Goal: Task Accomplishment & Management: Manage account settings

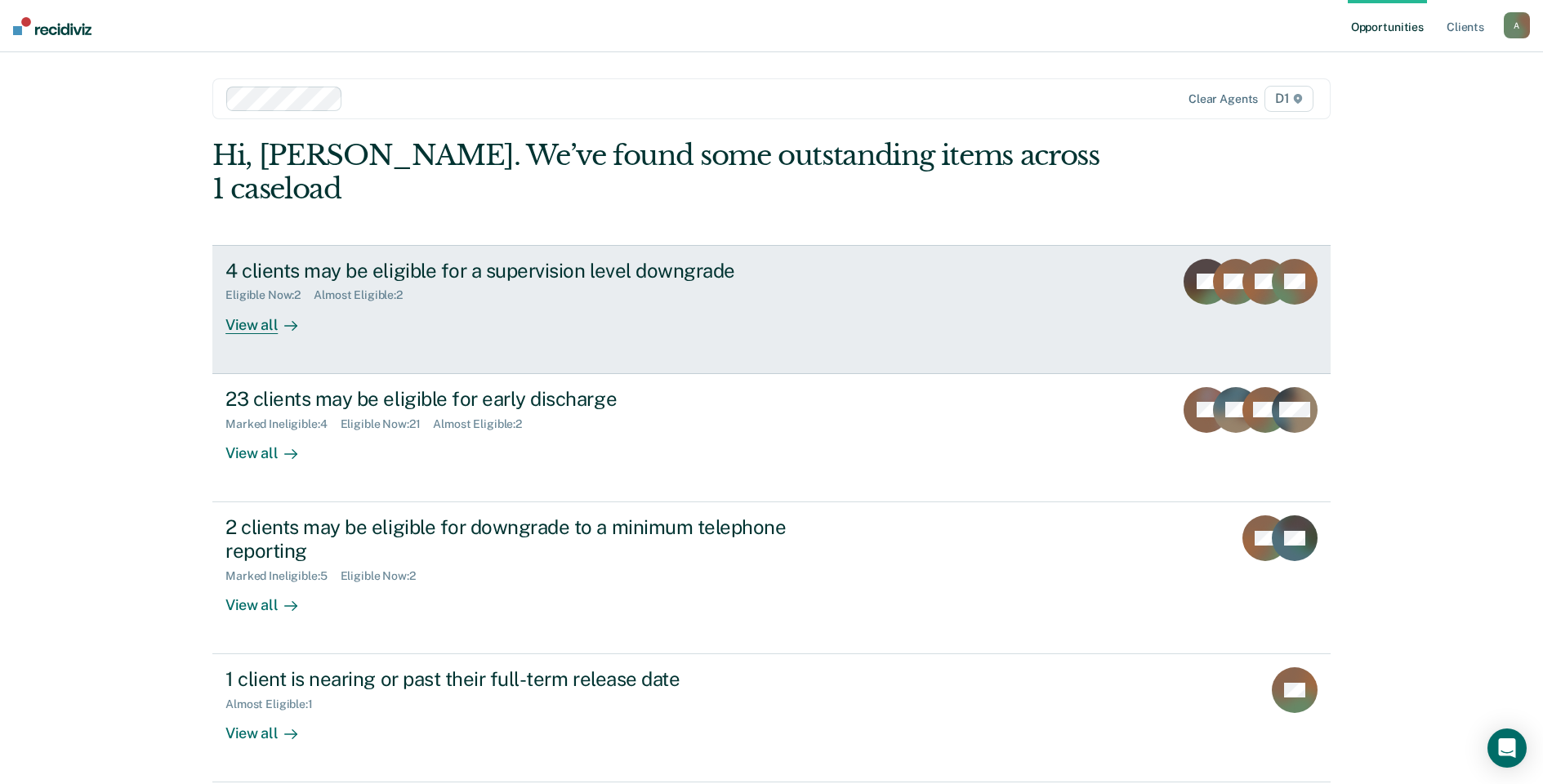
click at [284, 319] on icon at bounding box center [291, 326] width 13 height 13
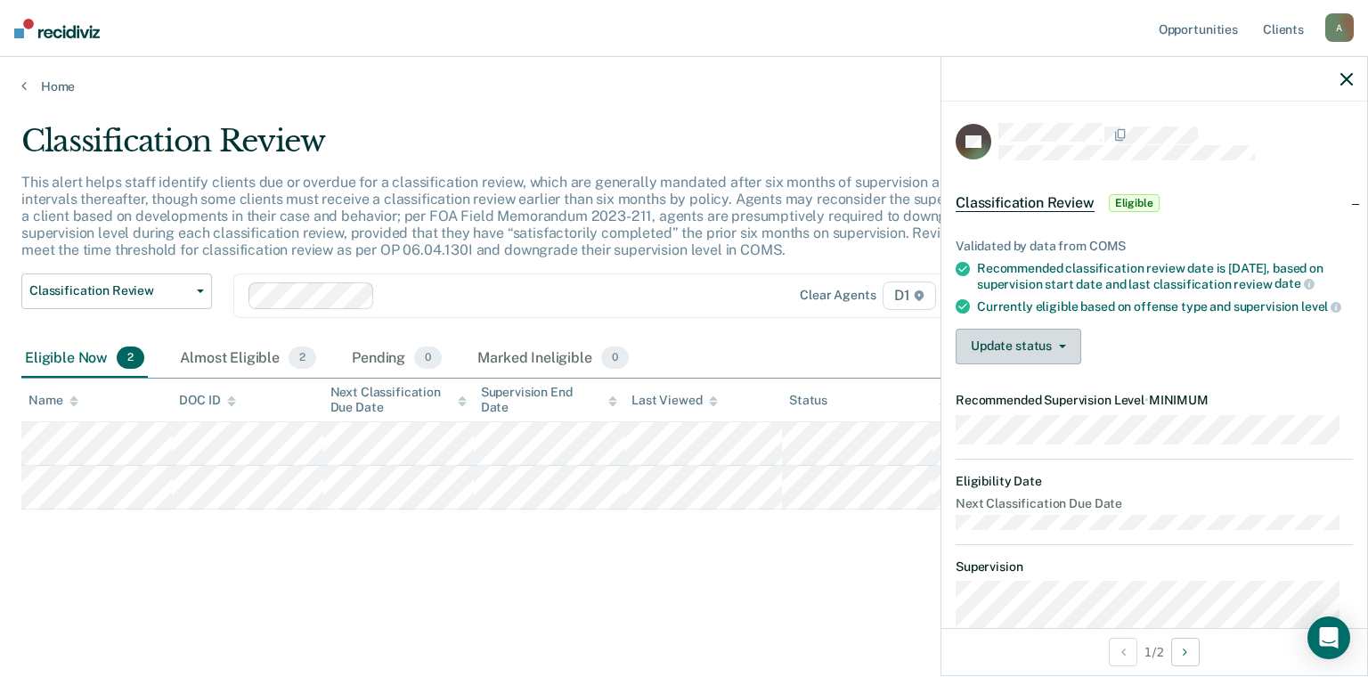
click at [1015, 364] on button "Update status" at bounding box center [1019, 347] width 126 height 36
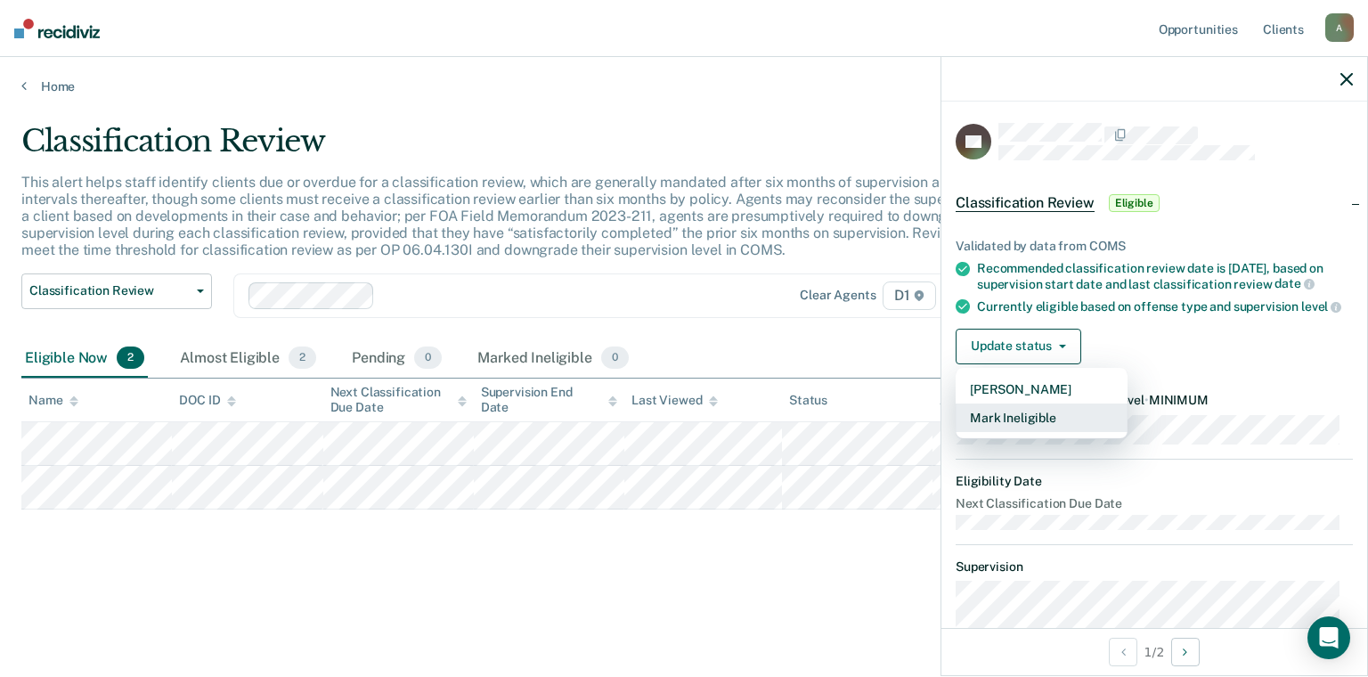
click at [1014, 424] on button "Mark Ineligible" at bounding box center [1042, 417] width 172 height 28
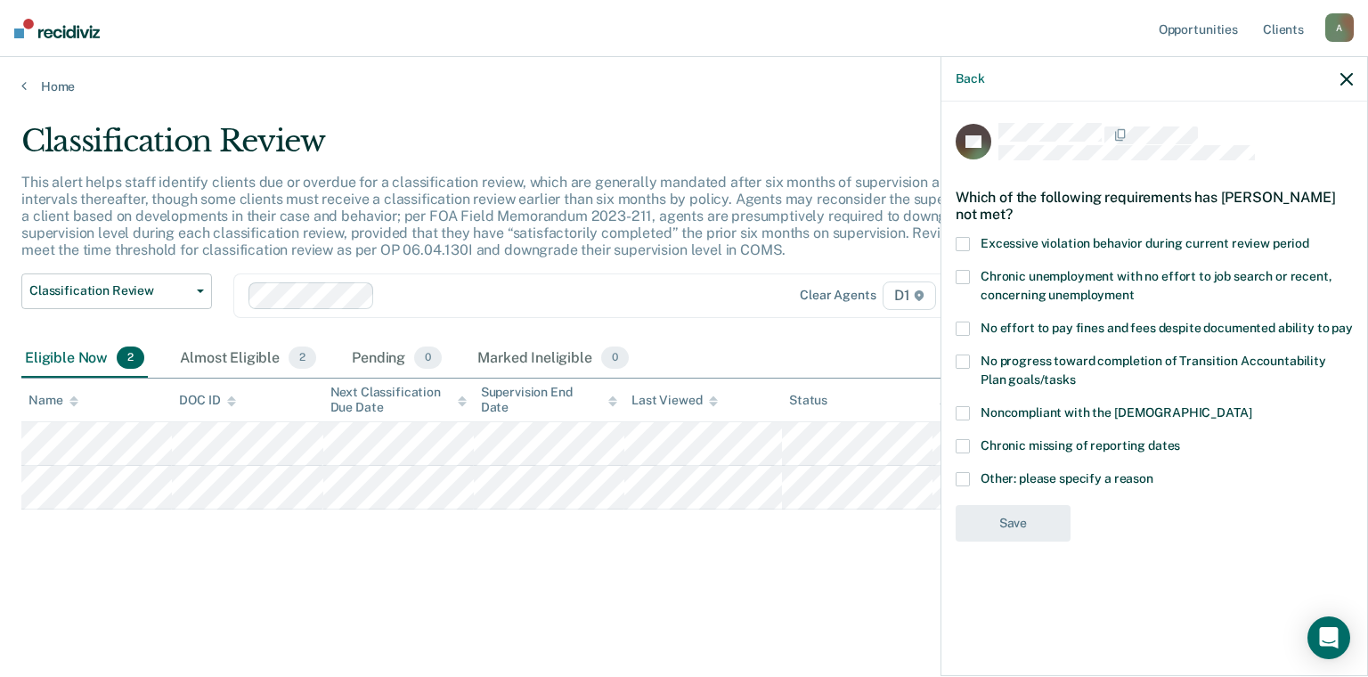
click at [996, 285] on span "Chronic unemployment with no effort to job search or recent, concerning unemplo…" at bounding box center [1157, 285] width 352 height 33
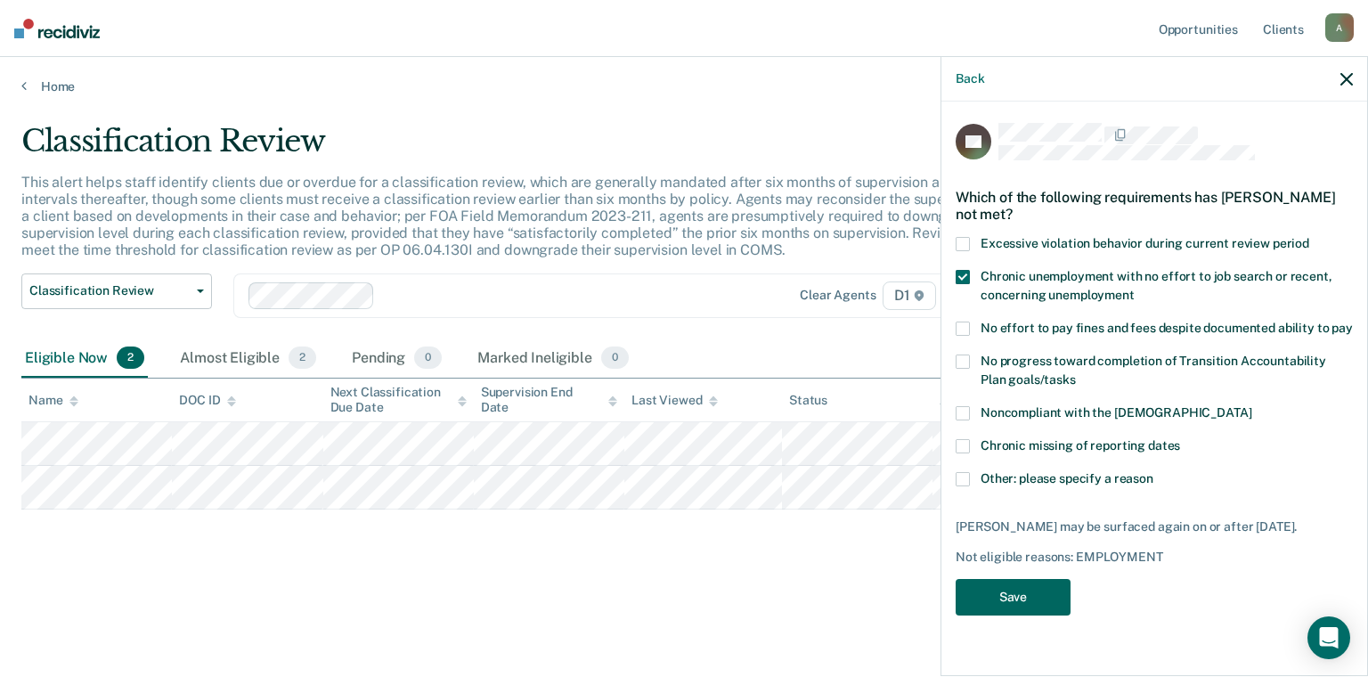
click at [1027, 584] on button "Save" at bounding box center [1013, 597] width 115 height 37
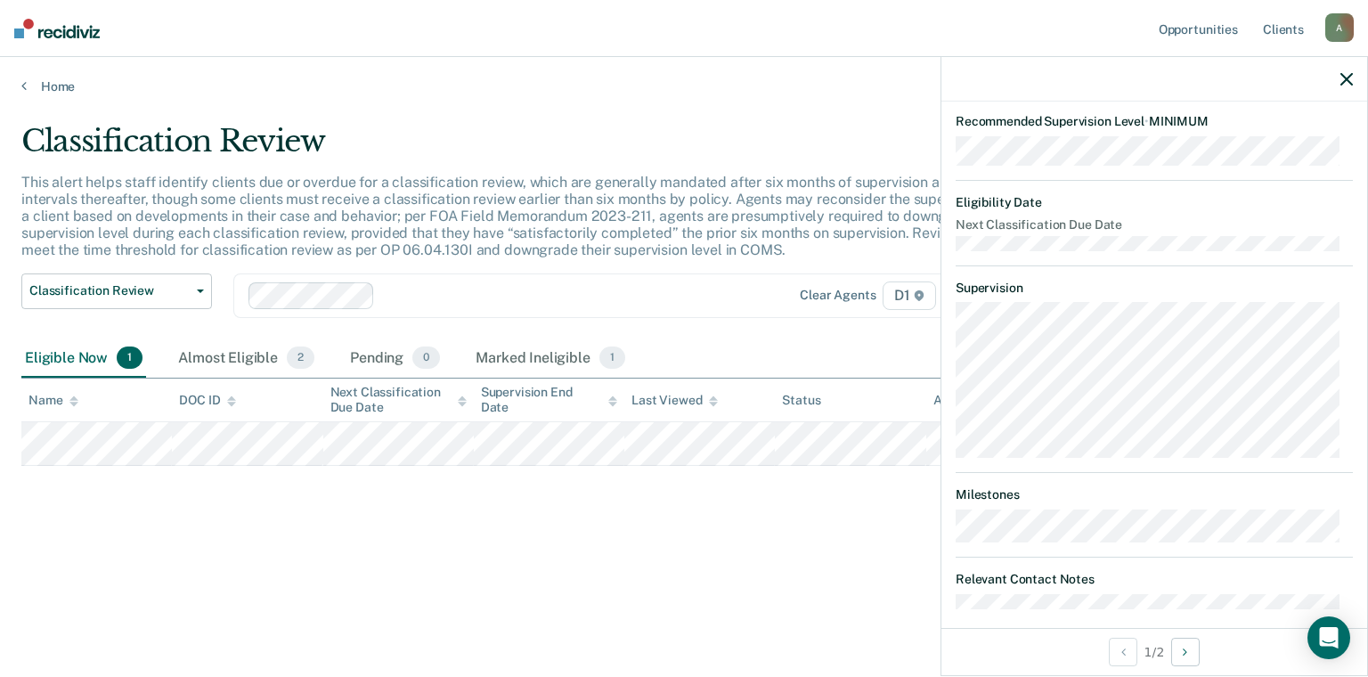
scroll to position [437, 0]
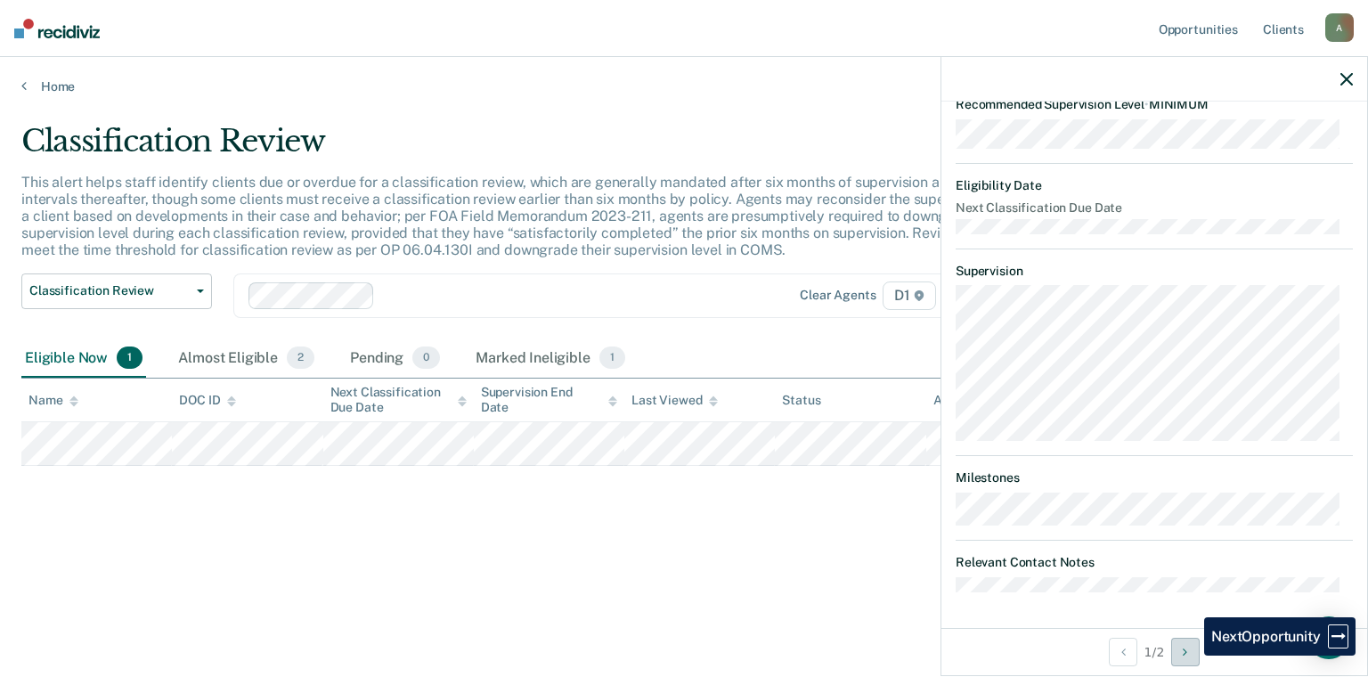
click at [1190, 655] on button "Next Opportunity" at bounding box center [1185, 652] width 28 height 28
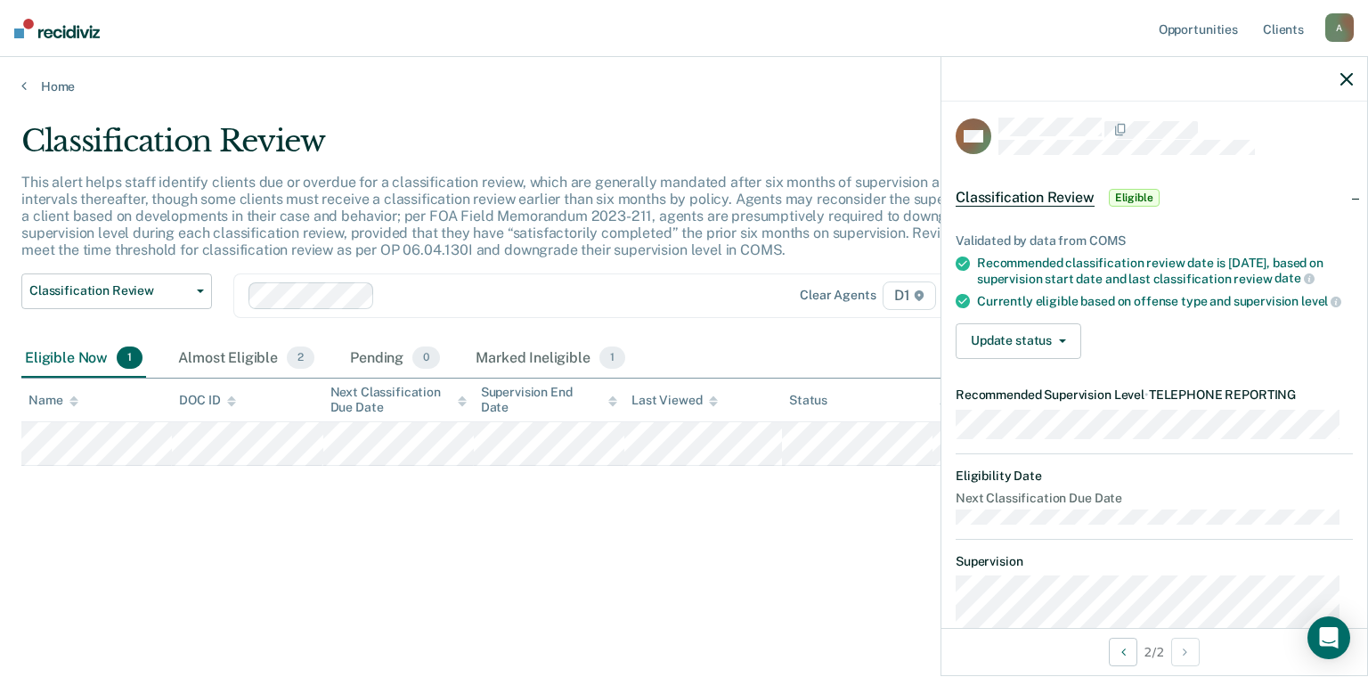
scroll to position [0, 0]
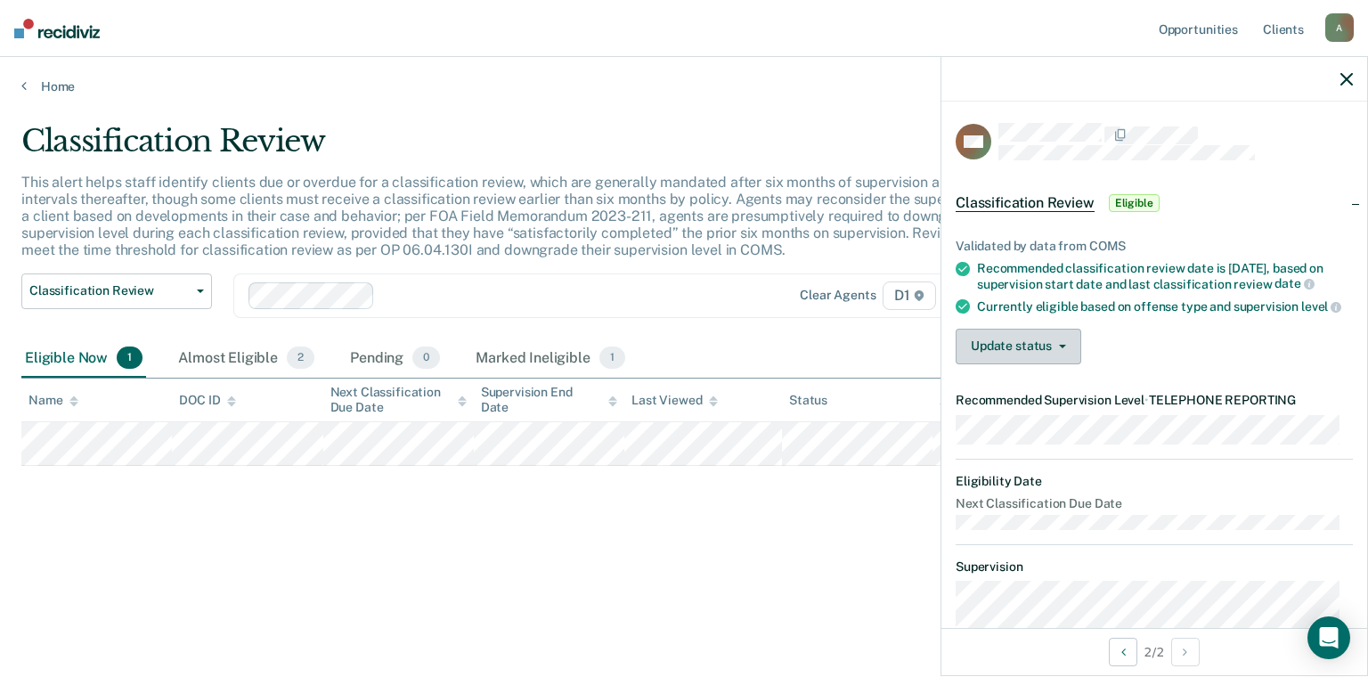
click at [1040, 364] on button "Update status" at bounding box center [1019, 347] width 126 height 36
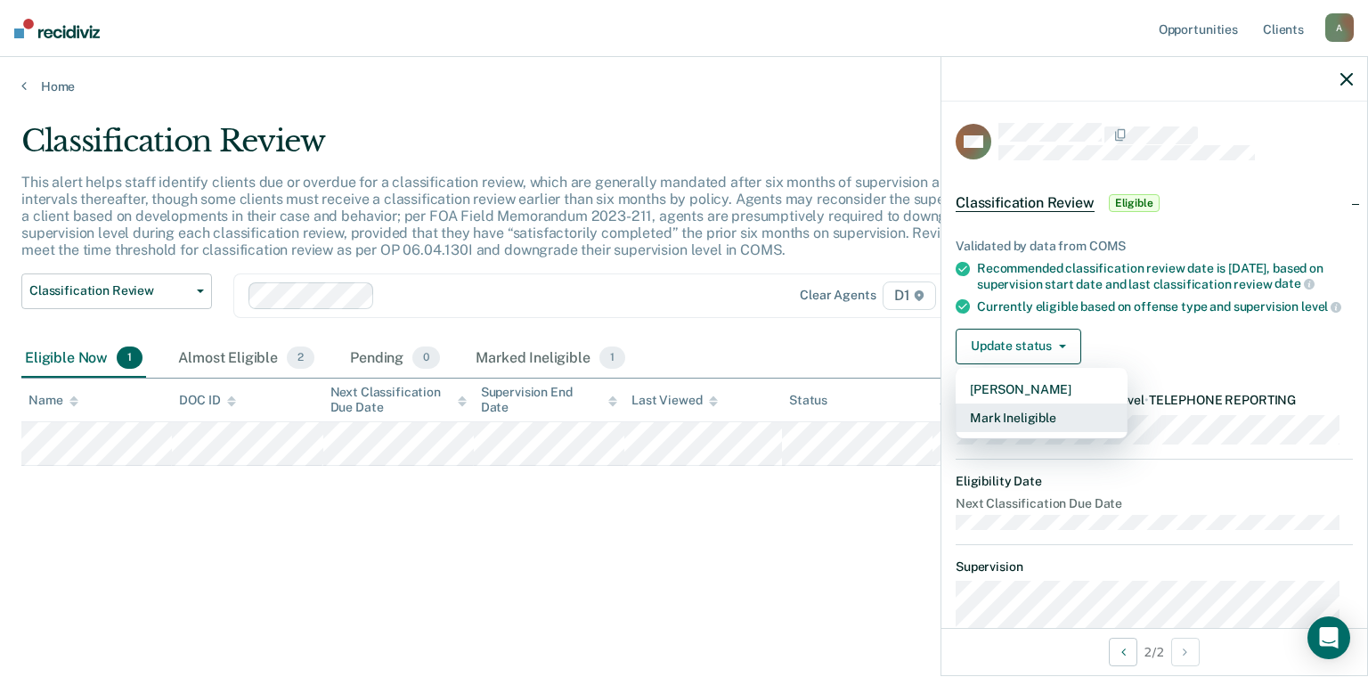
click at [1037, 432] on button "Mark Ineligible" at bounding box center [1042, 417] width 172 height 28
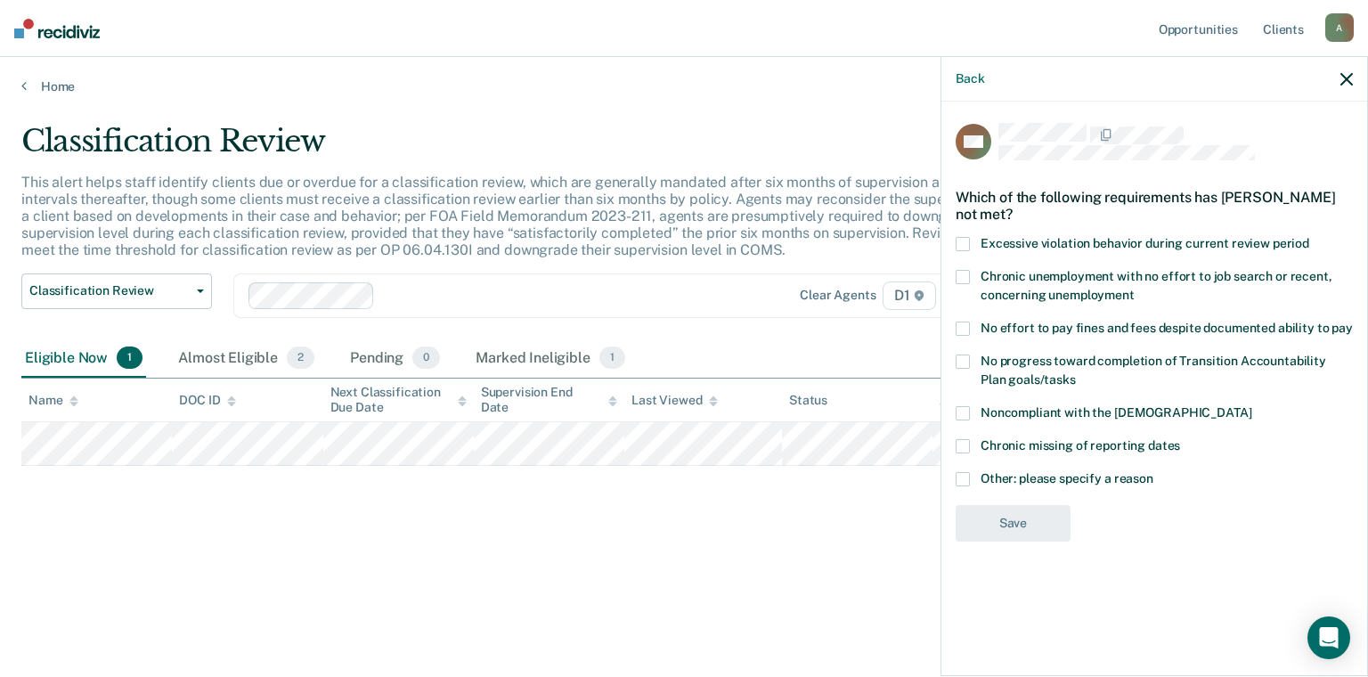
click at [1038, 479] on span "Other: please specify a reason" at bounding box center [1067, 478] width 173 height 14
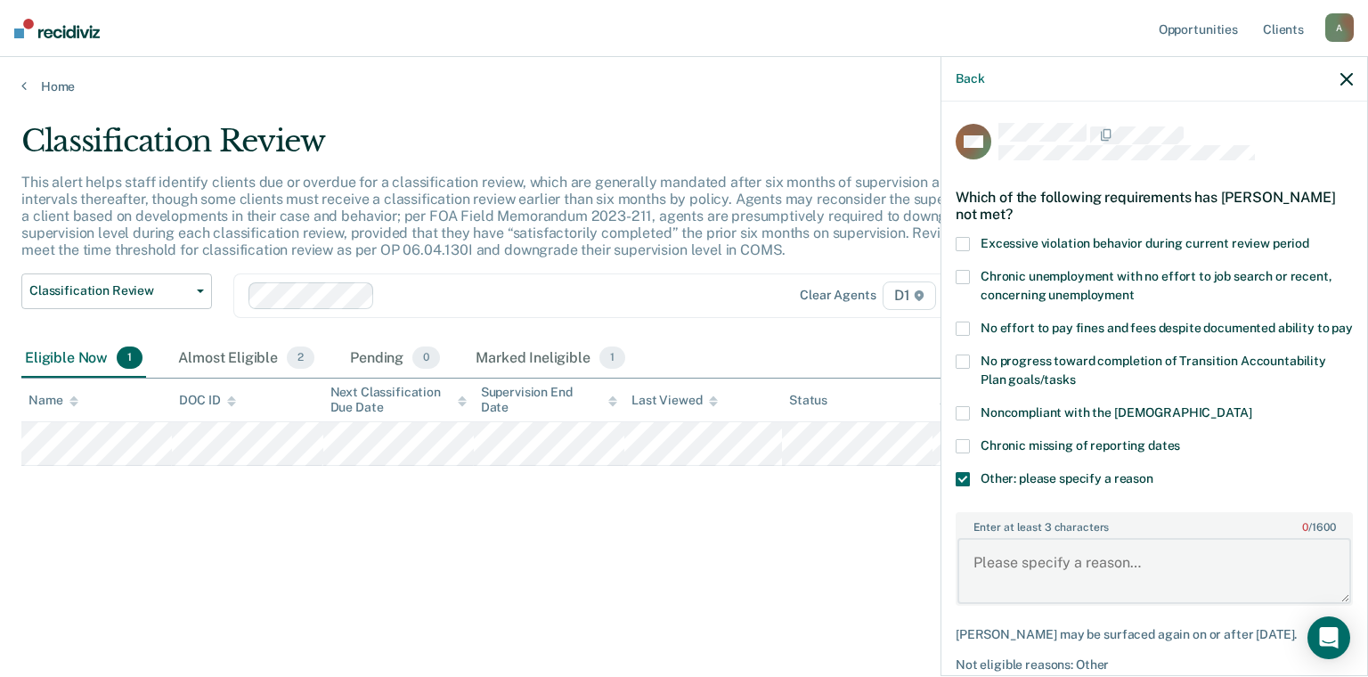
click at [1066, 574] on textarea "Enter at least 3 characters 0 / 1600" at bounding box center [1154, 571] width 394 height 66
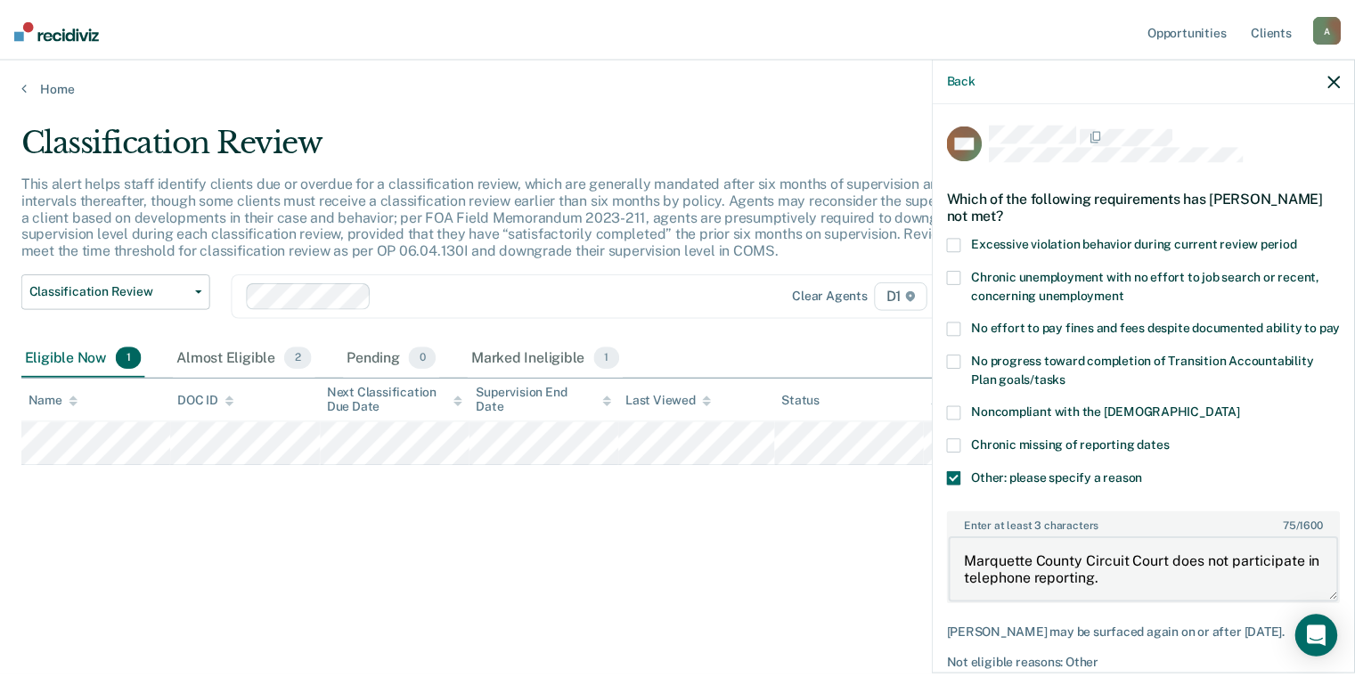
scroll to position [96, 0]
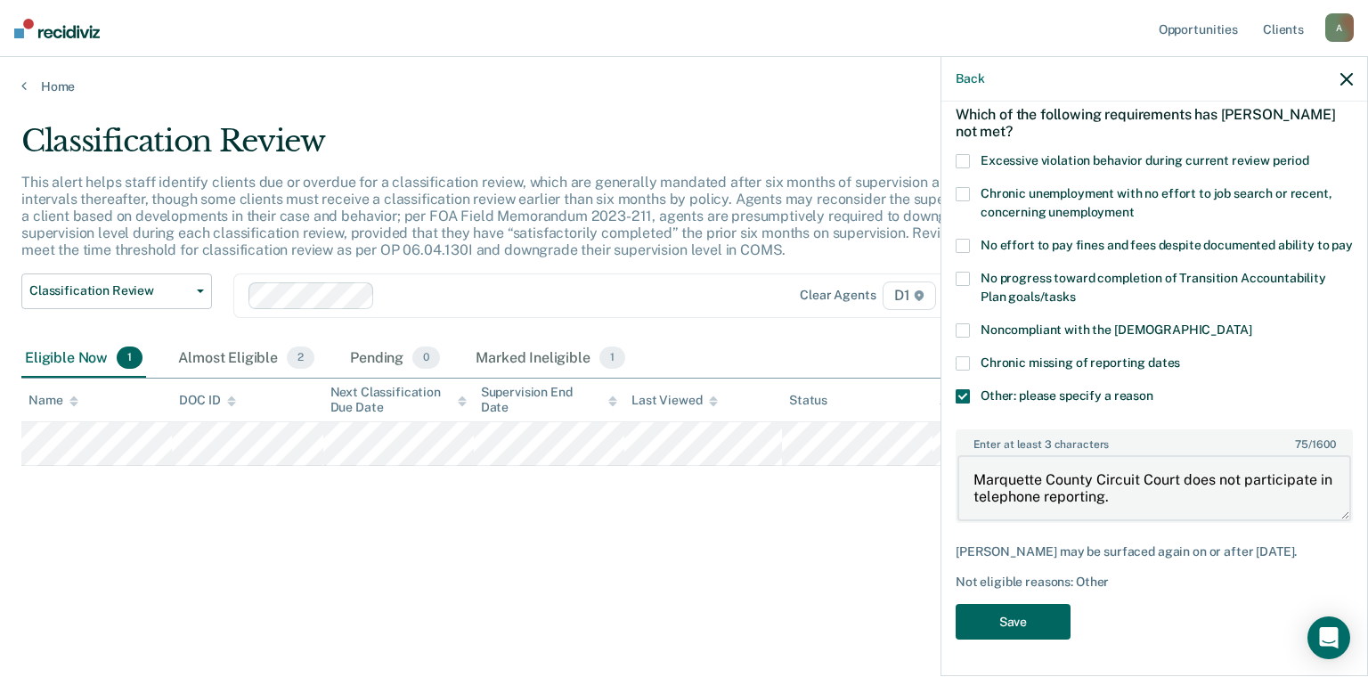
type textarea "Marquette County Circuit Court does not participate in telephone reporting."
click at [1054, 613] on button "Save" at bounding box center [1013, 622] width 115 height 37
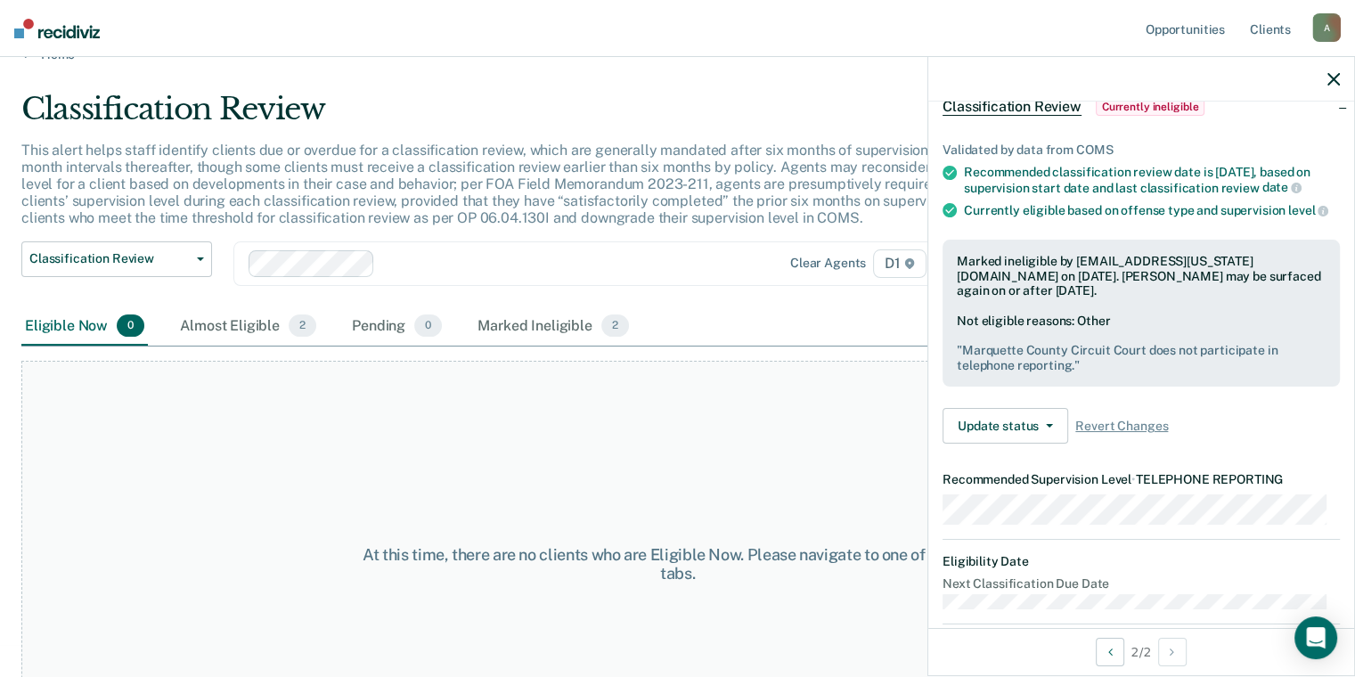
scroll to position [0, 0]
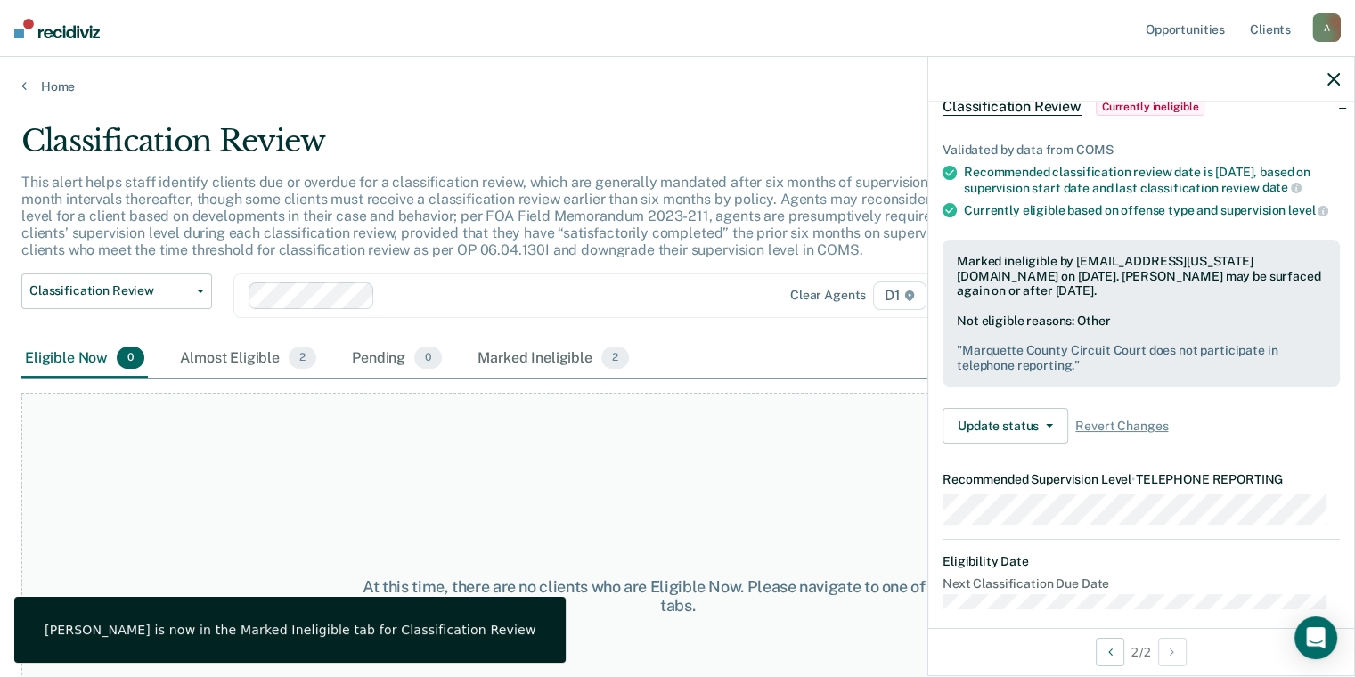
click at [1336, 77] on icon "button" at bounding box center [1333, 79] width 12 height 12
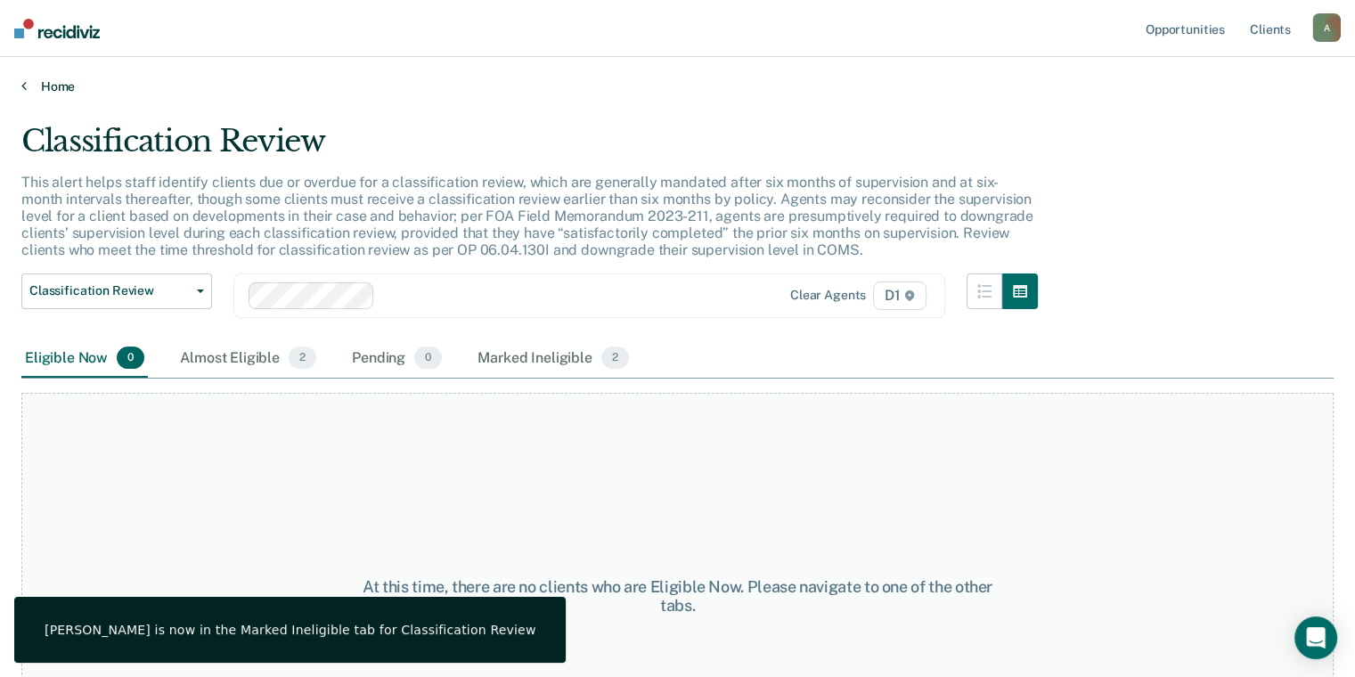
click at [71, 91] on link "Home" at bounding box center [677, 86] width 1312 height 16
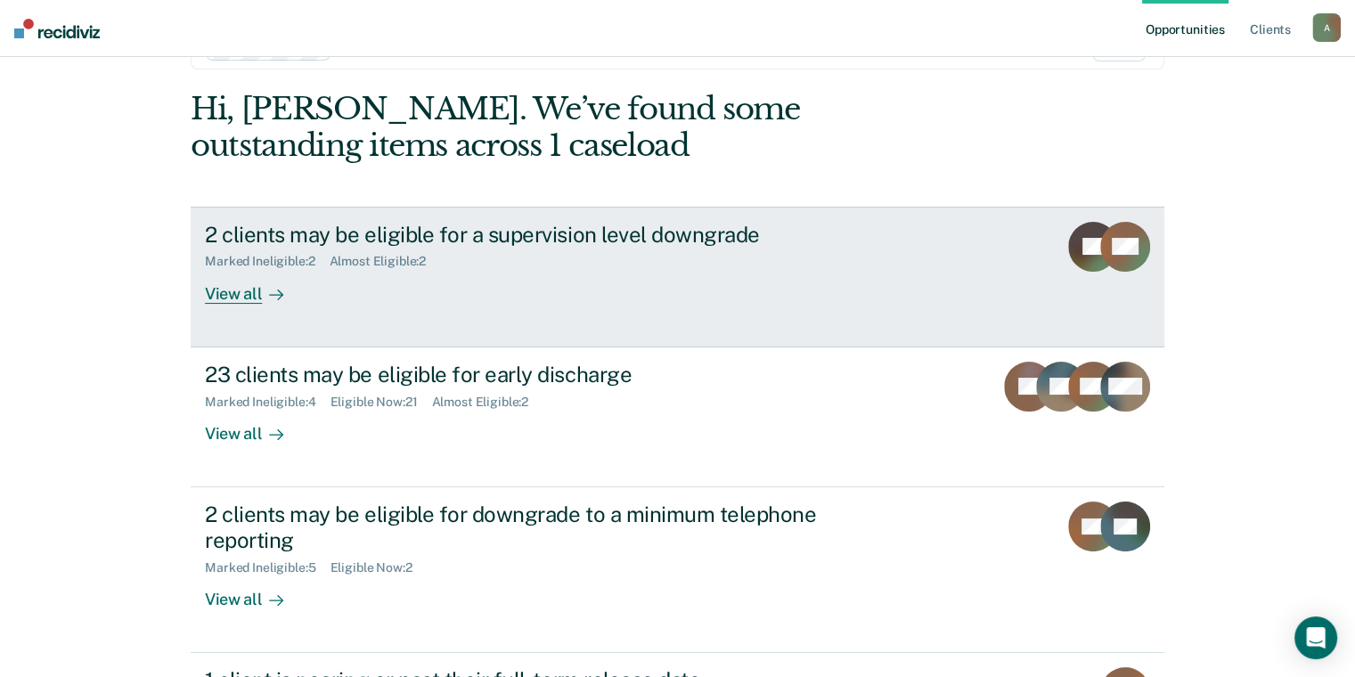
scroll to position [89, 0]
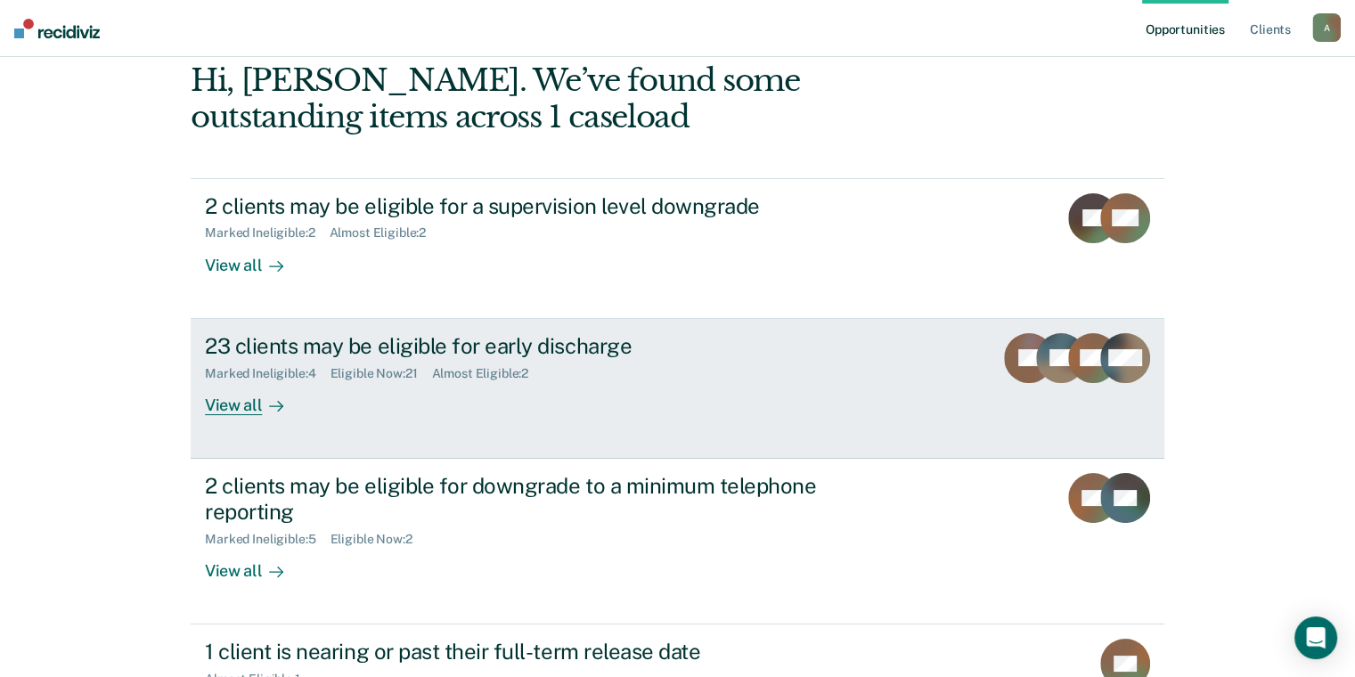
click at [247, 410] on div "View all" at bounding box center [255, 397] width 100 height 35
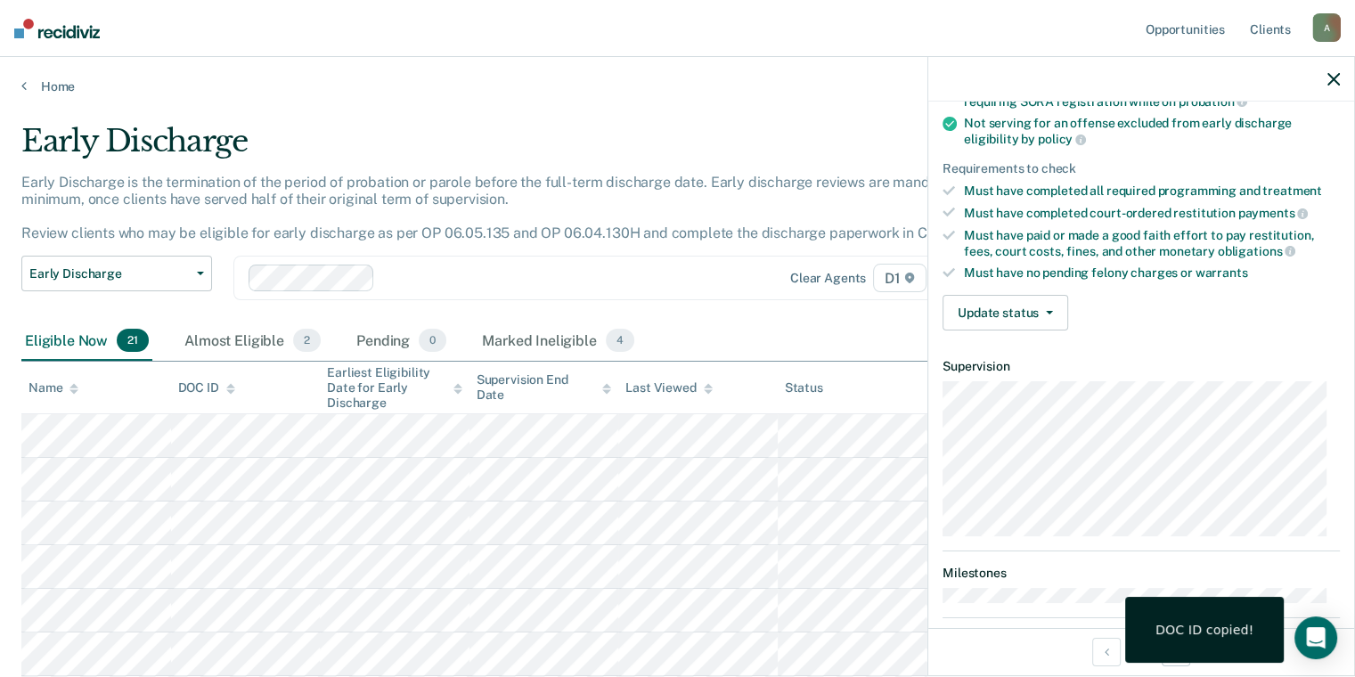
scroll to position [267, 0]
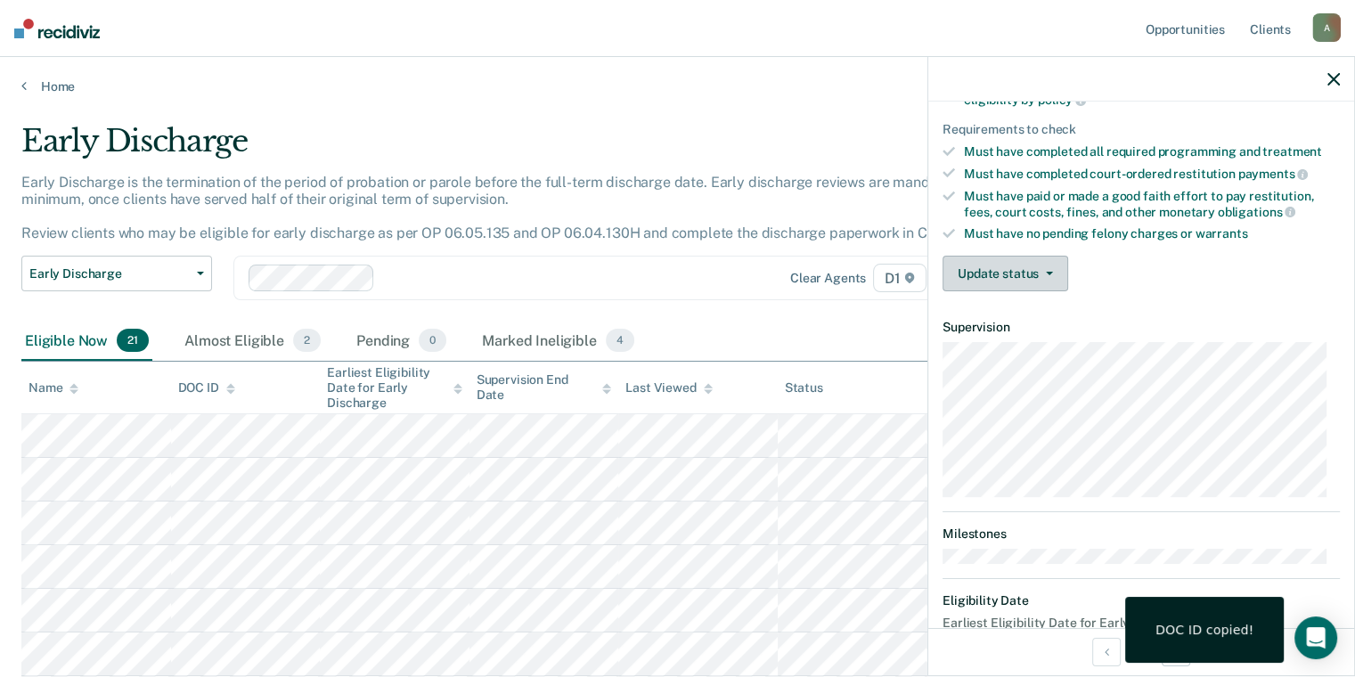
click at [1015, 269] on button "Update status" at bounding box center [1005, 274] width 126 height 36
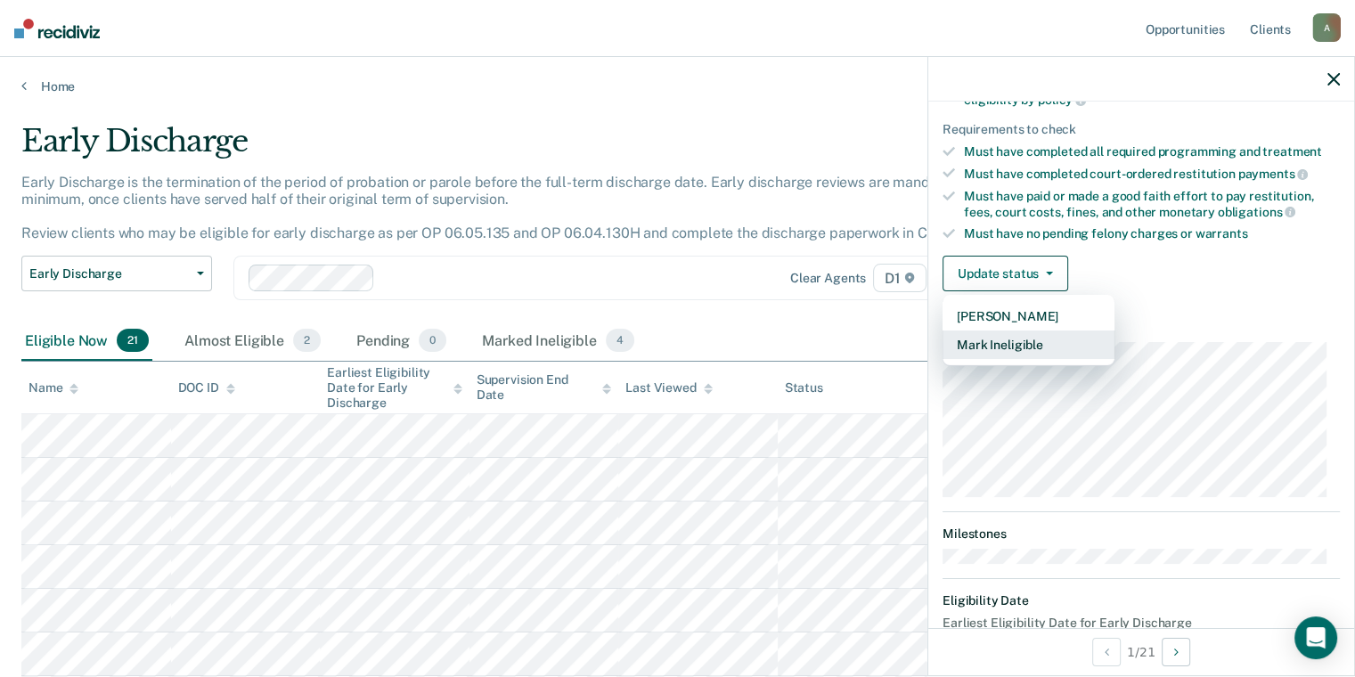
click at [1019, 342] on button "Mark Ineligible" at bounding box center [1028, 344] width 172 height 28
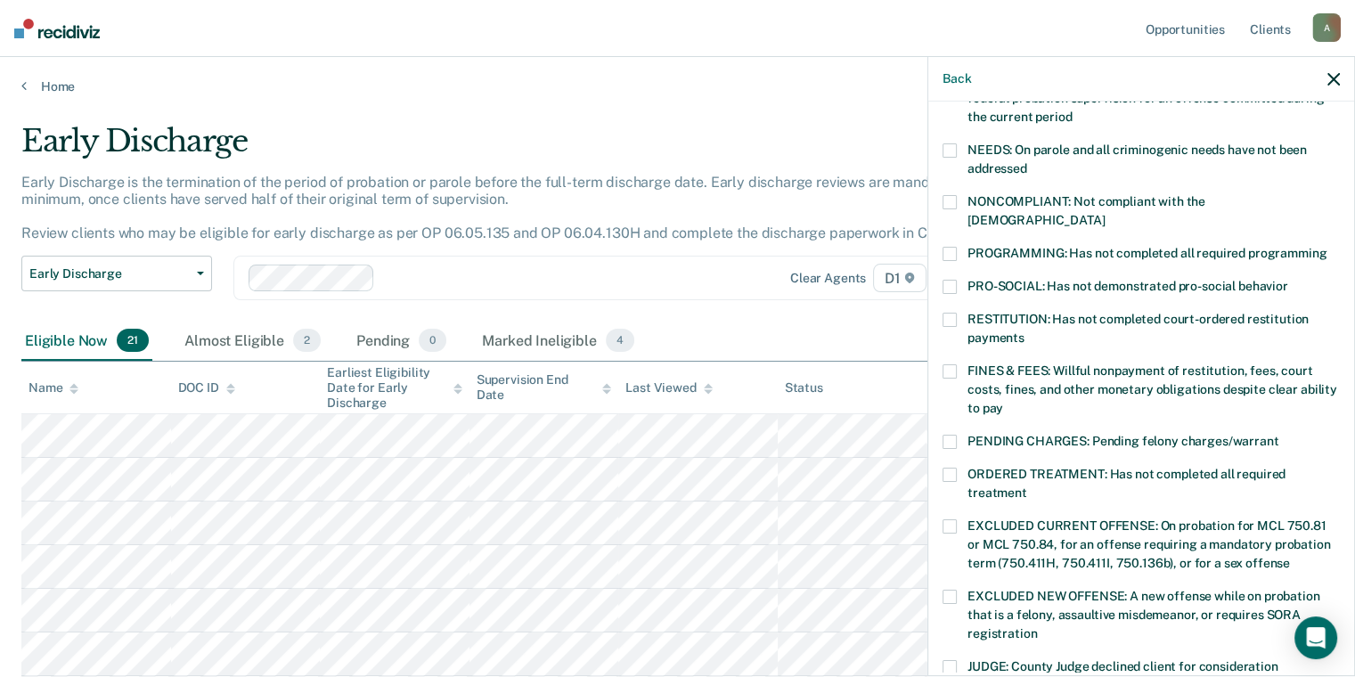
click at [962, 313] on label "RESTITUTION: Has not completed court-ordered restitution payments" at bounding box center [1140, 331] width 397 height 37
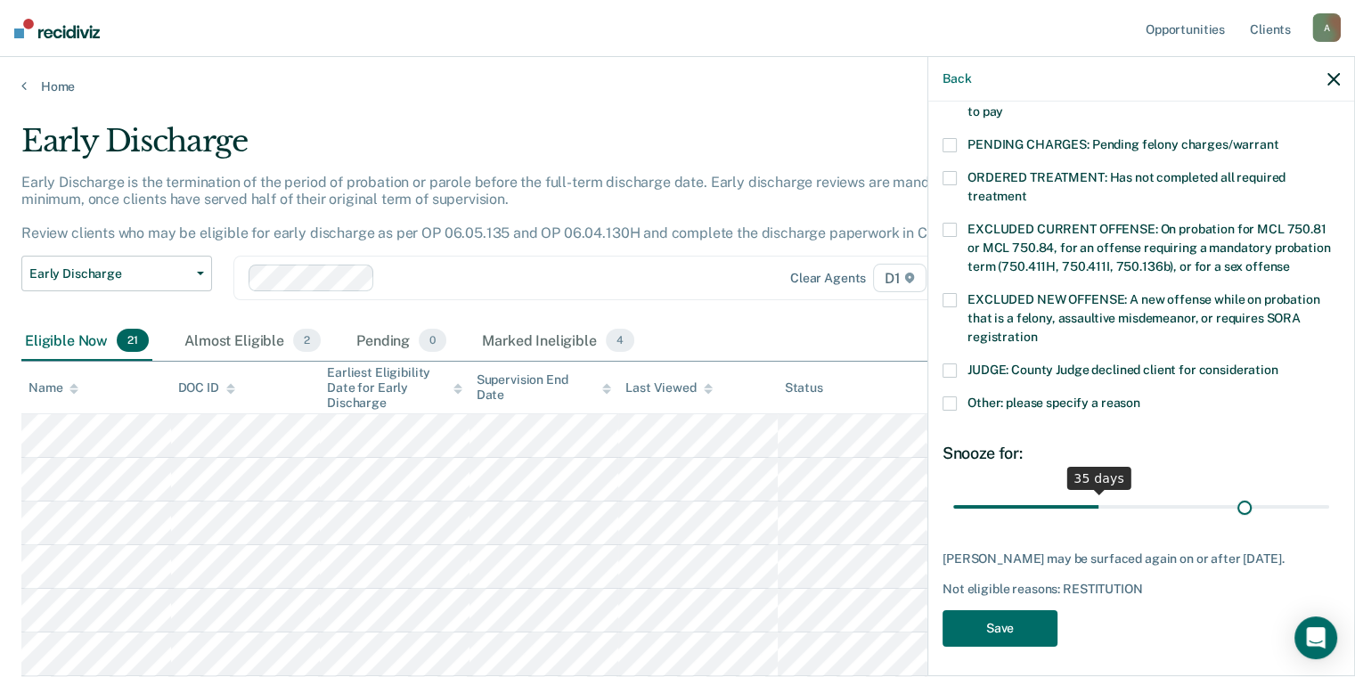
scroll to position [549, 0]
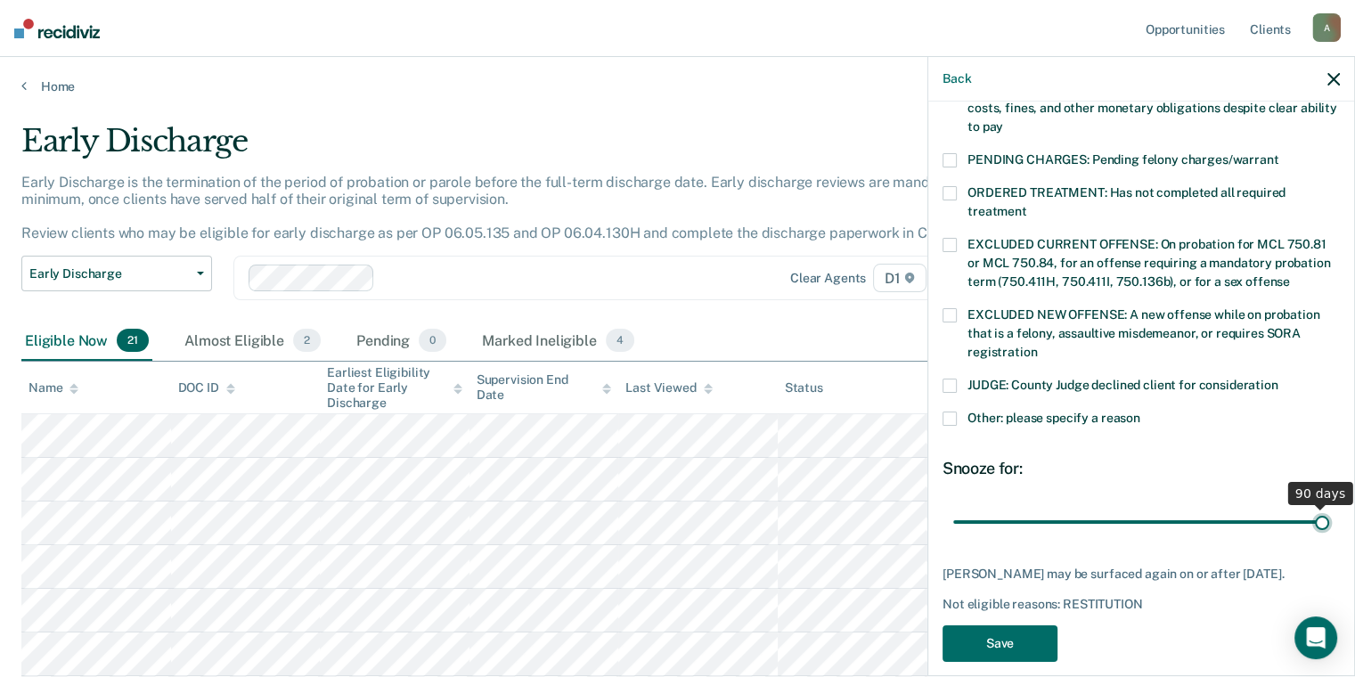
drag, startPoint x: 1072, startPoint y: 495, endPoint x: 1329, endPoint y: 490, distance: 256.5
type input "90"
click at [1329, 507] on input "range" at bounding box center [1141, 522] width 376 height 31
click at [959, 641] on div "DM Which of the following requirements has [PERSON_NAME] not met? [MEDICAL_DATA…" at bounding box center [1140, 123] width 397 height 1098
click at [959, 634] on button "Save" at bounding box center [999, 643] width 115 height 37
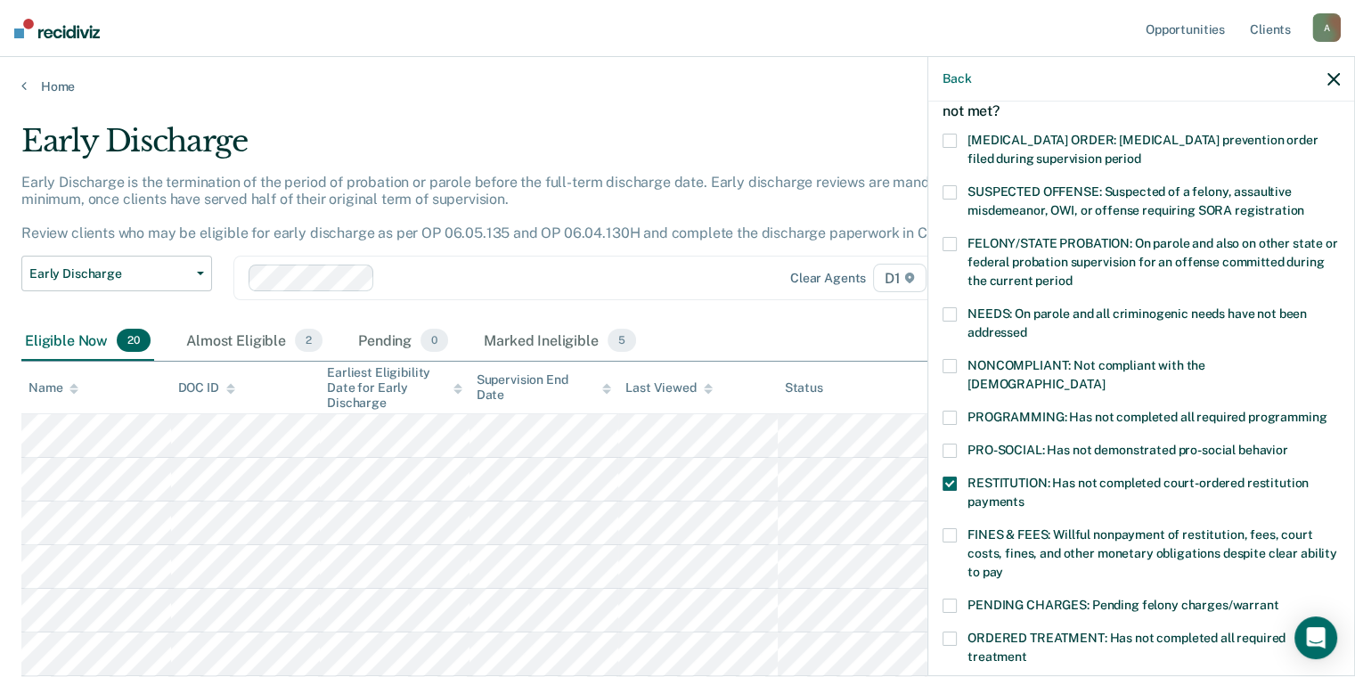
scroll to position [0, 0]
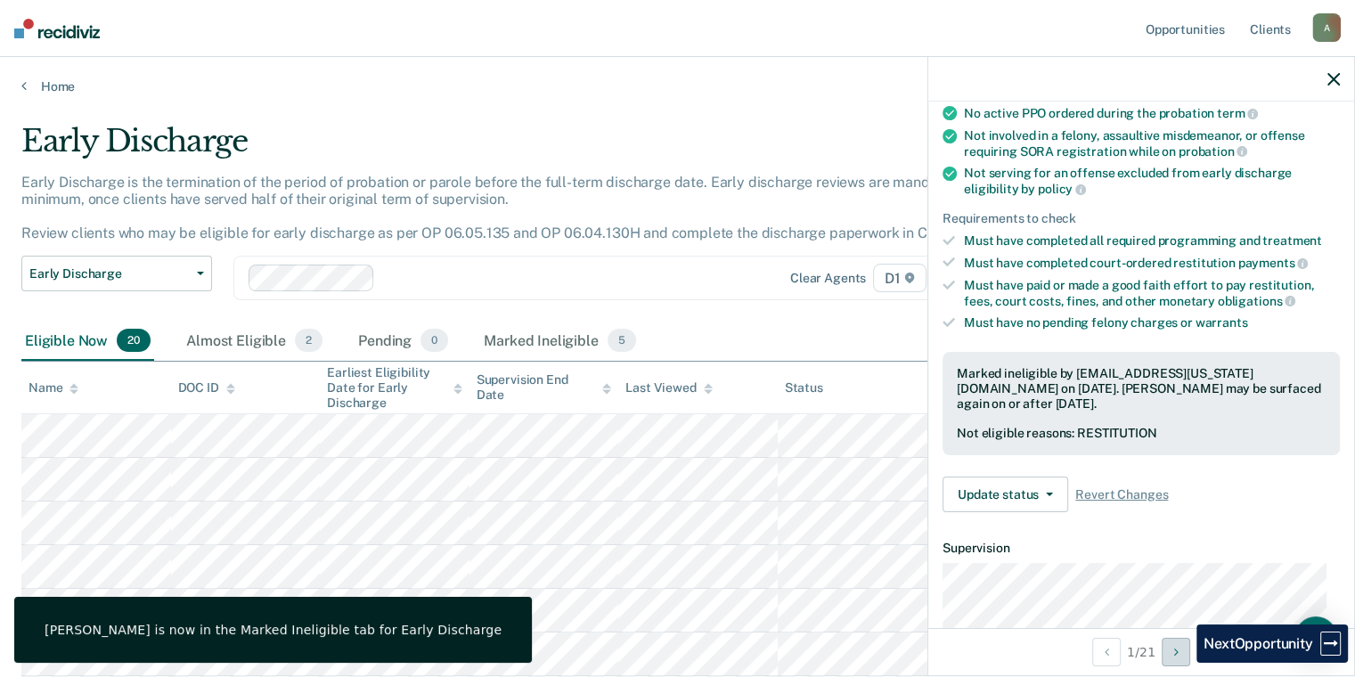
click at [1183, 663] on button "Next Opportunity" at bounding box center [1175, 652] width 28 height 28
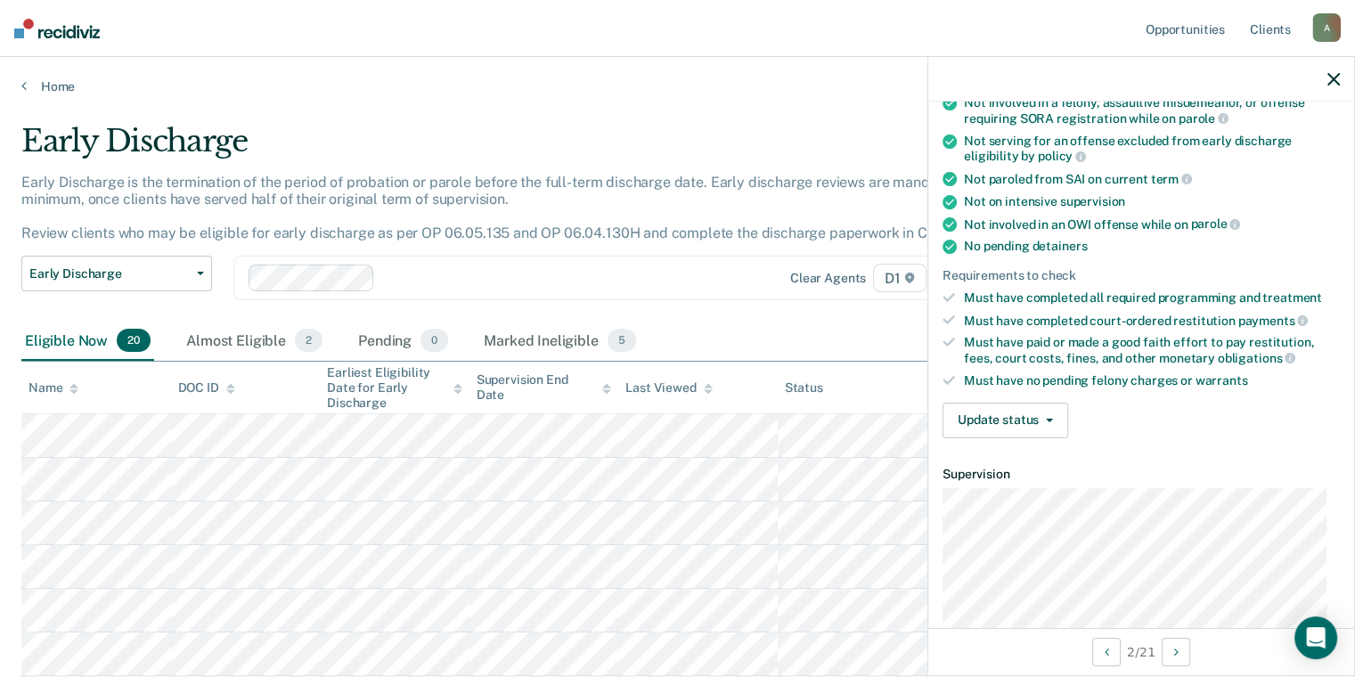
scroll to position [445, 0]
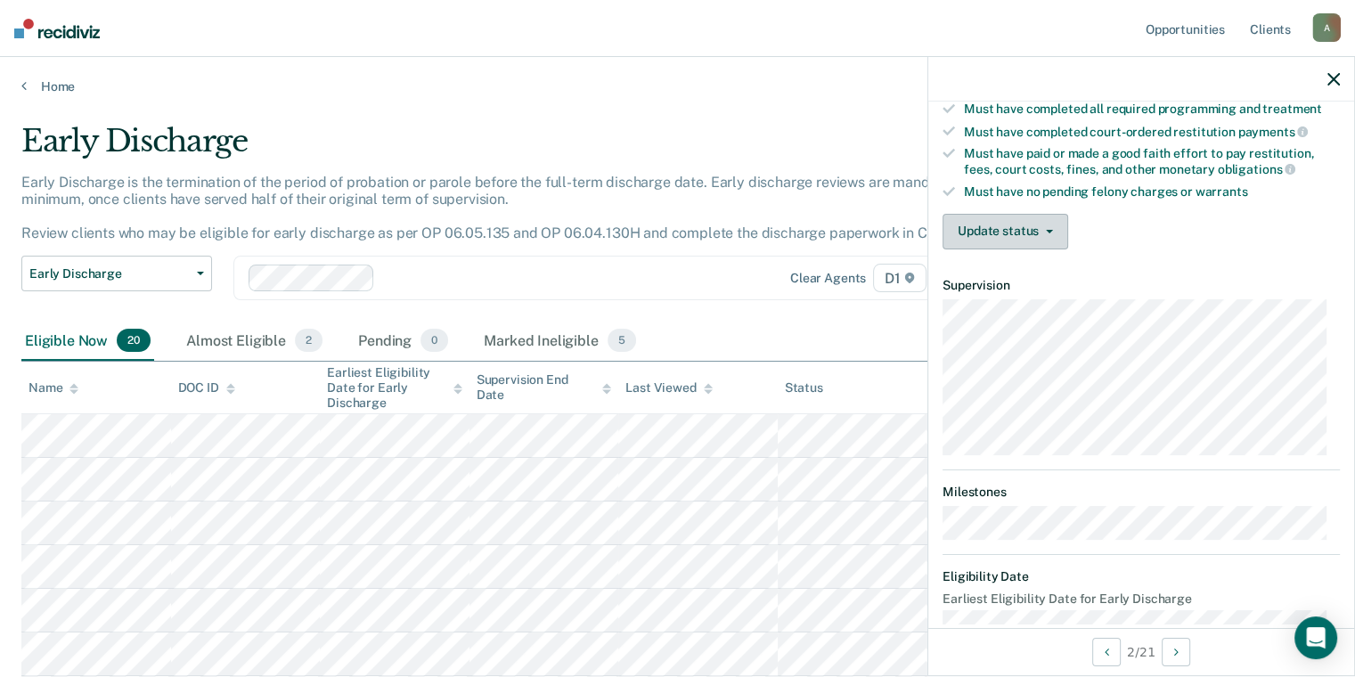
click at [1047, 234] on button "Update status" at bounding box center [1005, 232] width 126 height 36
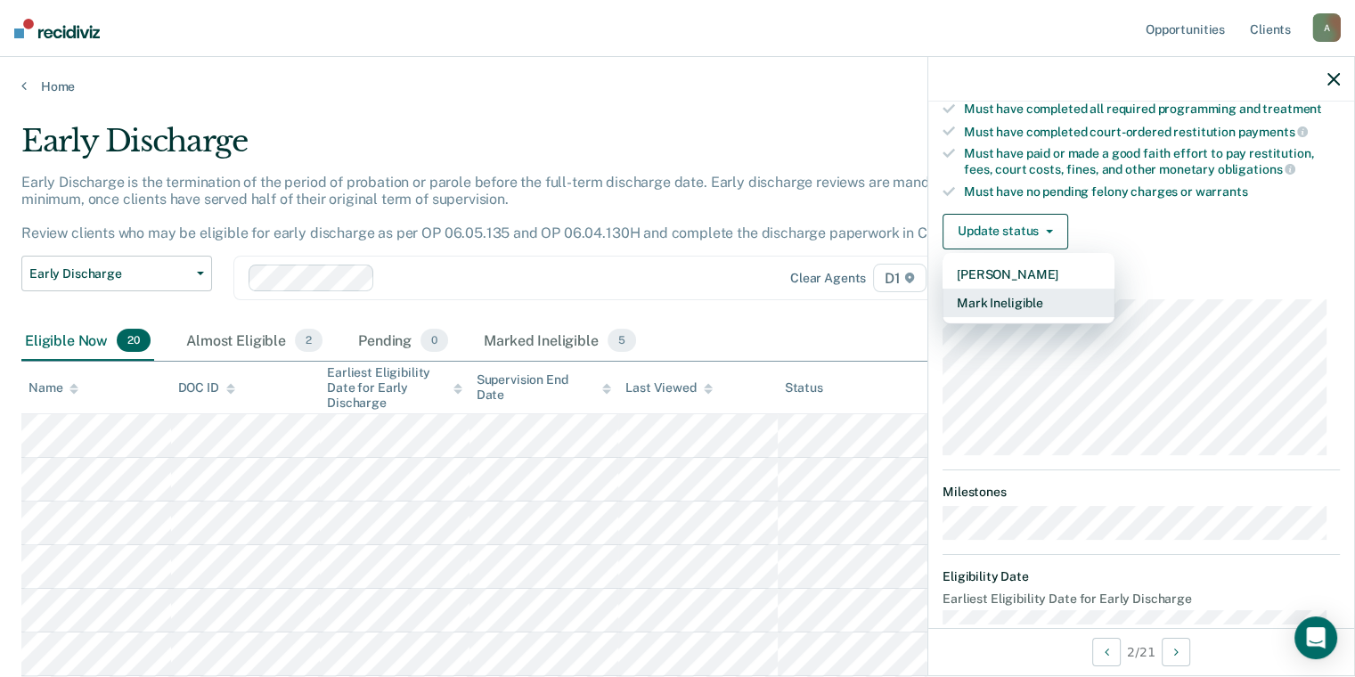
click at [1051, 296] on button "Mark Ineligible" at bounding box center [1028, 303] width 172 height 28
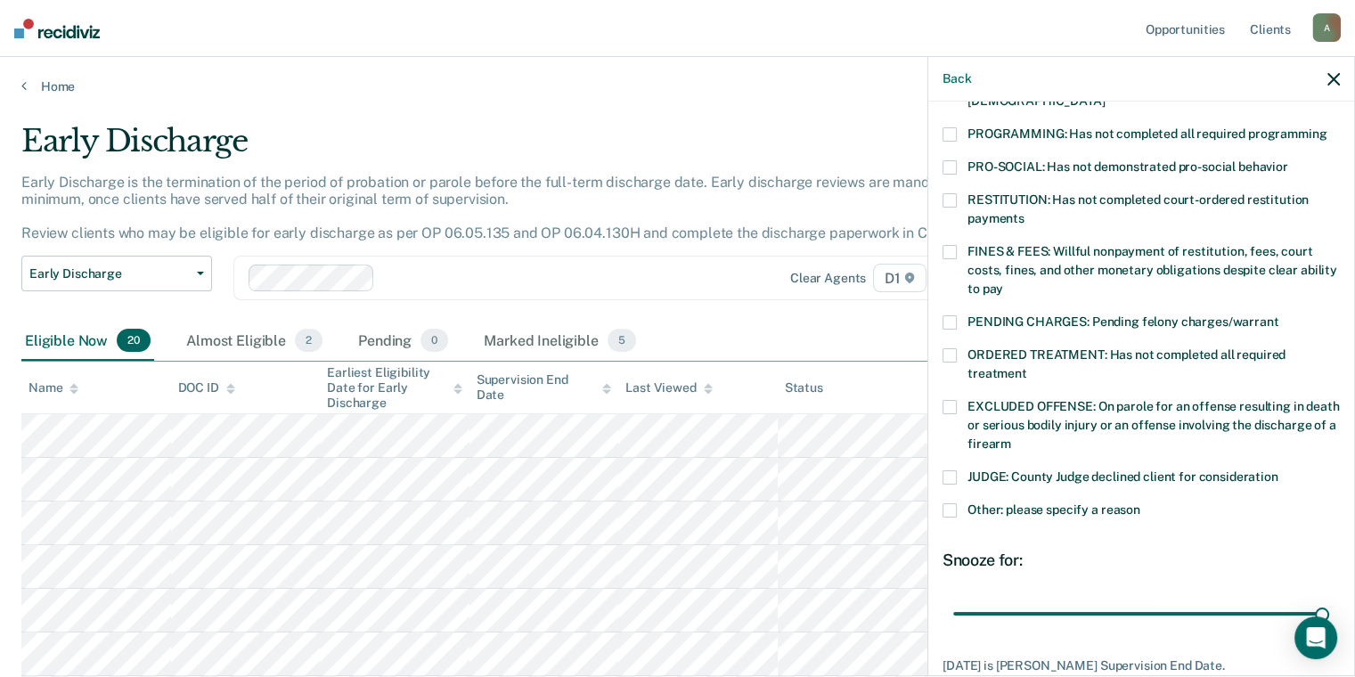
scroll to position [356, 0]
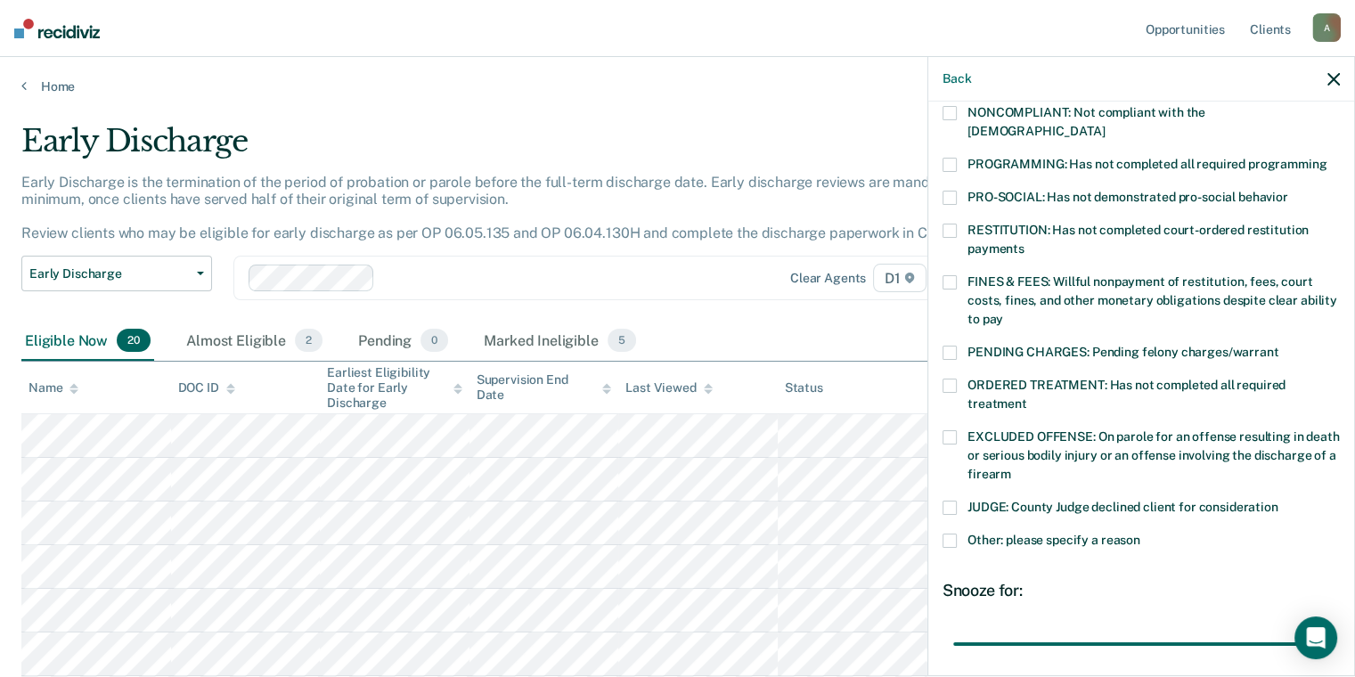
click at [1051, 296] on label "FINES & FEES: Willful nonpayment of restitution, fees, court costs, fines, and …" at bounding box center [1140, 303] width 397 height 56
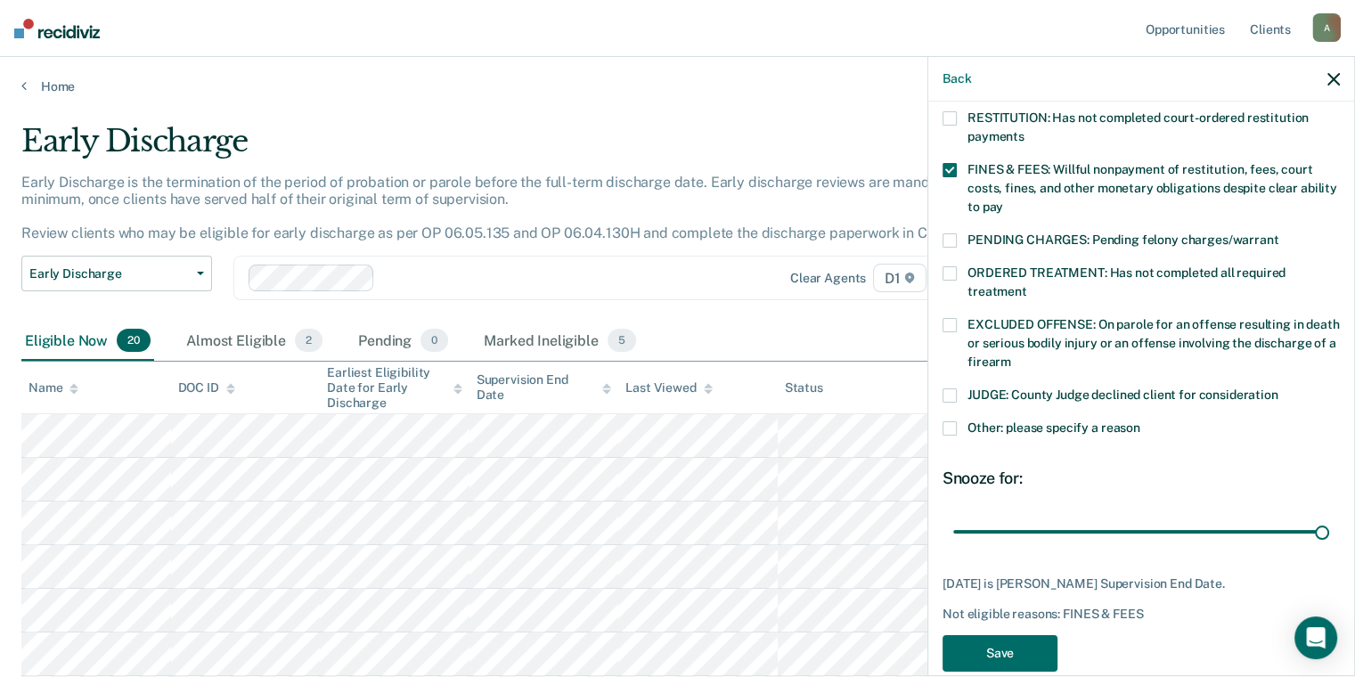
scroll to position [478, 0]
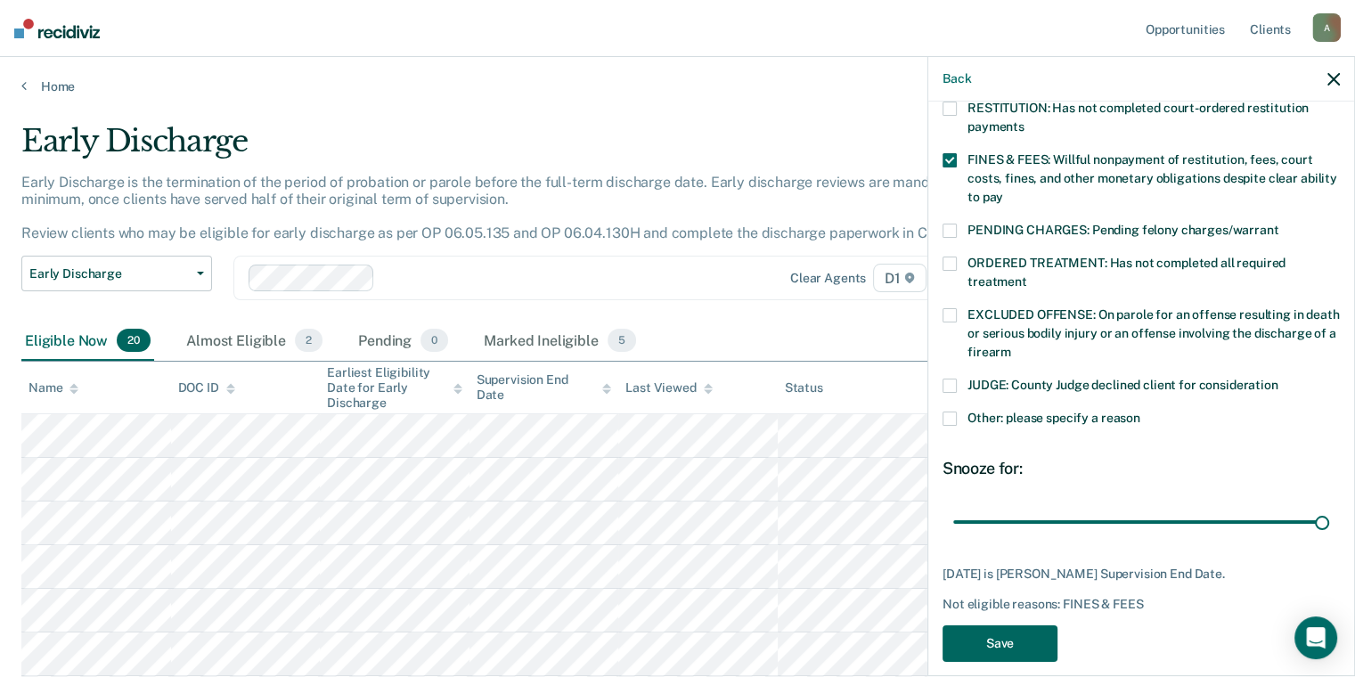
click at [1046, 625] on button "Save" at bounding box center [999, 643] width 115 height 37
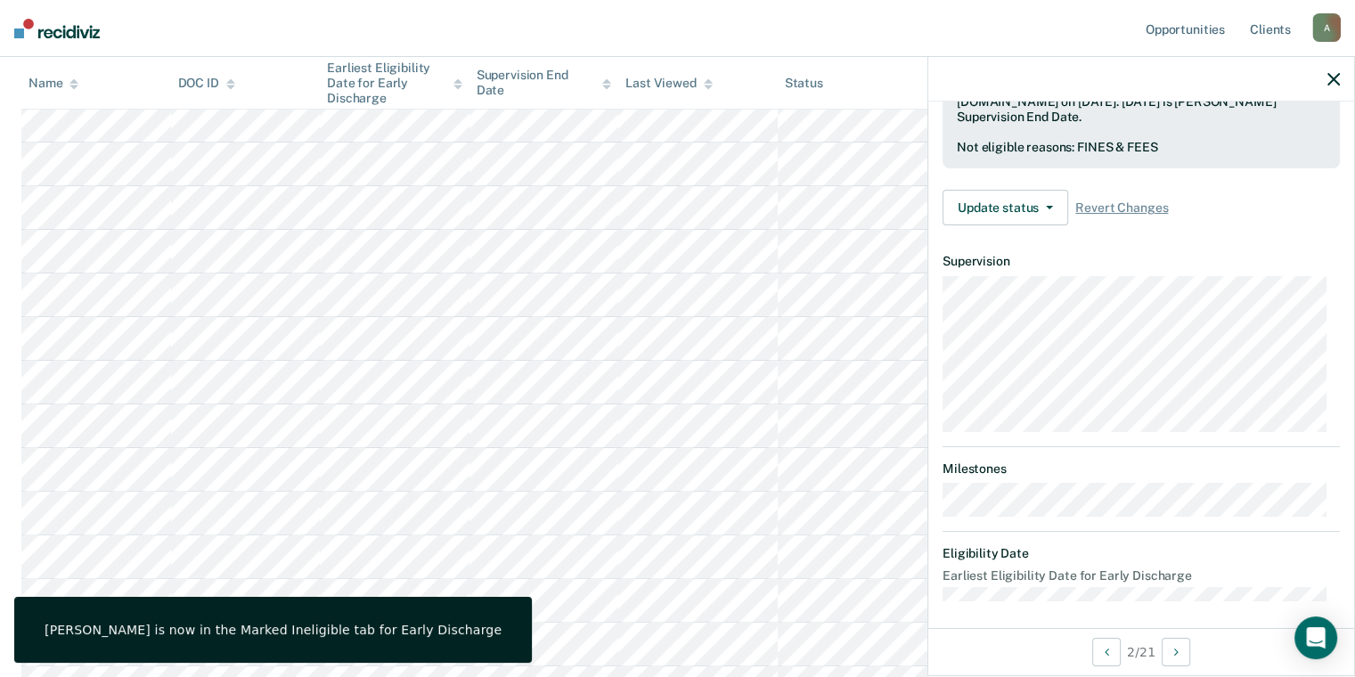
scroll to position [445, 0]
click at [1183, 648] on button "Next Opportunity" at bounding box center [1175, 652] width 28 height 28
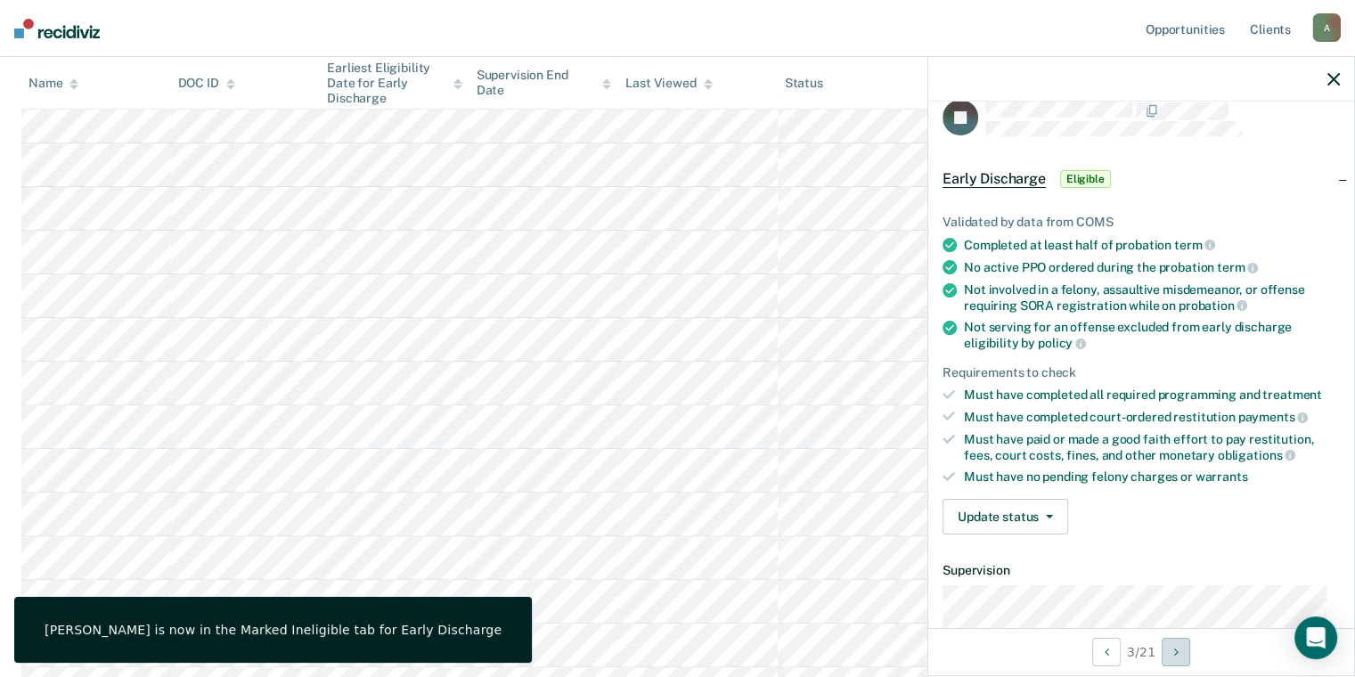
scroll to position [0, 0]
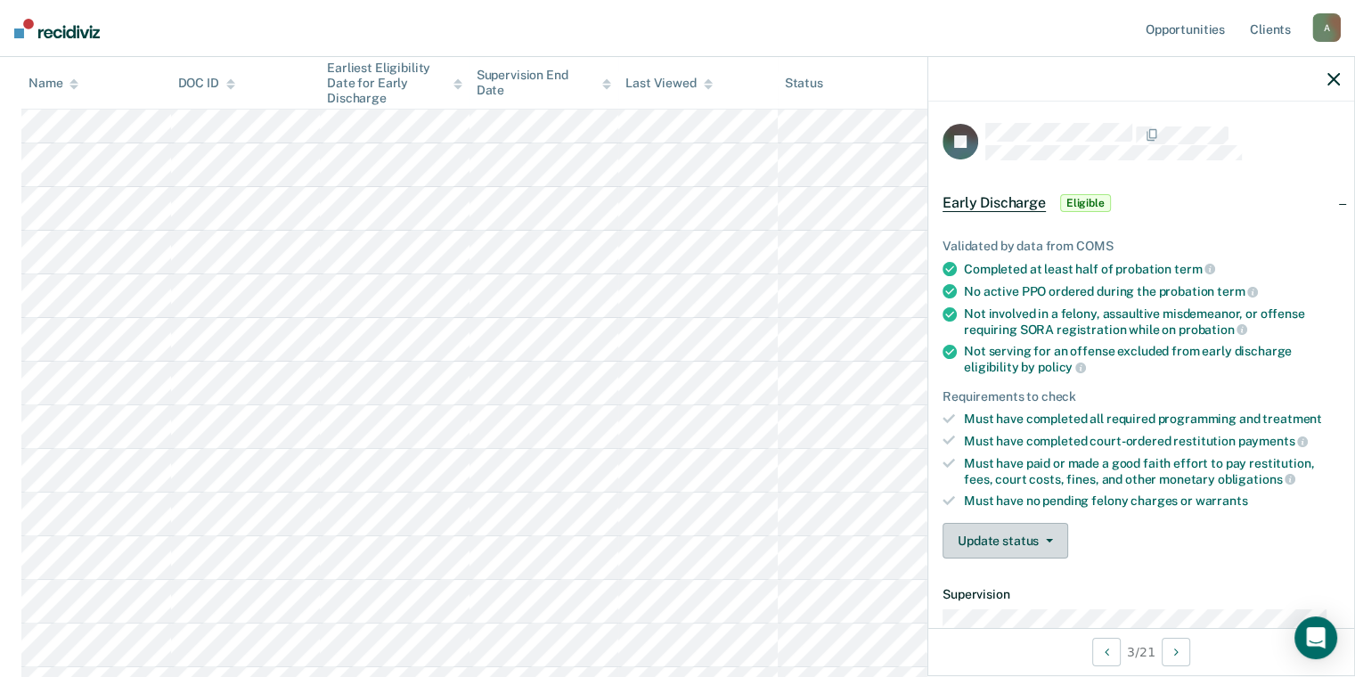
click at [1016, 545] on button "Update status" at bounding box center [1005, 541] width 126 height 36
click at [1030, 613] on button "Mark Ineligible" at bounding box center [1028, 612] width 172 height 28
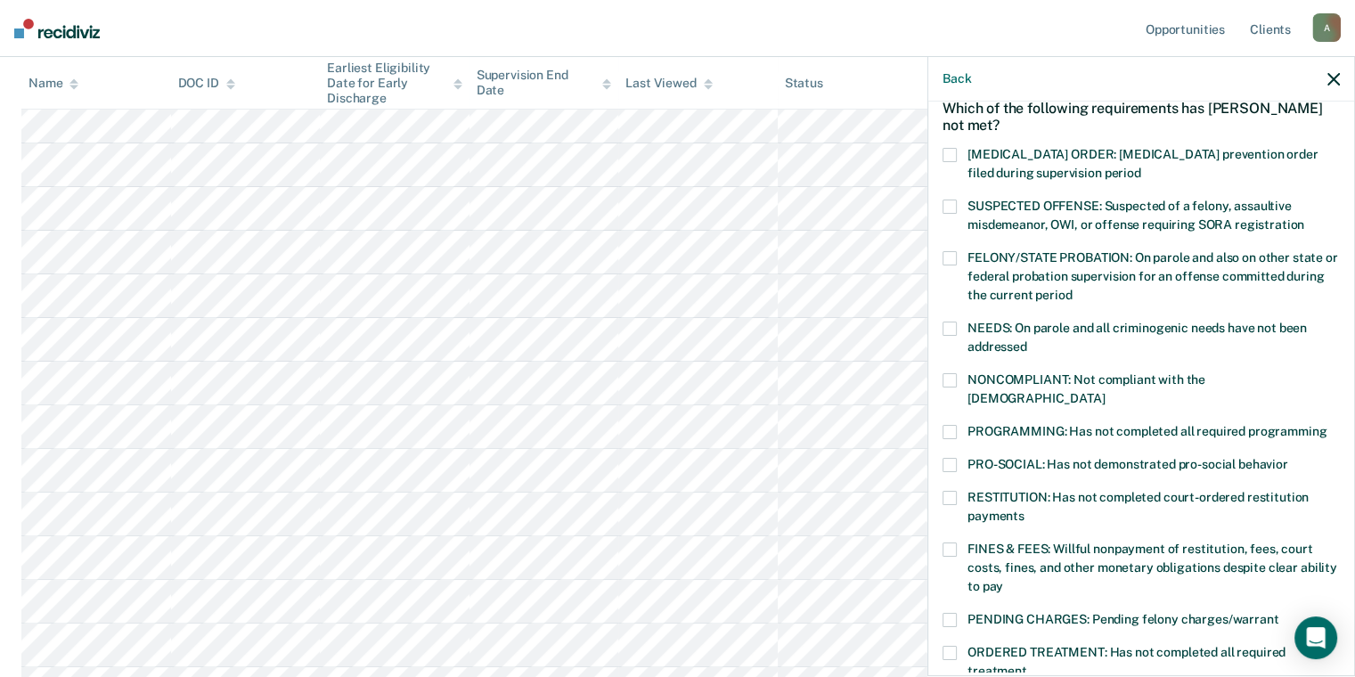
click at [957, 542] on label "FINES & FEES: Willful nonpayment of restitution, fees, court costs, fines, and …" at bounding box center [1140, 570] width 397 height 56
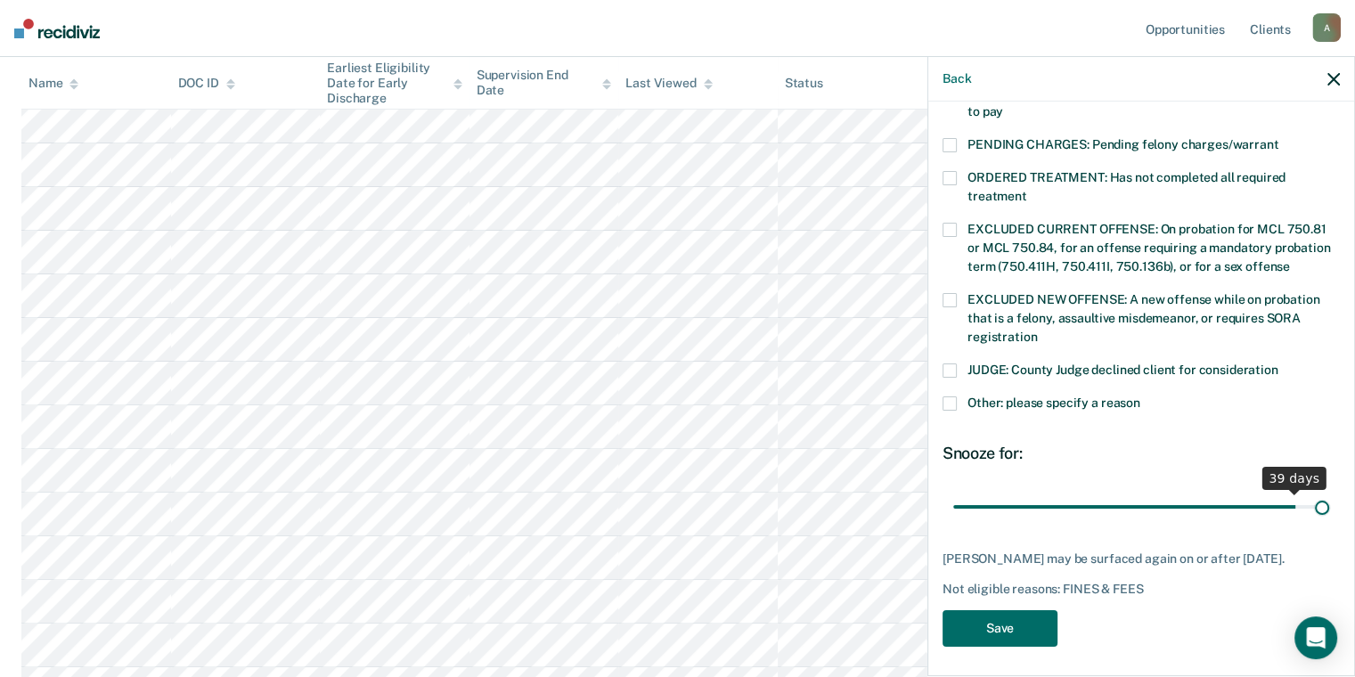
scroll to position [549, 0]
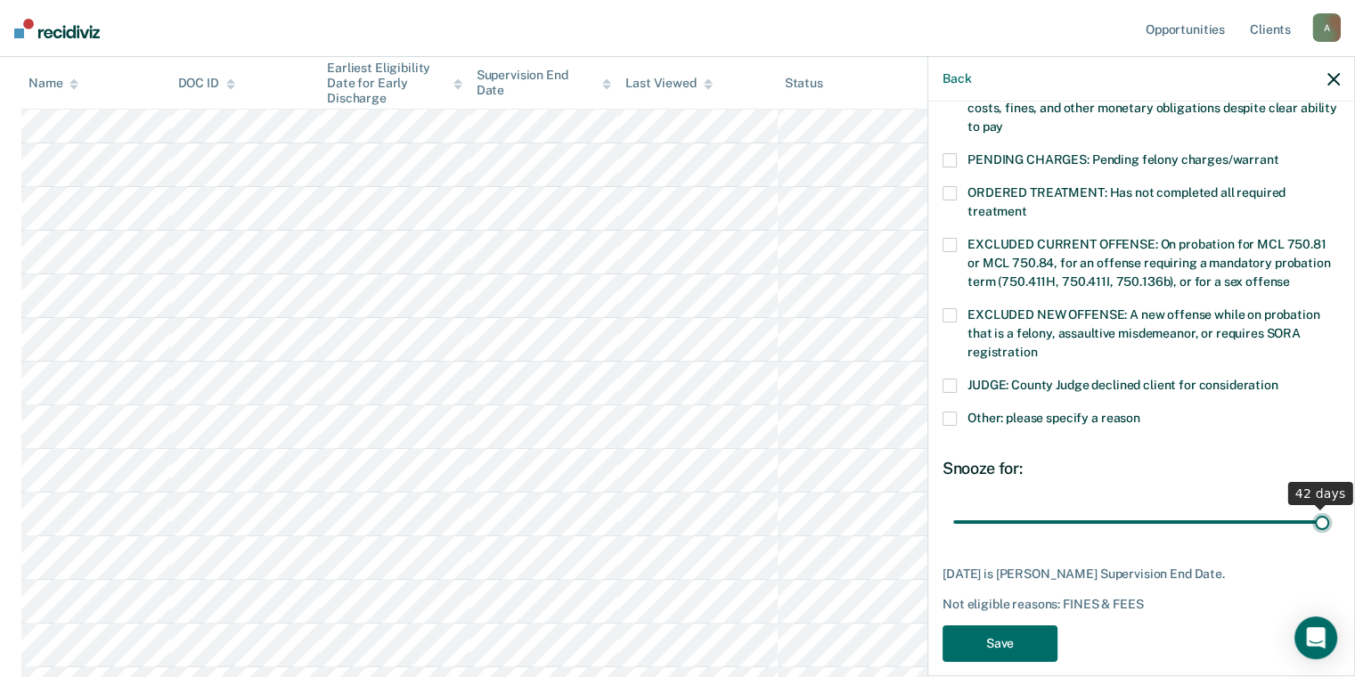
drag, startPoint x: 1201, startPoint y: 486, endPoint x: 1316, endPoint y: 488, distance: 114.9
type input "42"
click at [1316, 507] on input "range" at bounding box center [1141, 522] width 376 height 31
click at [1019, 625] on button "Save" at bounding box center [999, 643] width 115 height 37
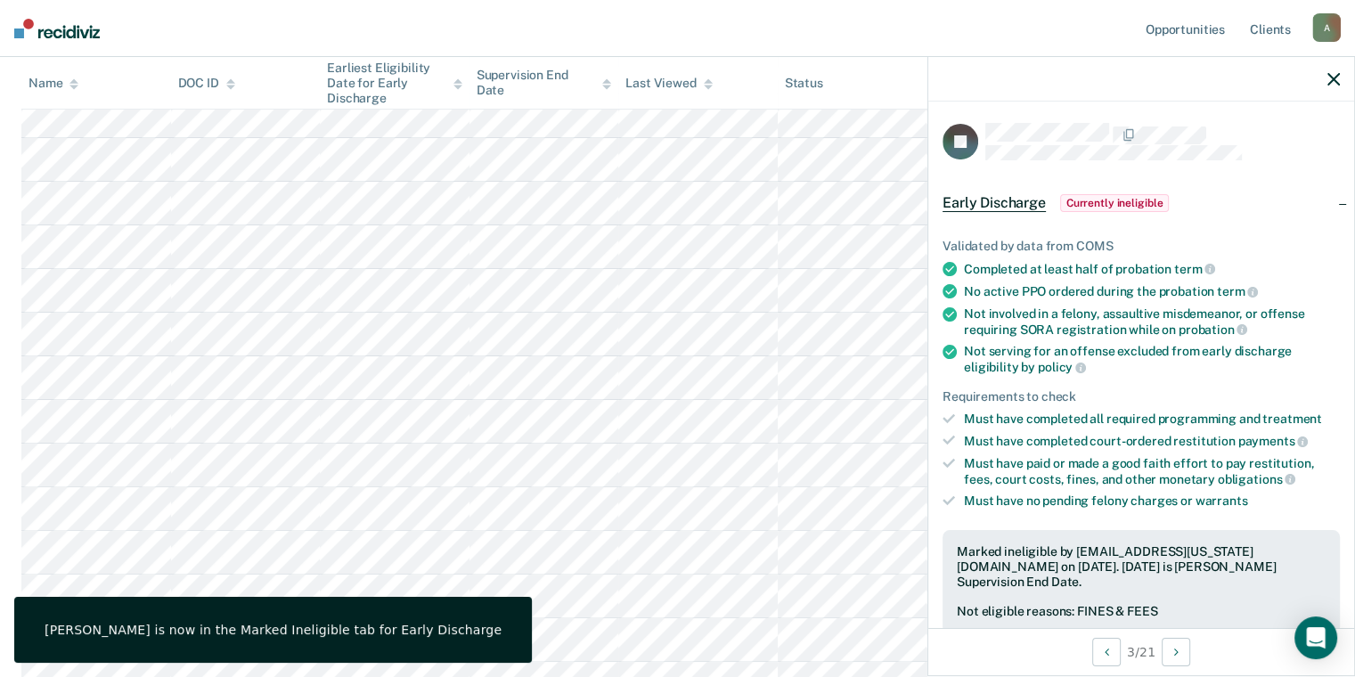
scroll to position [178, 0]
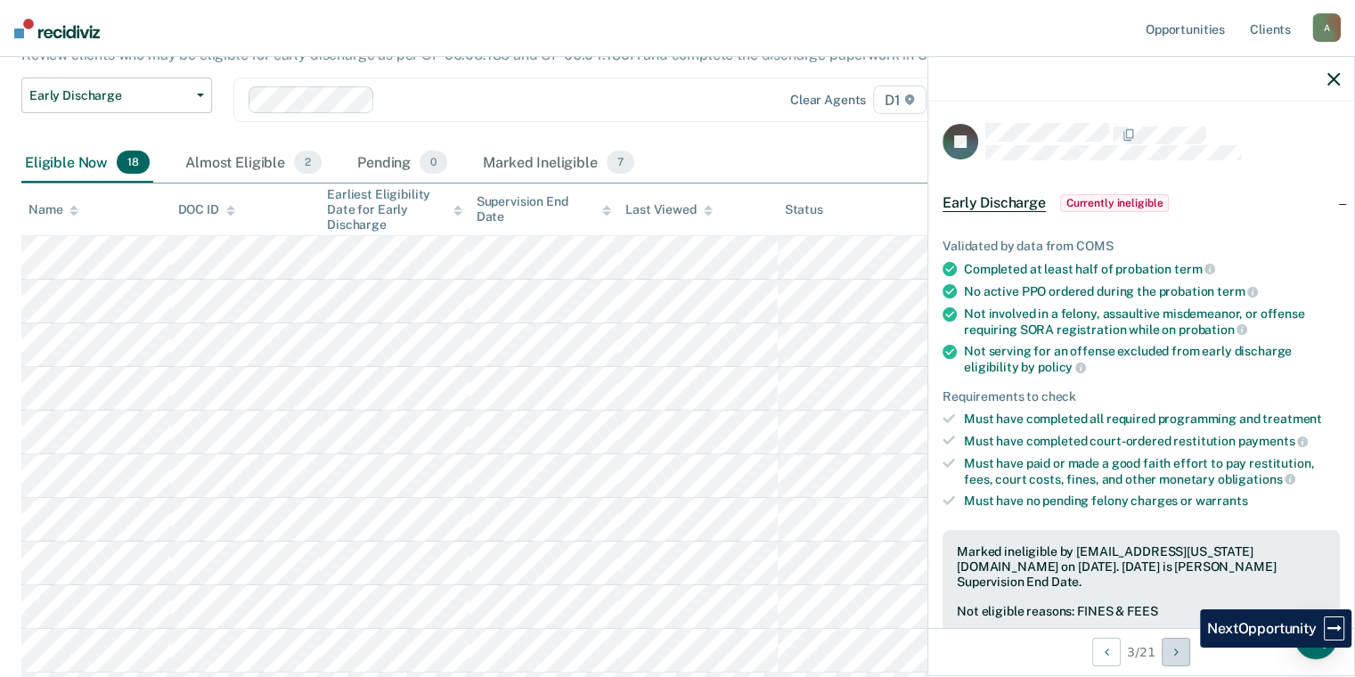
click at [1186, 657] on button "Next Opportunity" at bounding box center [1175, 652] width 28 height 28
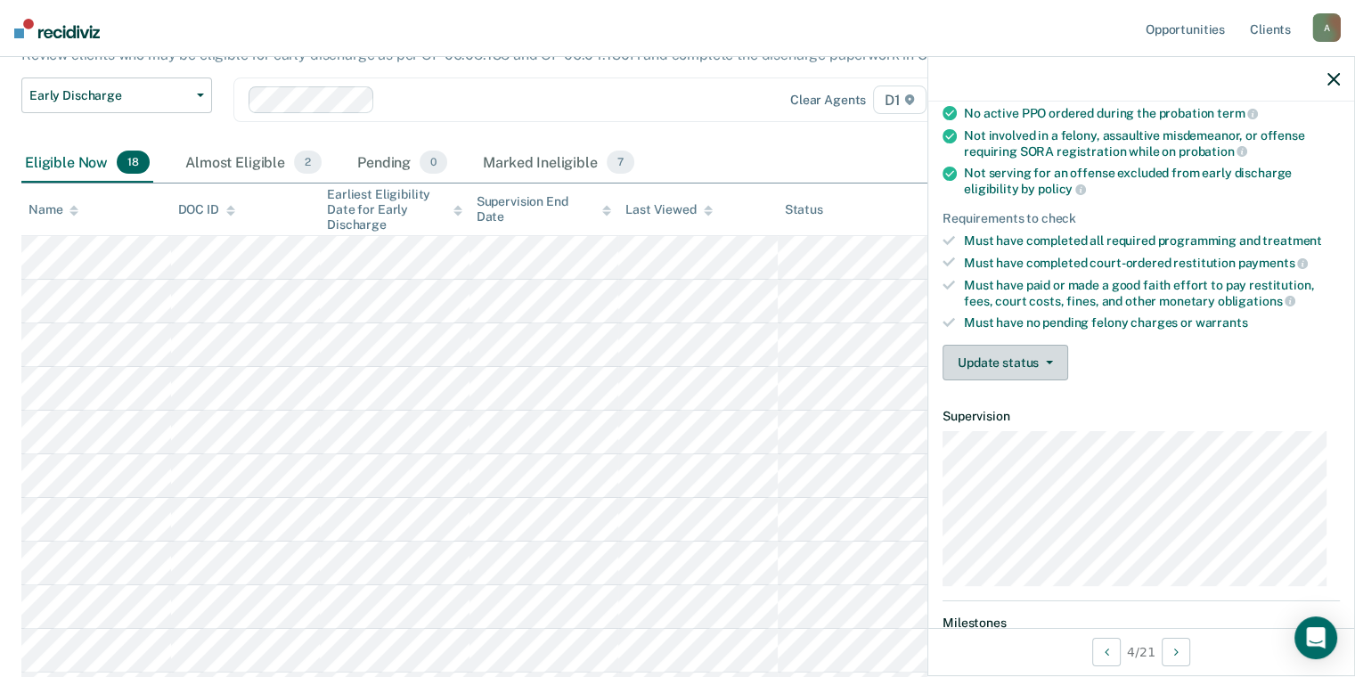
click at [1047, 361] on icon "button" at bounding box center [1049, 363] width 7 height 4
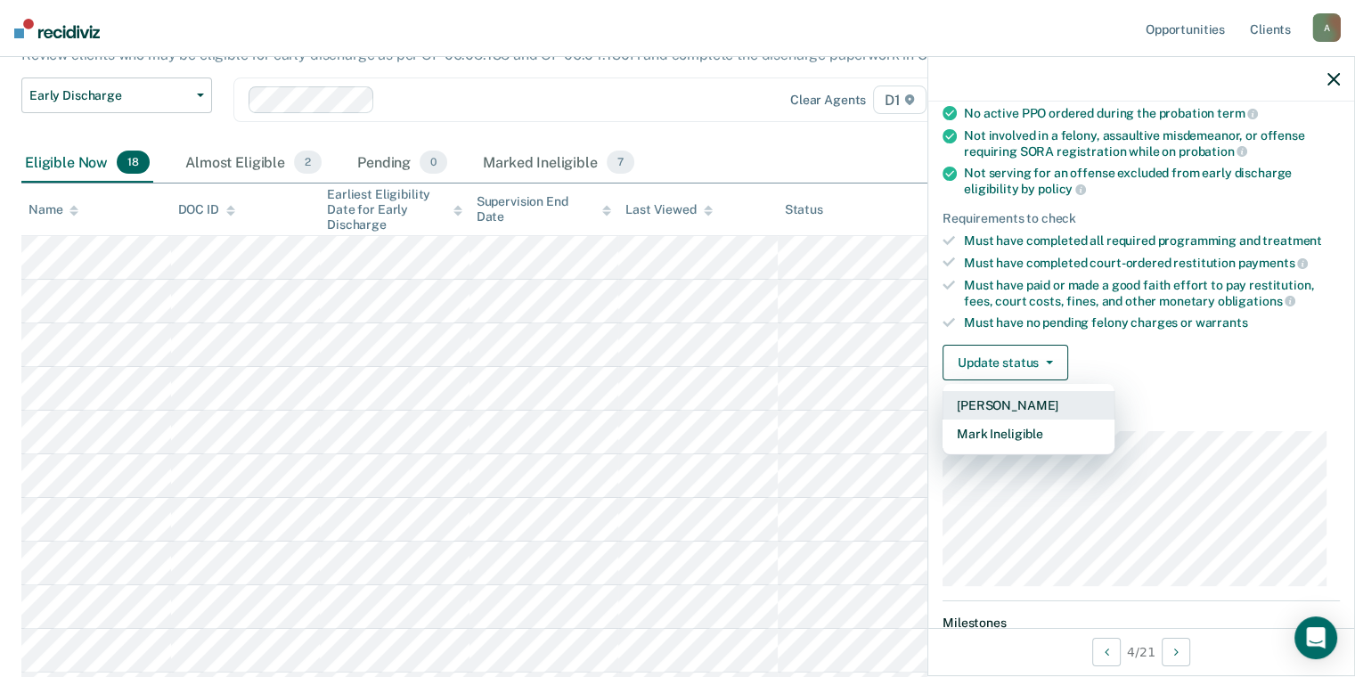
click at [1040, 404] on button "[PERSON_NAME]" at bounding box center [1028, 405] width 172 height 28
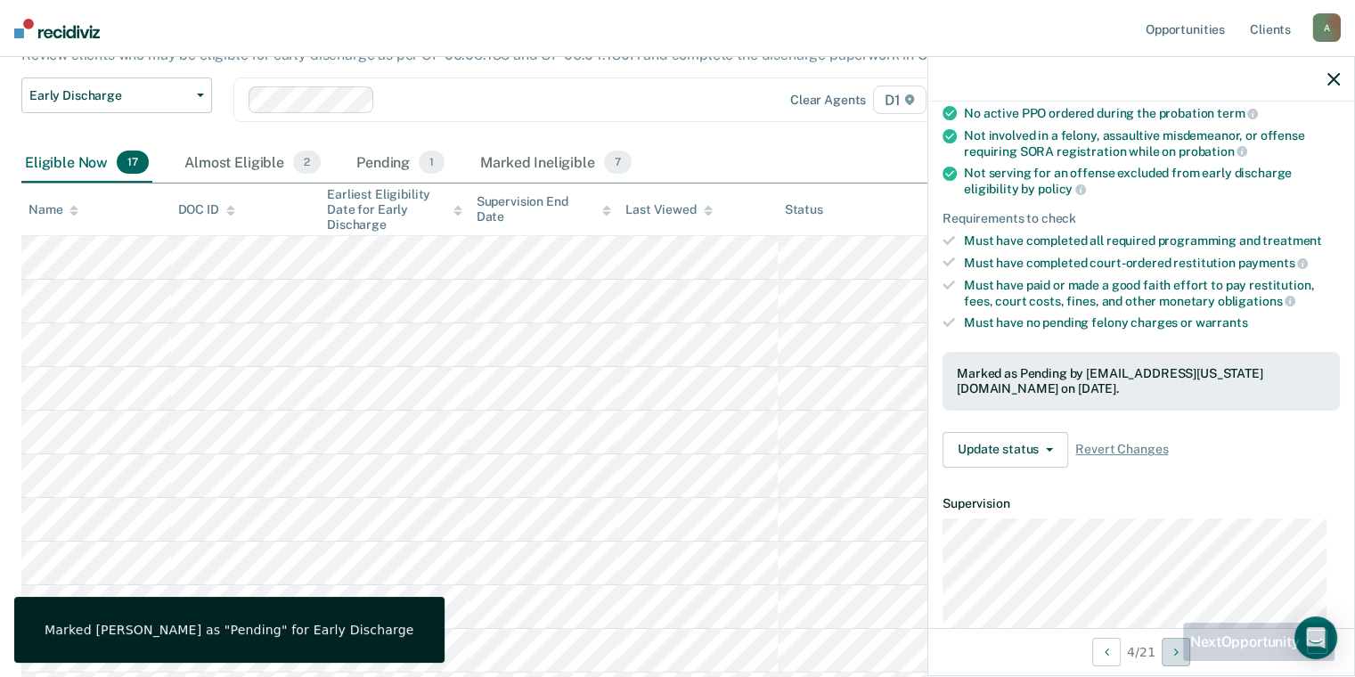
click at [1178, 661] on button "Next Opportunity" at bounding box center [1175, 652] width 28 height 28
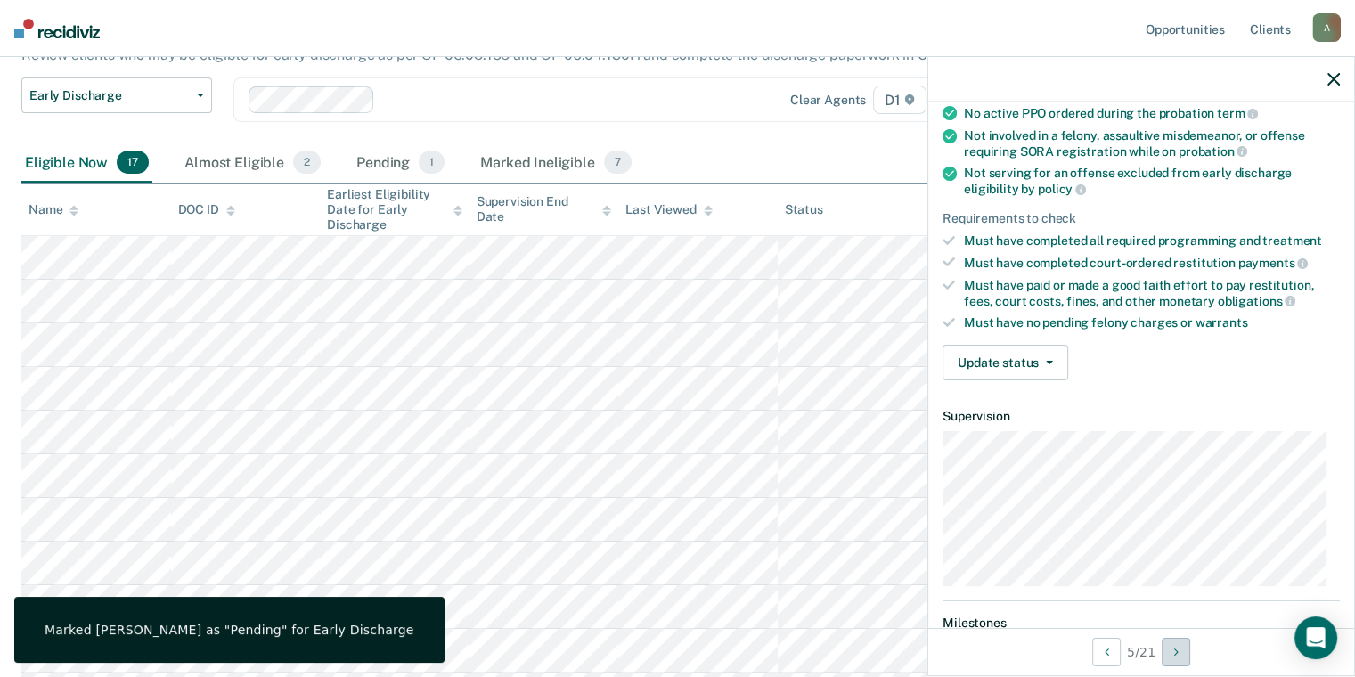
scroll to position [0, 0]
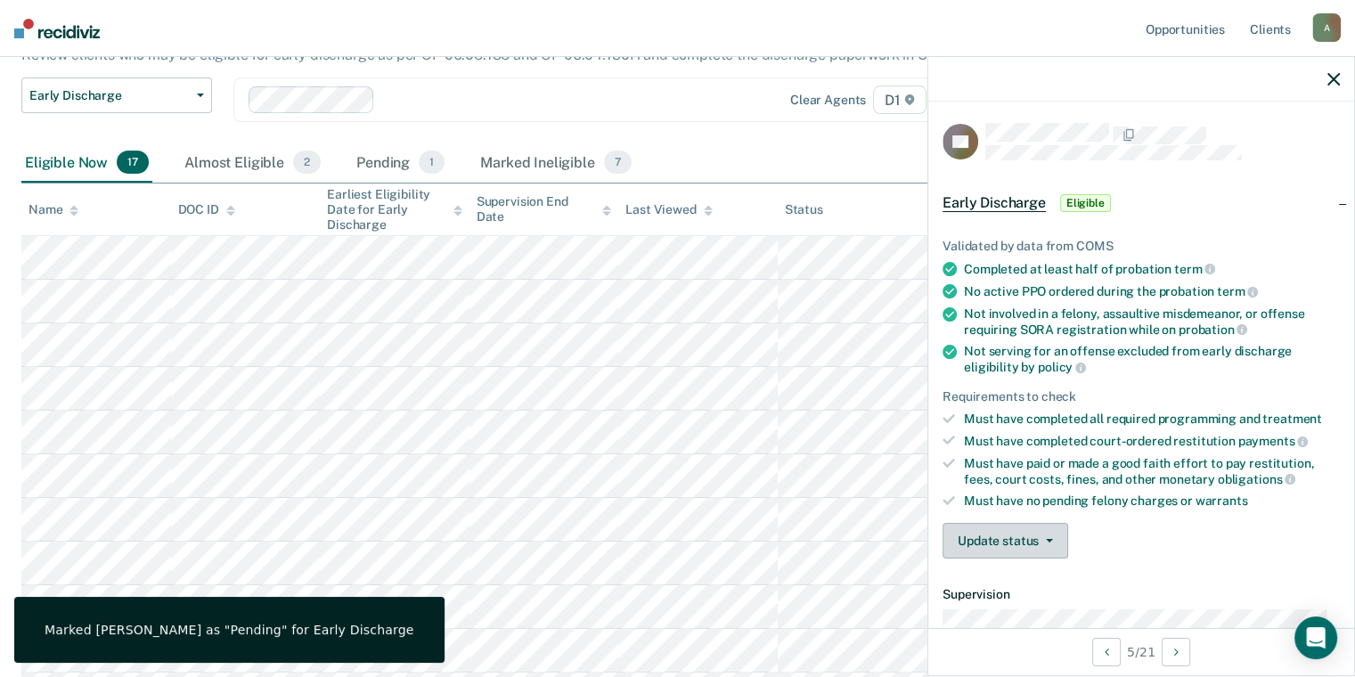
click at [1024, 539] on button "Update status" at bounding box center [1005, 541] width 126 height 36
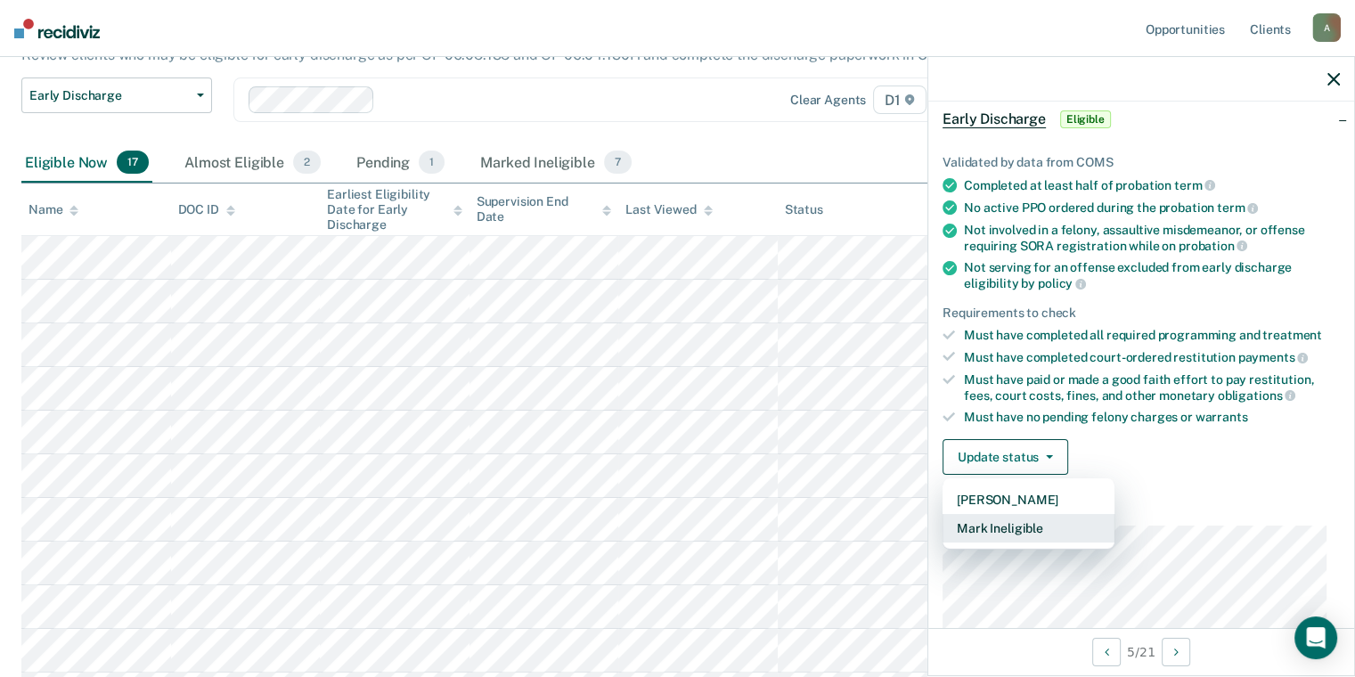
scroll to position [267, 0]
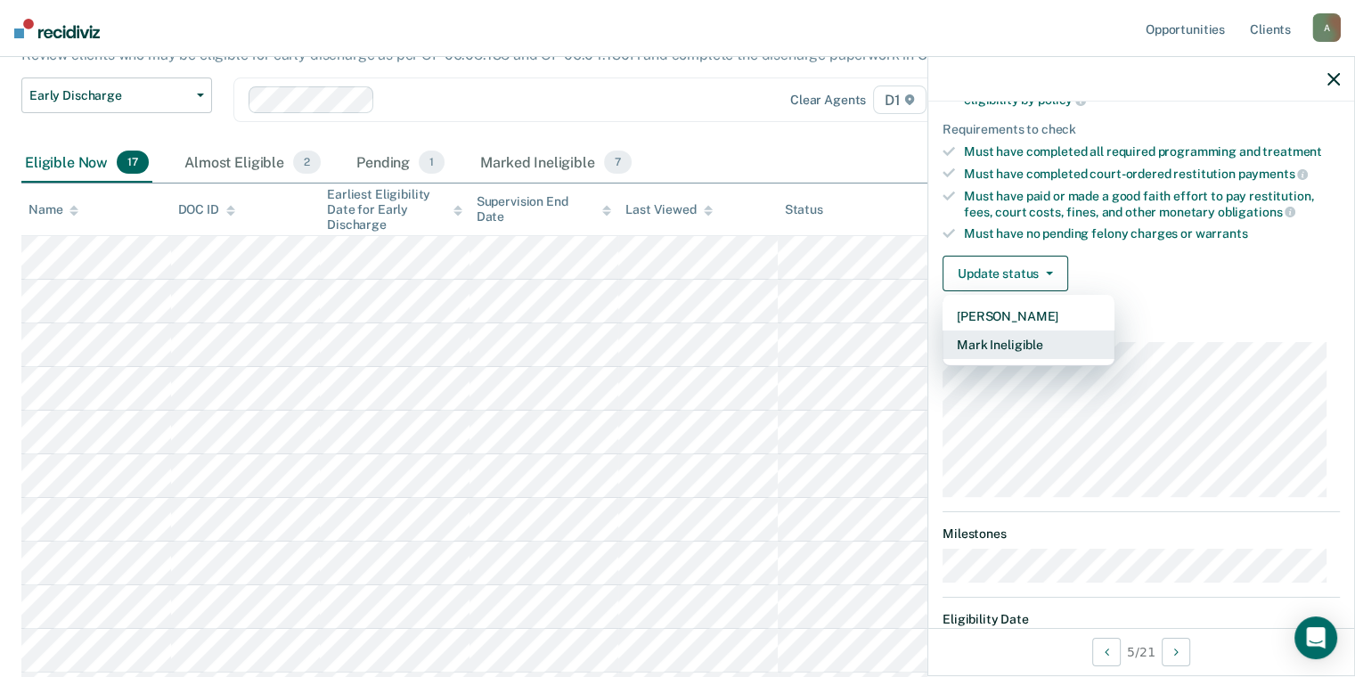
click at [1038, 330] on button "Mark Ineligible" at bounding box center [1028, 344] width 172 height 28
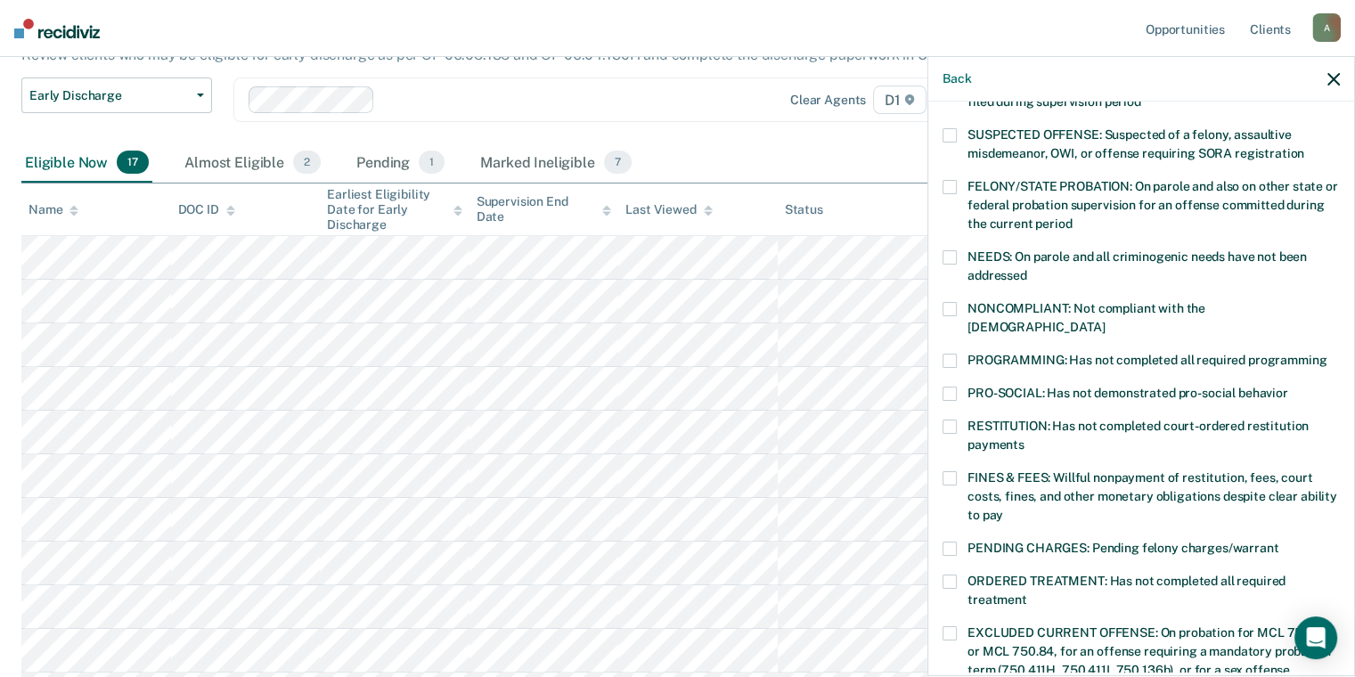
scroll to position [89, 0]
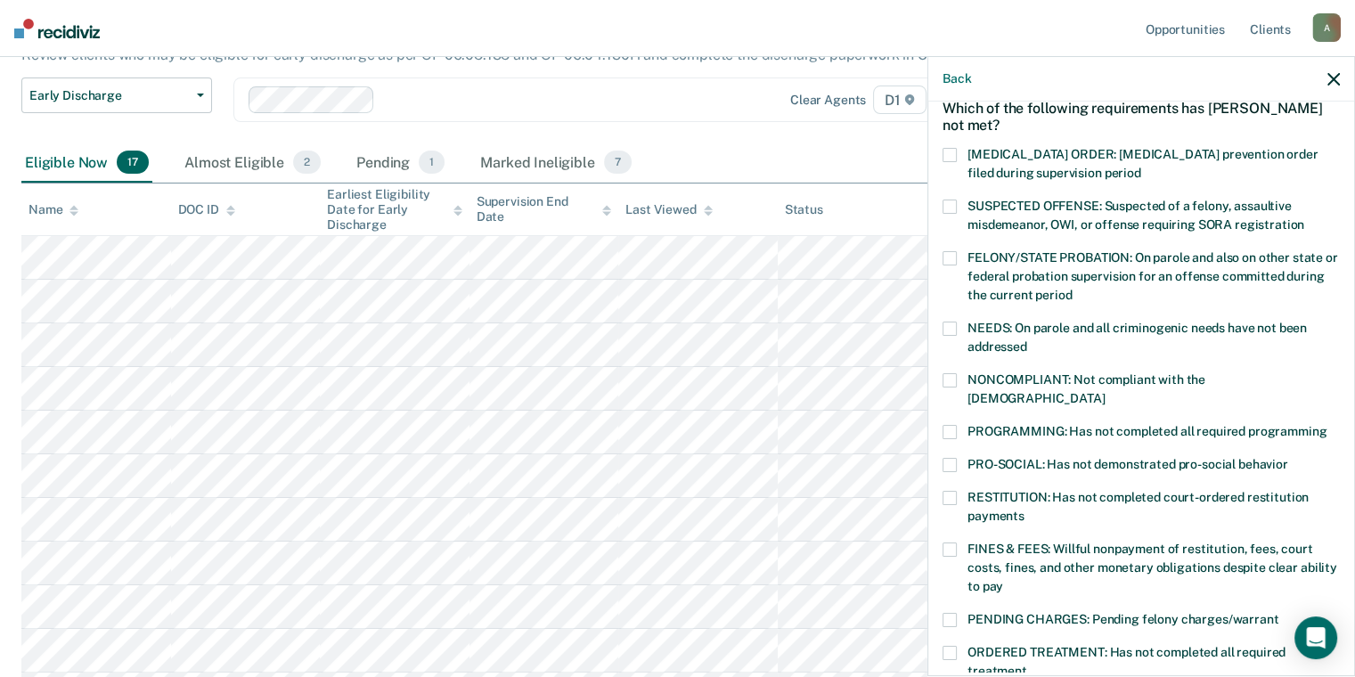
click at [1027, 378] on span "NONCOMPLIANT: Not compliant with the [DEMOGRAPHIC_DATA]" at bounding box center [1086, 388] width 238 height 33
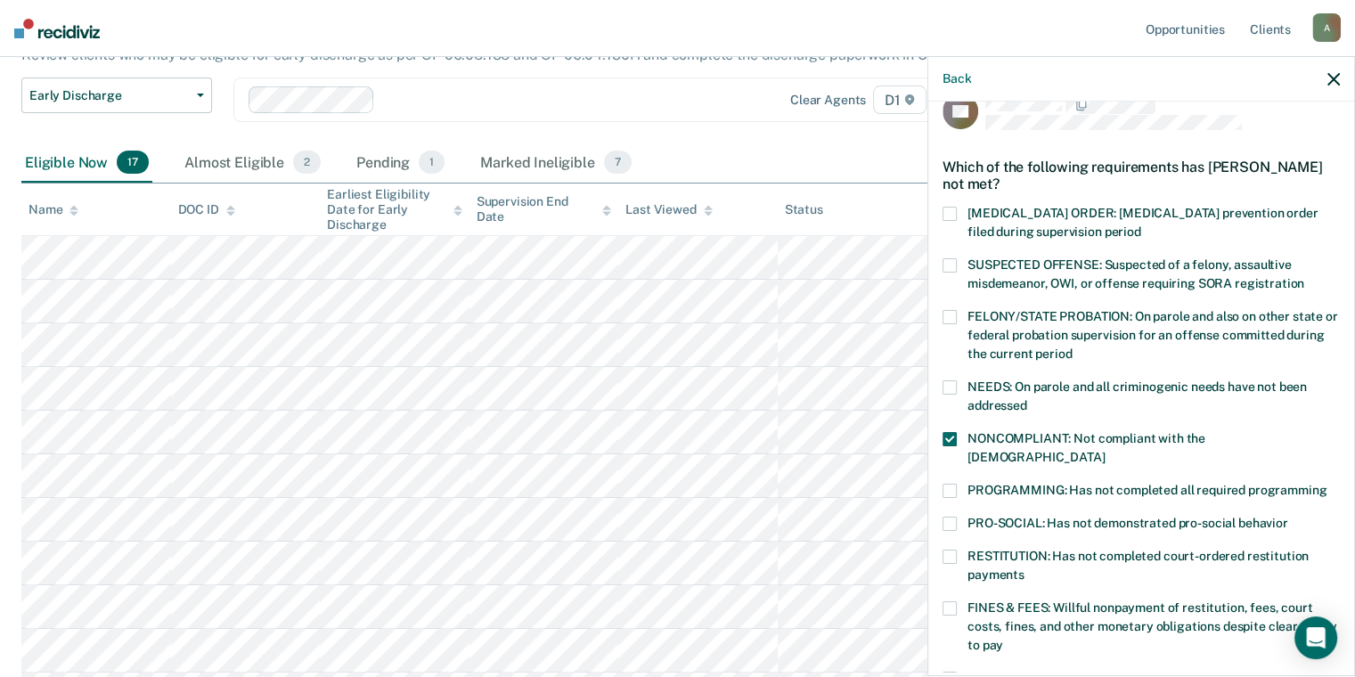
scroll to position [0, 0]
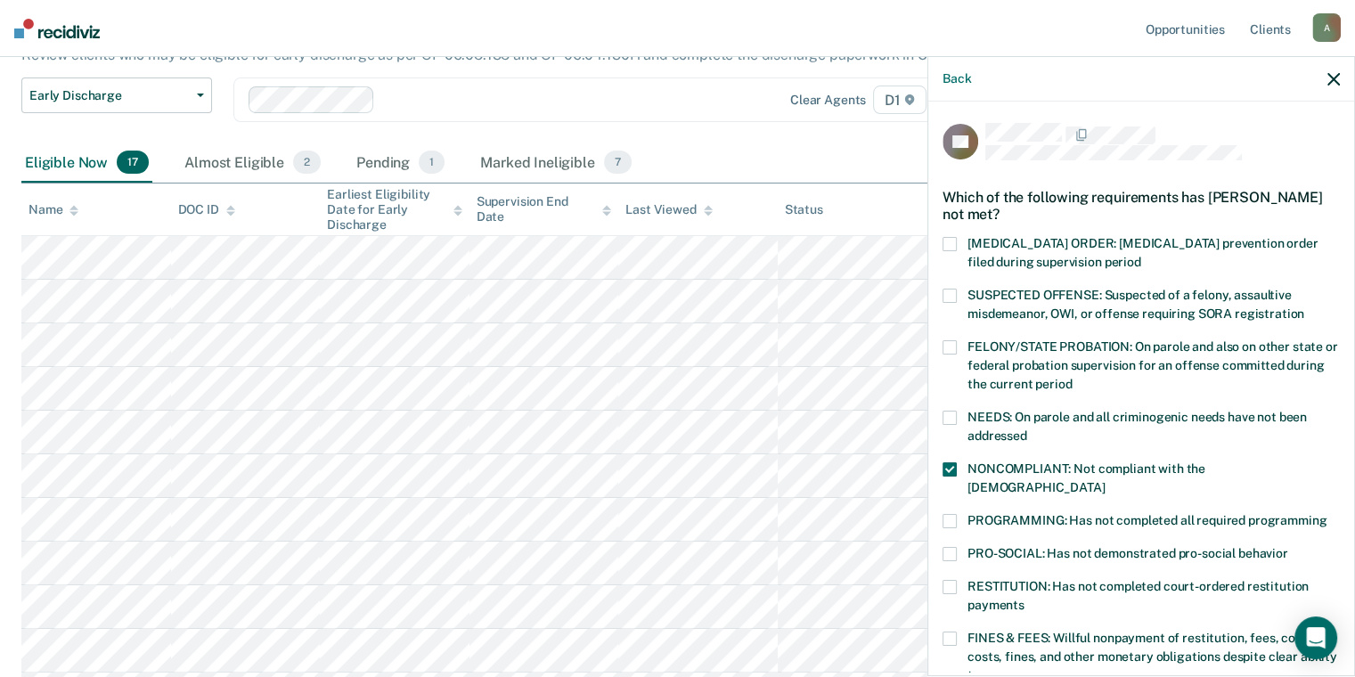
click at [1028, 461] on span "NONCOMPLIANT: Not compliant with the [DEMOGRAPHIC_DATA]" at bounding box center [1086, 477] width 238 height 33
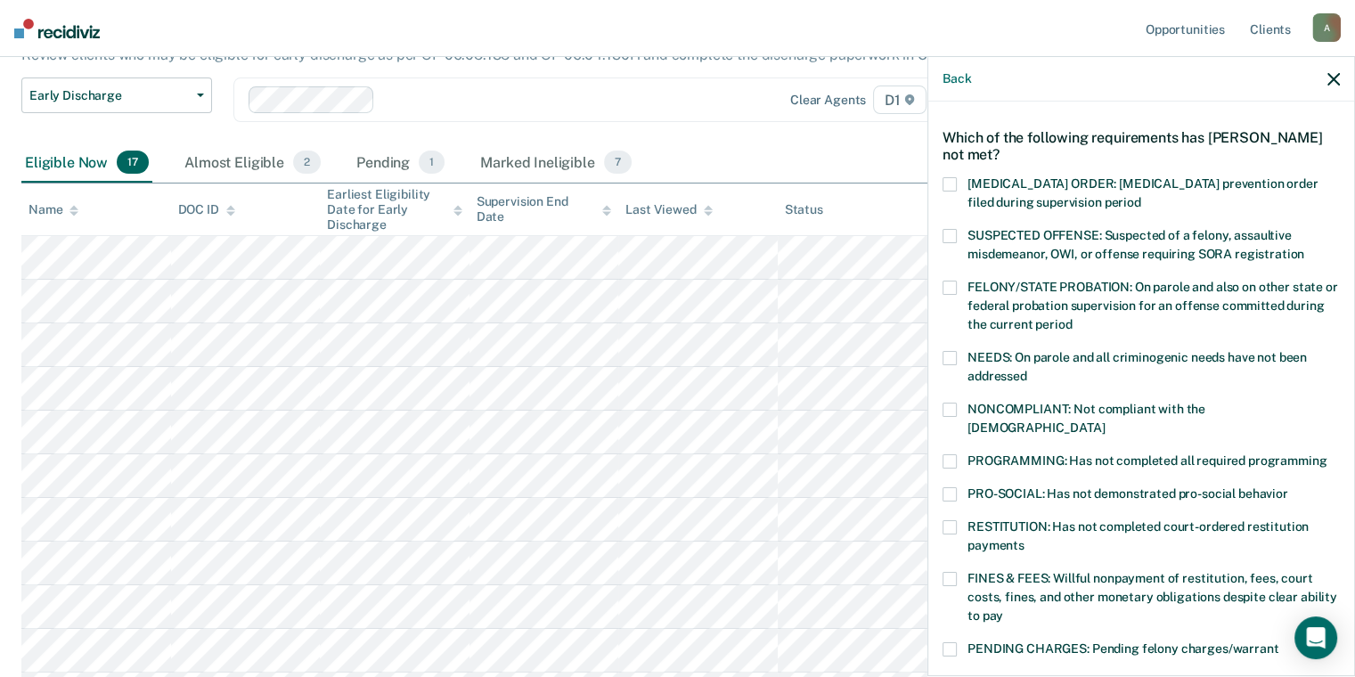
scroll to position [178, 0]
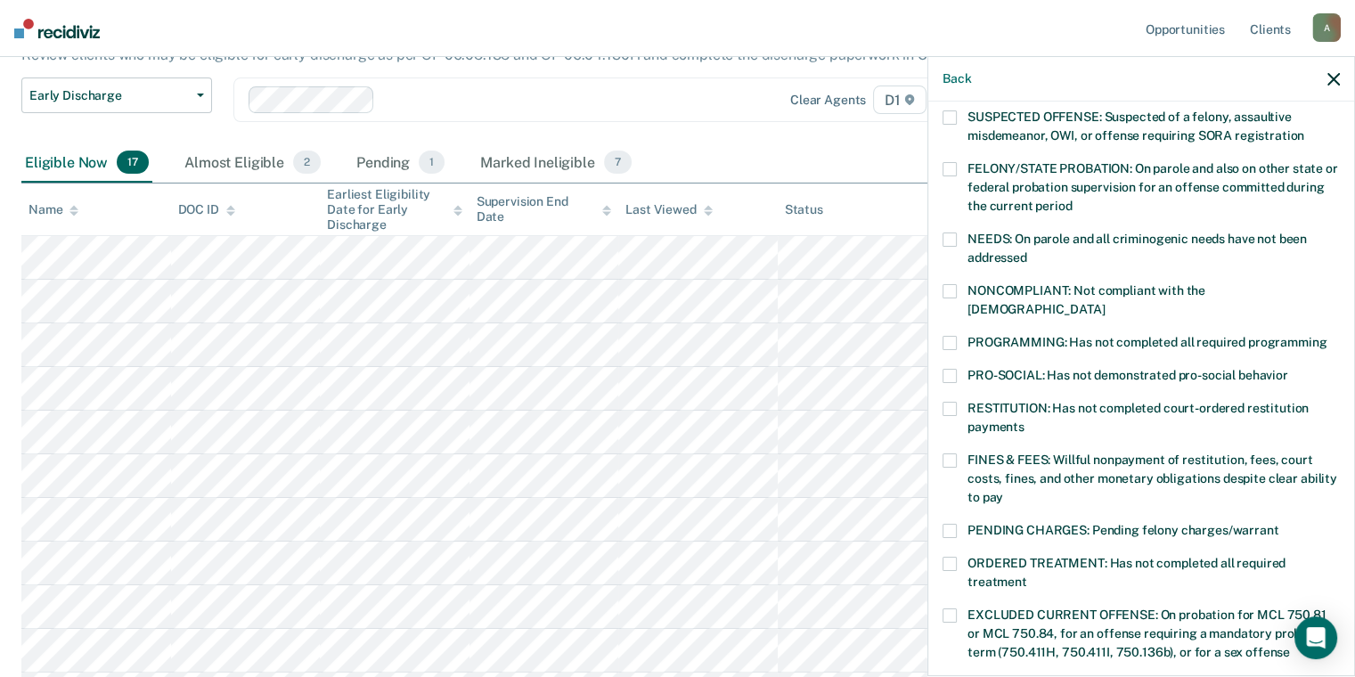
click at [1068, 289] on span "NONCOMPLIANT: Not compliant with the [DEMOGRAPHIC_DATA]" at bounding box center [1086, 299] width 238 height 33
click at [1054, 335] on span "PROGRAMMING: Has not completed all required programming" at bounding box center [1146, 342] width 359 height 14
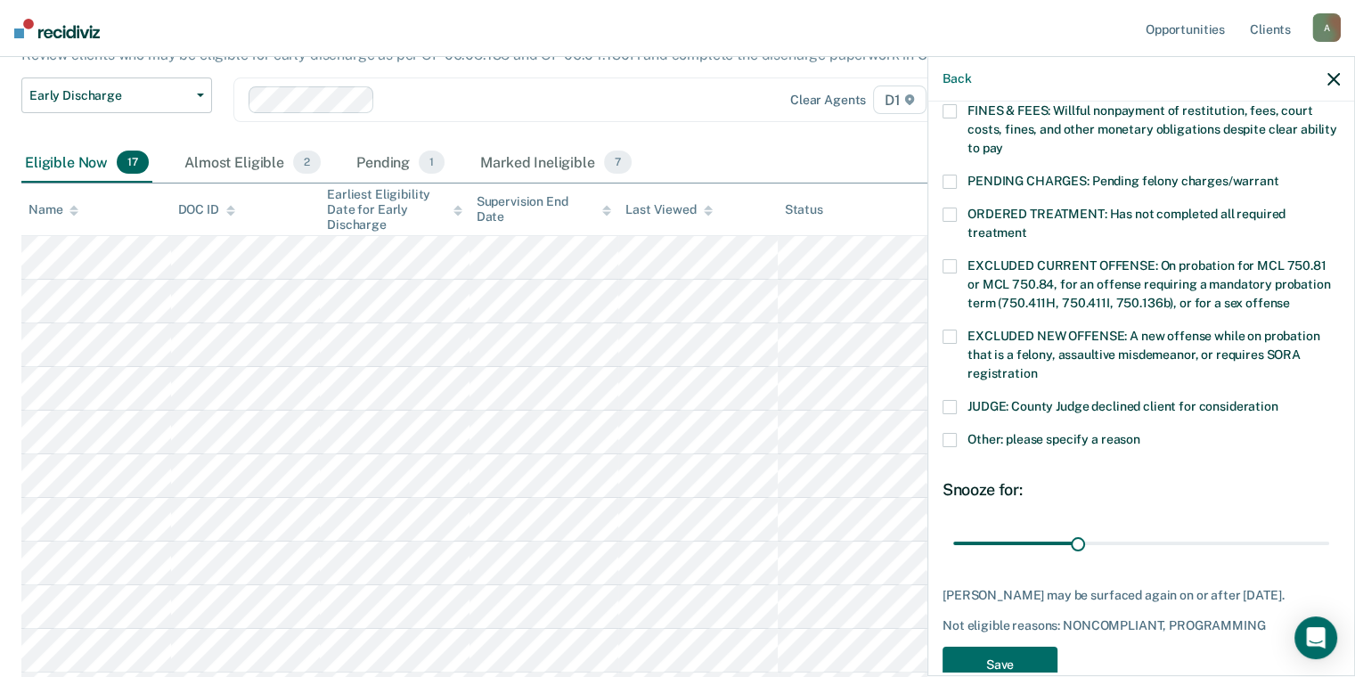
scroll to position [534, 0]
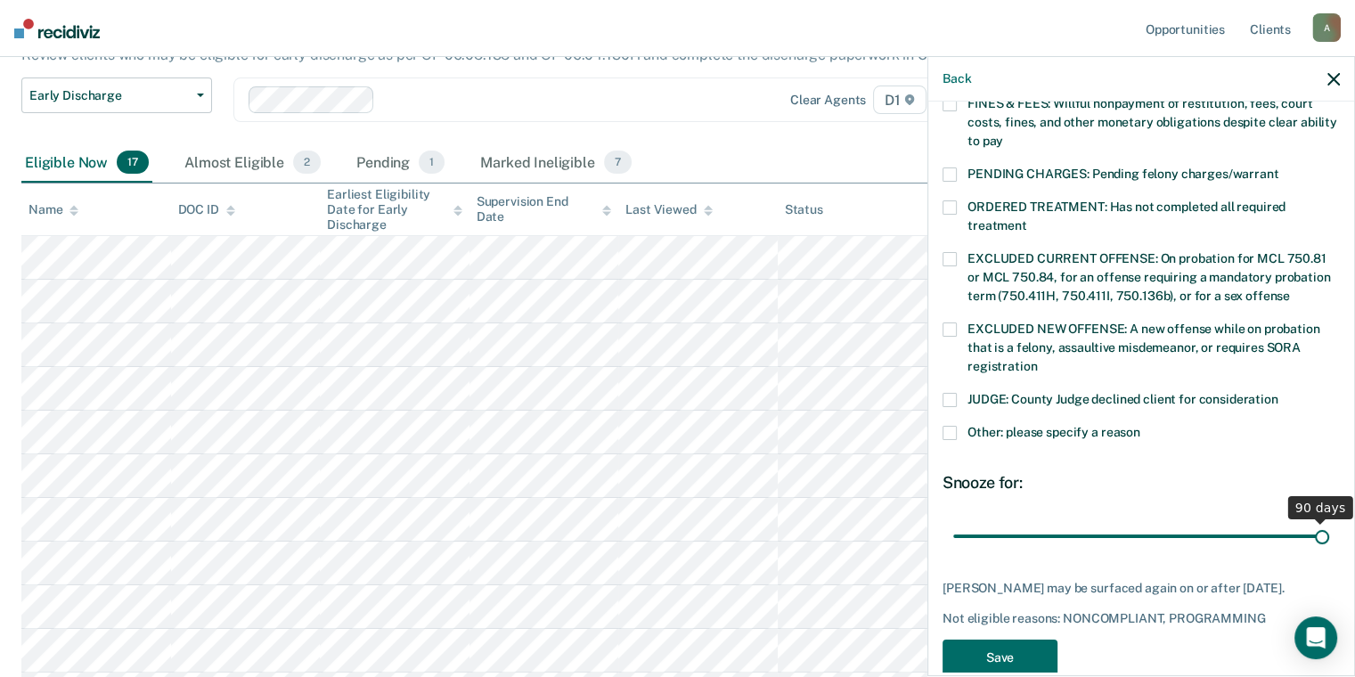
drag, startPoint x: 1073, startPoint y: 519, endPoint x: 1322, endPoint y: 520, distance: 248.5
type input "90"
click at [1322, 521] on input "range" at bounding box center [1141, 536] width 376 height 31
click at [1019, 639] on button "Save" at bounding box center [999, 657] width 115 height 37
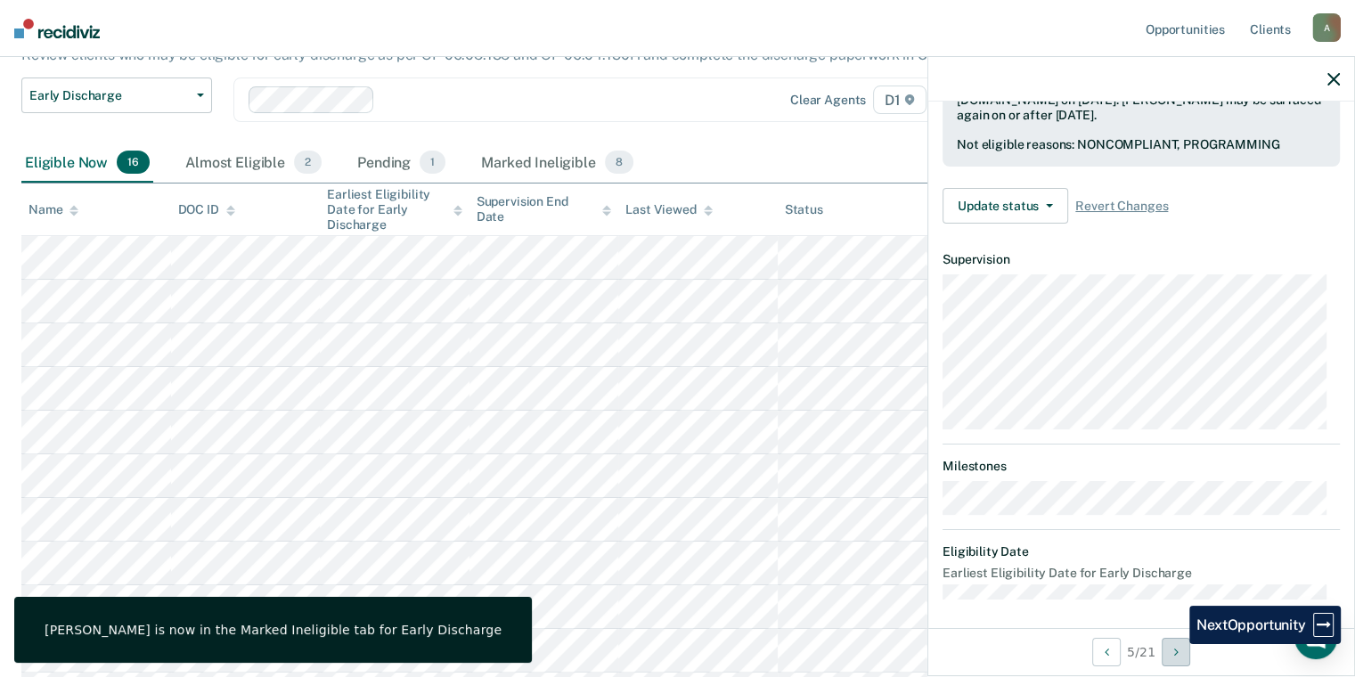
click at [1176, 644] on button "Next Opportunity" at bounding box center [1175, 652] width 28 height 28
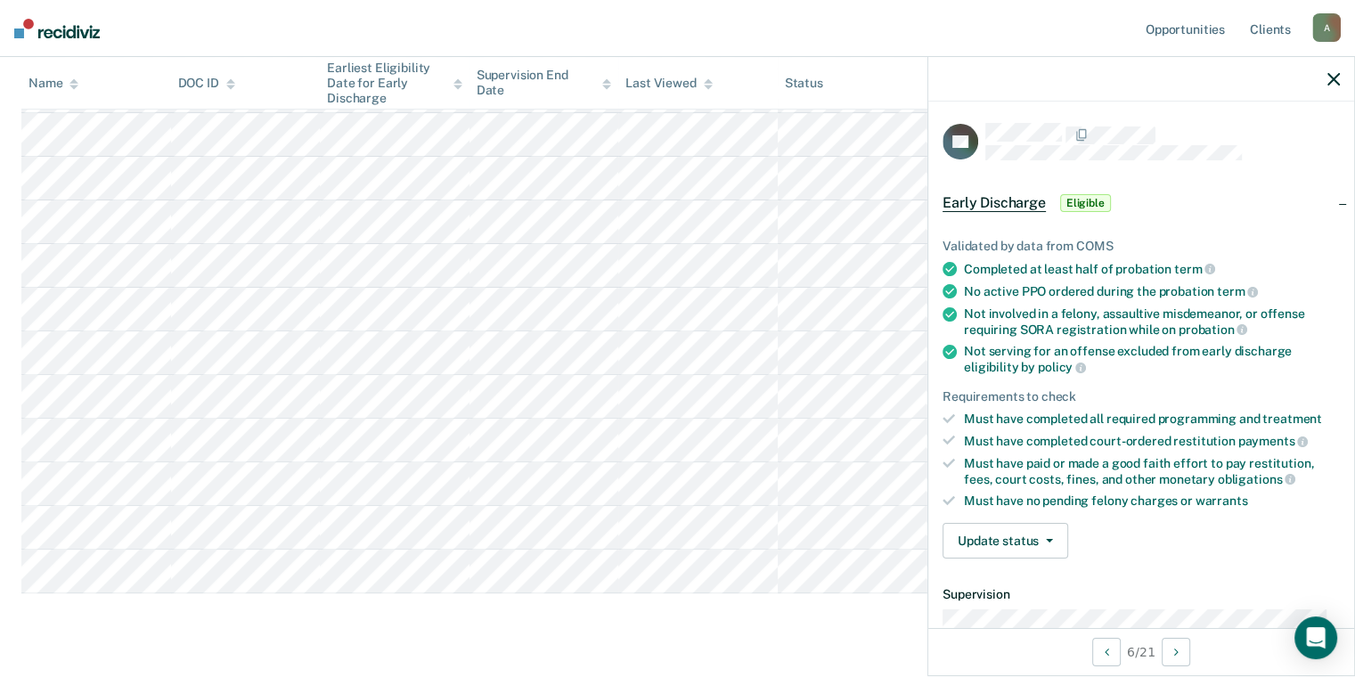
scroll to position [534, 0]
click at [1030, 549] on button "Update status" at bounding box center [1005, 541] width 126 height 36
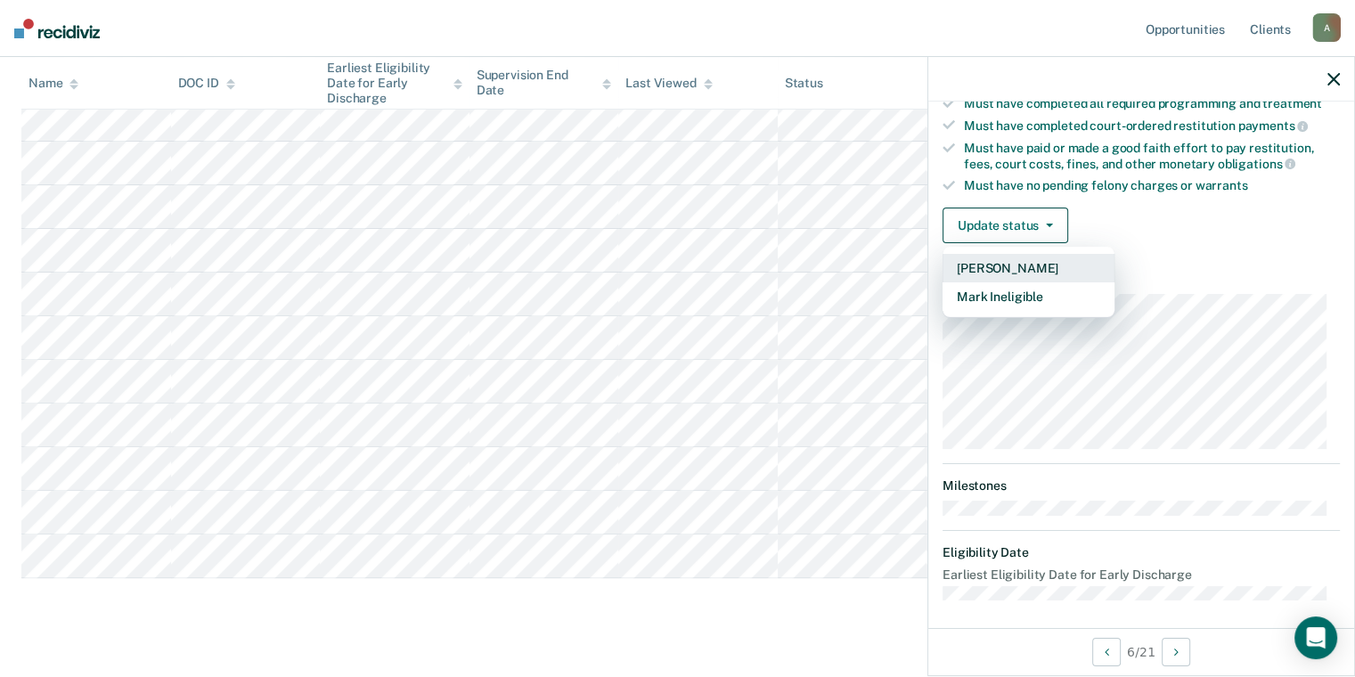
scroll to position [316, 0]
click at [1066, 296] on button "Mark Ineligible" at bounding box center [1028, 295] width 172 height 28
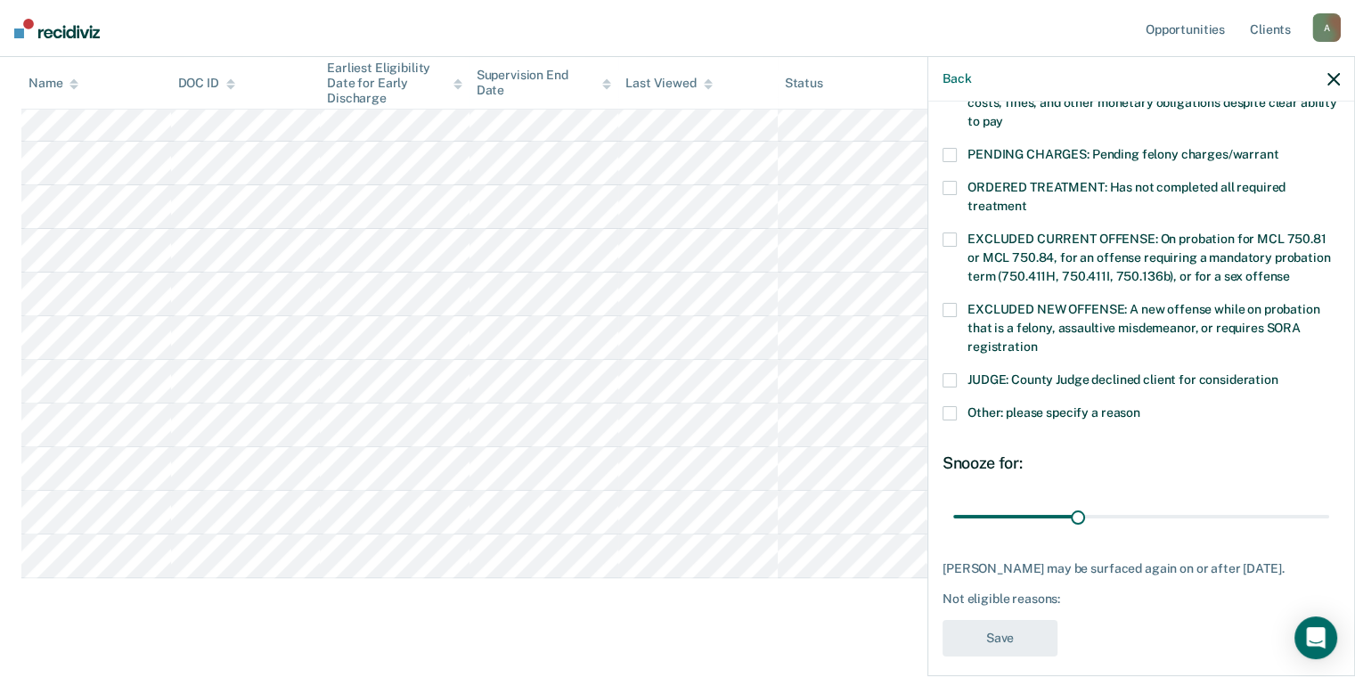
scroll to position [564, 0]
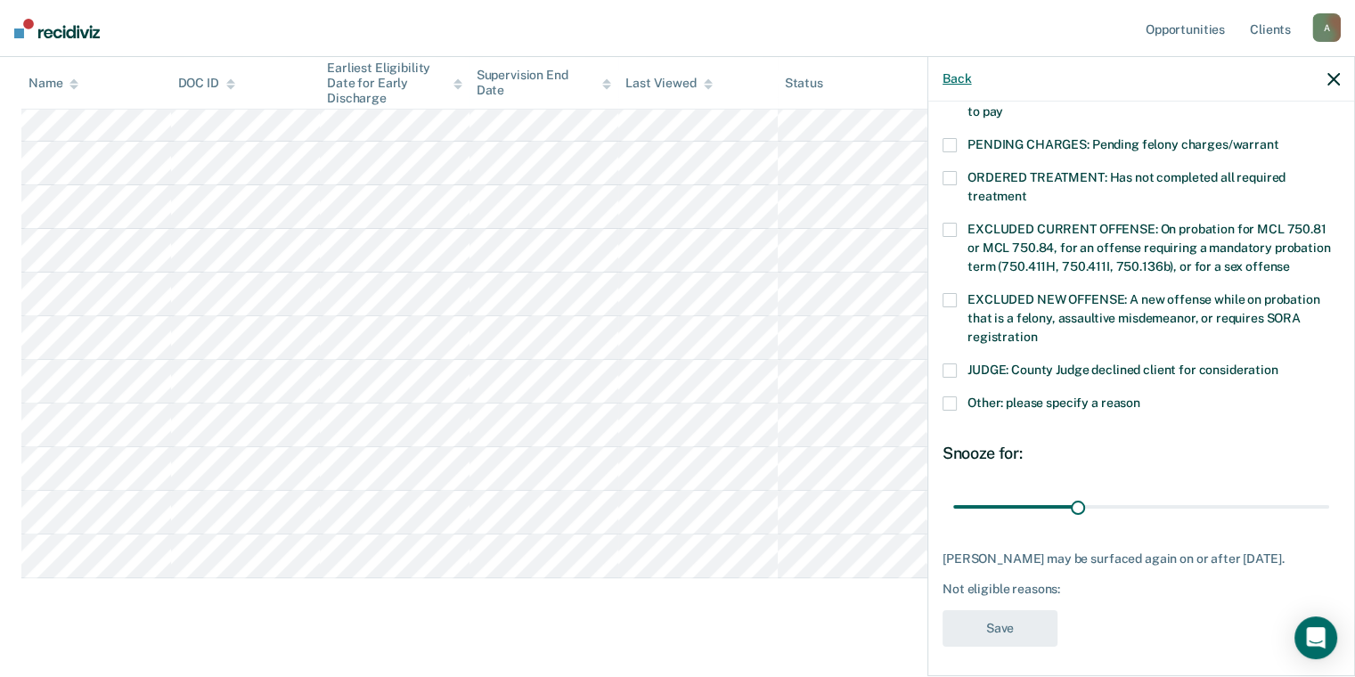
drag, startPoint x: 968, startPoint y: 74, endPoint x: 968, endPoint y: 91, distance: 16.9
click at [968, 74] on button "Back" at bounding box center [956, 78] width 28 height 15
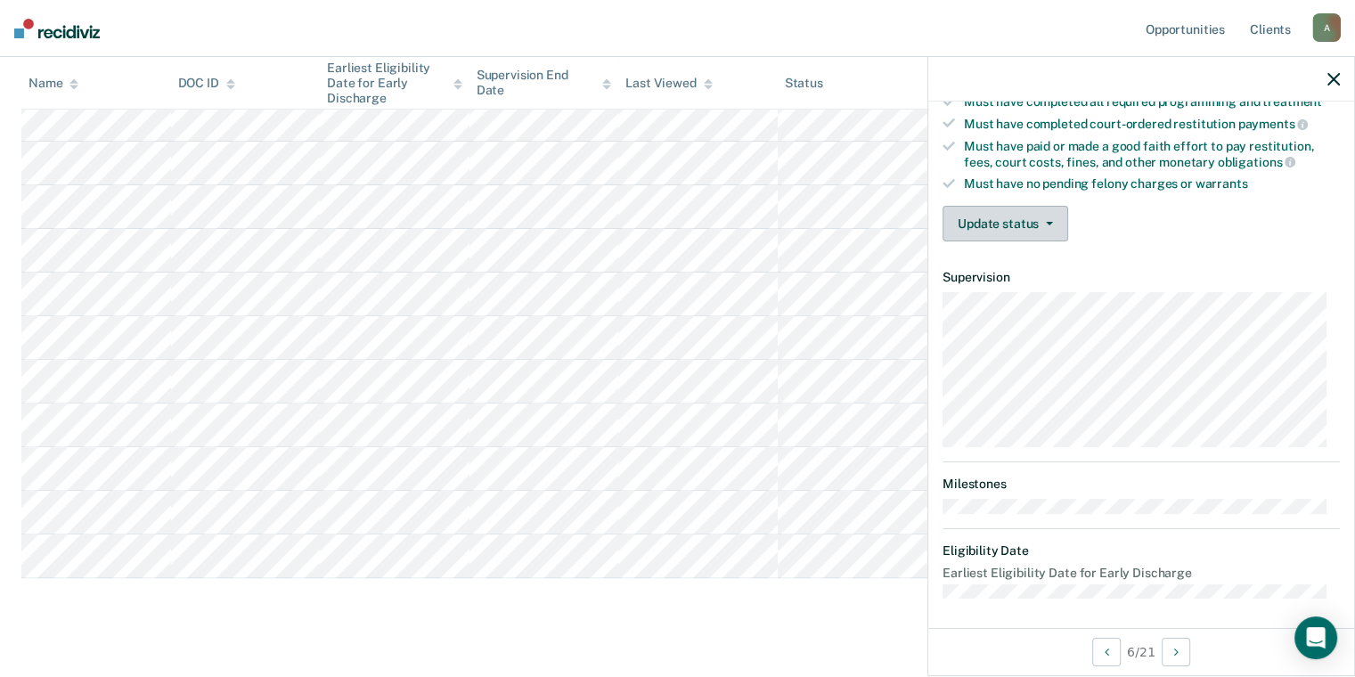
click at [1054, 221] on button "Update status" at bounding box center [1005, 224] width 126 height 36
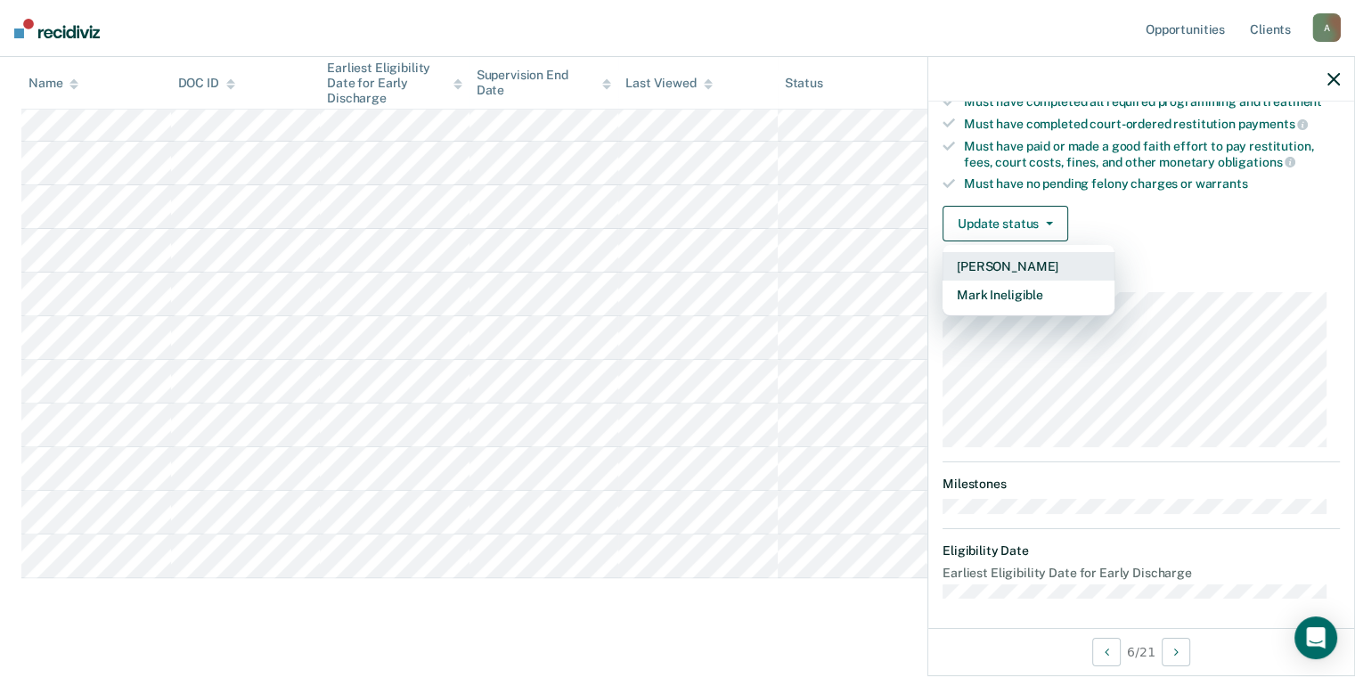
click at [1054, 256] on button "[PERSON_NAME]" at bounding box center [1028, 266] width 172 height 28
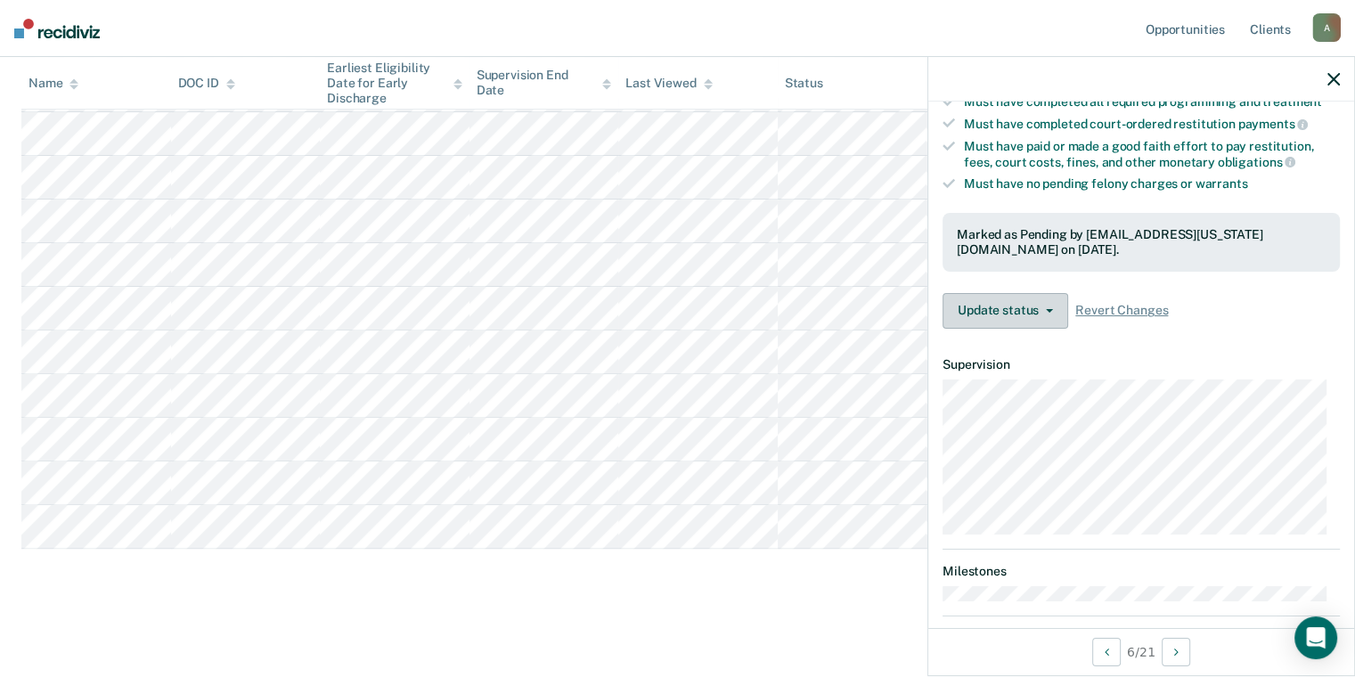
scroll to position [518, 0]
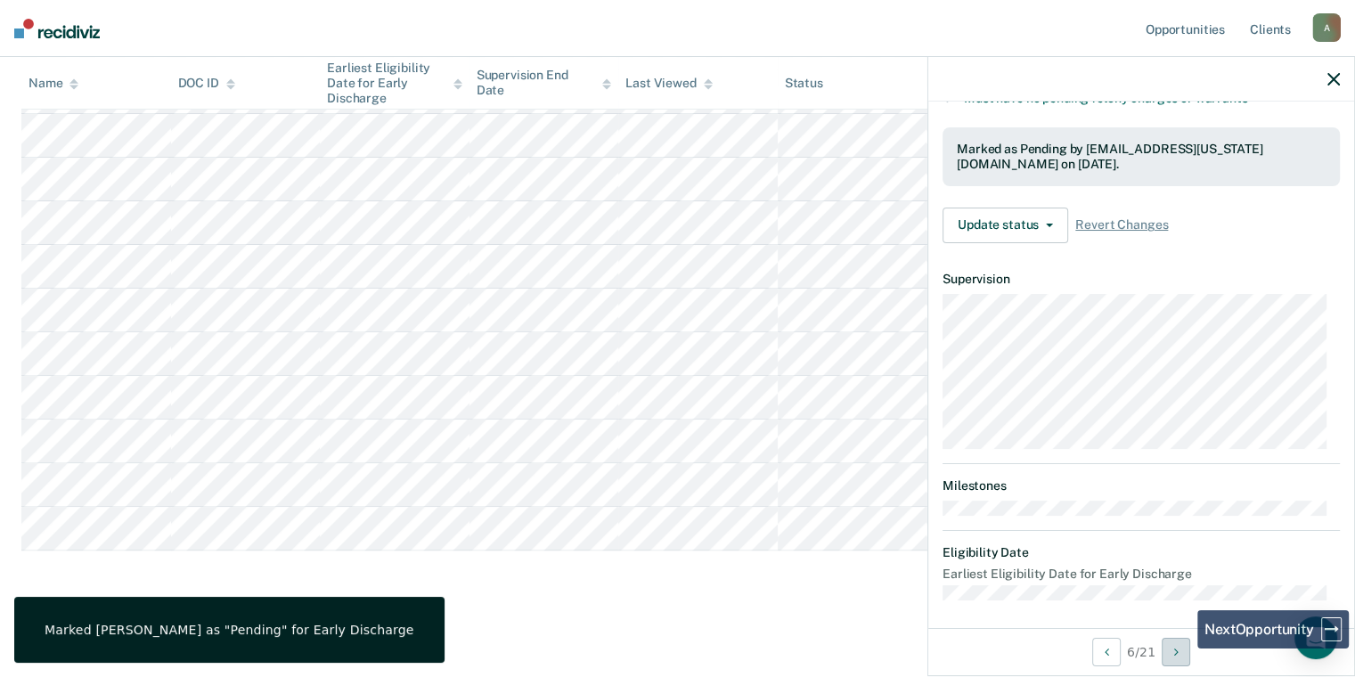
click at [1184, 648] on button "Next Opportunity" at bounding box center [1175, 652] width 28 height 28
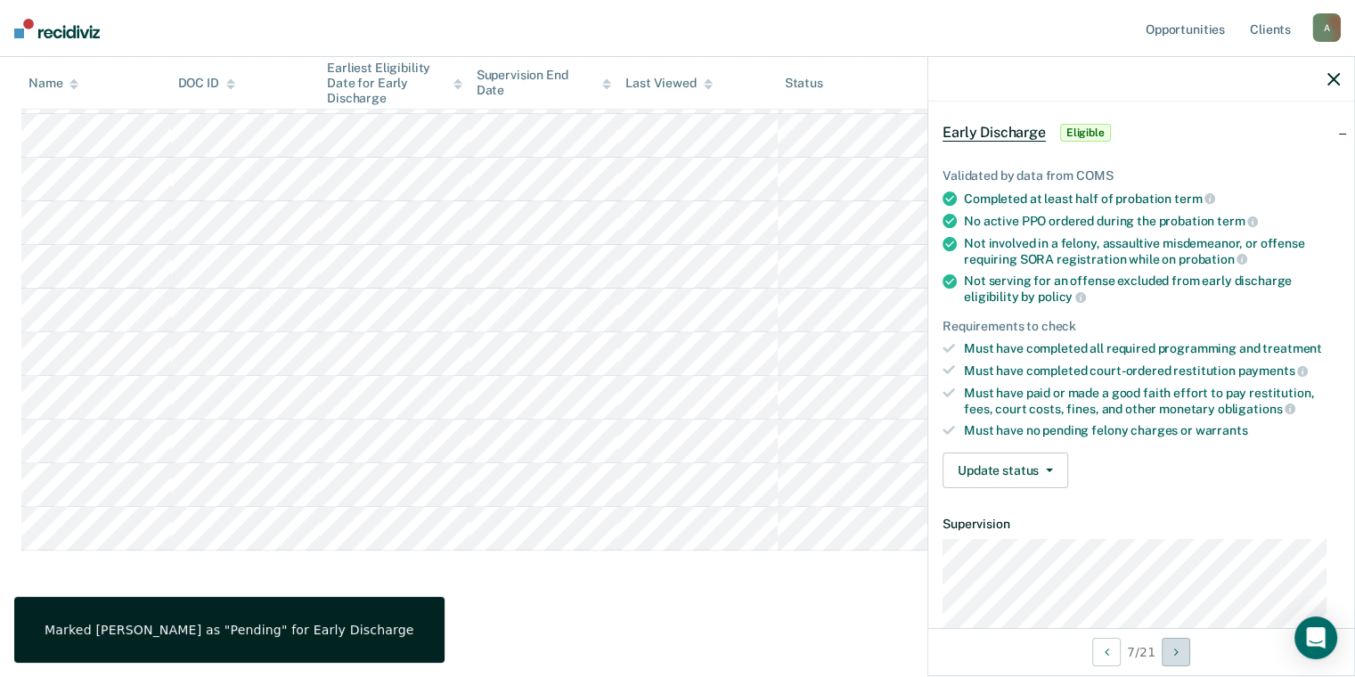
scroll to position [0, 0]
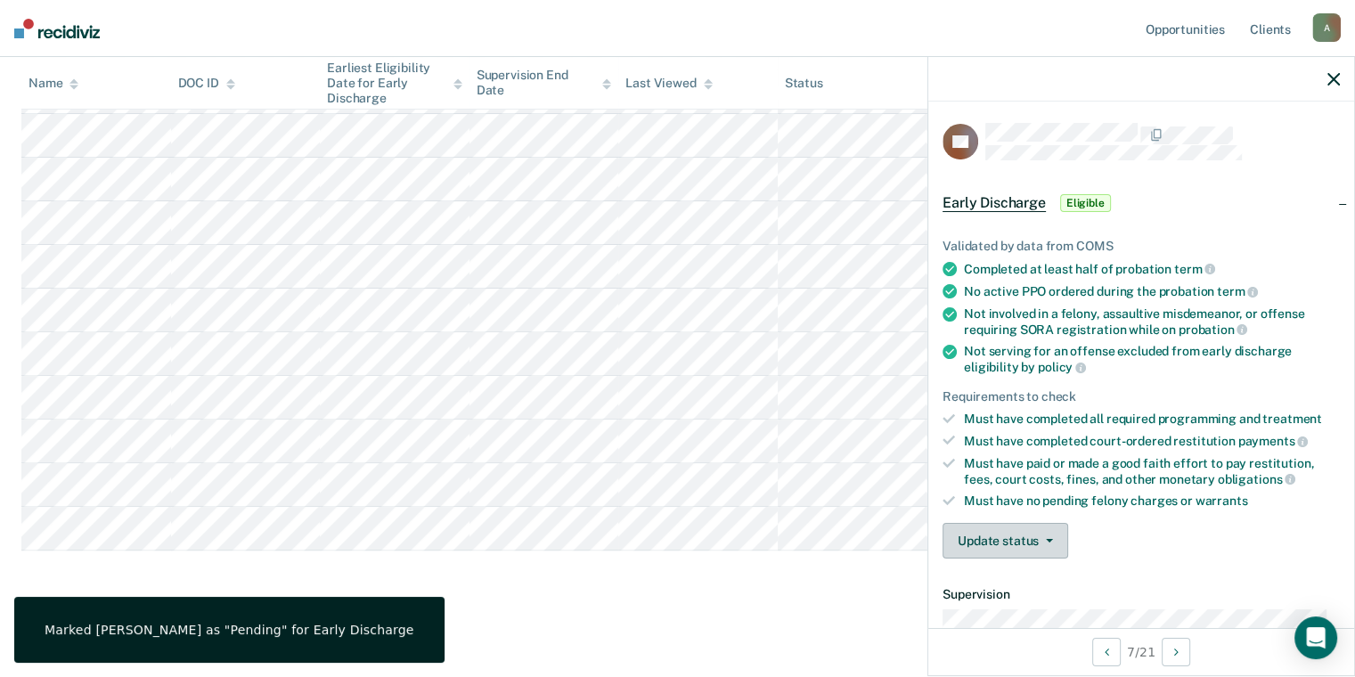
click at [1026, 551] on button "Update status" at bounding box center [1005, 541] width 126 height 36
click at [1033, 606] on button "Mark Ineligible" at bounding box center [1028, 612] width 172 height 28
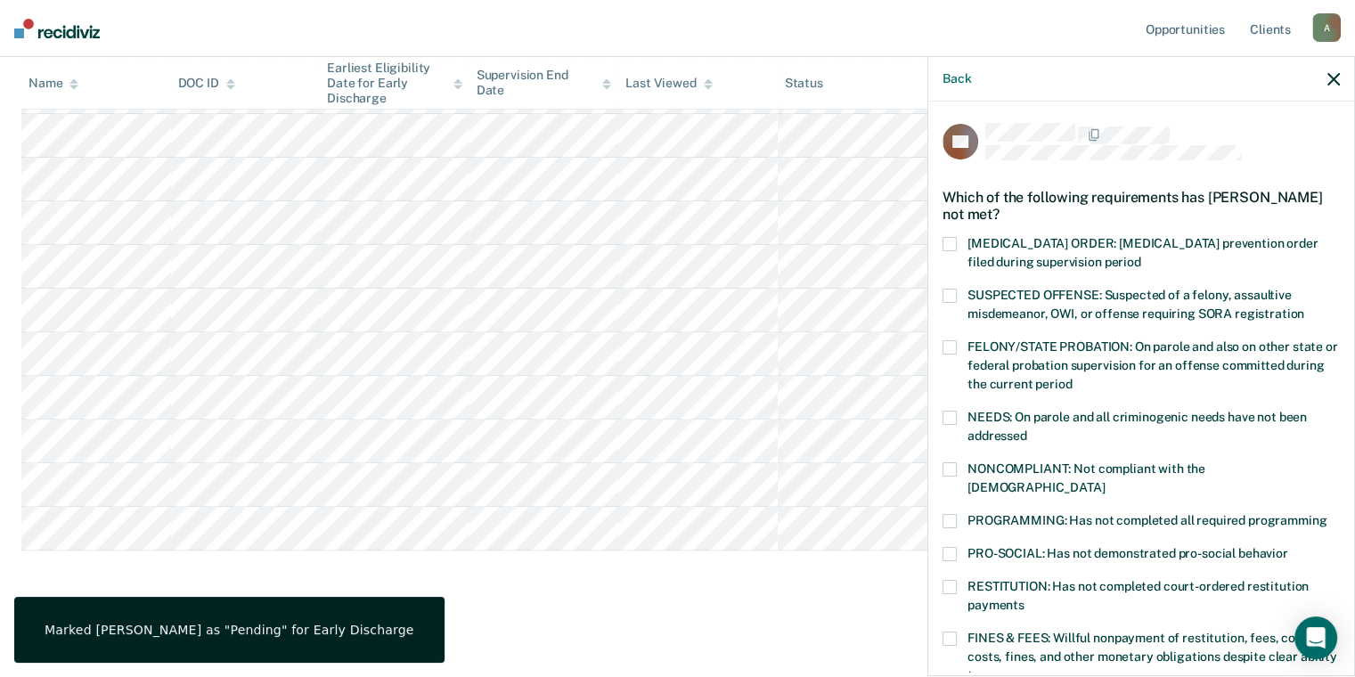
click at [1076, 513] on span "PROGRAMMING: Has not completed all required programming" at bounding box center [1146, 520] width 359 height 14
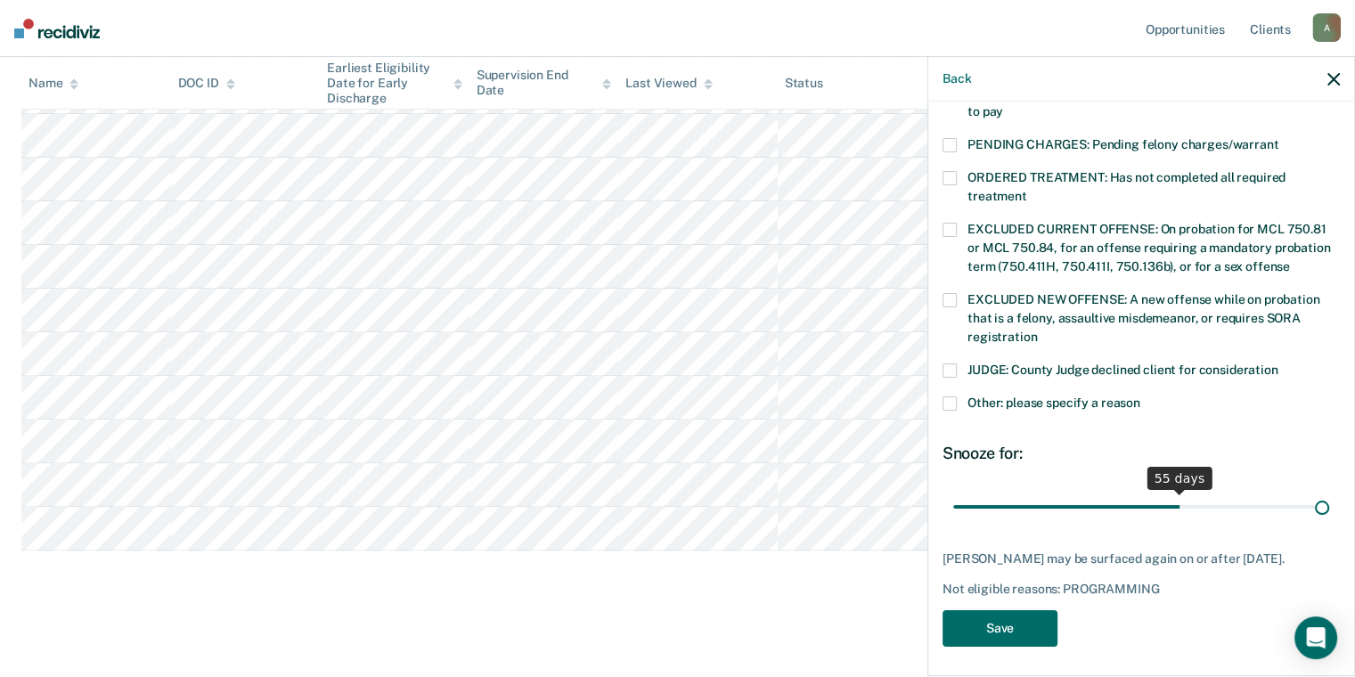
scroll to position [549, 0]
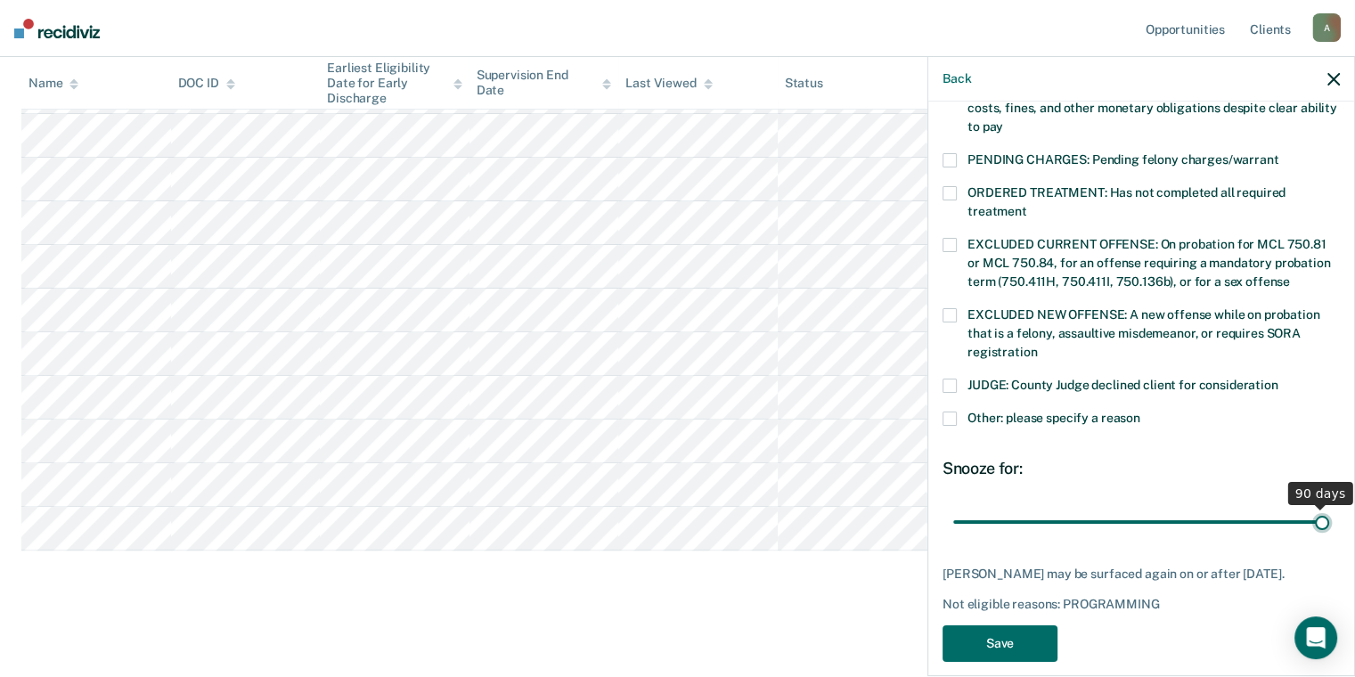
drag, startPoint x: 1073, startPoint y: 490, endPoint x: 1344, endPoint y: 487, distance: 270.7
type input "90"
click at [1329, 507] on input "range" at bounding box center [1141, 522] width 376 height 31
click at [985, 625] on button "Save" at bounding box center [999, 643] width 115 height 37
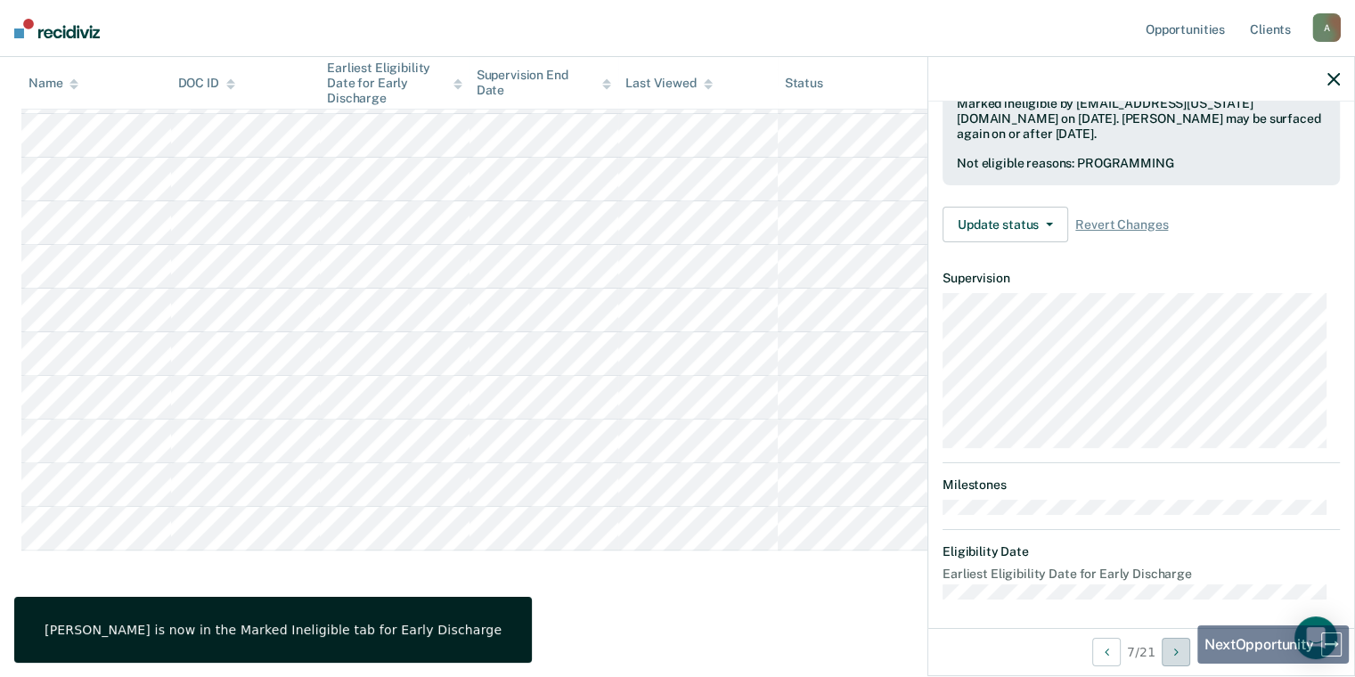
click at [1184, 663] on button "Next Opportunity" at bounding box center [1175, 652] width 28 height 28
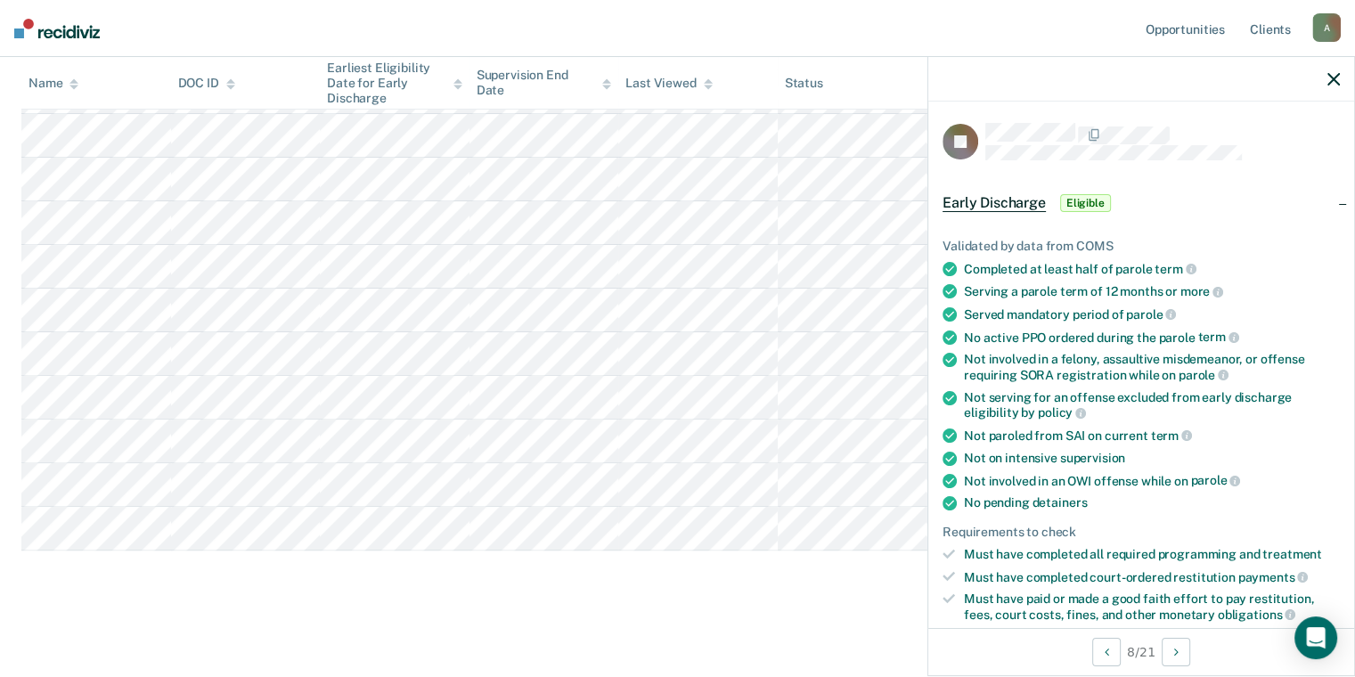
scroll to position [468, 0]
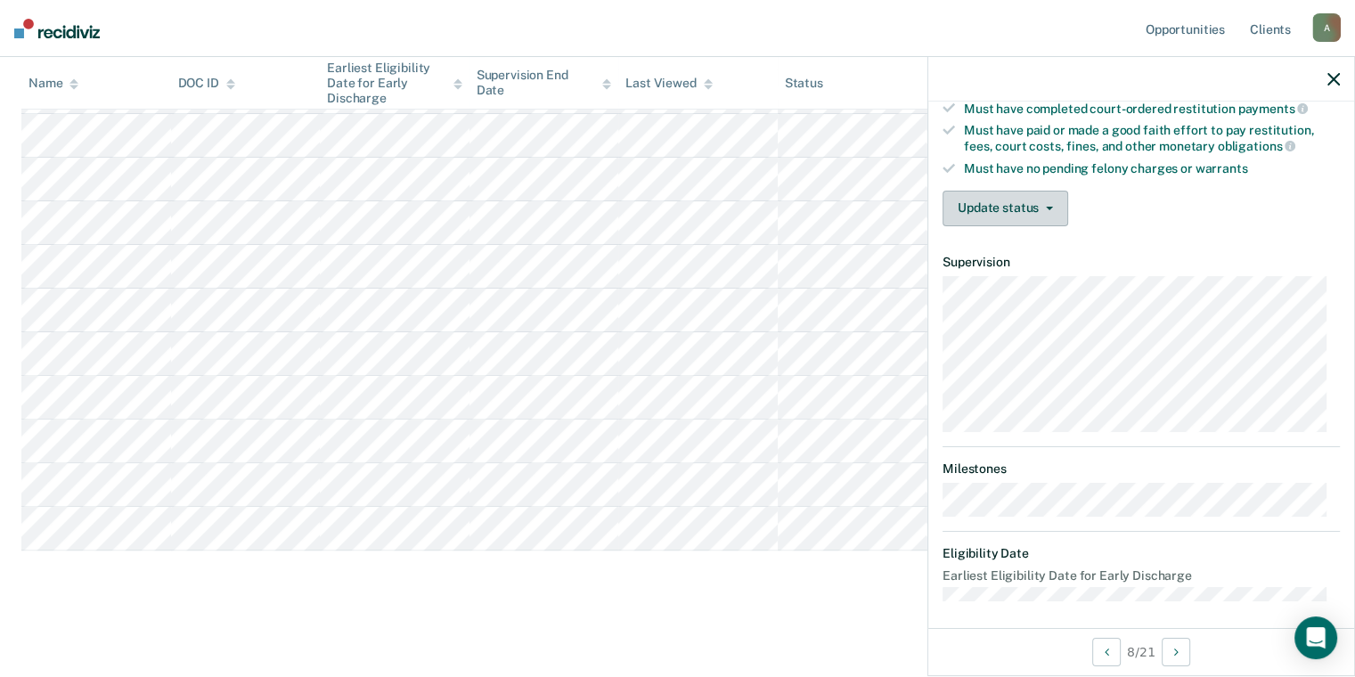
click at [1026, 199] on button "Update status" at bounding box center [1005, 209] width 126 height 36
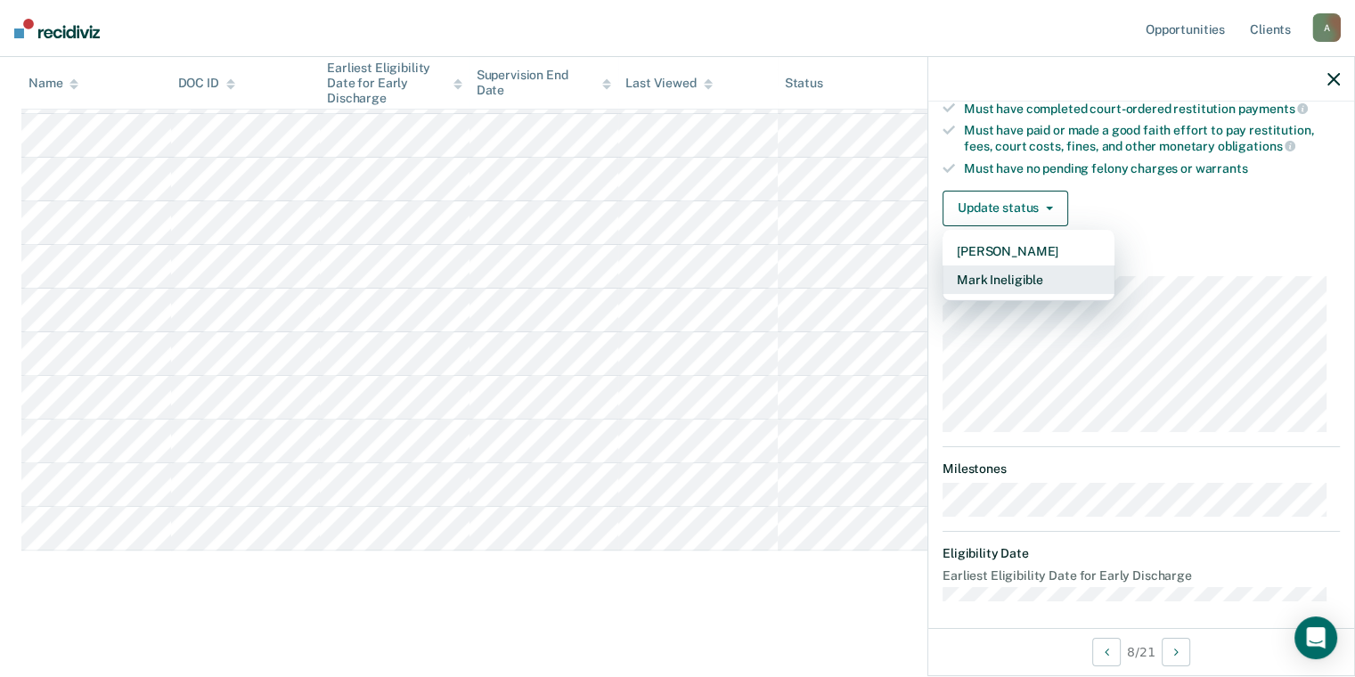
click at [1020, 266] on button "Mark Ineligible" at bounding box center [1028, 279] width 172 height 28
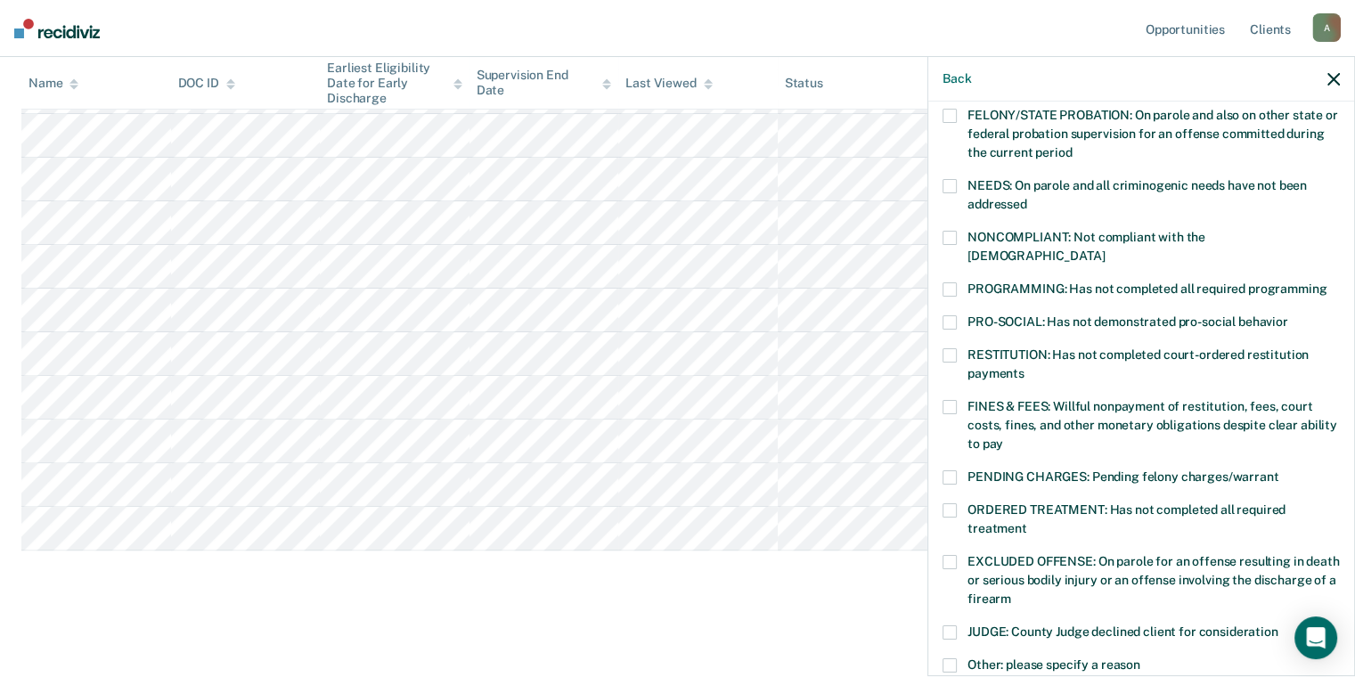
scroll to position [201, 0]
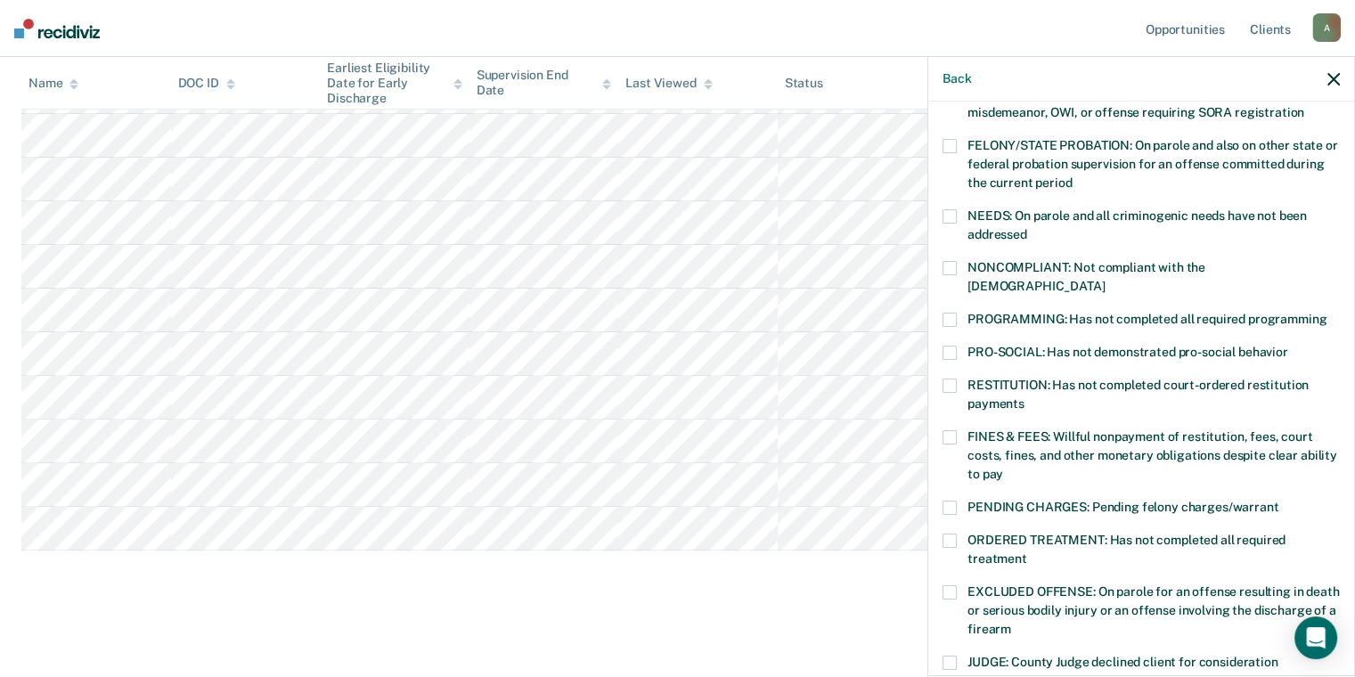
click at [1063, 226] on label "NEEDS: On parole and all criminogenic needs have not been addressed" at bounding box center [1140, 227] width 397 height 37
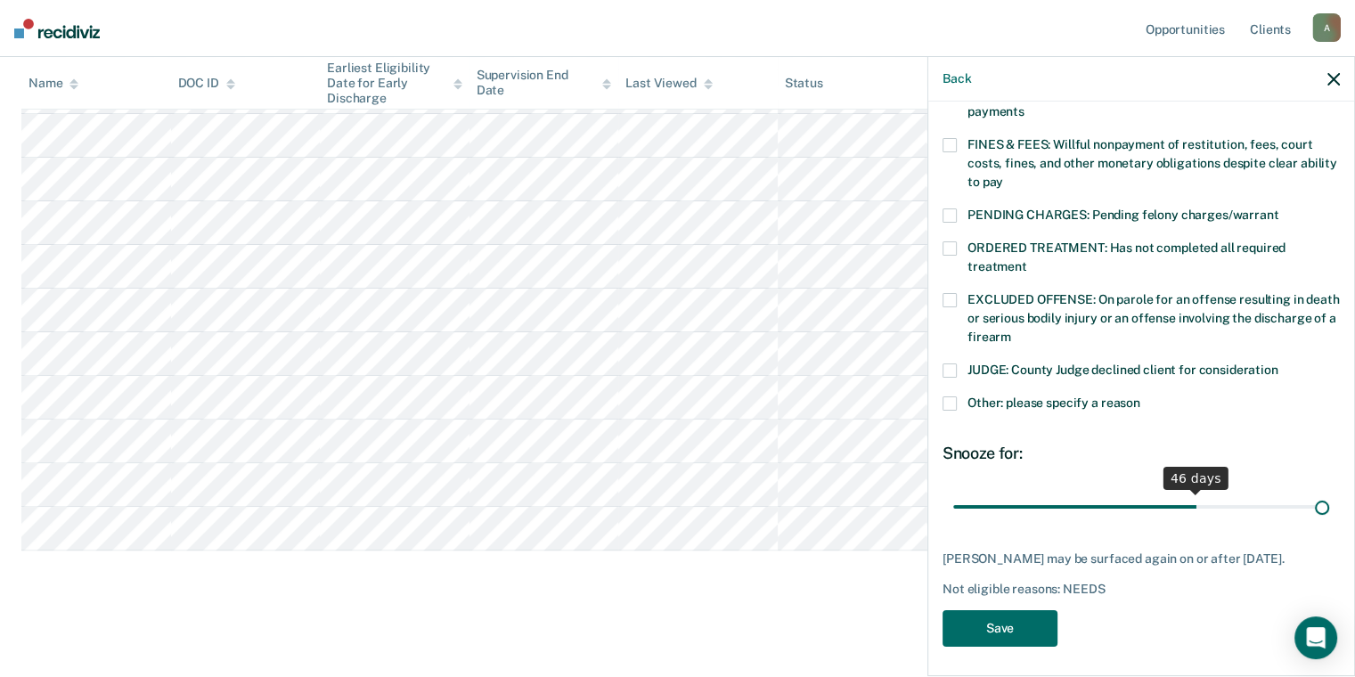
scroll to position [478, 0]
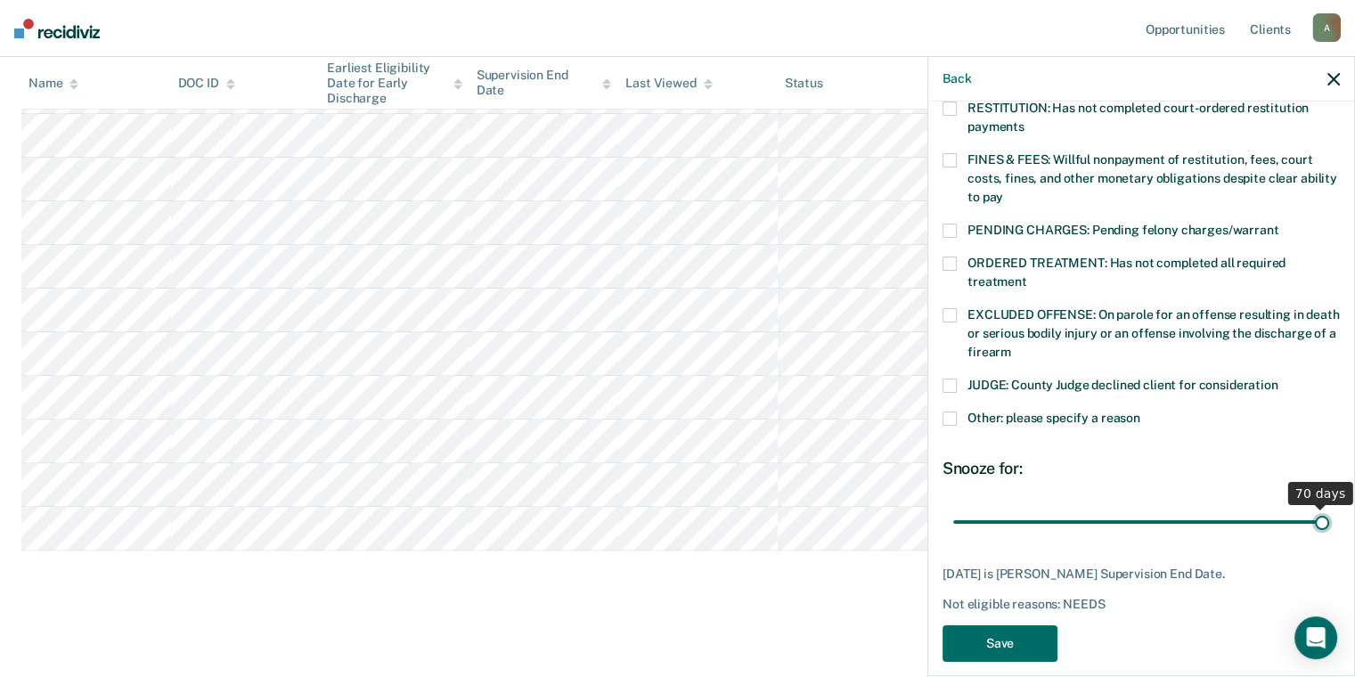
drag, startPoint x: 1107, startPoint y: 477, endPoint x: 1343, endPoint y: 495, distance: 236.7
type input "70"
click at [1329, 507] on input "range" at bounding box center [1141, 522] width 376 height 31
click at [983, 629] on button "Save" at bounding box center [999, 643] width 115 height 37
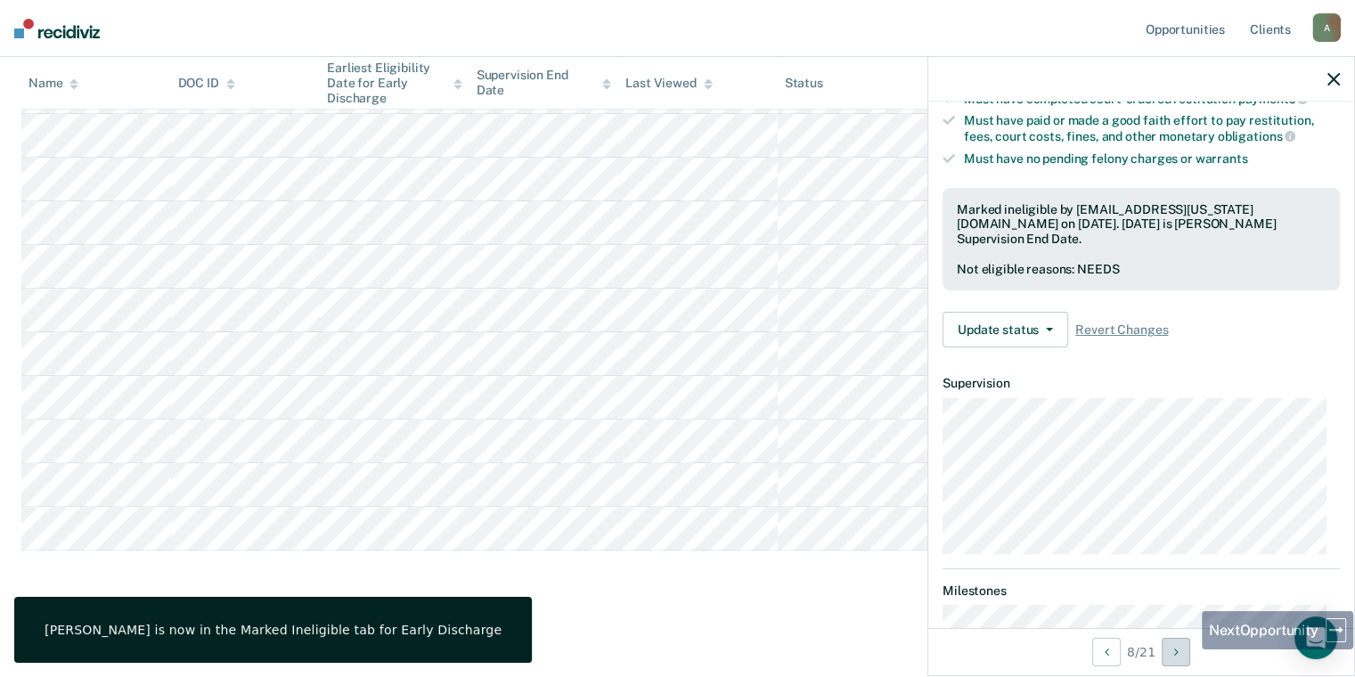
click at [1185, 663] on button "Next Opportunity" at bounding box center [1175, 652] width 28 height 28
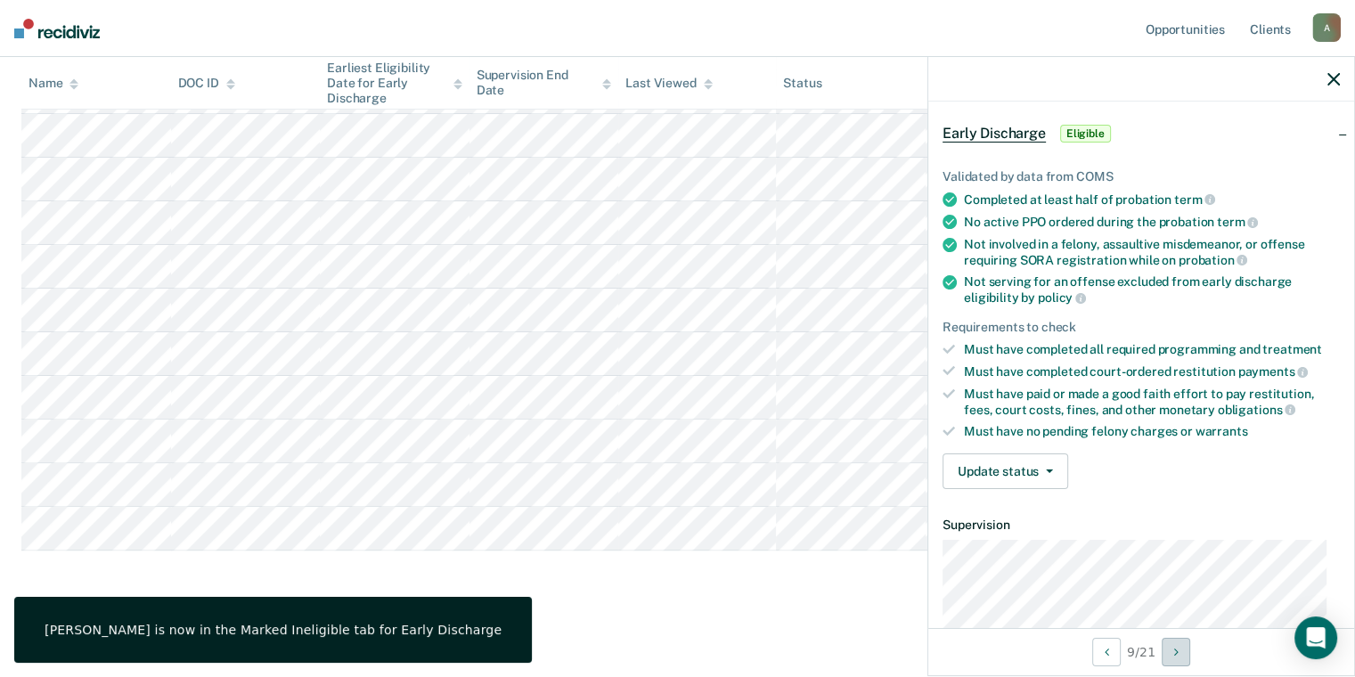
scroll to position [0, 0]
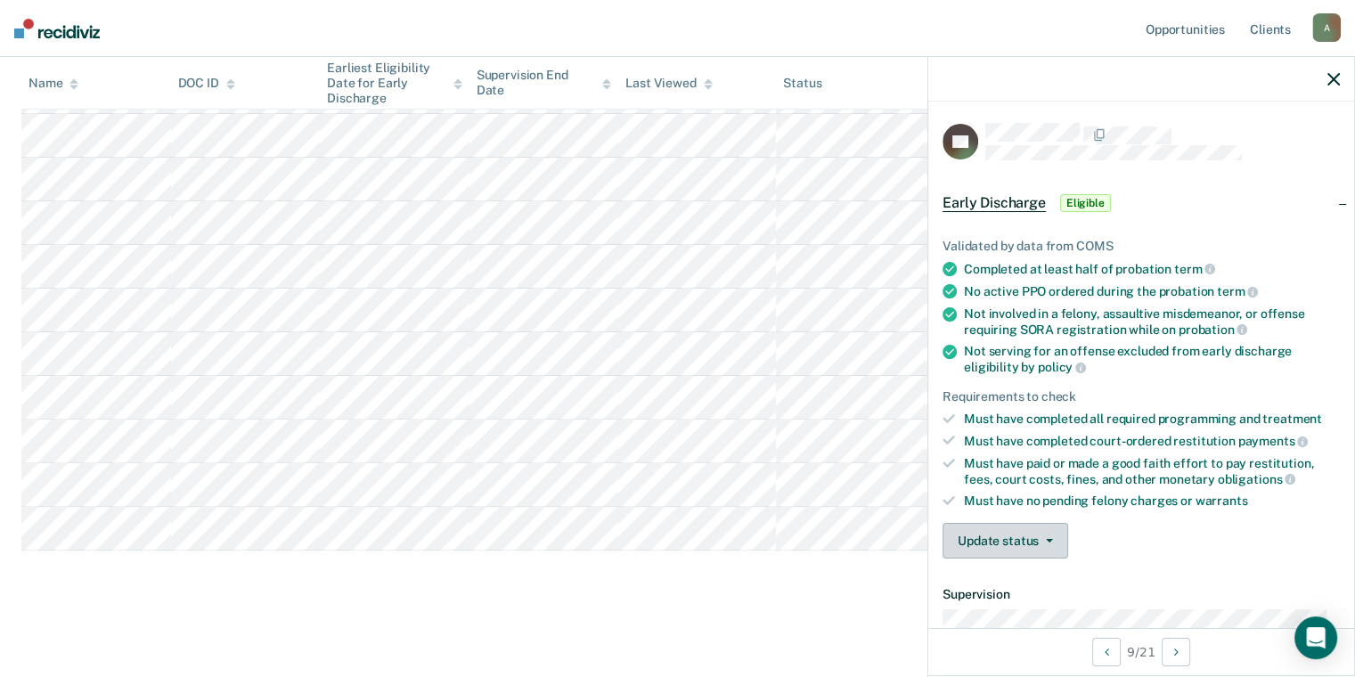
click at [1051, 544] on button "Update status" at bounding box center [1005, 541] width 126 height 36
click at [1033, 610] on button "Mark Ineligible" at bounding box center [1028, 612] width 172 height 28
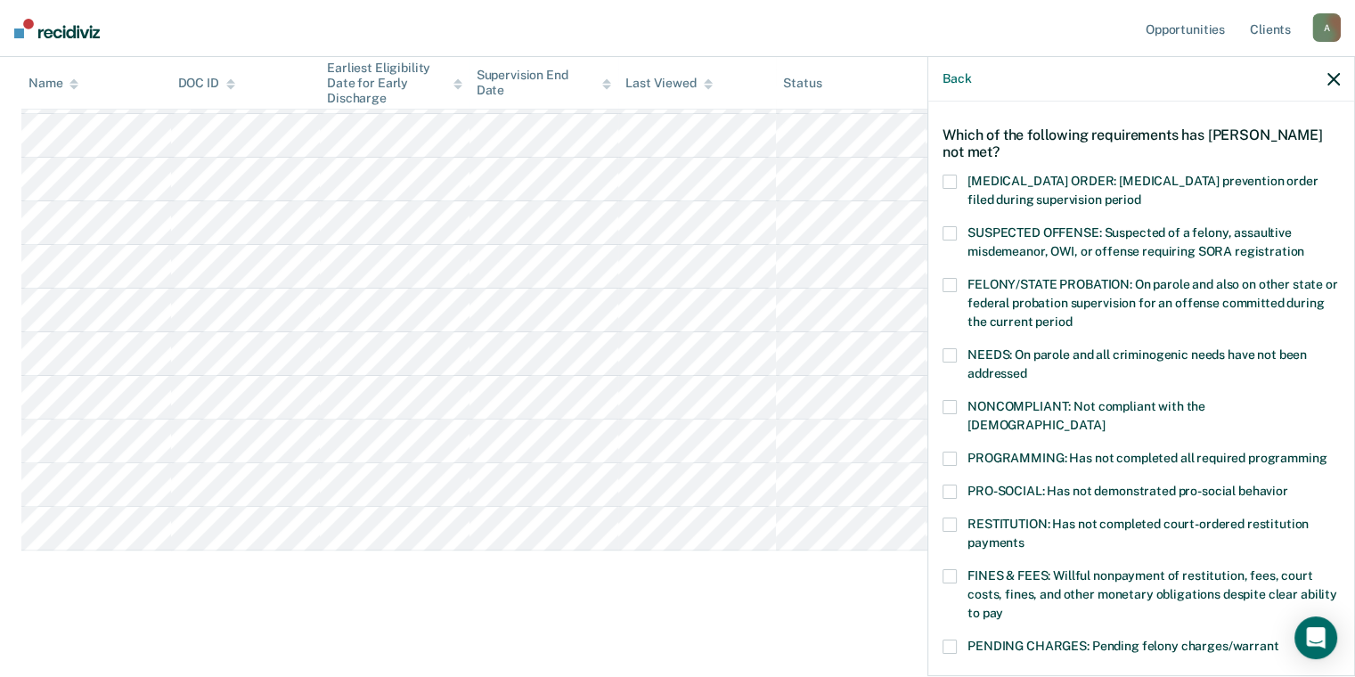
scroll to position [89, 0]
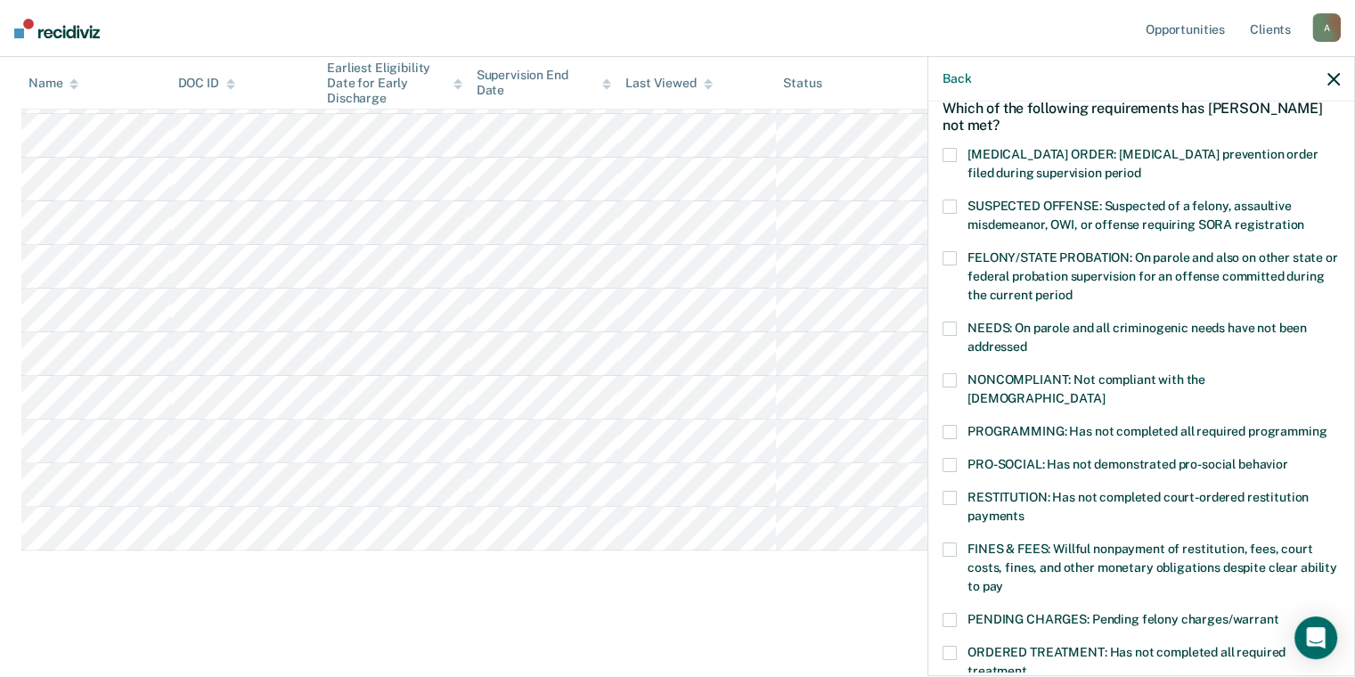
click at [1111, 541] on span "FINES & FEES: Willful nonpayment of restitution, fees, court costs, fines, and …" at bounding box center [1152, 567] width 370 height 52
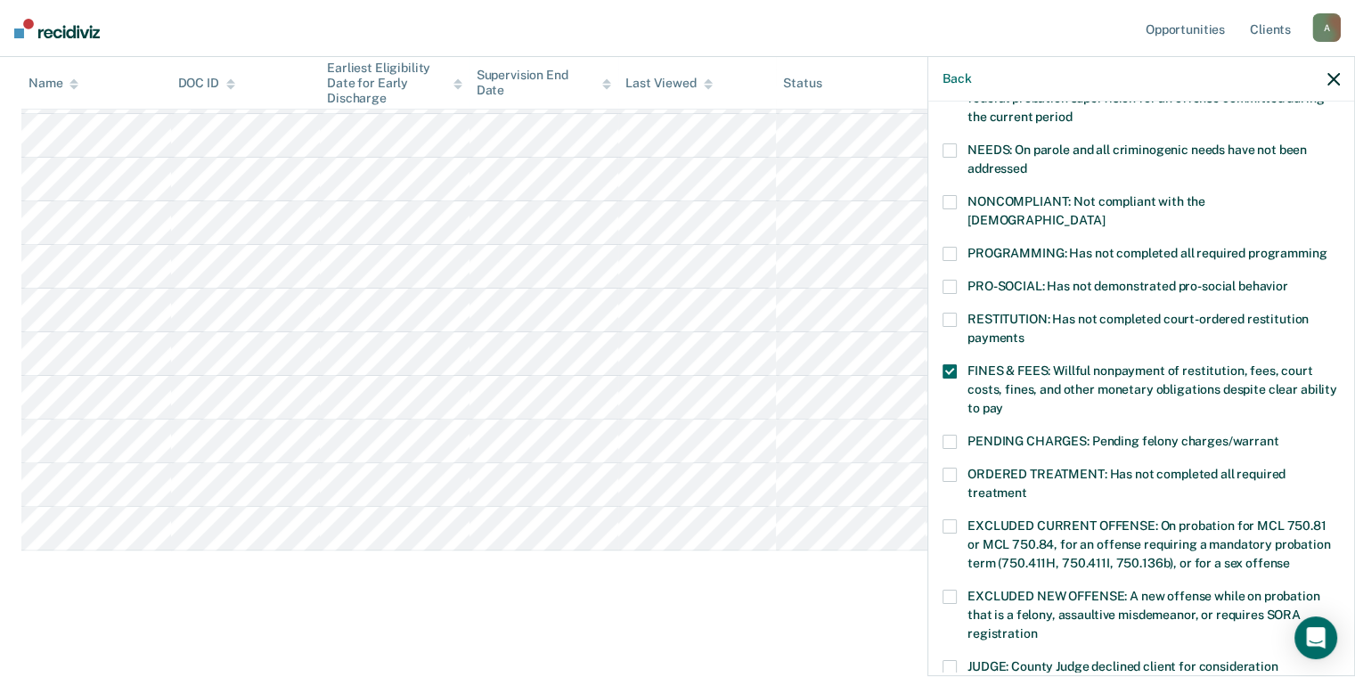
scroll to position [178, 0]
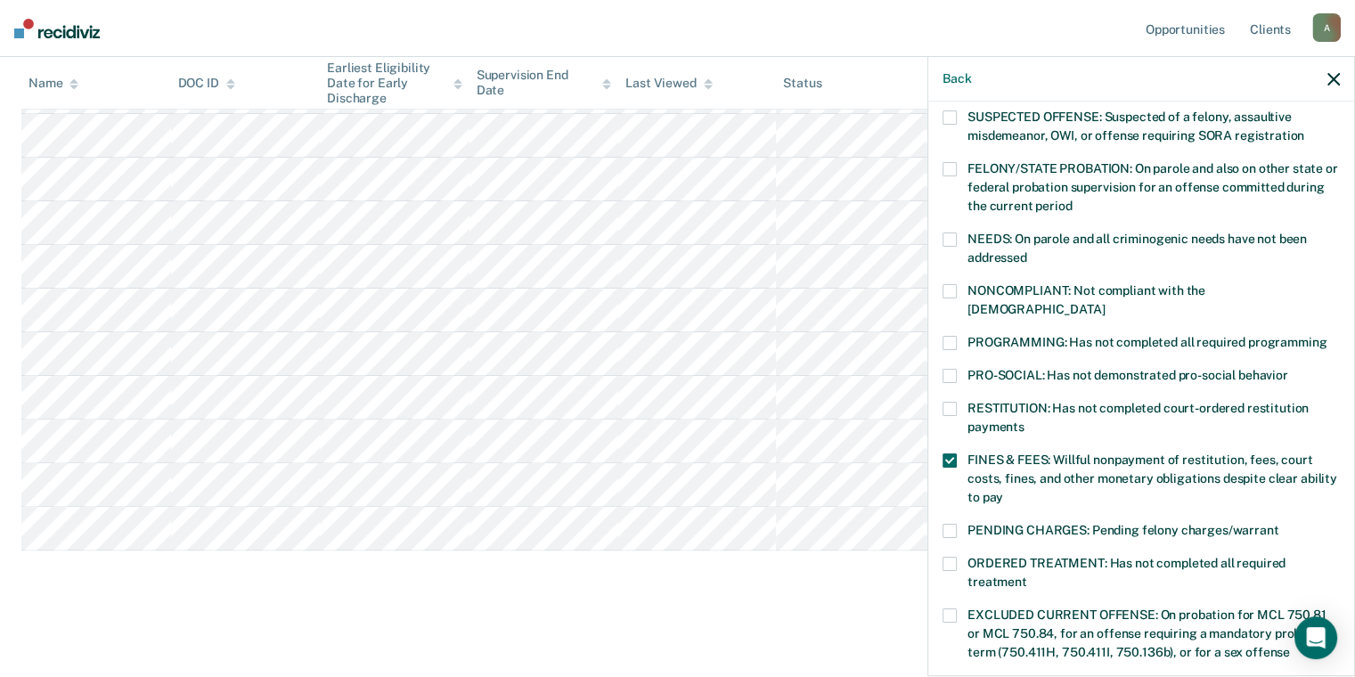
click at [1111, 369] on label "PRO-SOCIAL: Has not demonstrated pro-social behavior" at bounding box center [1140, 378] width 397 height 19
click at [1215, 368] on span "PRO-SOCIAL: Has not demonstrated pro-social behavior" at bounding box center [1127, 375] width 321 height 14
click at [1189, 239] on span "NEEDS: On parole and all criminogenic needs have not been addressed" at bounding box center [1136, 248] width 339 height 33
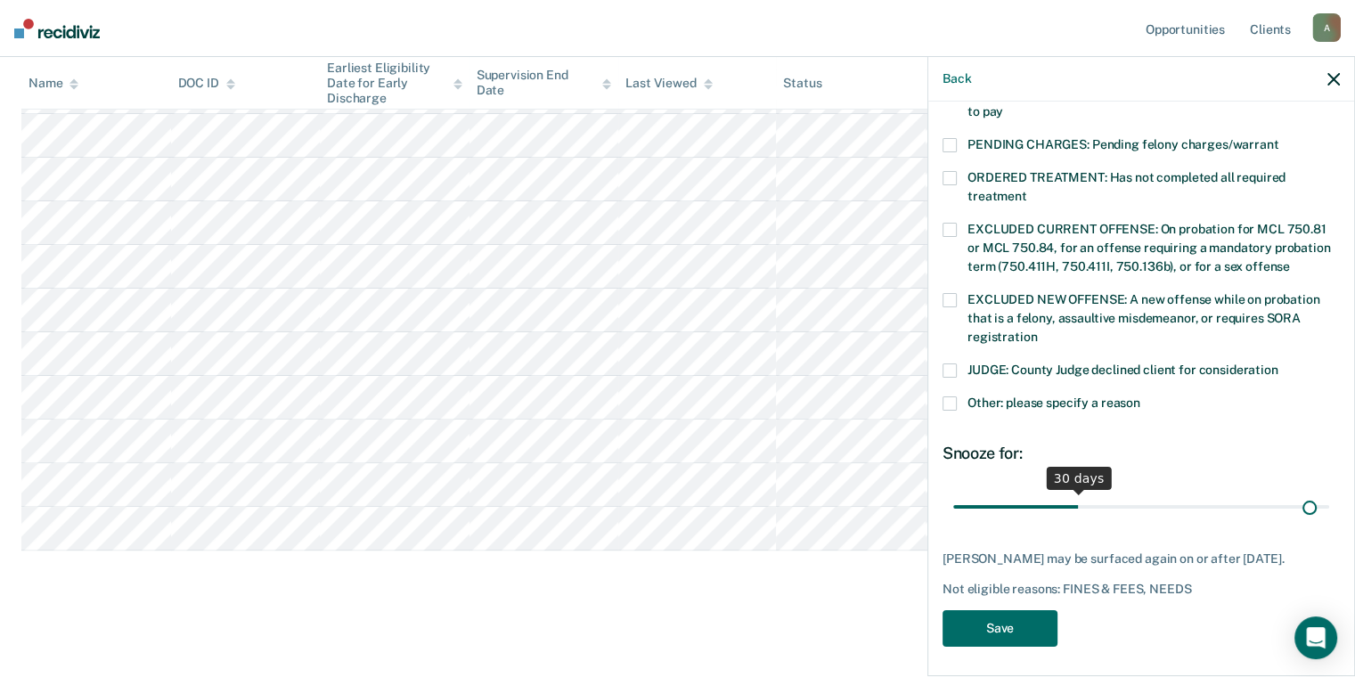
scroll to position [564, 0]
drag, startPoint x: 1073, startPoint y: 486, endPoint x: 1361, endPoint y: 501, distance: 288.1
type input "90"
click at [1329, 501] on input "range" at bounding box center [1141, 507] width 376 height 31
click at [1008, 627] on button "Save" at bounding box center [999, 628] width 115 height 37
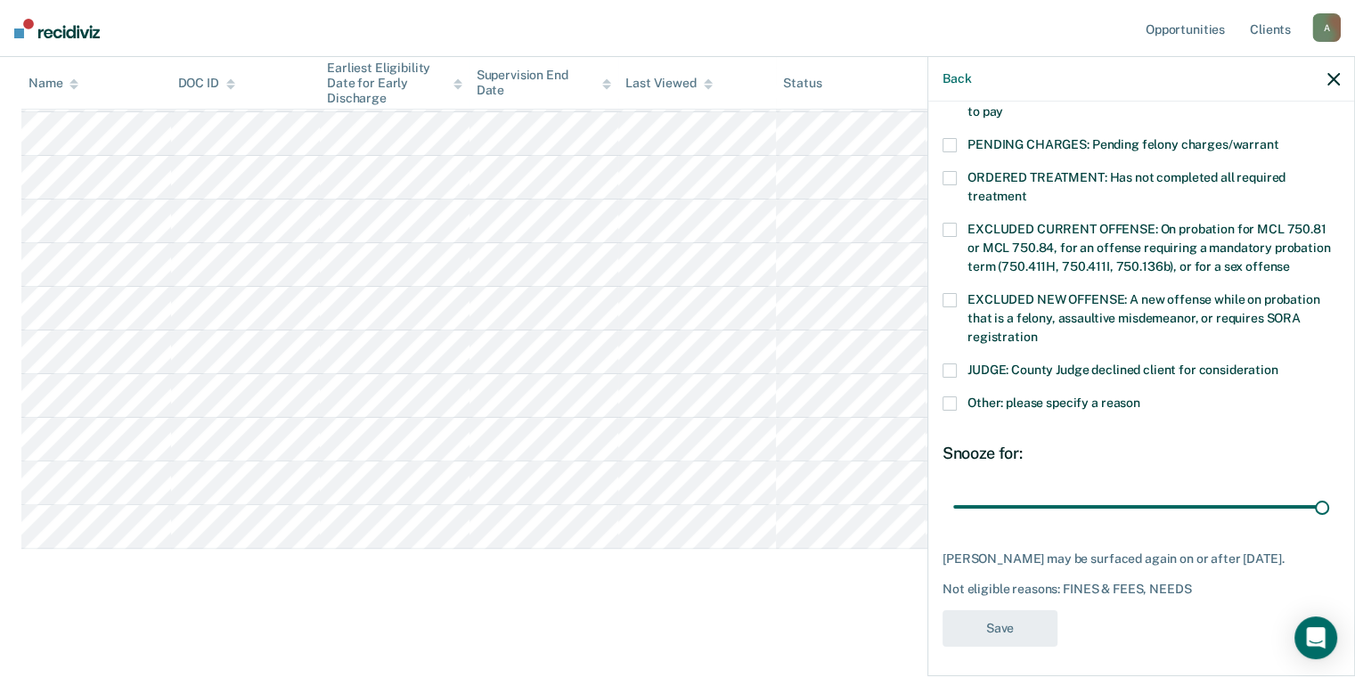
scroll to position [387, 0]
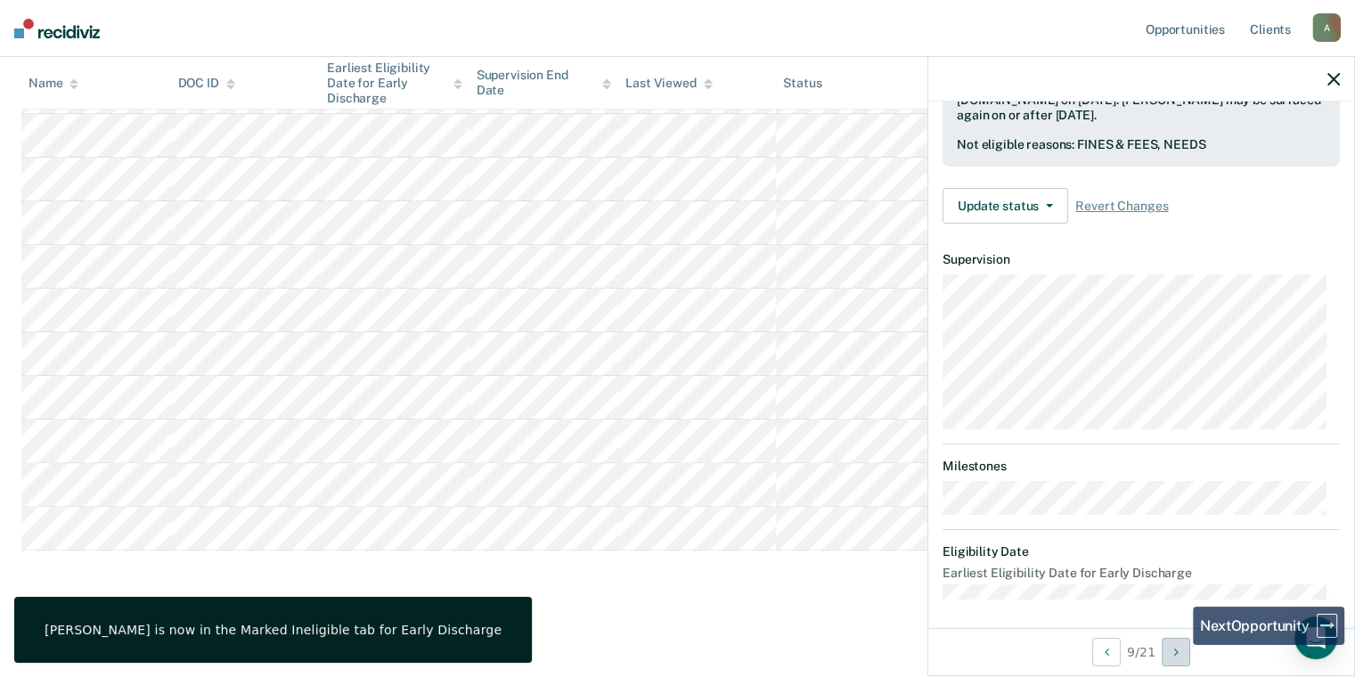
click at [1178, 648] on icon "Next Opportunity" at bounding box center [1176, 652] width 4 height 12
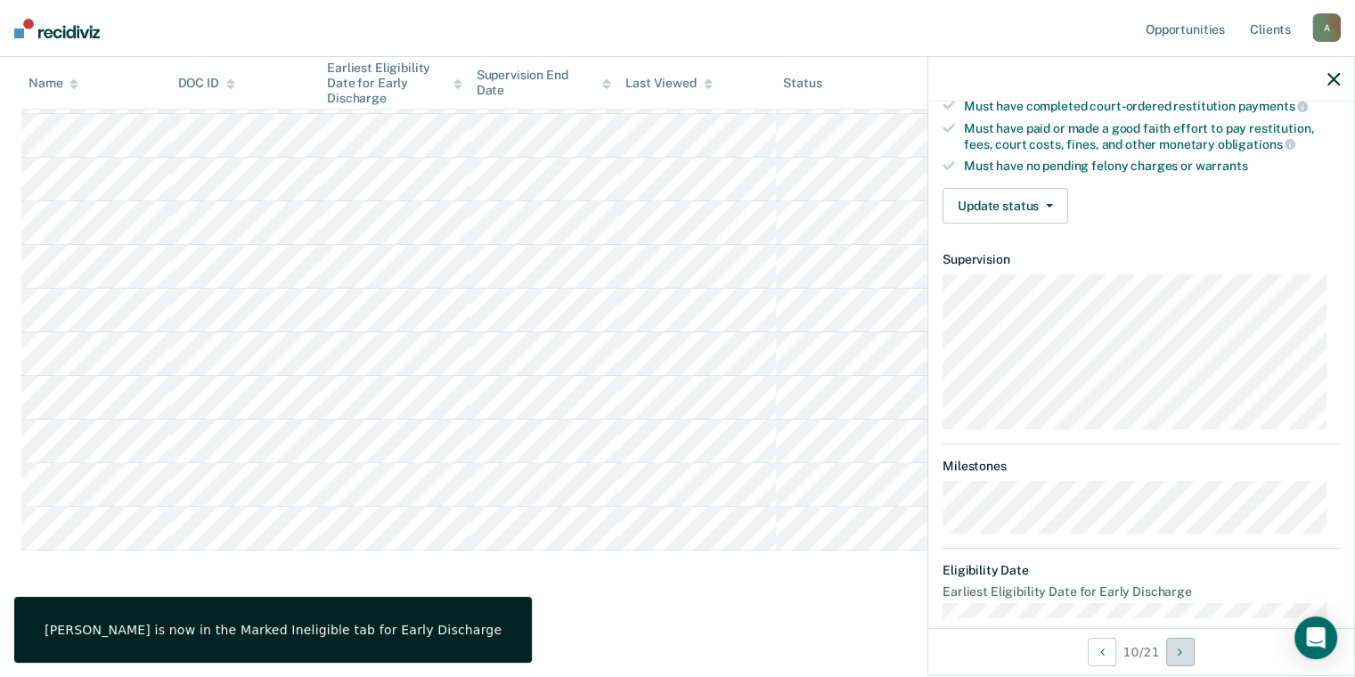
scroll to position [0, 0]
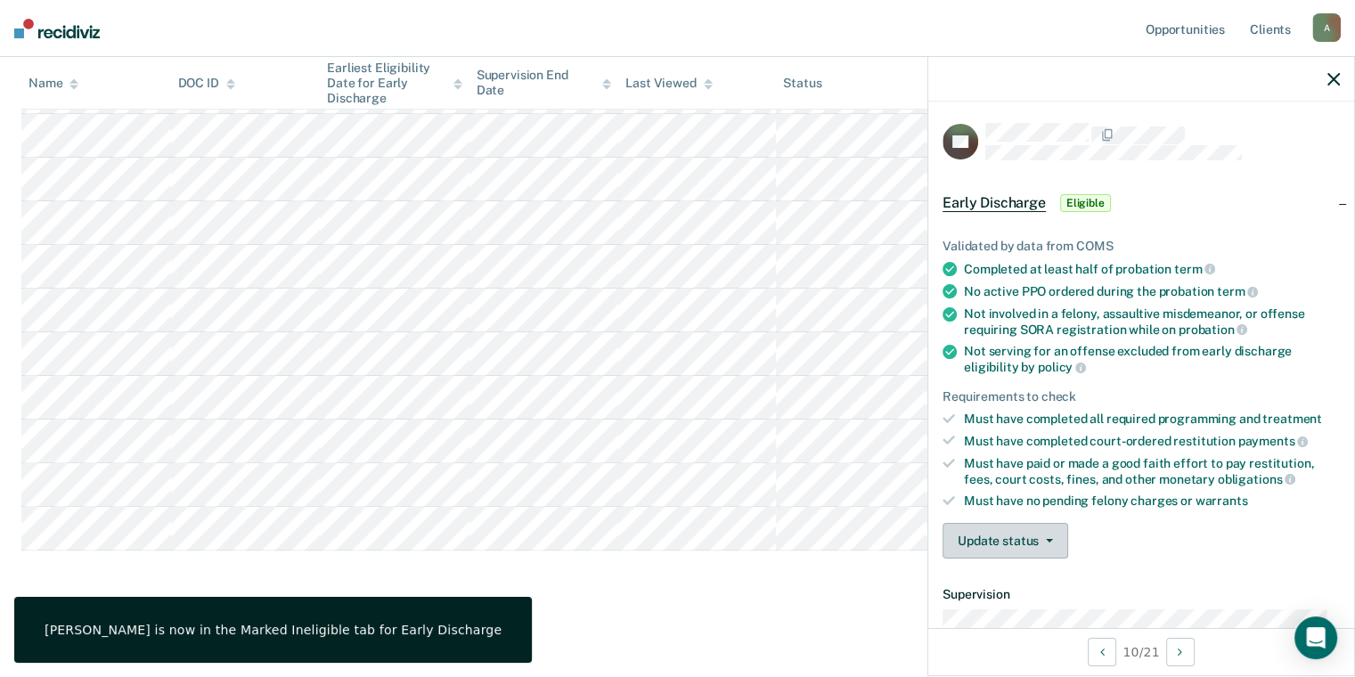
click at [1046, 542] on button "Update status" at bounding box center [1005, 541] width 126 height 36
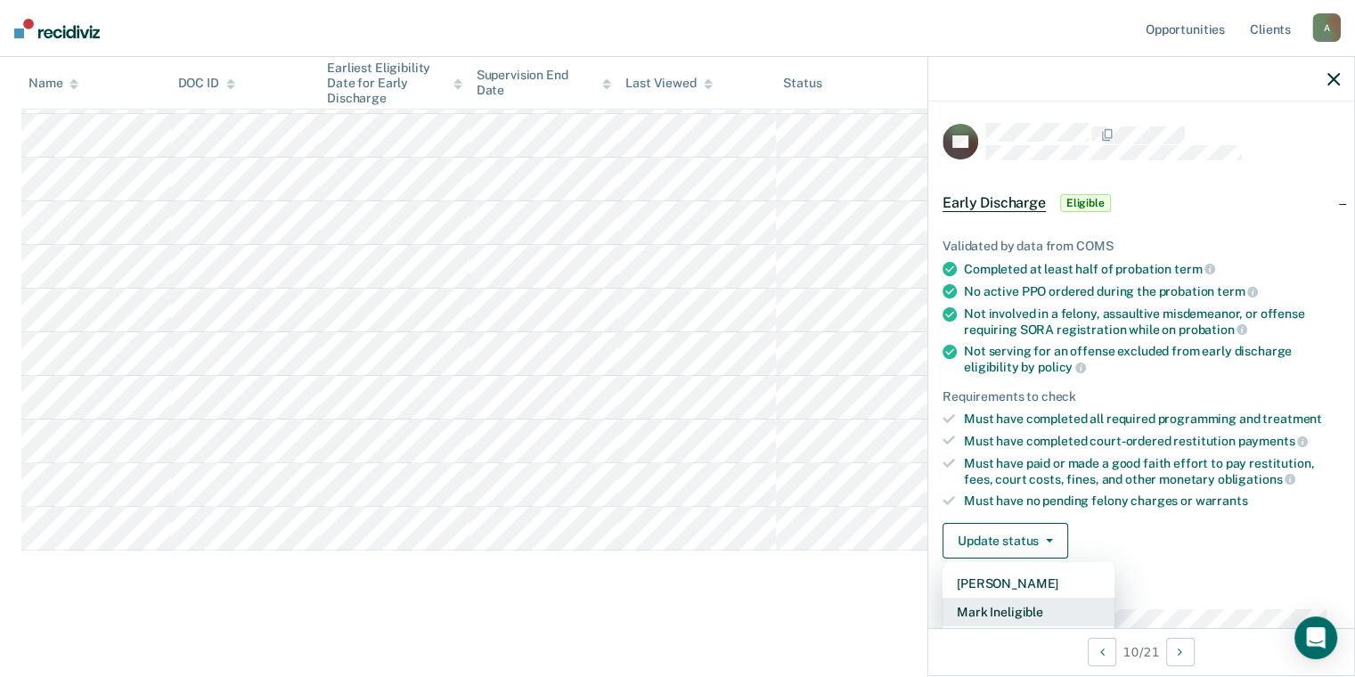
click at [1038, 609] on button "Mark Ineligible" at bounding box center [1028, 612] width 172 height 28
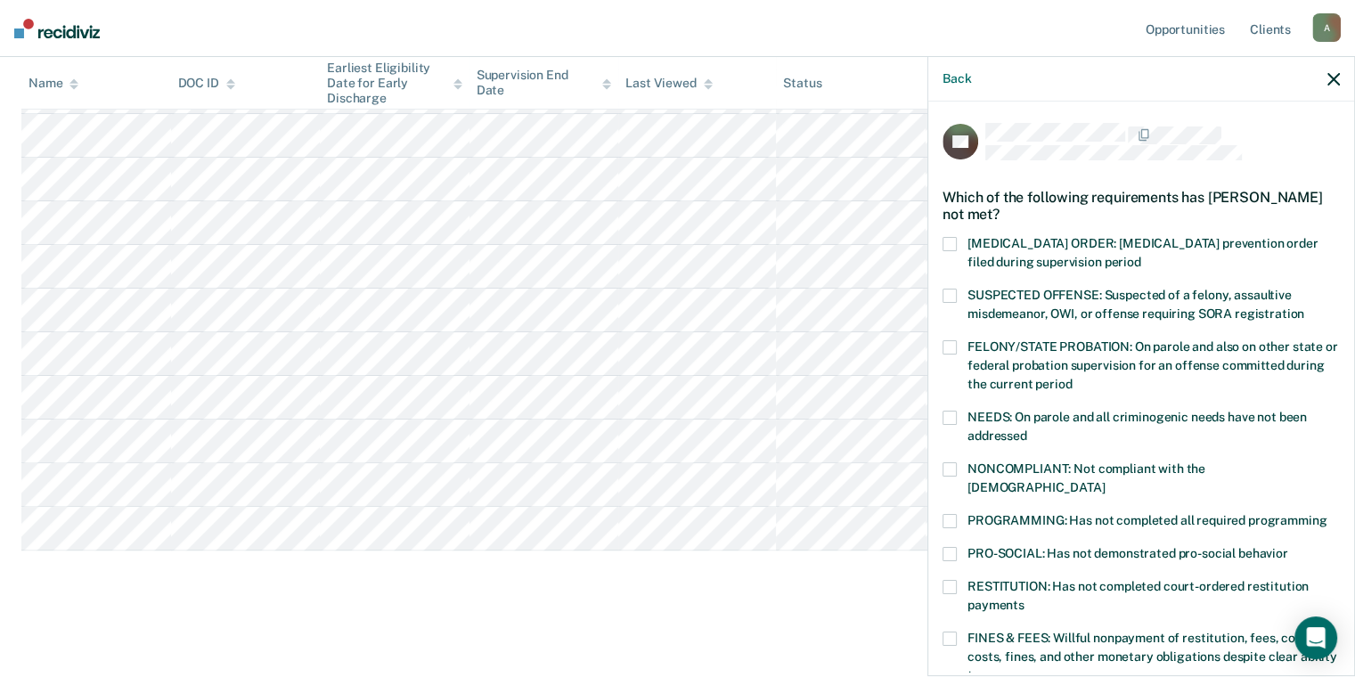
click at [1144, 467] on span "NONCOMPLIANT: Not compliant with the [DEMOGRAPHIC_DATA]" at bounding box center [1086, 477] width 238 height 33
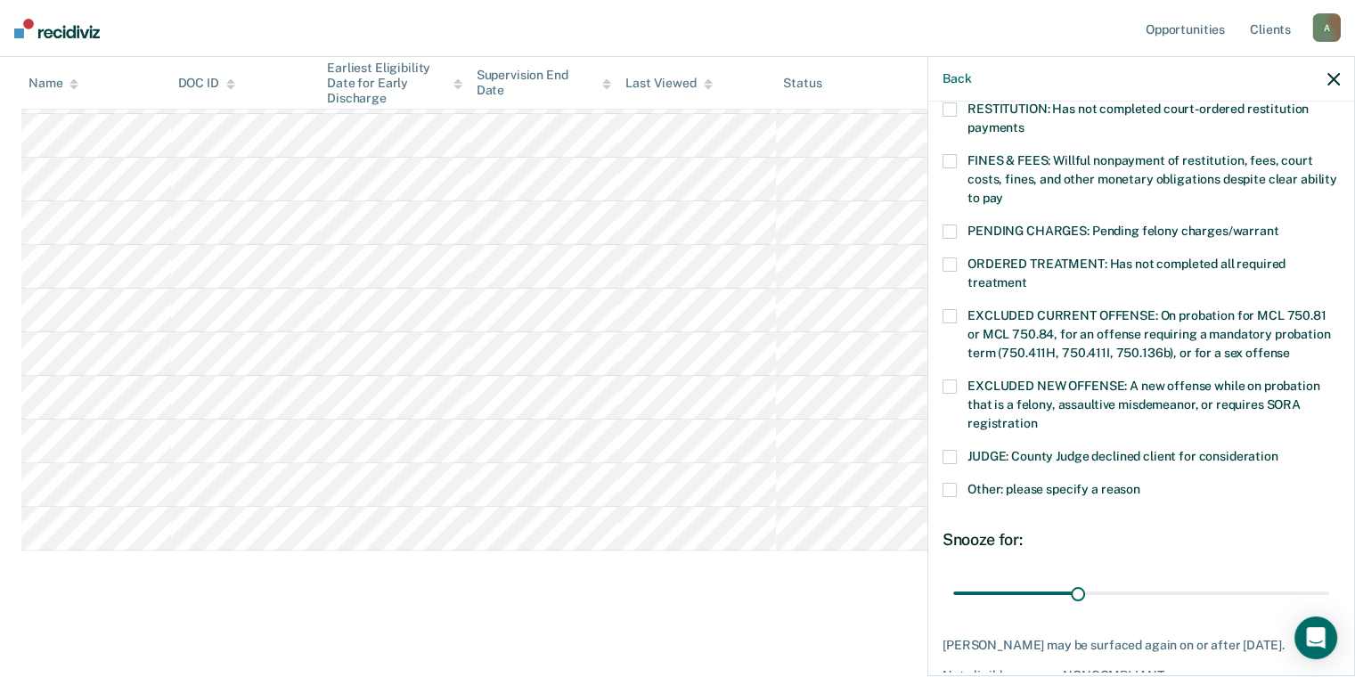
scroll to position [564, 0]
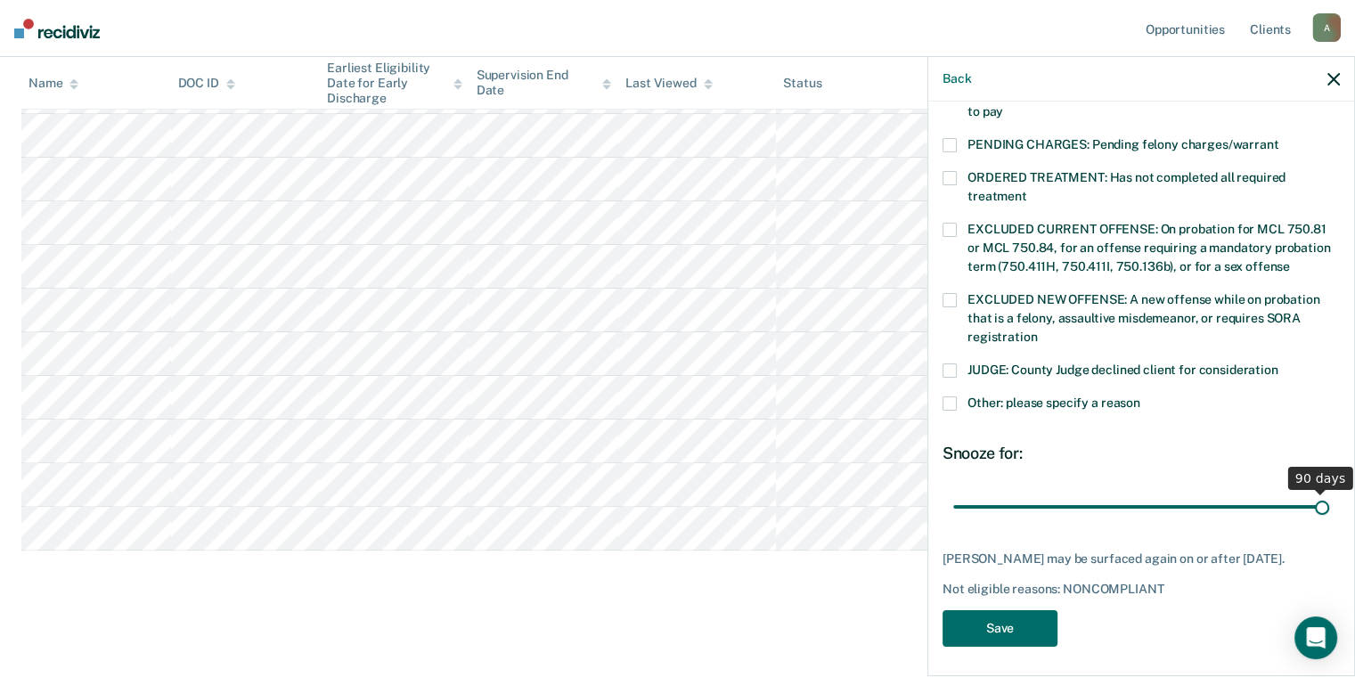
drag, startPoint x: 1078, startPoint y: 486, endPoint x: 1332, endPoint y: 499, distance: 254.1
type input "90"
click at [1329, 499] on input "range" at bounding box center [1141, 507] width 376 height 31
click at [1024, 631] on button "Save" at bounding box center [999, 628] width 115 height 37
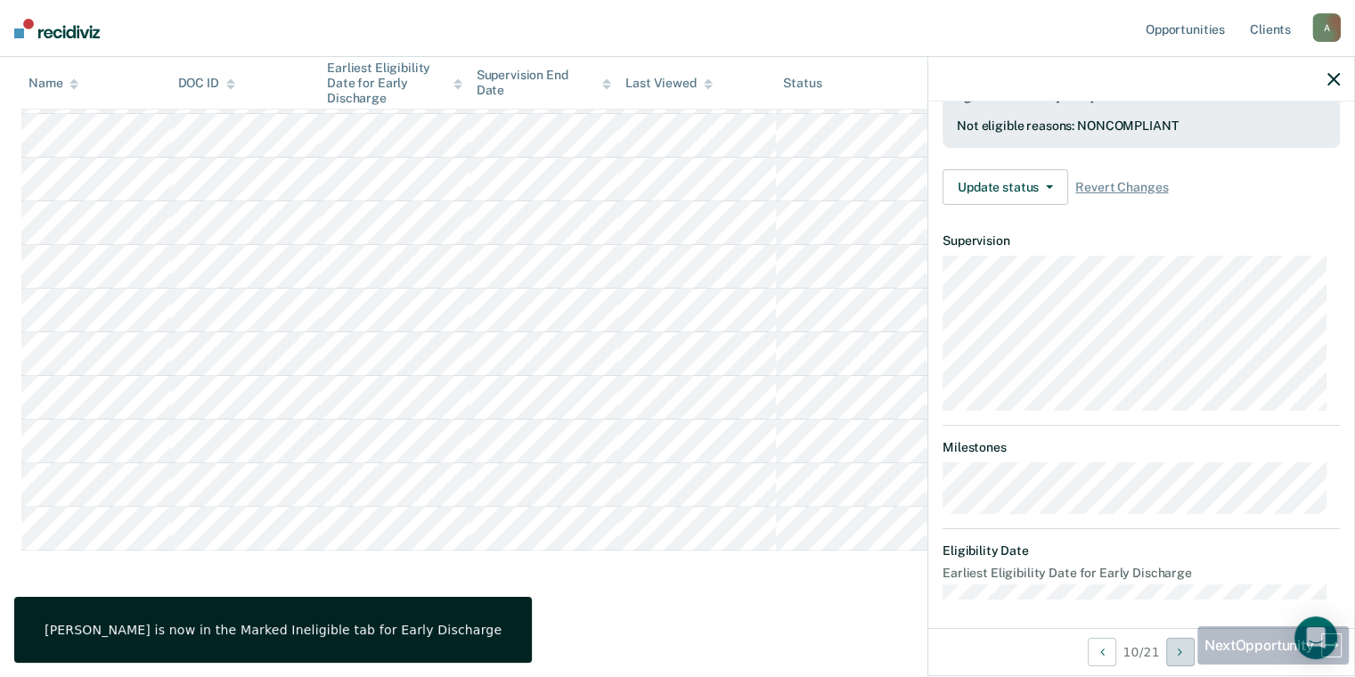
click at [1179, 659] on button "Next Opportunity" at bounding box center [1180, 652] width 28 height 28
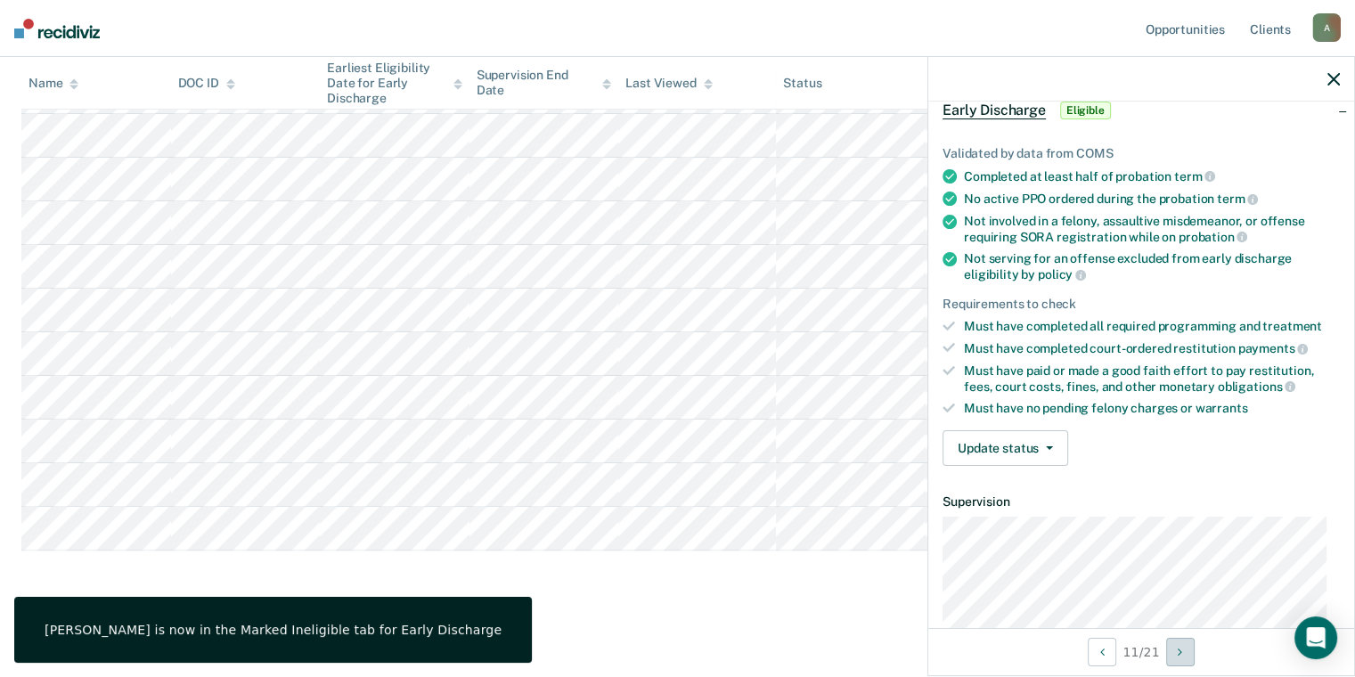
scroll to position [0, 0]
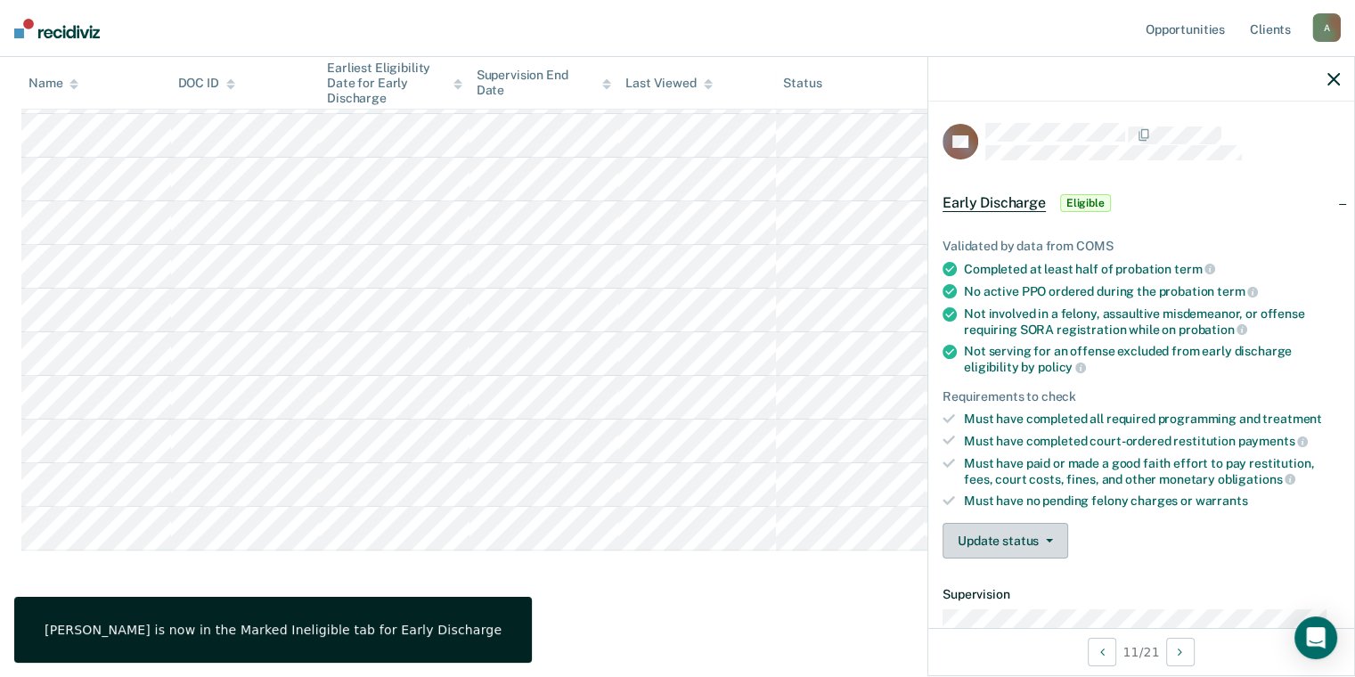
click at [993, 528] on button "Update status" at bounding box center [1005, 541] width 126 height 36
click at [1015, 574] on button "[PERSON_NAME]" at bounding box center [1028, 583] width 172 height 28
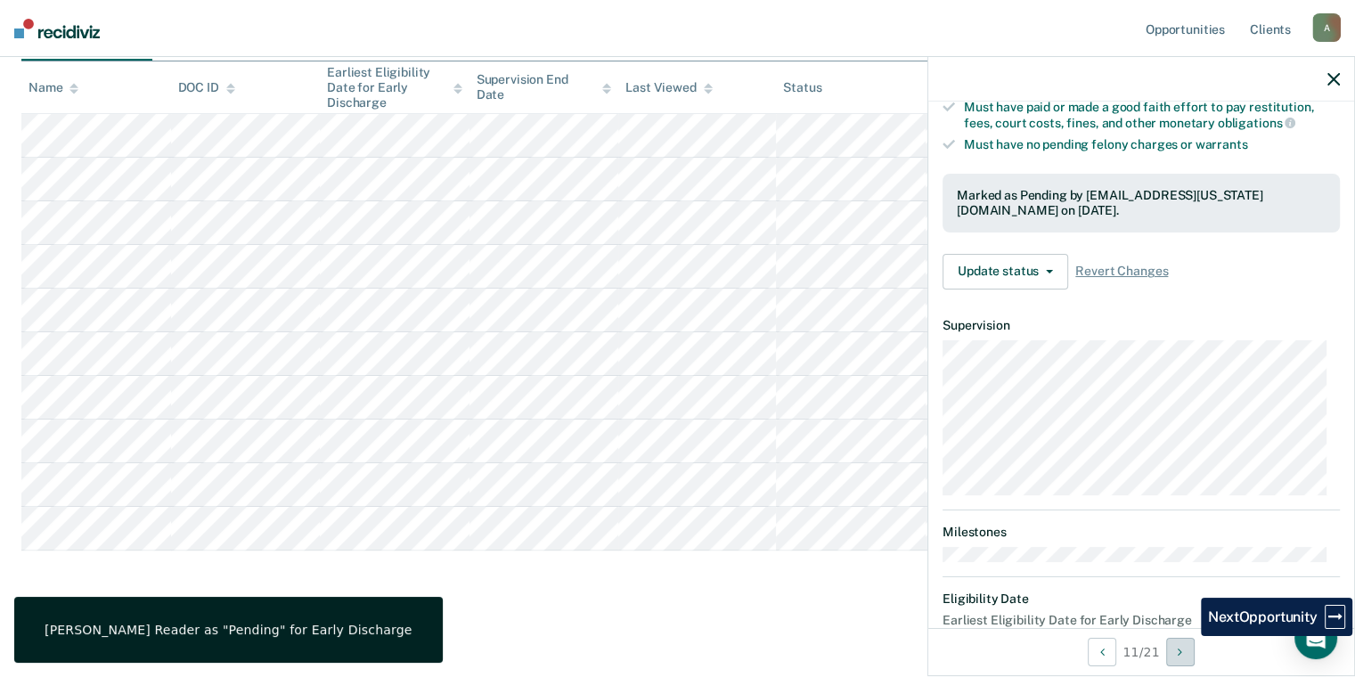
click at [1187, 646] on button "Next Opportunity" at bounding box center [1180, 652] width 28 height 28
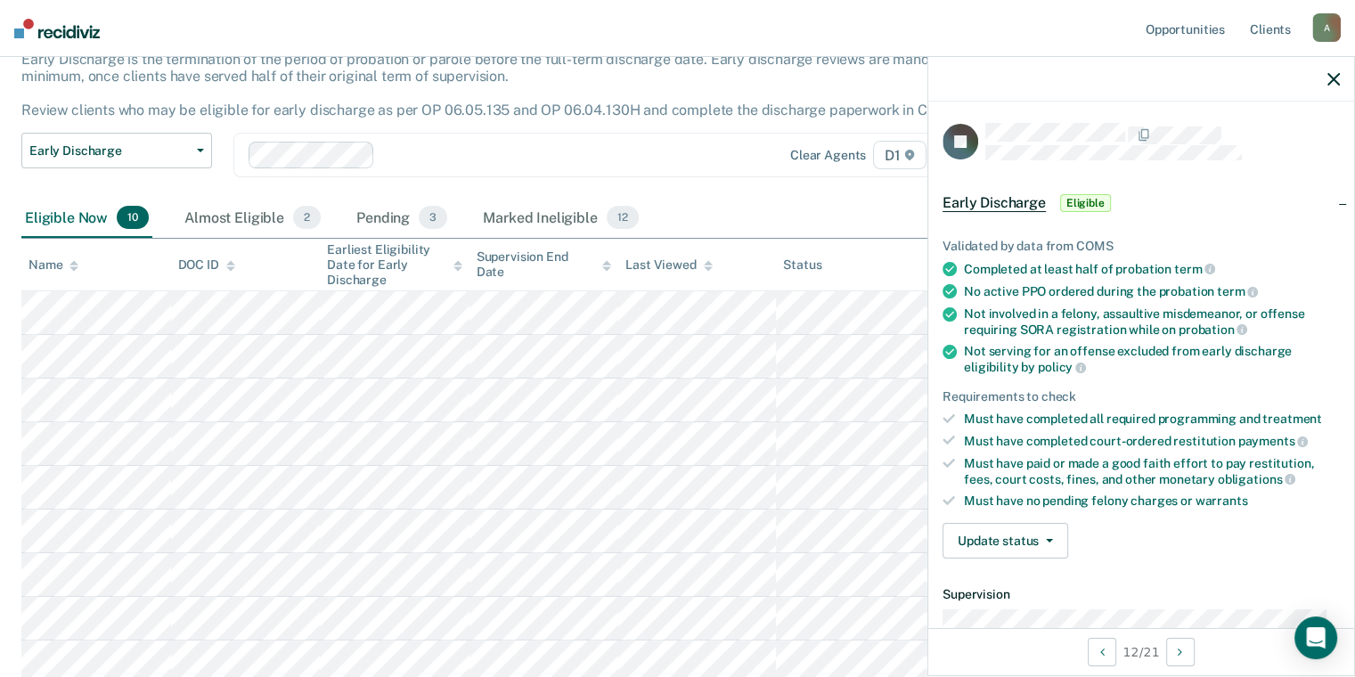
scroll to position [122, 0]
click at [1028, 555] on div "Validated by data from COMS Completed at least half of probation term No active…" at bounding box center [1141, 391] width 426 height 362
click at [1025, 541] on button "Update status" at bounding box center [1005, 541] width 126 height 36
click at [1016, 601] on button "Mark Ineligible" at bounding box center [1028, 612] width 172 height 28
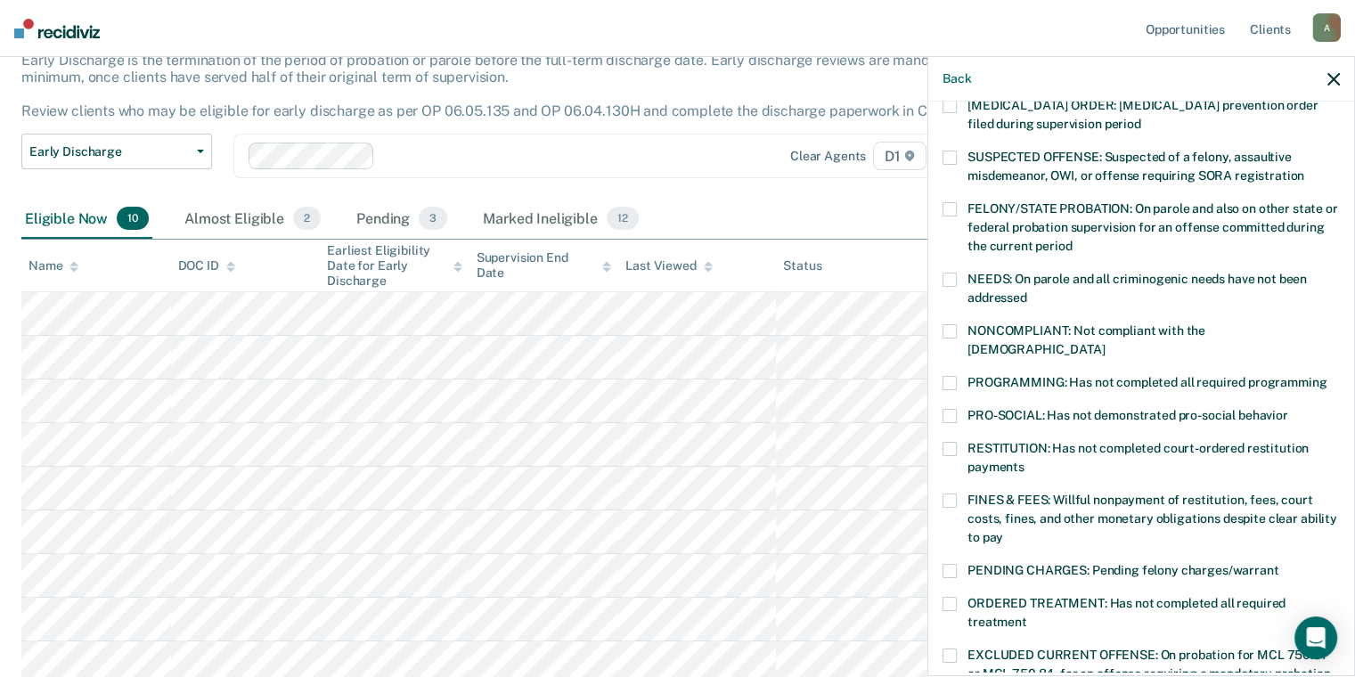
scroll to position [178, 0]
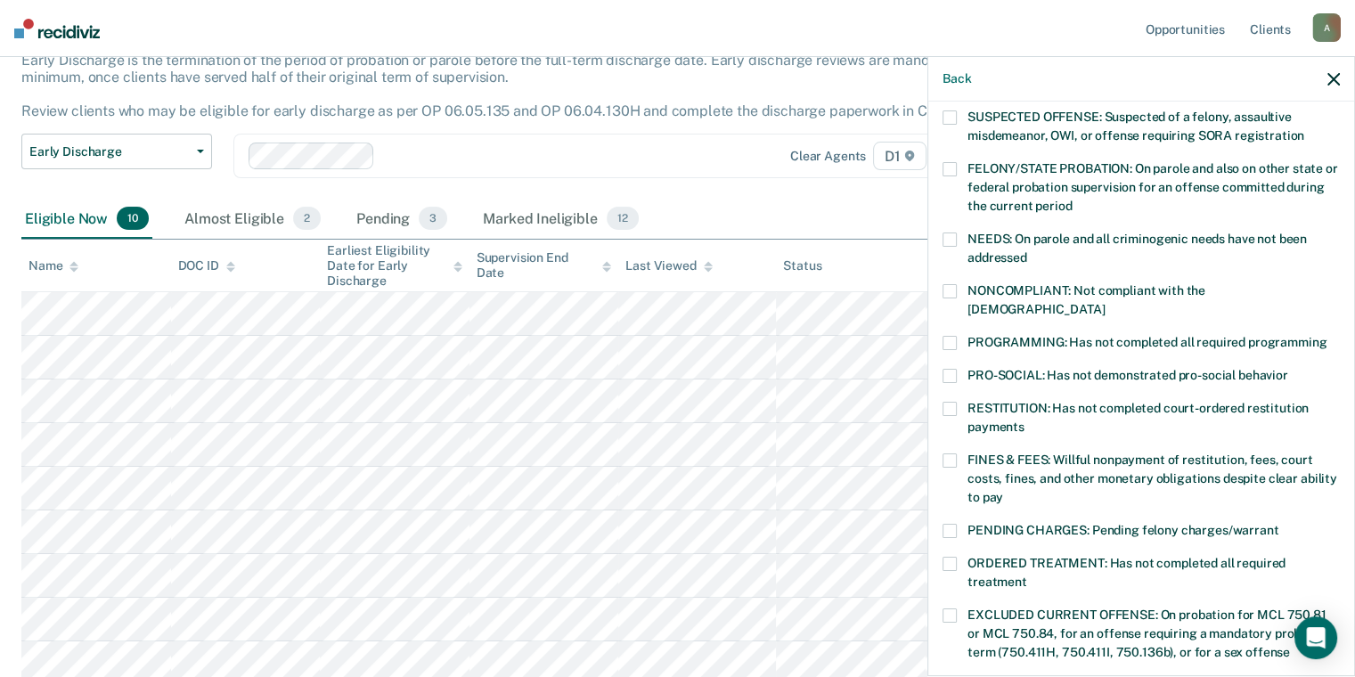
click at [1070, 336] on label "PROGRAMMING: Has not completed all required programming" at bounding box center [1140, 345] width 397 height 19
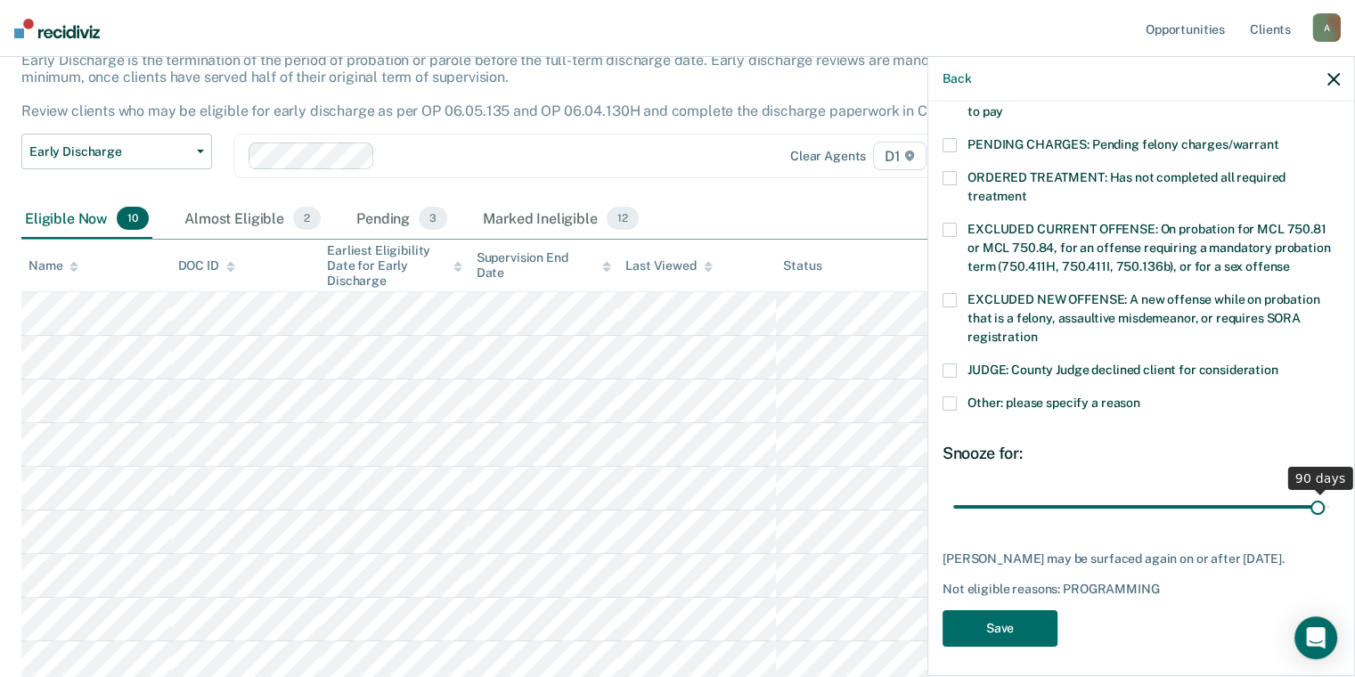
scroll to position [564, 0]
drag, startPoint x: 1078, startPoint y: 490, endPoint x: 1375, endPoint y: 509, distance: 297.2
type input "90"
click at [1329, 509] on input "range" at bounding box center [1141, 507] width 376 height 31
click at [1018, 631] on button "Save" at bounding box center [999, 628] width 115 height 37
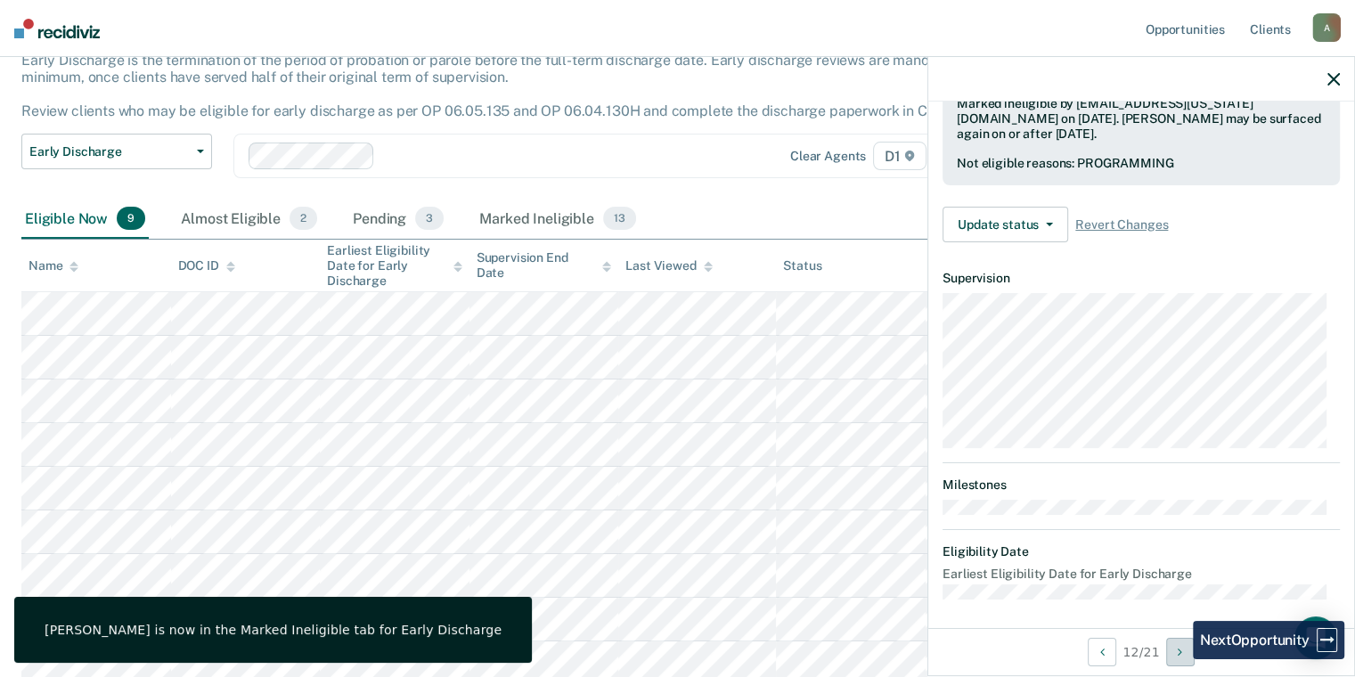
click at [1180, 659] on button "Next Opportunity" at bounding box center [1180, 652] width 28 height 28
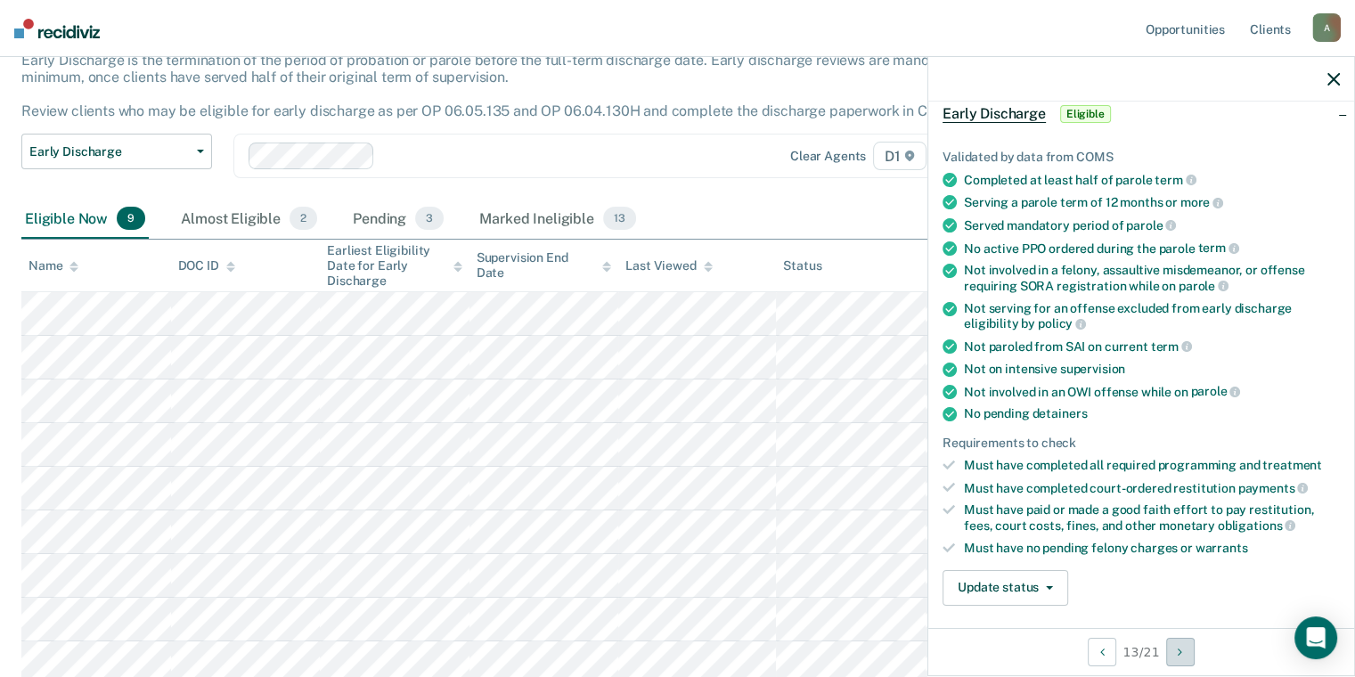
scroll to position [267, 0]
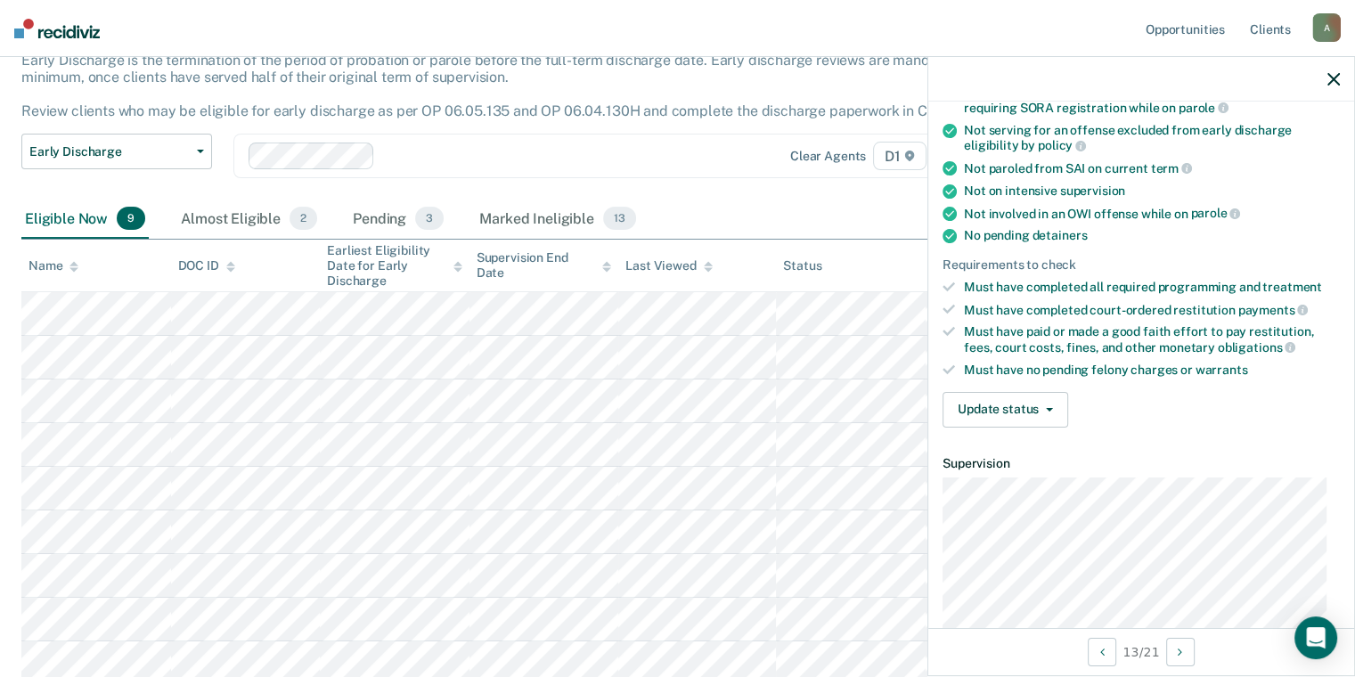
click at [1047, 366] on div "Must have no pending felony charges or warrants" at bounding box center [1152, 369] width 376 height 15
click at [1049, 404] on button "Update status" at bounding box center [1005, 410] width 126 height 36
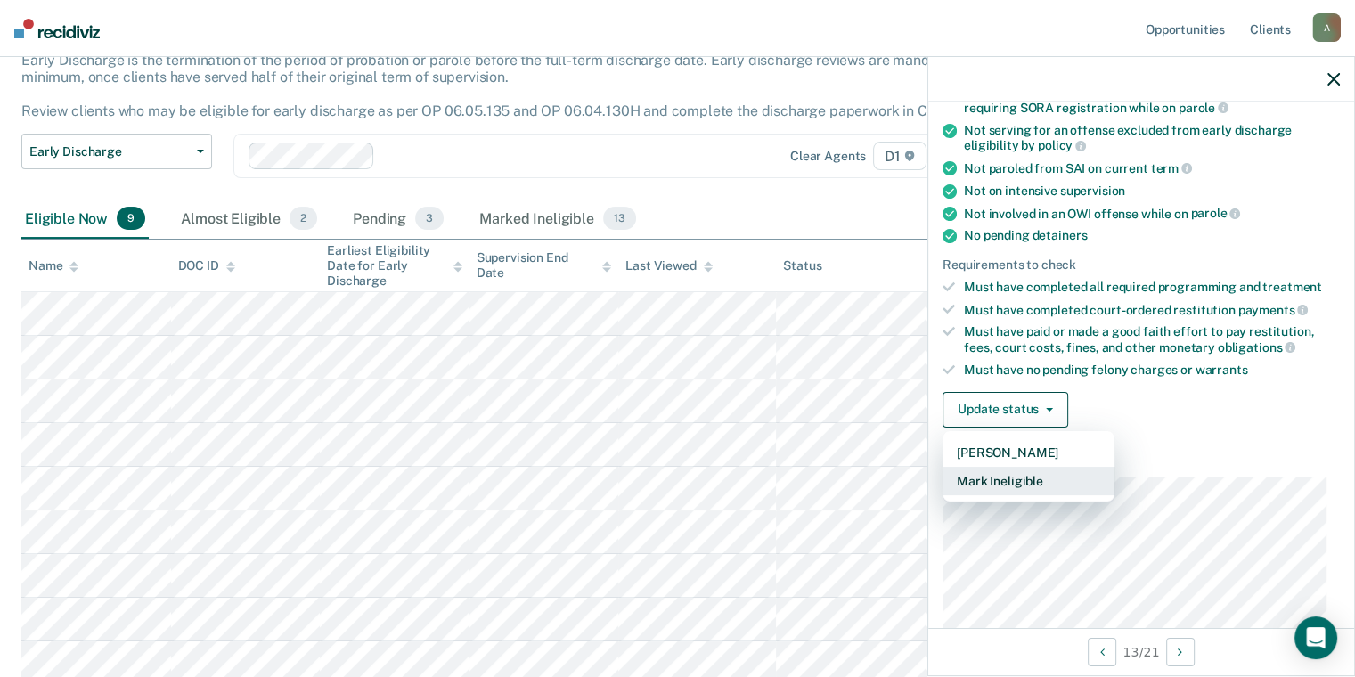
click at [1065, 481] on button "Mark Ineligible" at bounding box center [1028, 481] width 172 height 28
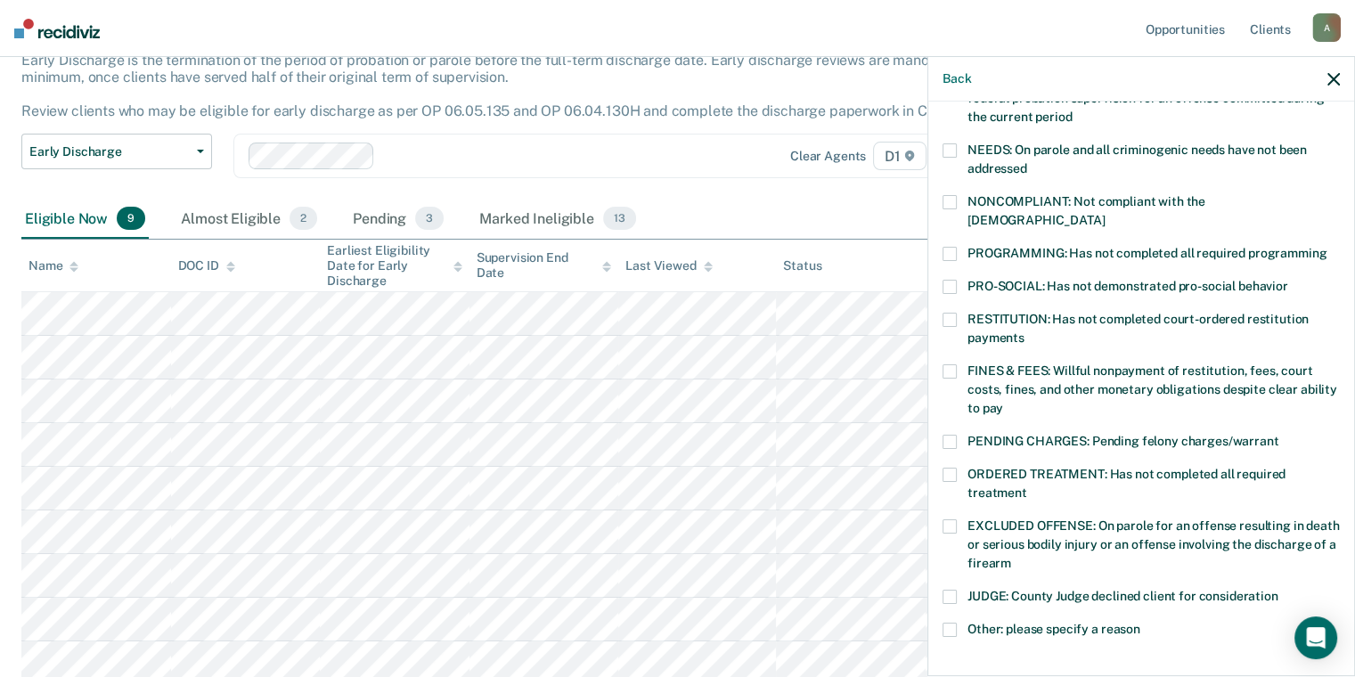
click at [953, 210] on label "NONCOMPLIANT: Not compliant with the [DEMOGRAPHIC_DATA]" at bounding box center [1140, 213] width 397 height 37
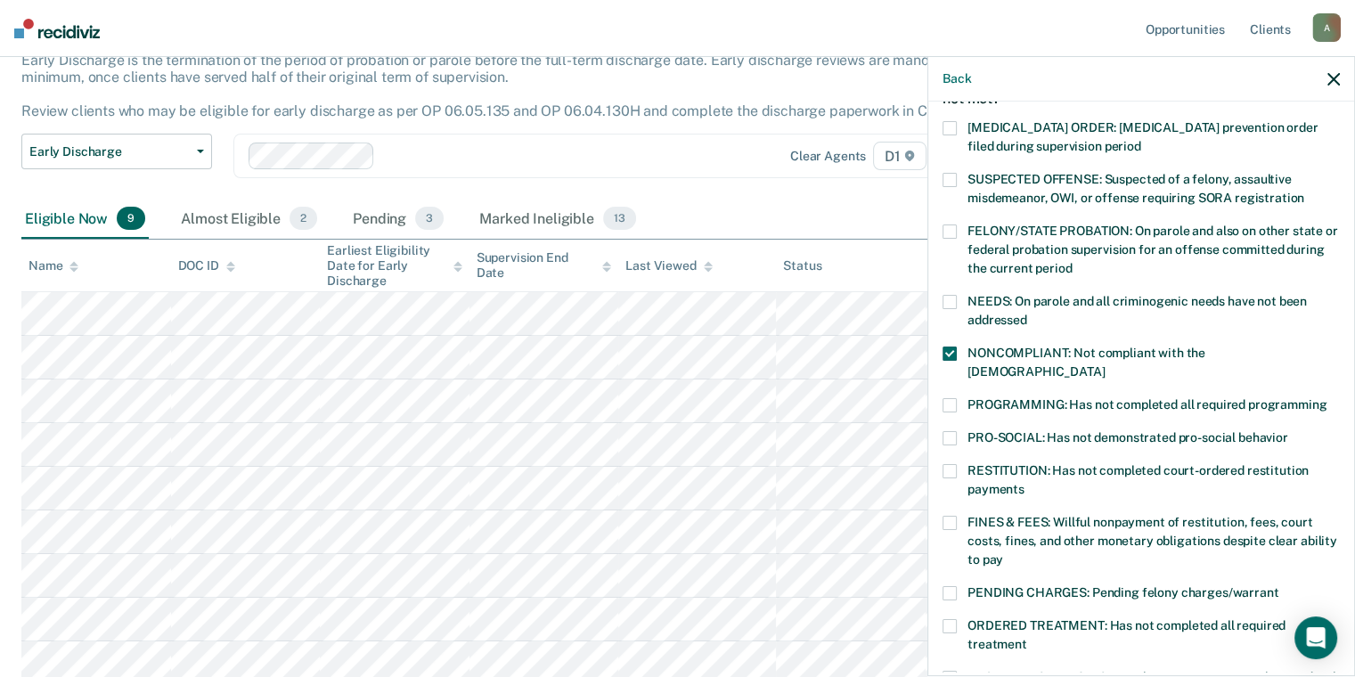
scroll to position [89, 0]
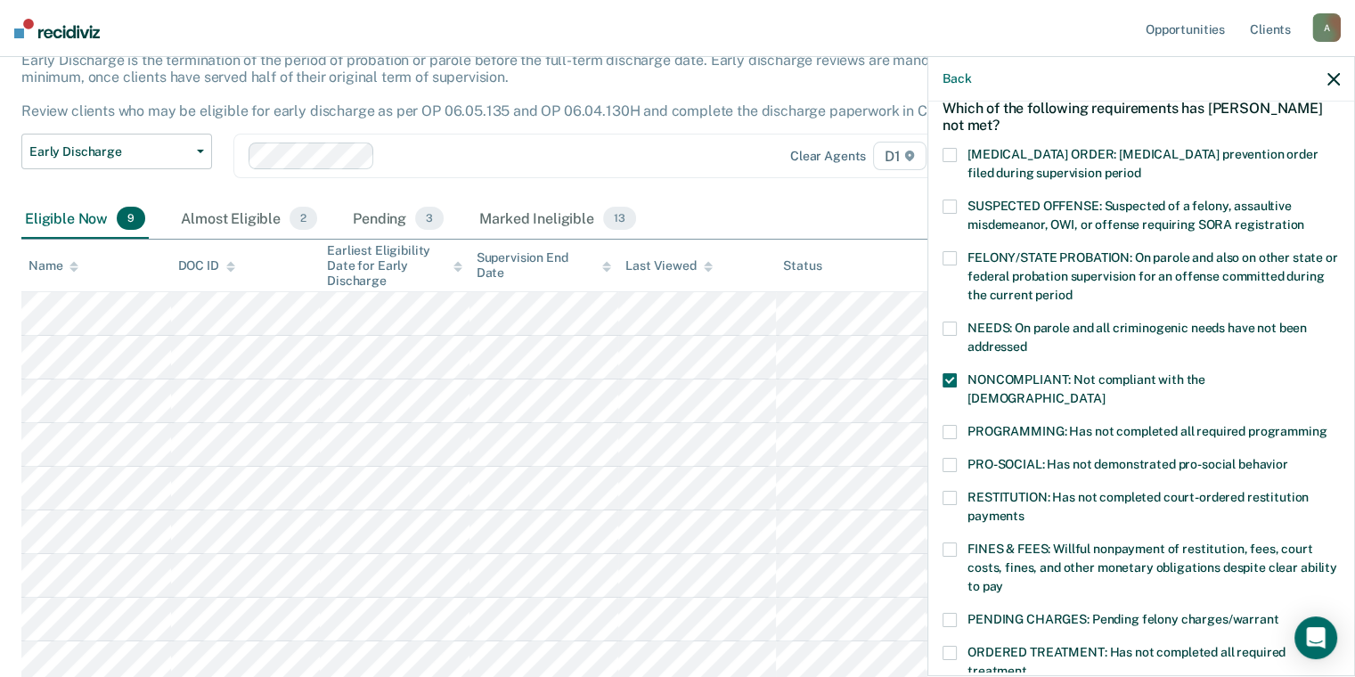
click at [1132, 330] on span "NEEDS: On parole and all criminogenic needs have not been addressed" at bounding box center [1136, 337] width 339 height 33
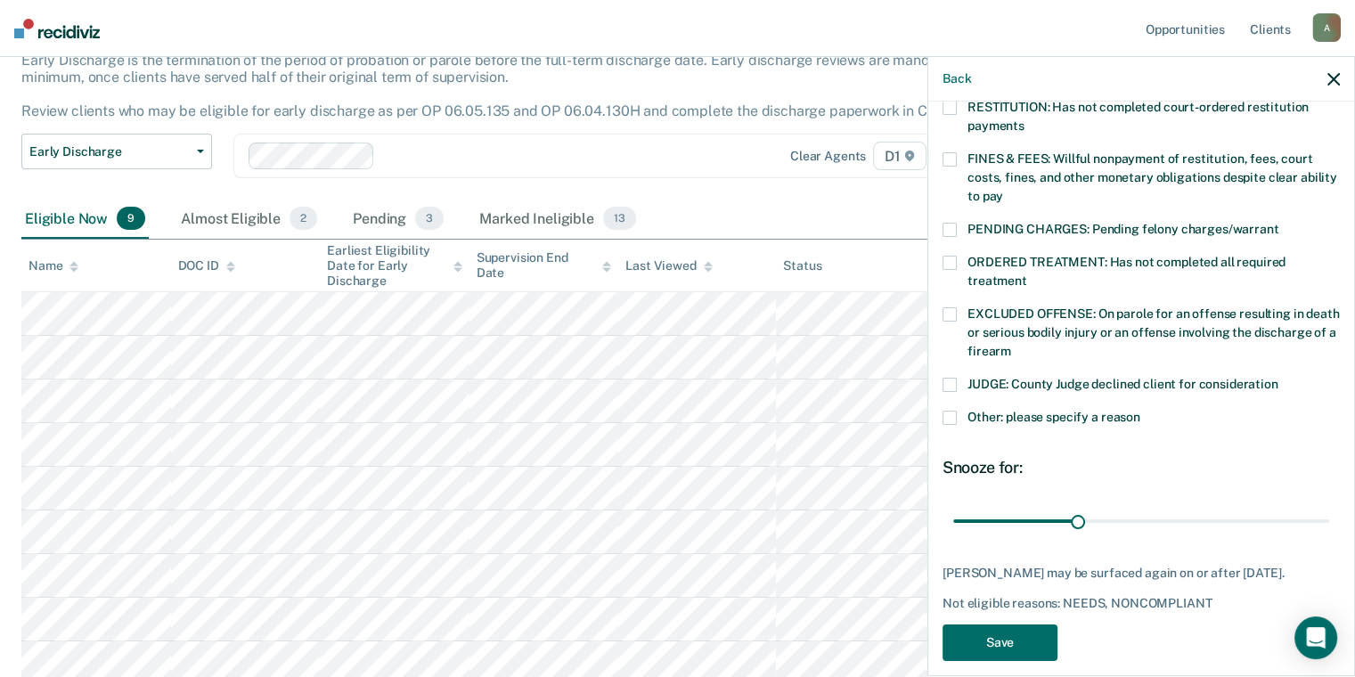
scroll to position [493, 0]
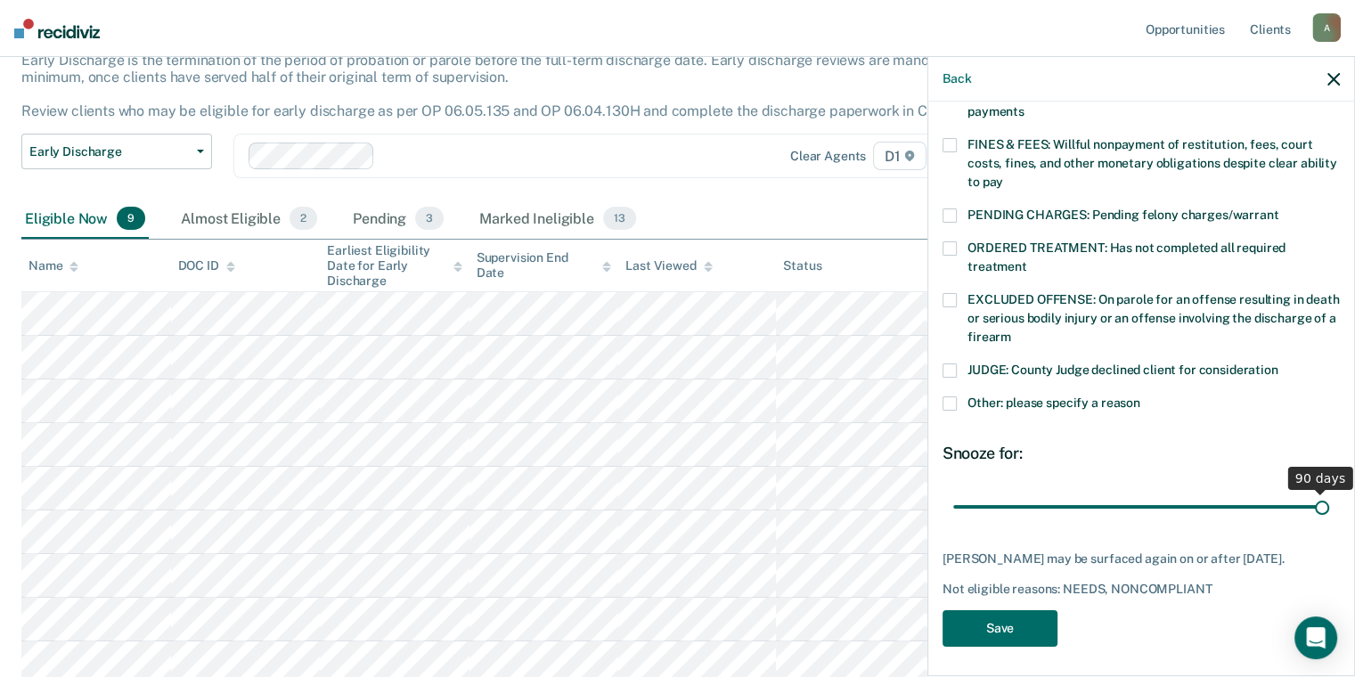
drag, startPoint x: 1075, startPoint y: 485, endPoint x: 1355, endPoint y: 490, distance: 280.6
type input "90"
click at [1329, 492] on input "range" at bounding box center [1141, 507] width 376 height 31
click at [1000, 636] on button "Save" at bounding box center [999, 628] width 115 height 37
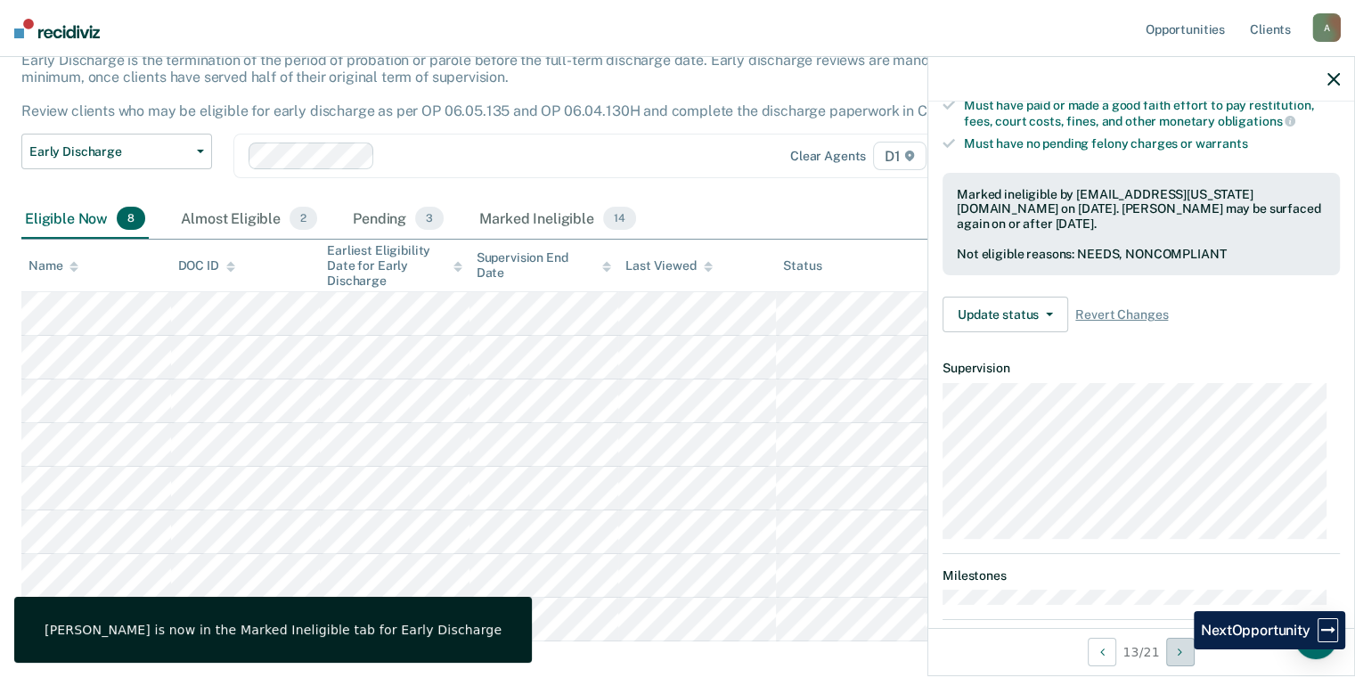
click at [1180, 649] on icon "Next Opportunity" at bounding box center [1179, 652] width 4 height 12
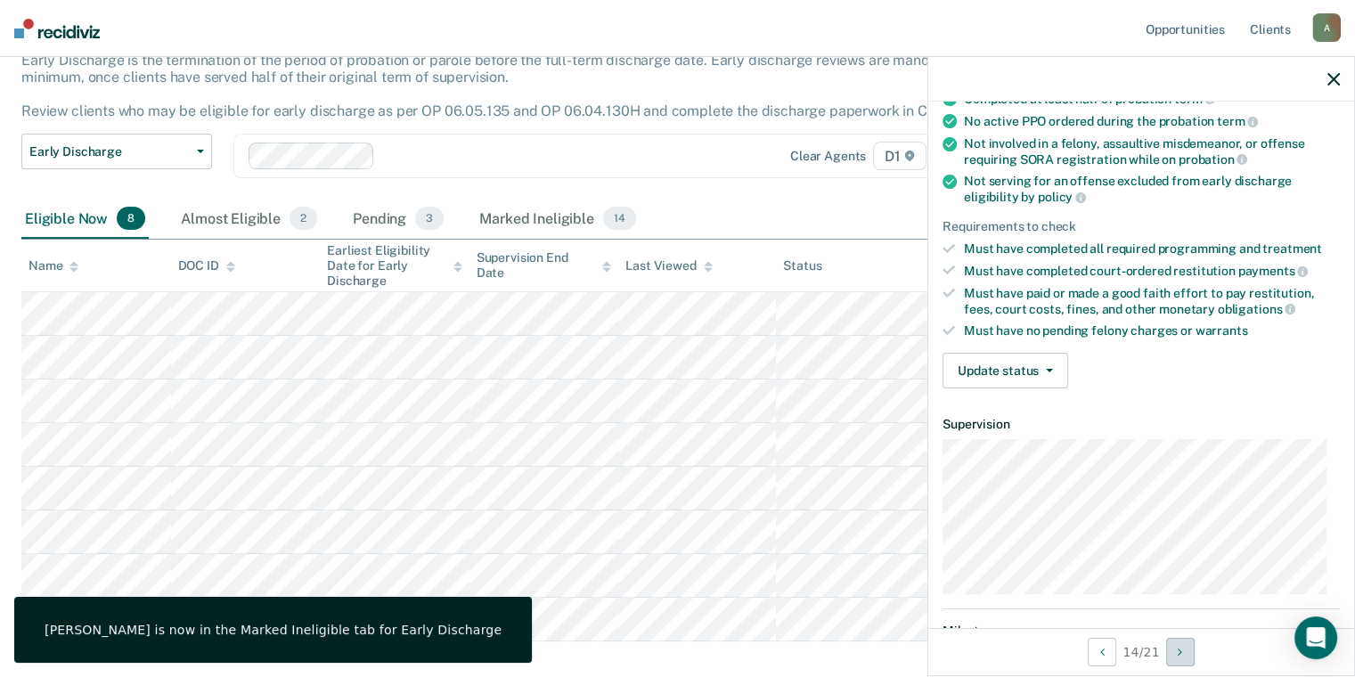
scroll to position [178, 0]
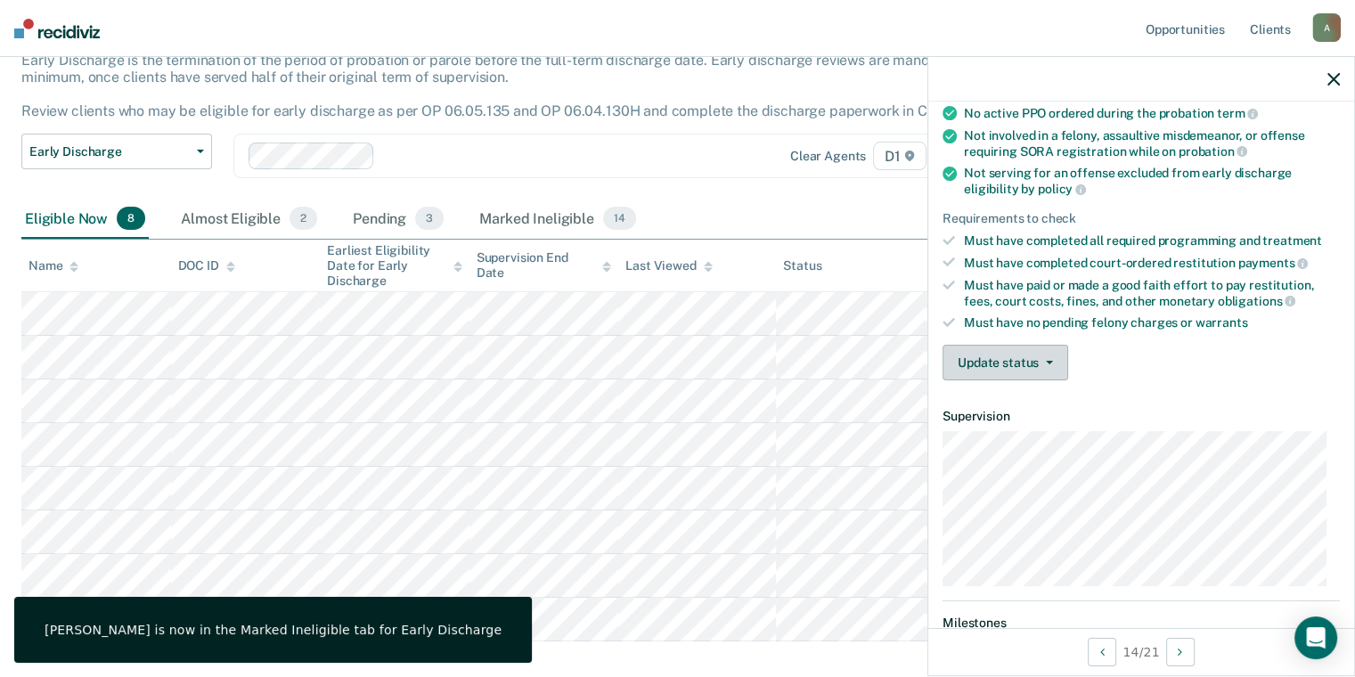
click at [1042, 367] on button "Update status" at bounding box center [1005, 363] width 126 height 36
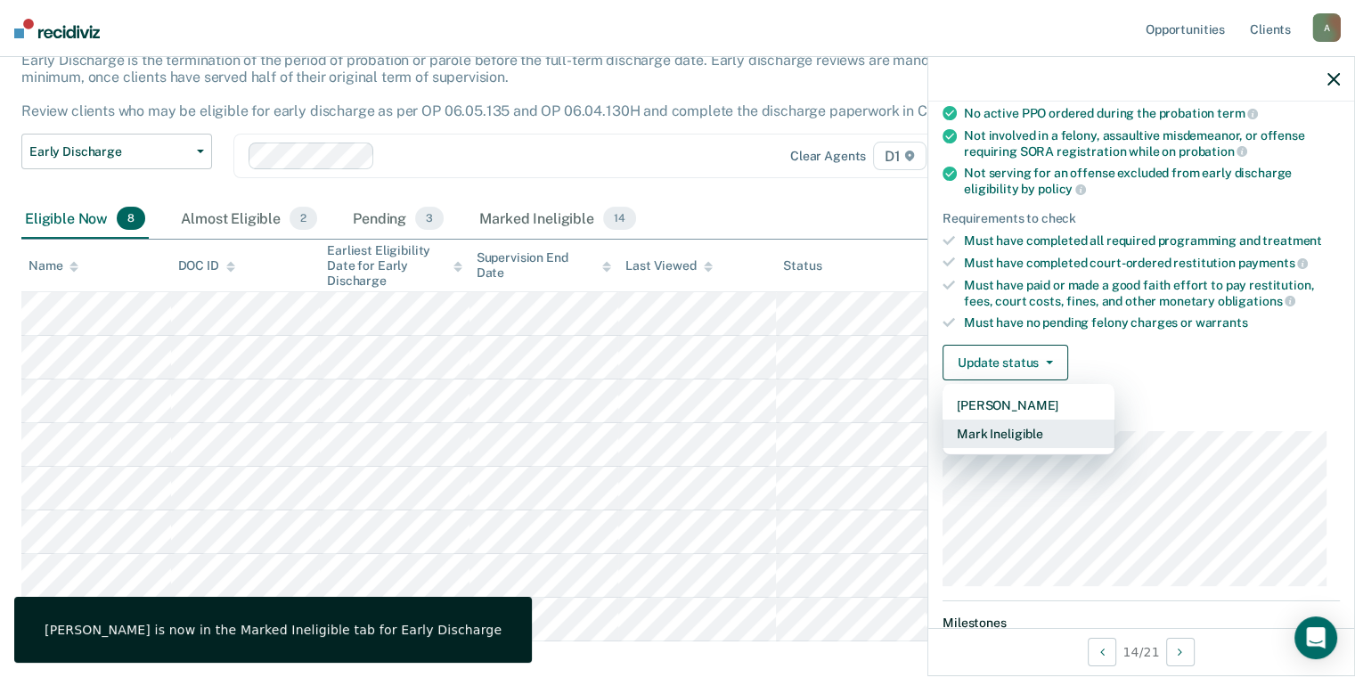
click at [1044, 427] on button "Mark Ineligible" at bounding box center [1028, 433] width 172 height 28
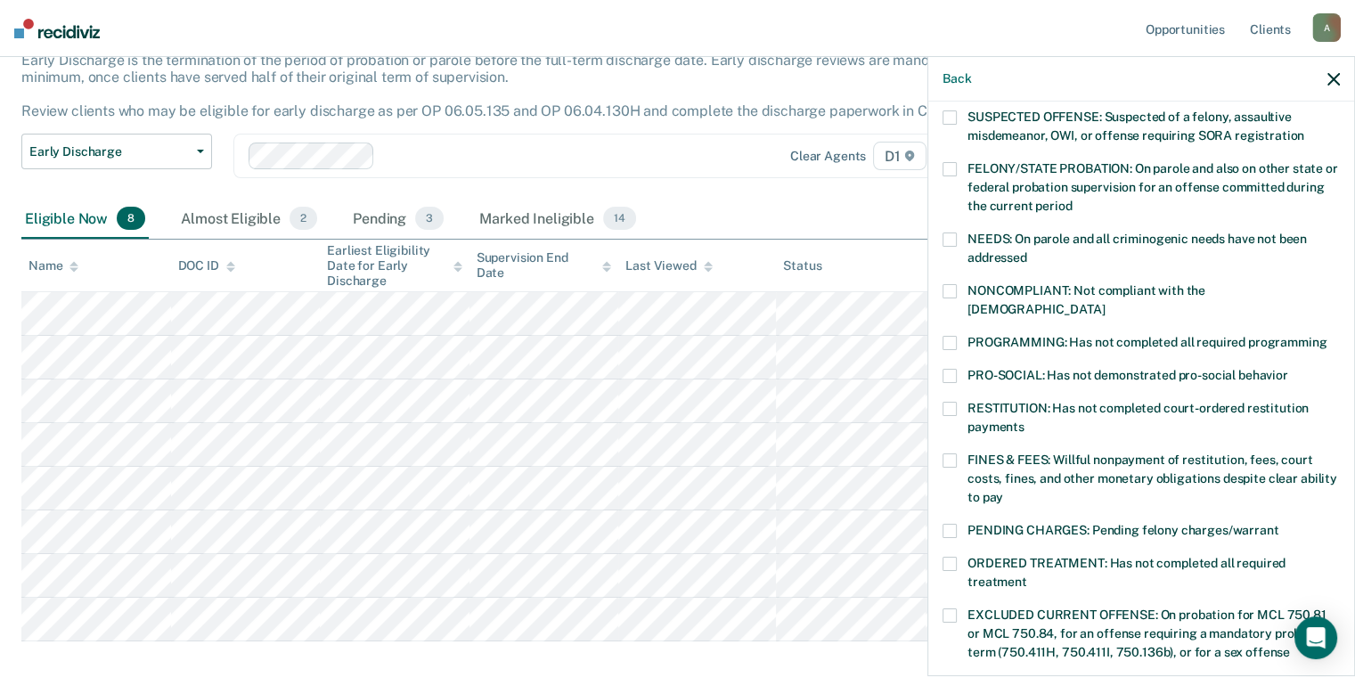
click at [1128, 336] on label "PROGRAMMING: Has not completed all required programming" at bounding box center [1140, 345] width 397 height 19
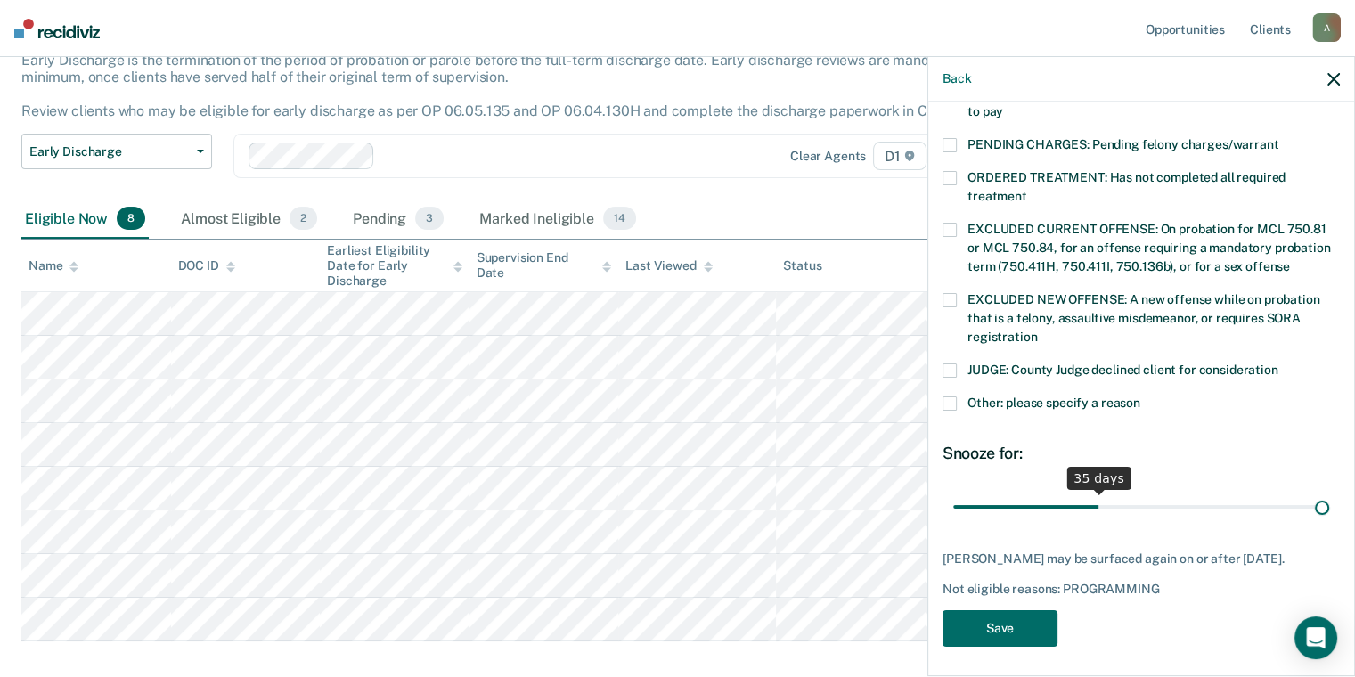
scroll to position [549, 0]
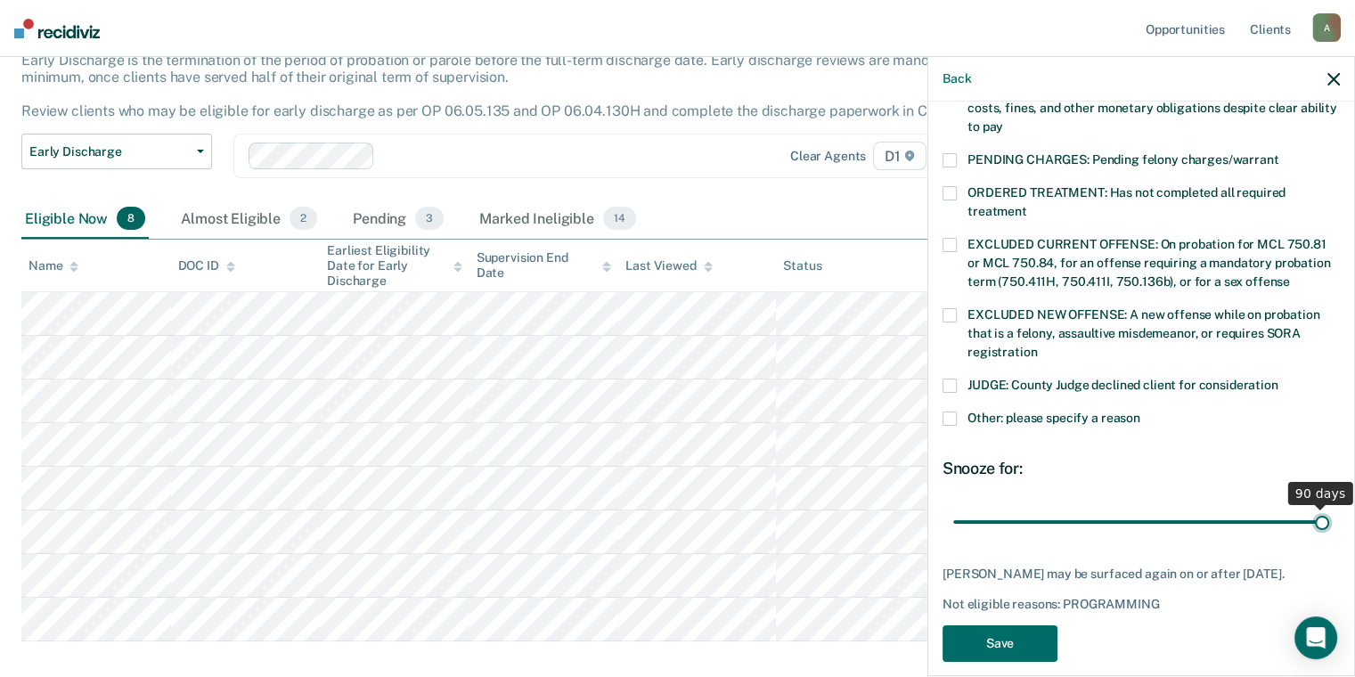
drag, startPoint x: 1093, startPoint y: 487, endPoint x: 1331, endPoint y: 492, distance: 237.8
type input "90"
click at [1329, 507] on input "range" at bounding box center [1141, 522] width 376 height 31
click at [996, 625] on button "Save" at bounding box center [999, 643] width 115 height 37
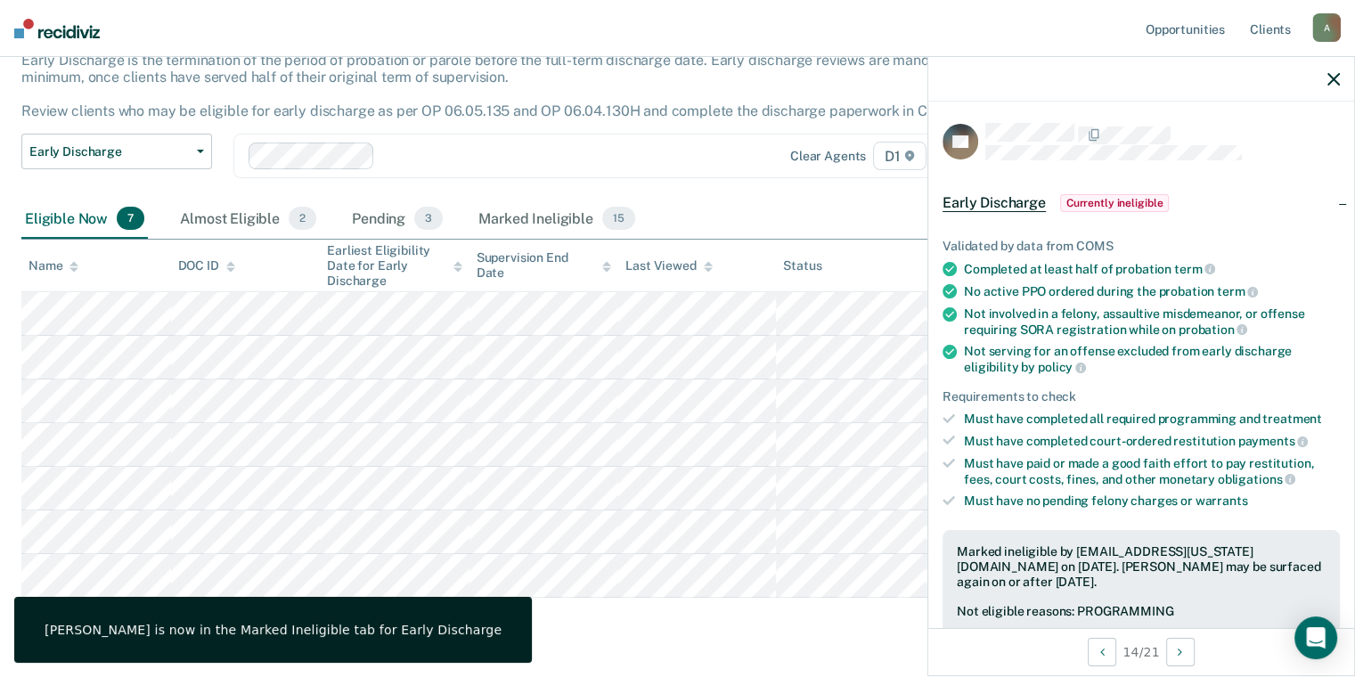
scroll to position [267, 0]
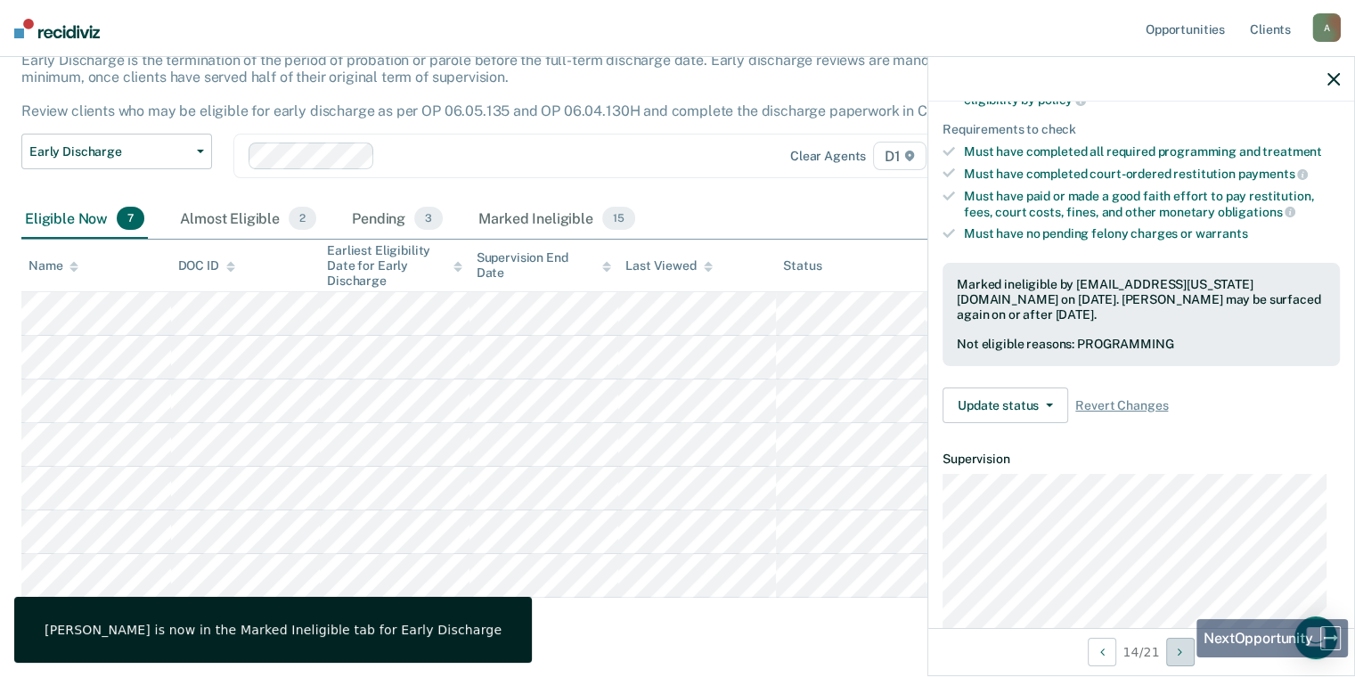
click at [1182, 657] on icon "Next Opportunity" at bounding box center [1179, 652] width 4 height 12
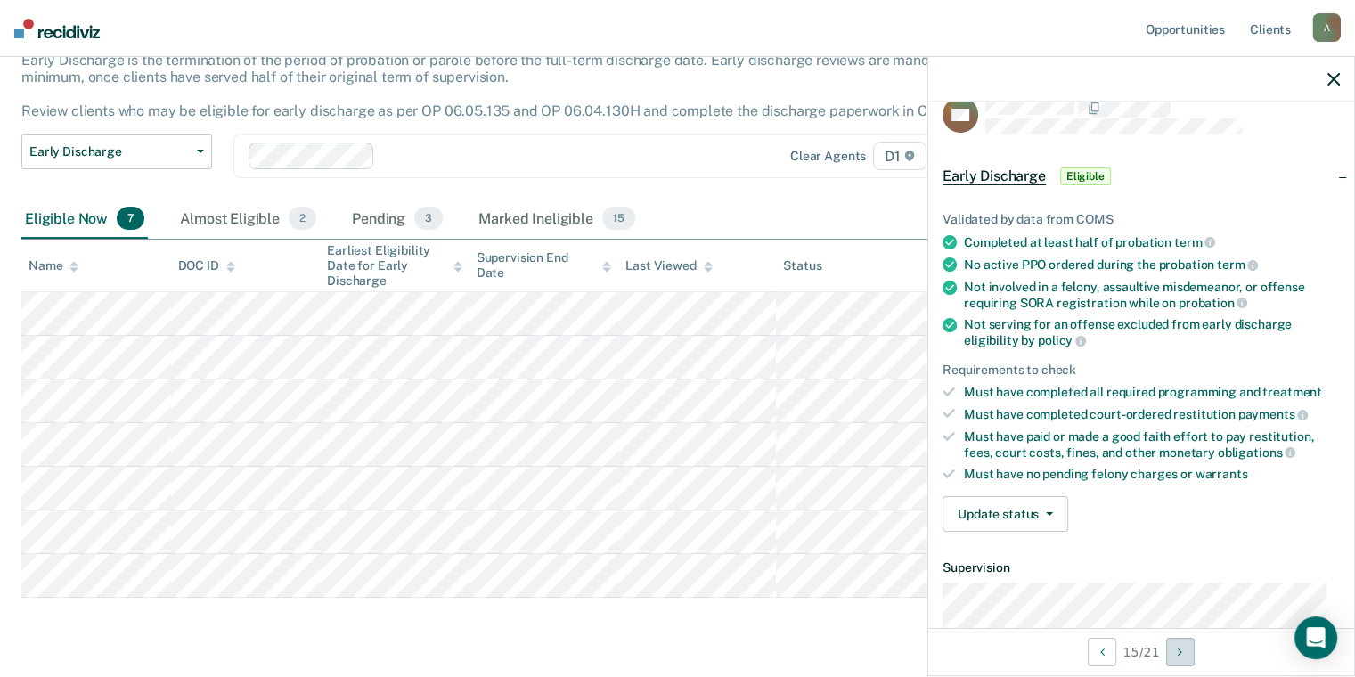
scroll to position [0, 0]
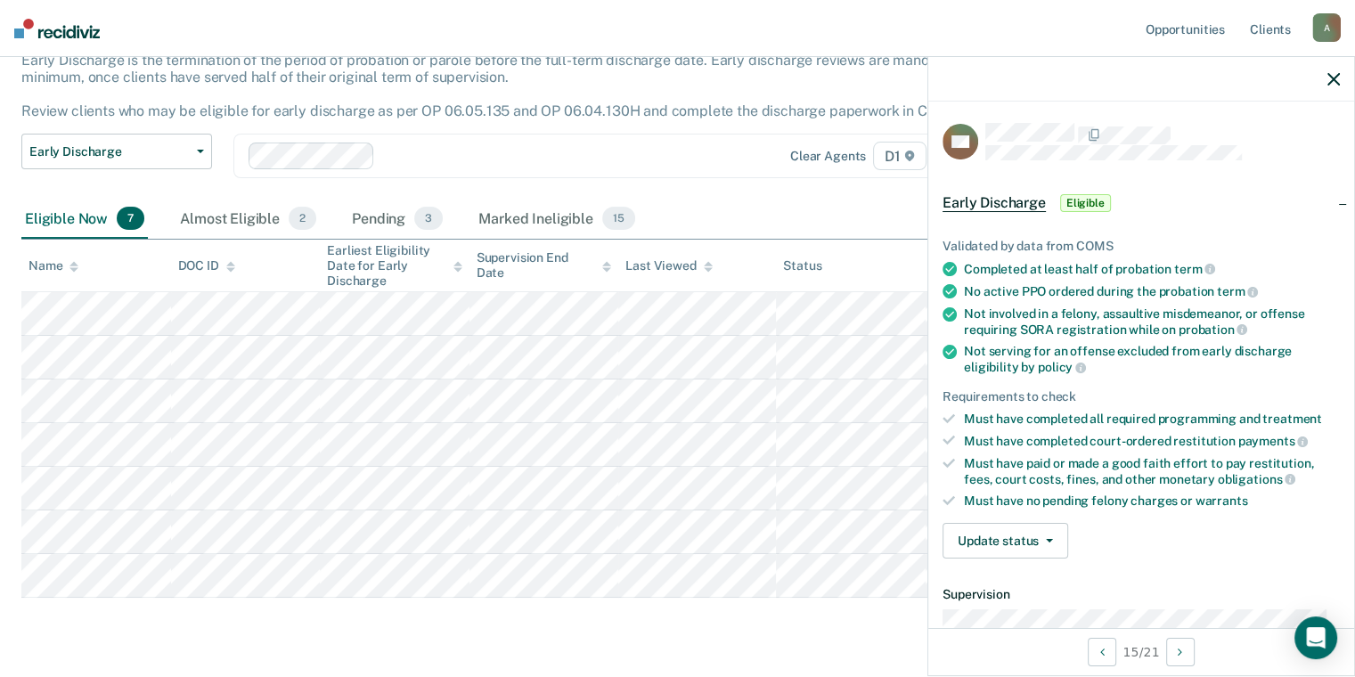
click at [1029, 558] on div "Validated by data from COMS Completed at least half of probation term No active…" at bounding box center [1141, 391] width 426 height 362
click at [1031, 549] on button "Update status" at bounding box center [1005, 541] width 126 height 36
click at [1030, 604] on button "Mark Ineligible" at bounding box center [1028, 612] width 172 height 28
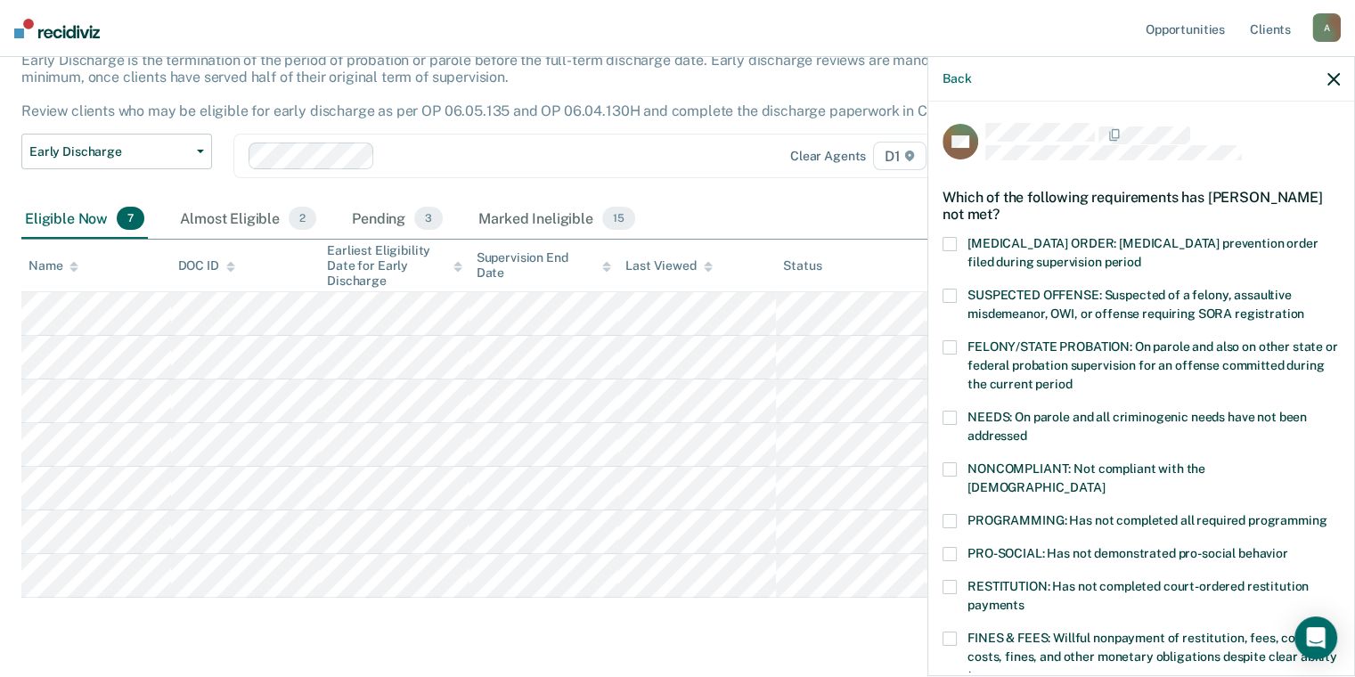
click at [1058, 513] on span "PROGRAMMING: Has not completed all required programming" at bounding box center [1146, 520] width 359 height 14
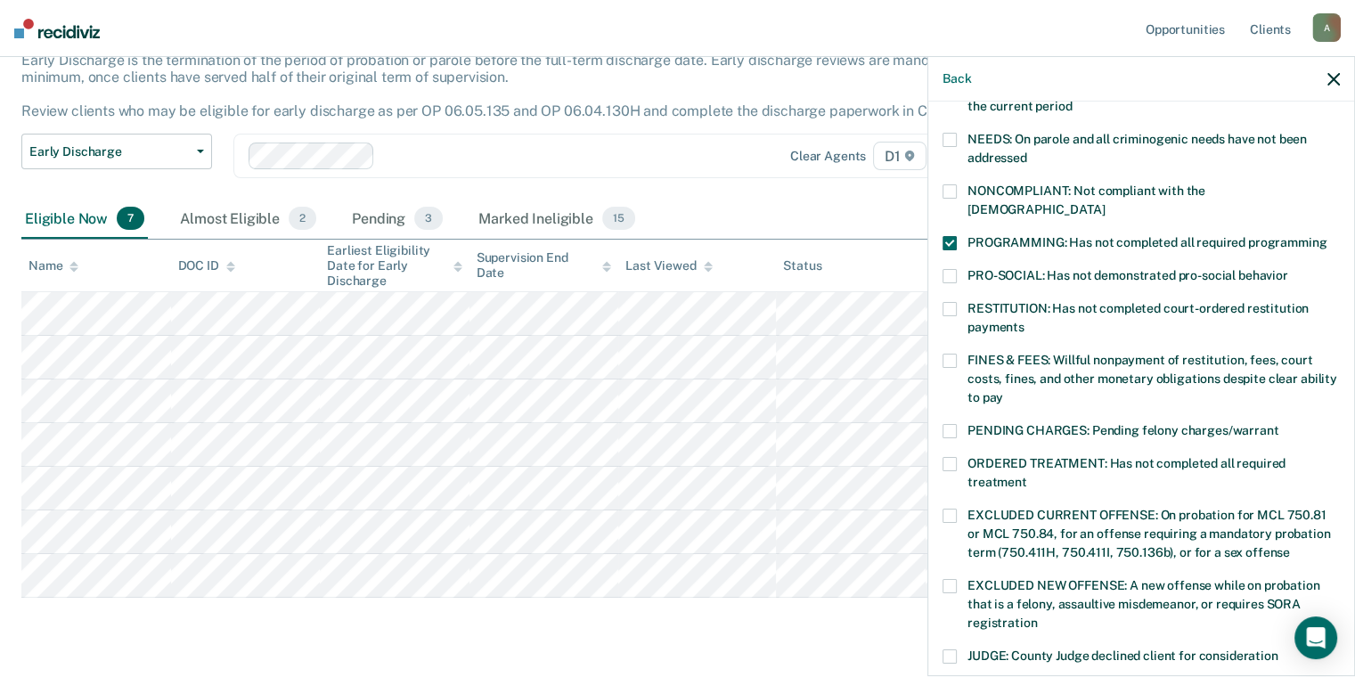
scroll to position [534, 0]
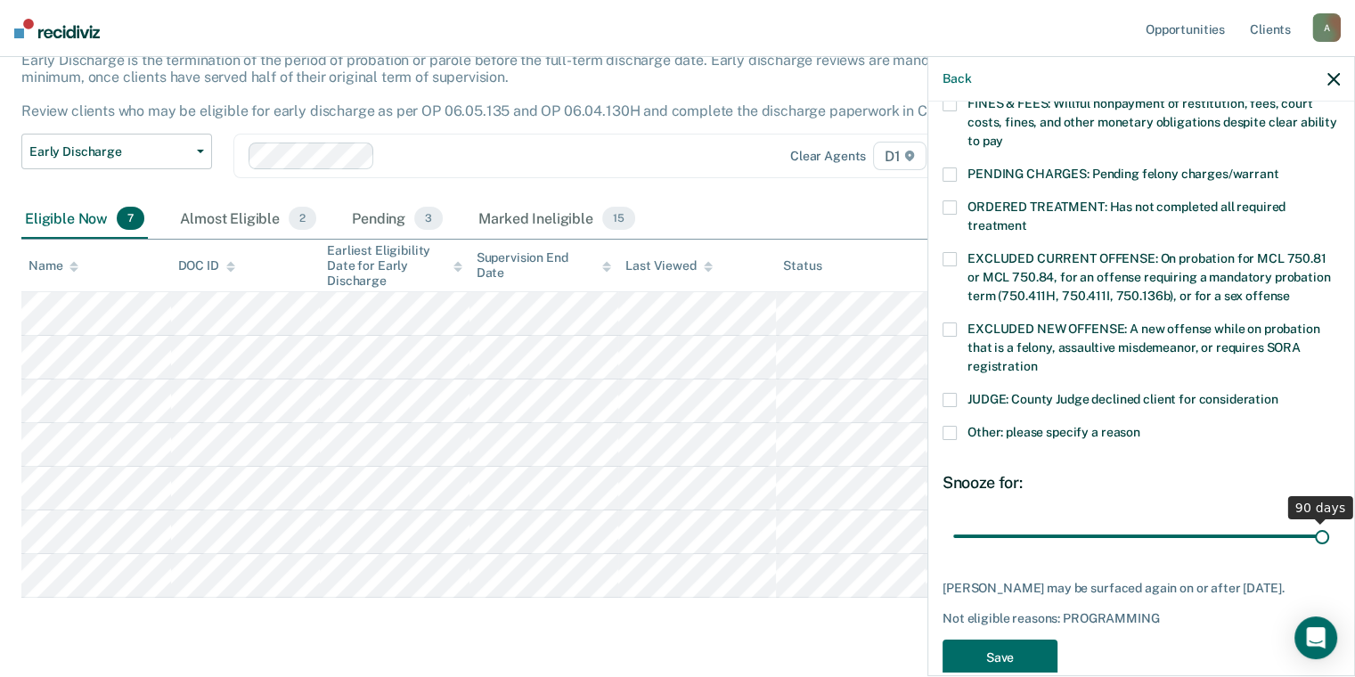
drag, startPoint x: 1072, startPoint y: 518, endPoint x: 1327, endPoint y: 517, distance: 254.7
type input "90"
click at [1327, 521] on input "range" at bounding box center [1141, 536] width 376 height 31
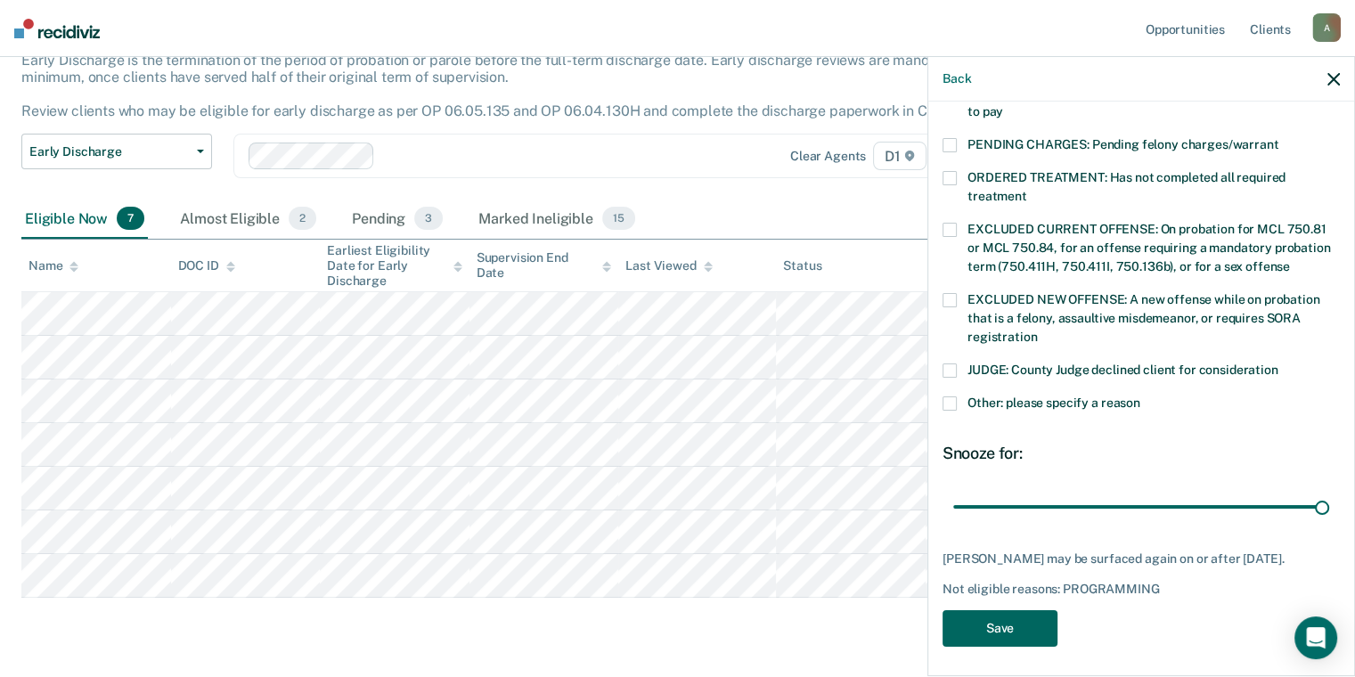
click at [1019, 627] on button "Save" at bounding box center [999, 628] width 115 height 37
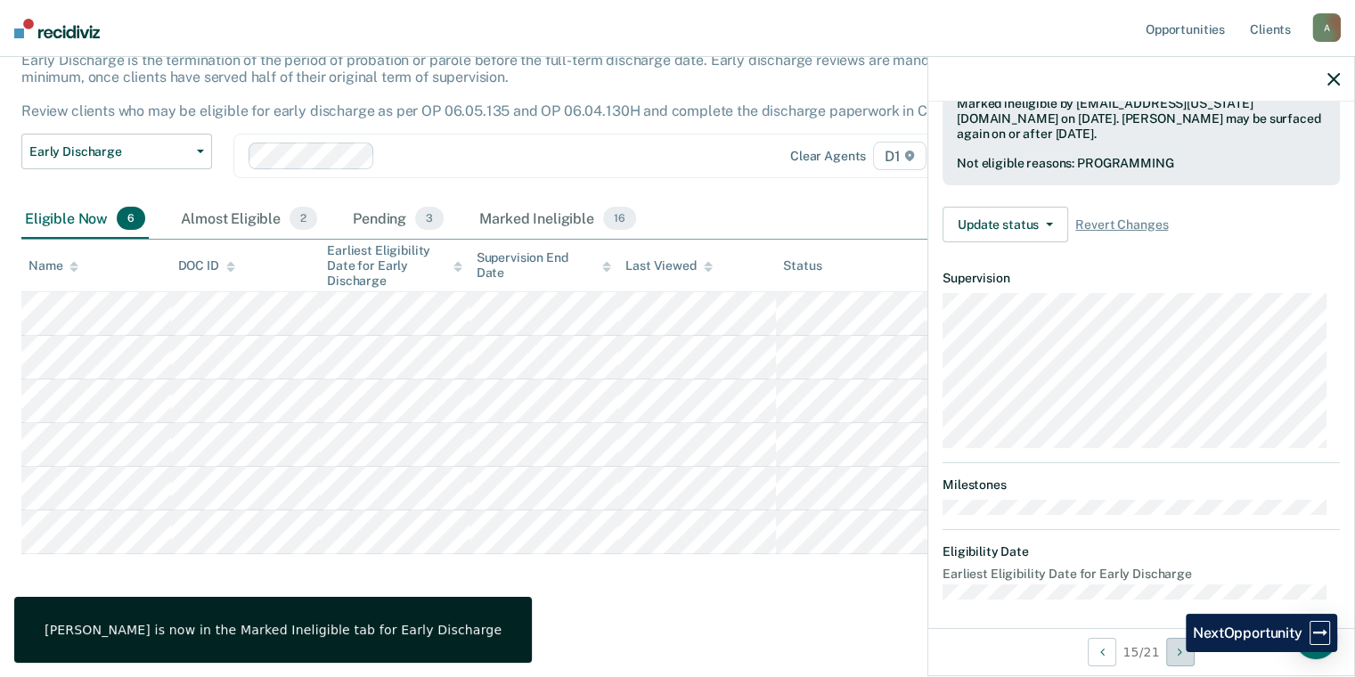
click at [1172, 652] on button "Next Opportunity" at bounding box center [1180, 652] width 28 height 28
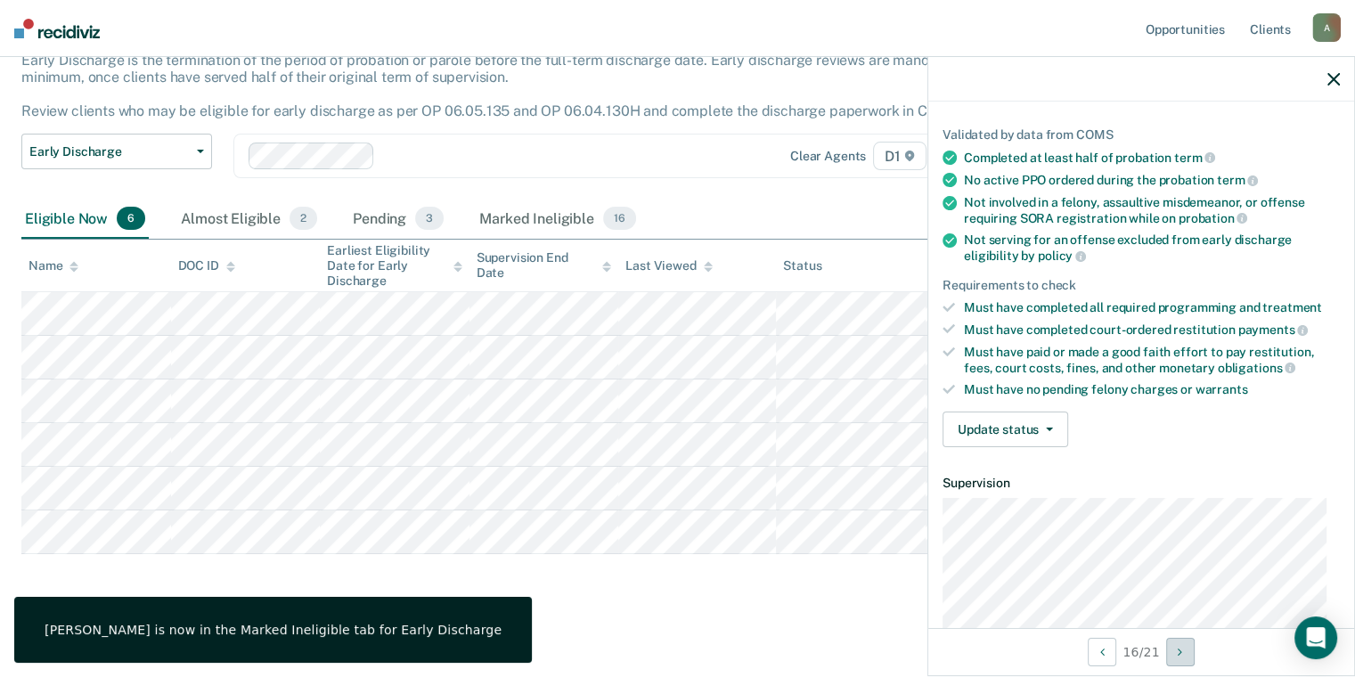
scroll to position [0, 0]
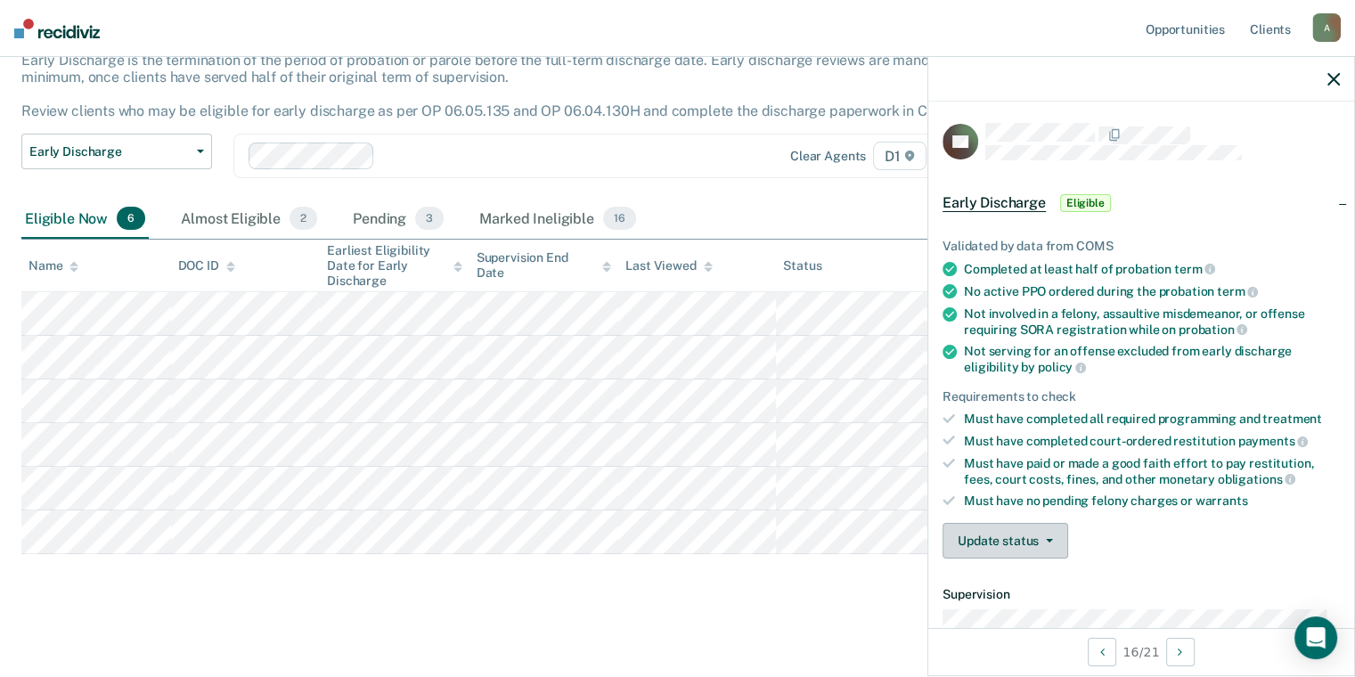
click at [1061, 533] on button "Update status" at bounding box center [1005, 541] width 126 height 36
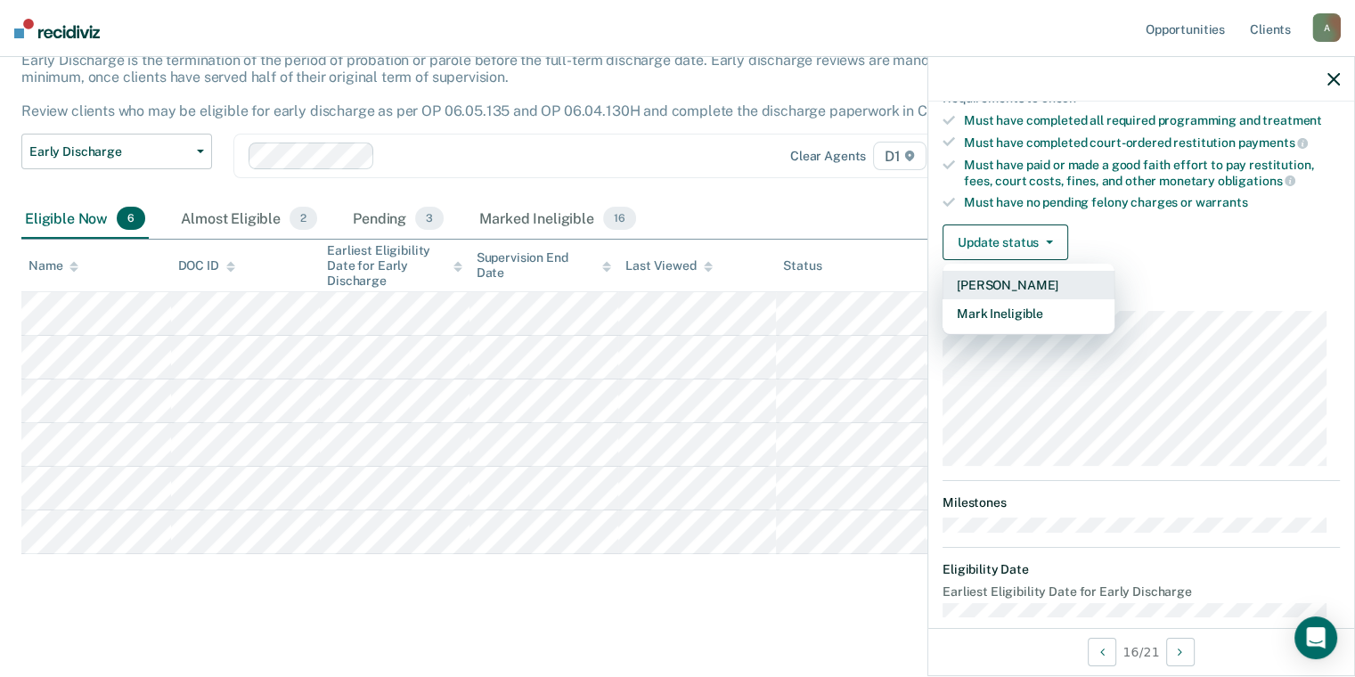
scroll to position [316, 0]
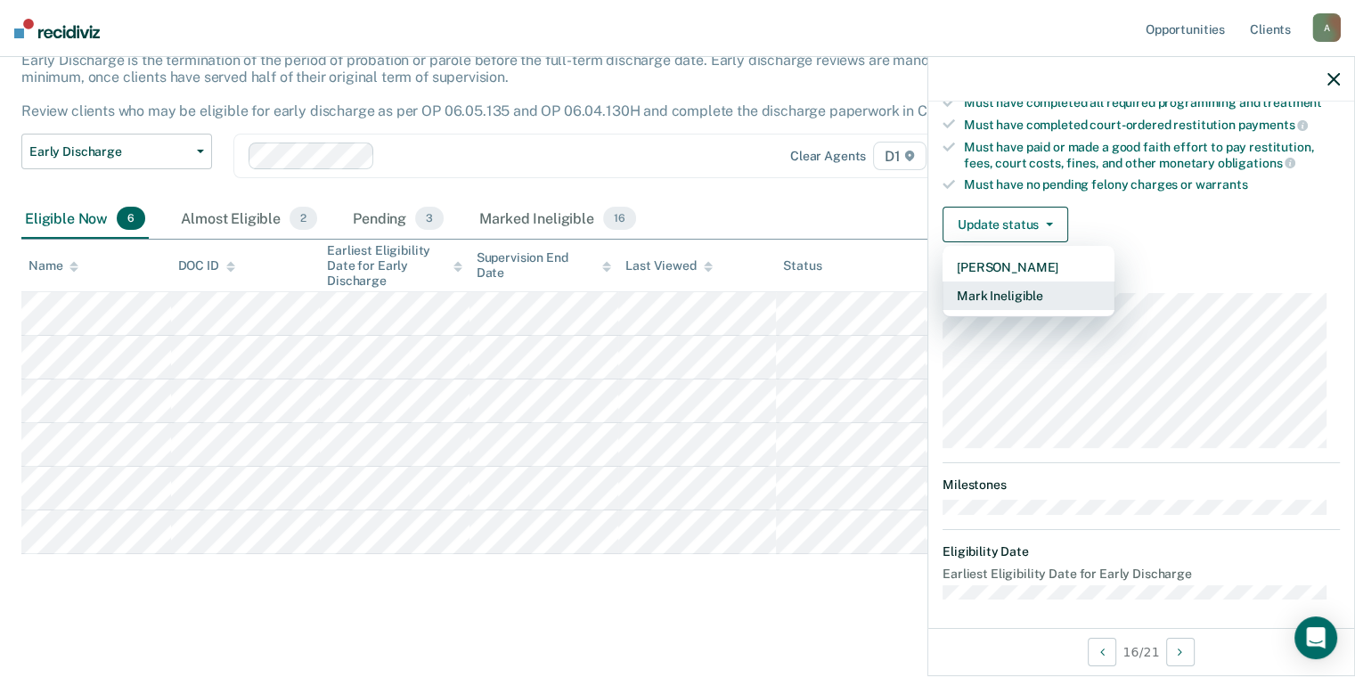
click at [1053, 281] on button "Mark Ineligible" at bounding box center [1028, 295] width 172 height 28
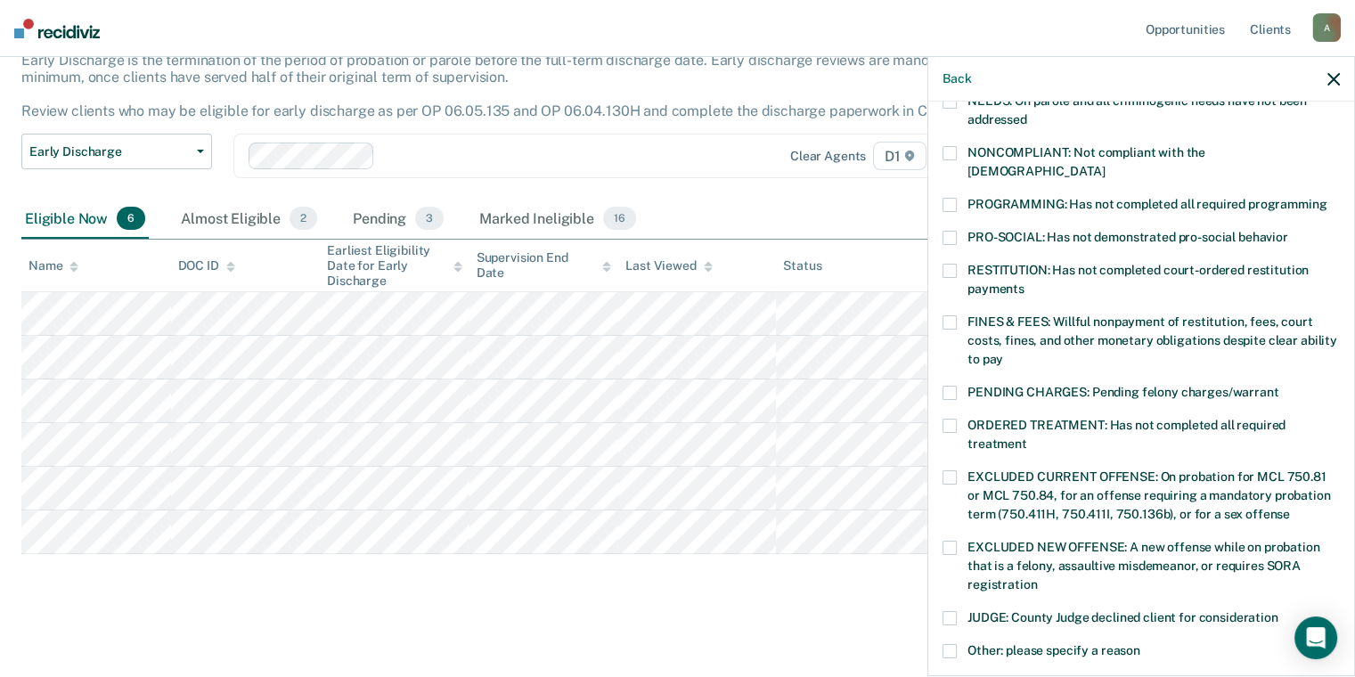
click at [1087, 154] on span "NONCOMPLIANT: Not compliant with the [DEMOGRAPHIC_DATA]" at bounding box center [1086, 161] width 238 height 33
click at [1112, 264] on label "RESTITUTION: Has not completed court-ordered restitution payments" at bounding box center [1140, 282] width 397 height 37
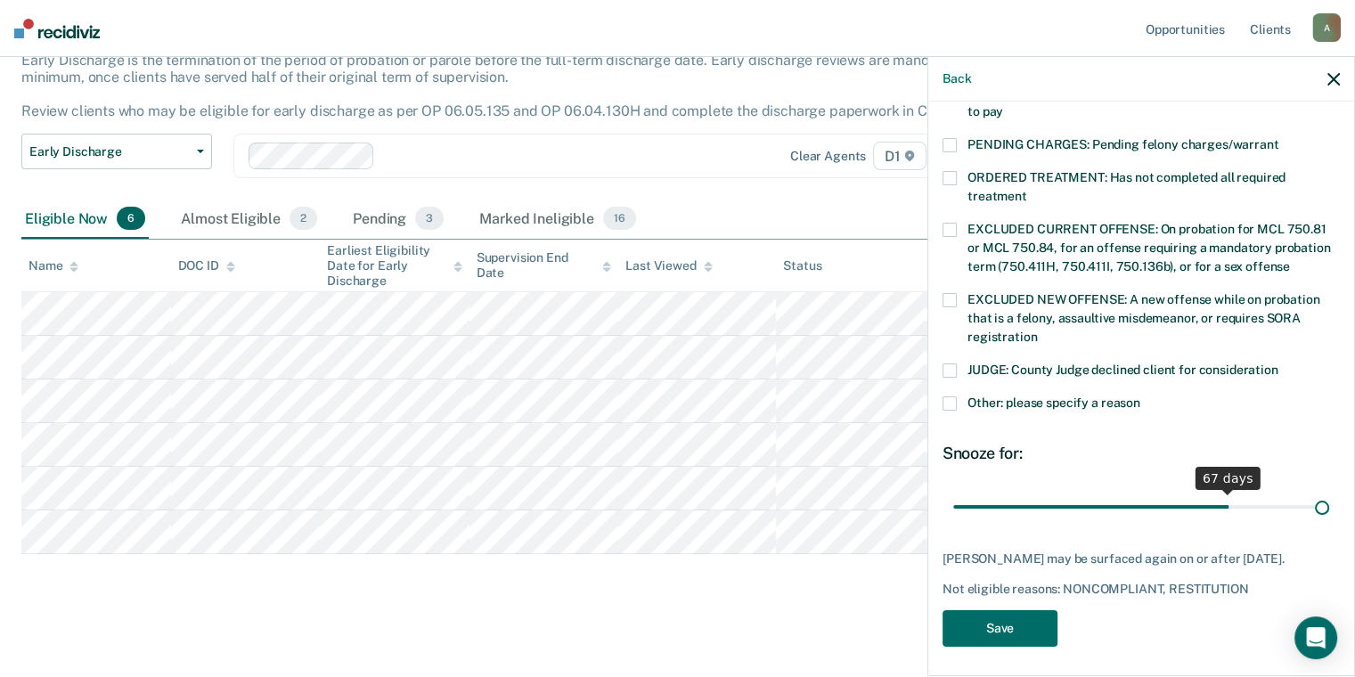
drag, startPoint x: 1076, startPoint y: 484, endPoint x: 1322, endPoint y: 462, distance: 246.8
type input "90"
click at [1322, 492] on input "range" at bounding box center [1141, 507] width 376 height 31
click at [1023, 626] on button "Save" at bounding box center [999, 628] width 115 height 37
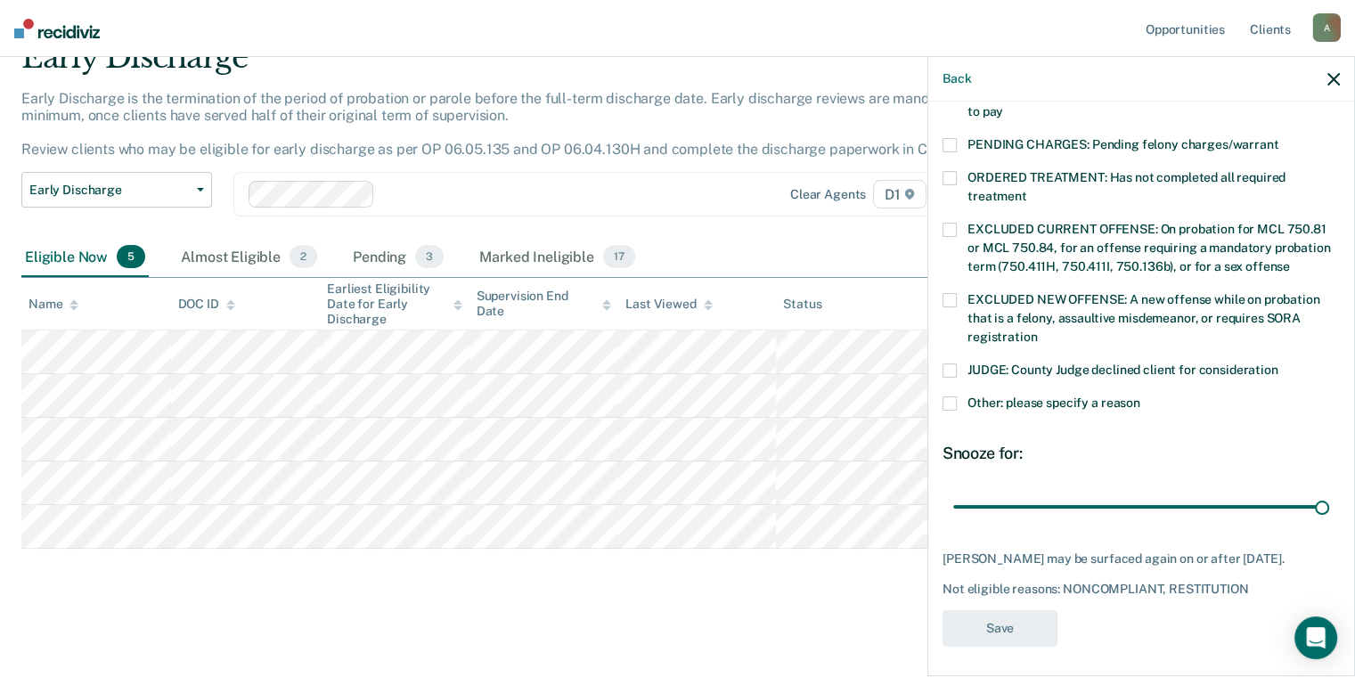
scroll to position [82, 0]
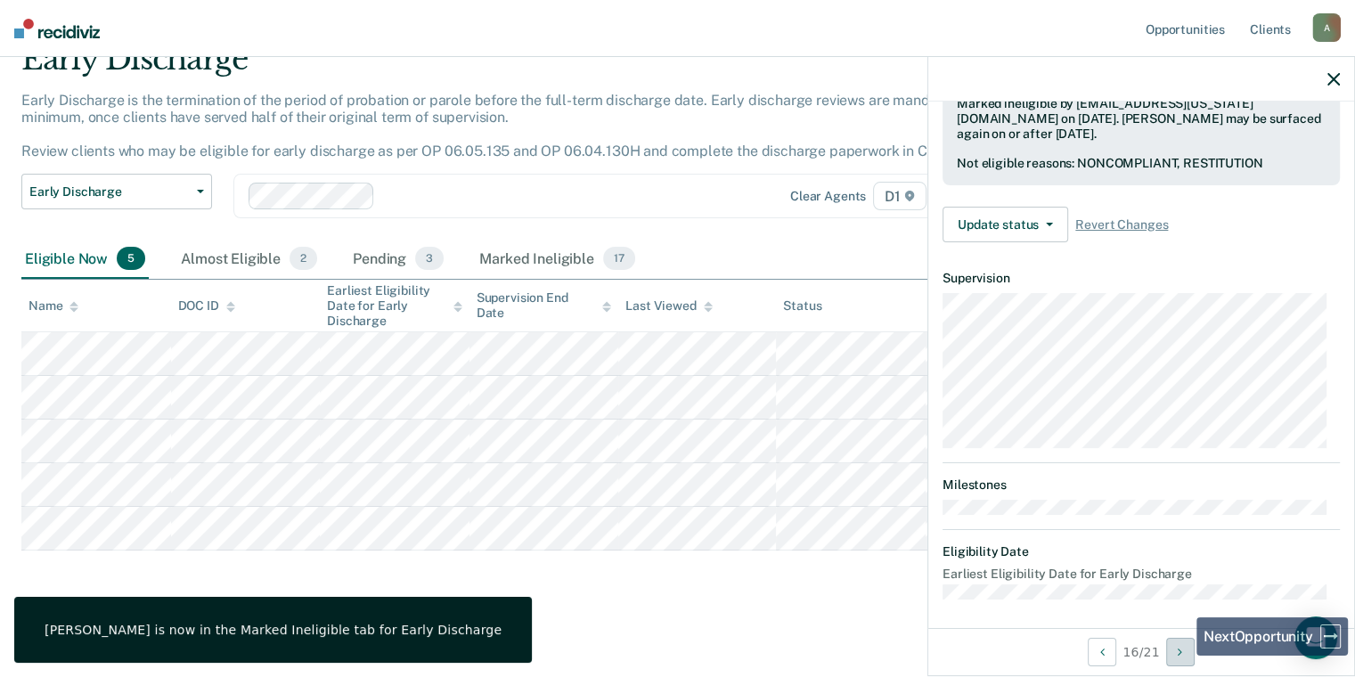
click at [1178, 657] on button "Next Opportunity" at bounding box center [1180, 652] width 28 height 28
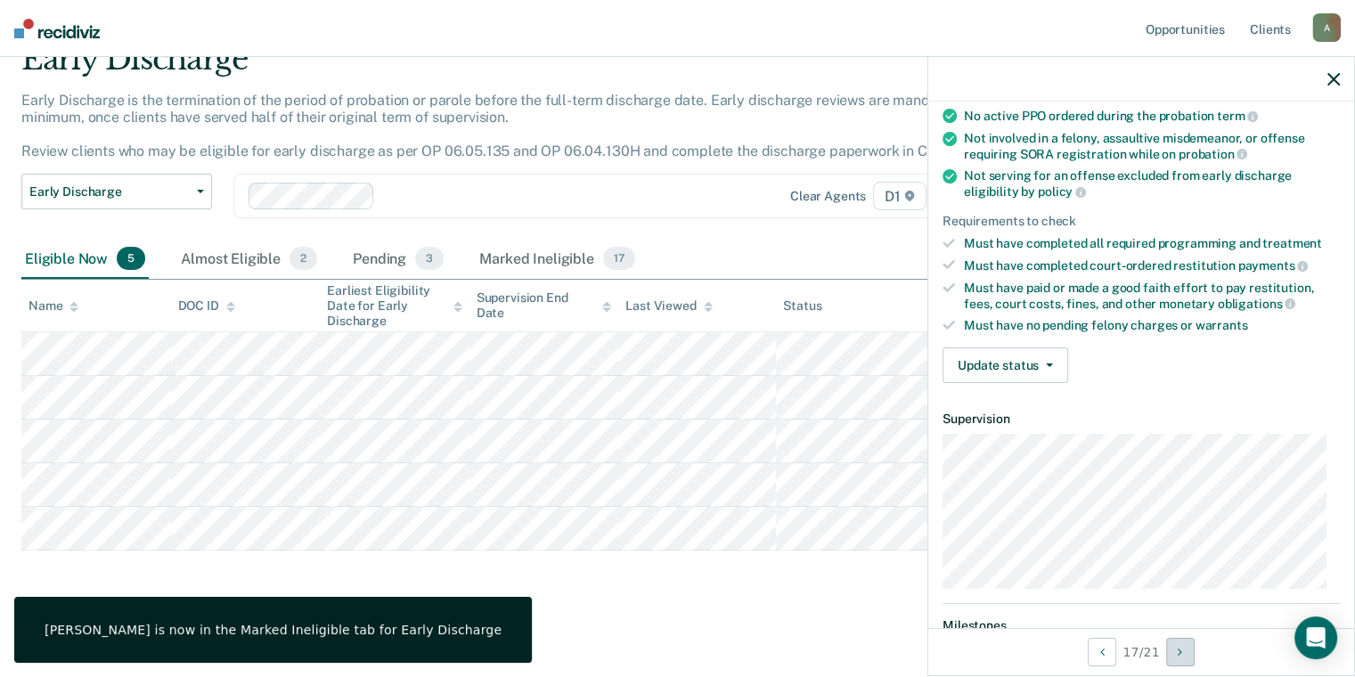
scroll to position [0, 0]
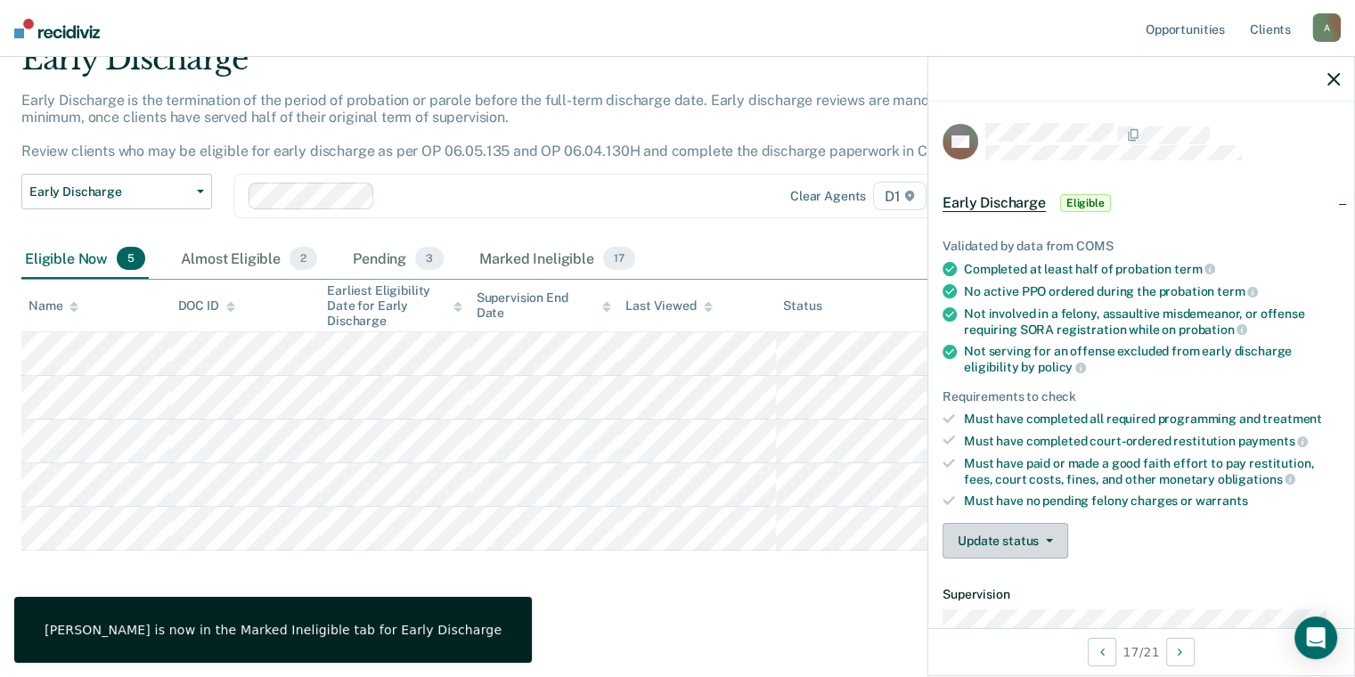
click at [1040, 541] on button "Update status" at bounding box center [1005, 541] width 126 height 36
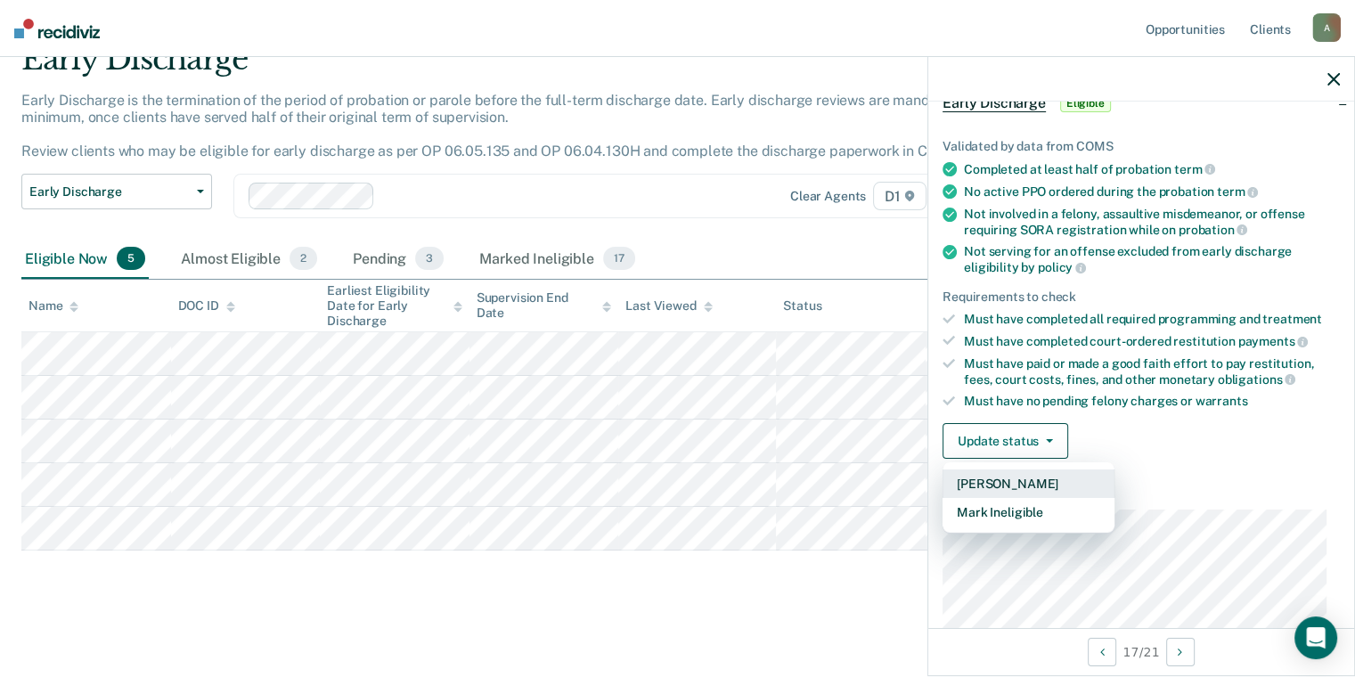
scroll to position [267, 0]
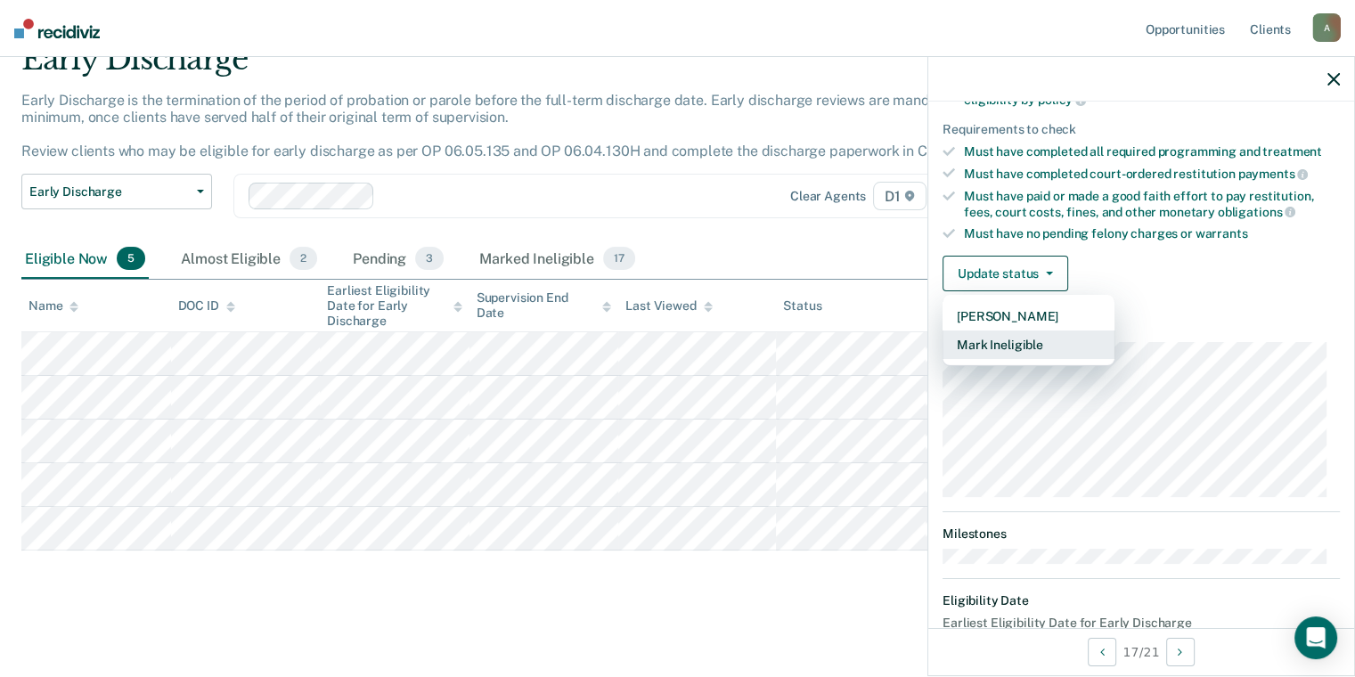
click at [1061, 351] on button "Mark Ineligible" at bounding box center [1028, 344] width 172 height 28
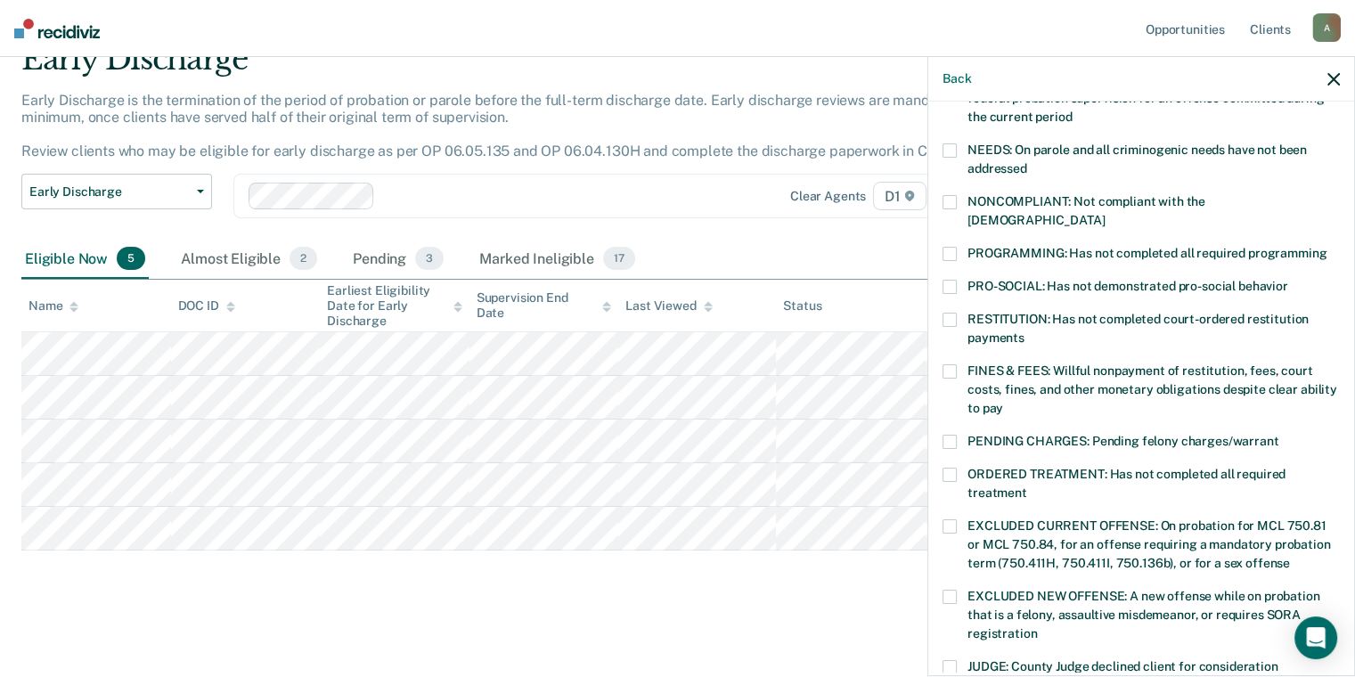
click at [944, 247] on span at bounding box center [949, 254] width 14 height 14
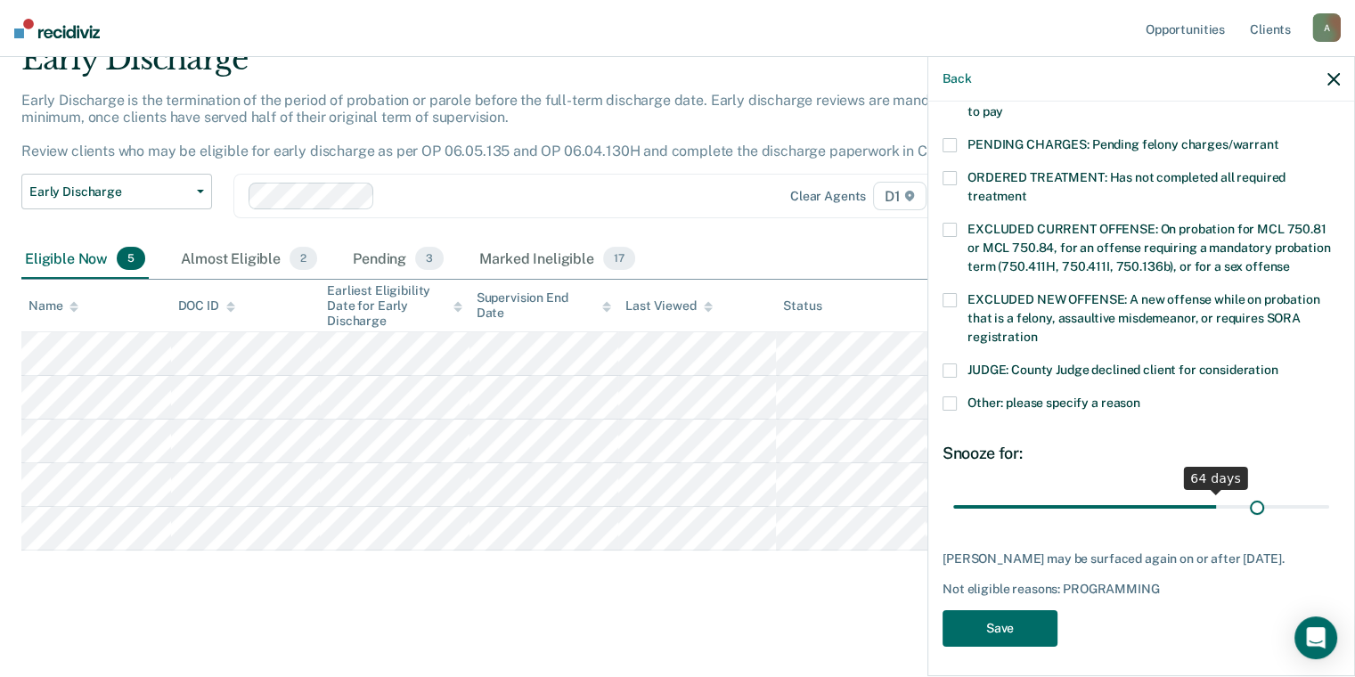
scroll to position [564, 0]
drag, startPoint x: 1116, startPoint y: 486, endPoint x: 1325, endPoint y: 492, distance: 209.4
type input "90"
click at [1325, 492] on input "range" at bounding box center [1141, 507] width 376 height 31
click at [982, 632] on button "Save" at bounding box center [999, 628] width 115 height 37
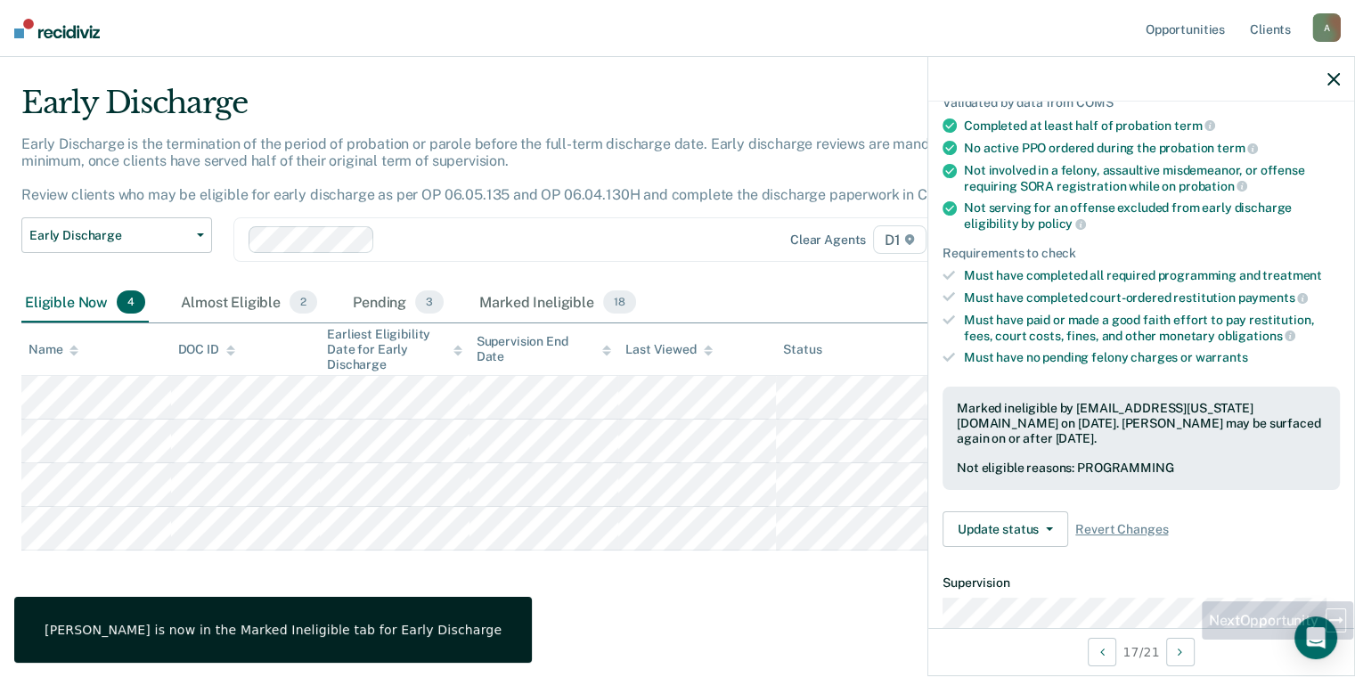
scroll to position [182, 0]
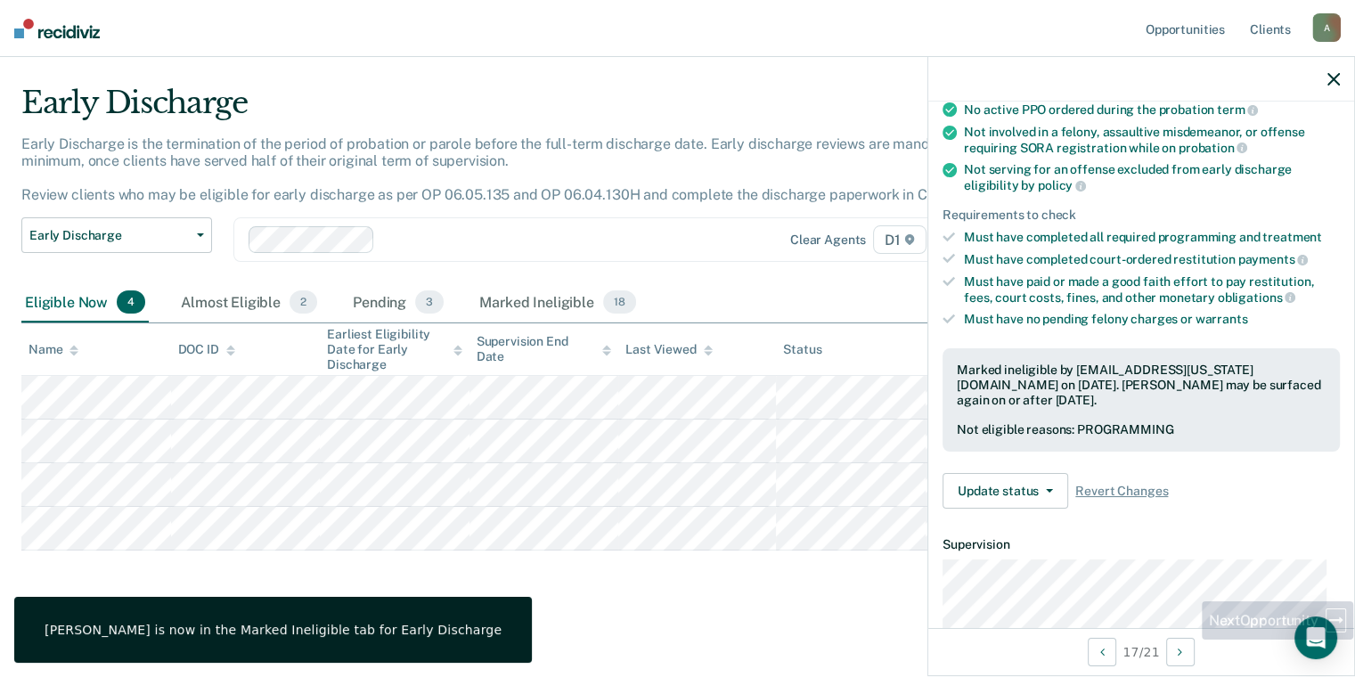
click at [1184, 670] on div "17 / 21" at bounding box center [1141, 651] width 426 height 47
click at [1184, 666] on div "17 / 21" at bounding box center [1141, 651] width 426 height 47
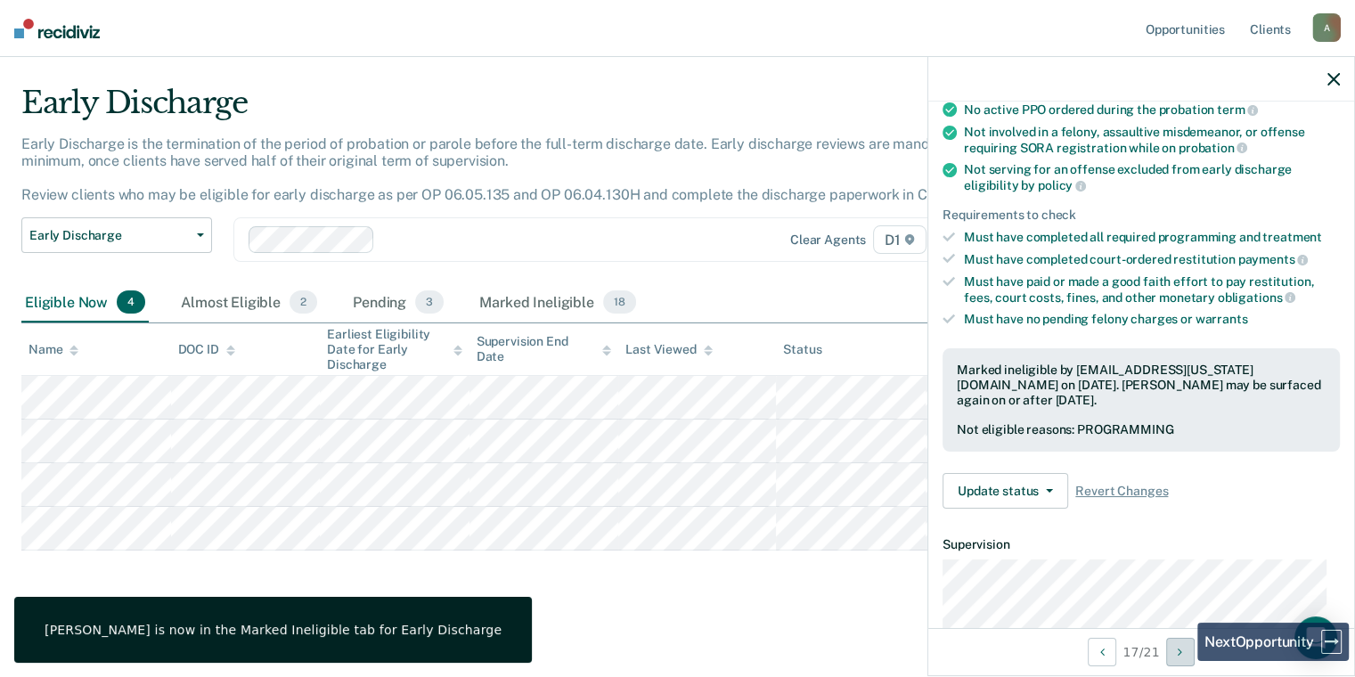
click at [1183, 659] on button "Next Opportunity" at bounding box center [1180, 652] width 28 height 28
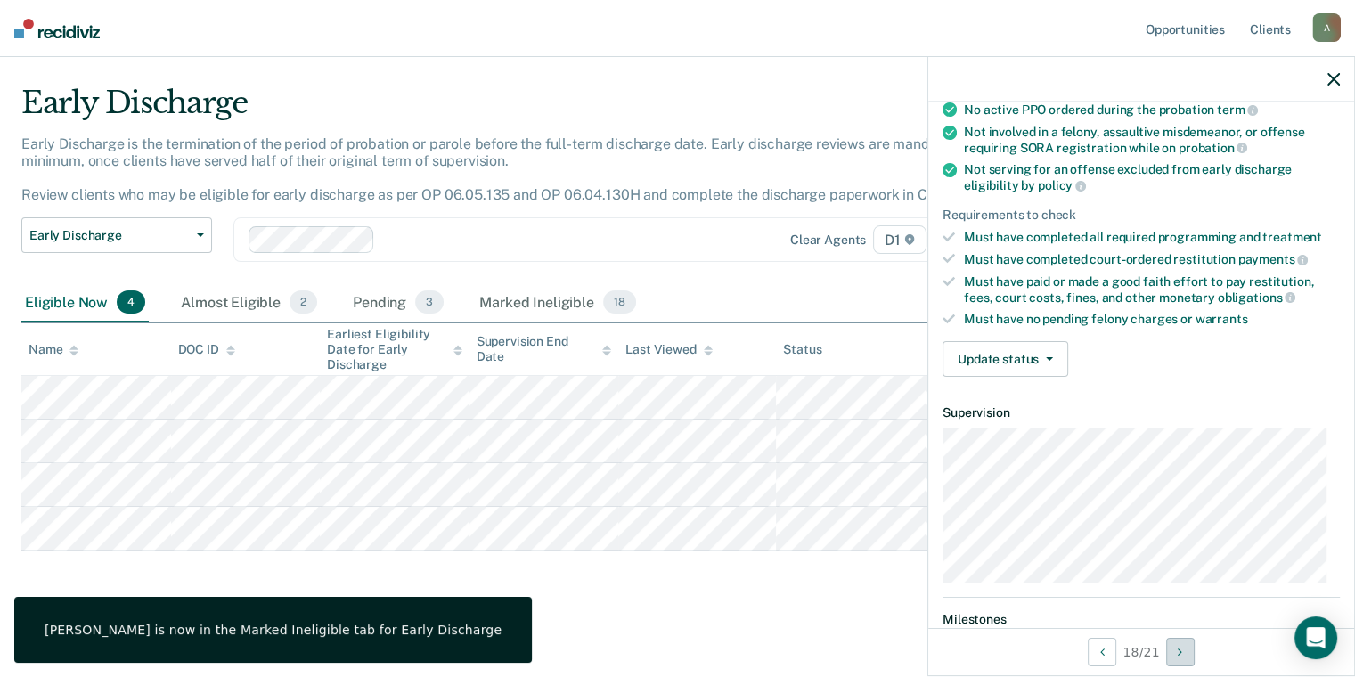
scroll to position [0, 0]
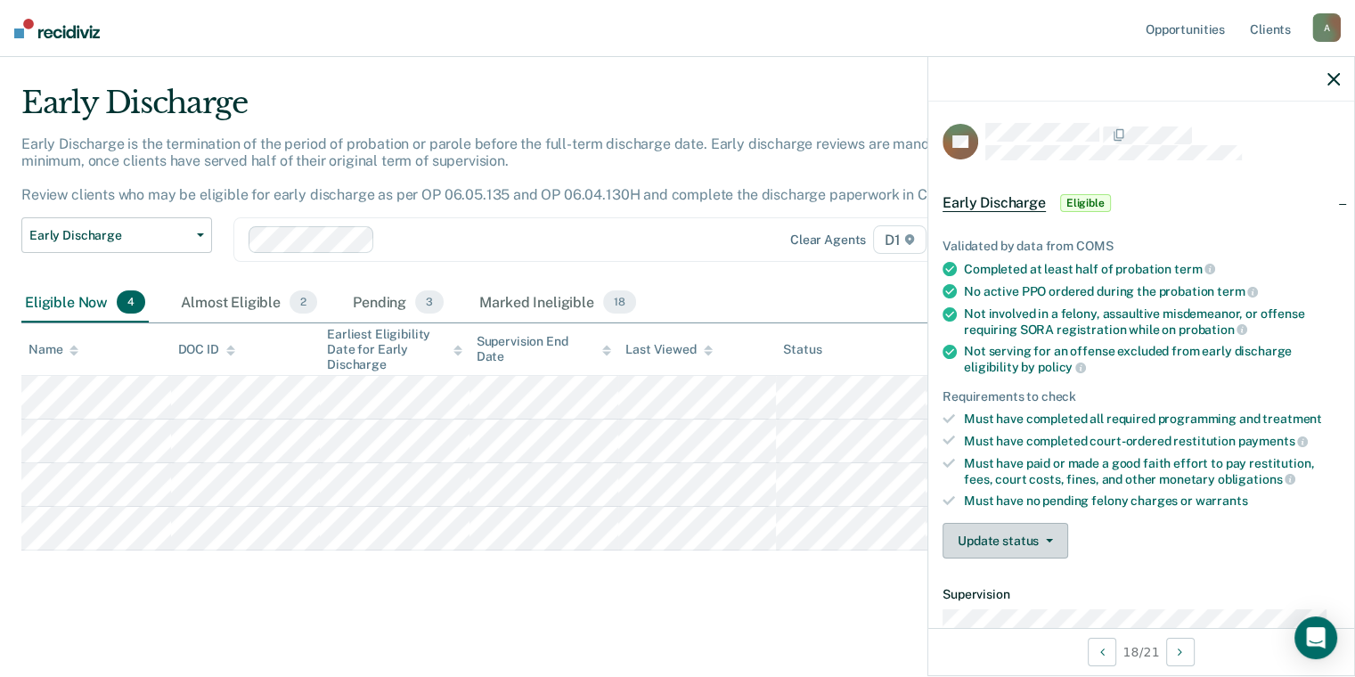
click at [1054, 539] on button "Update status" at bounding box center [1005, 541] width 126 height 36
click at [1049, 601] on button "Mark Ineligible" at bounding box center [1028, 612] width 172 height 28
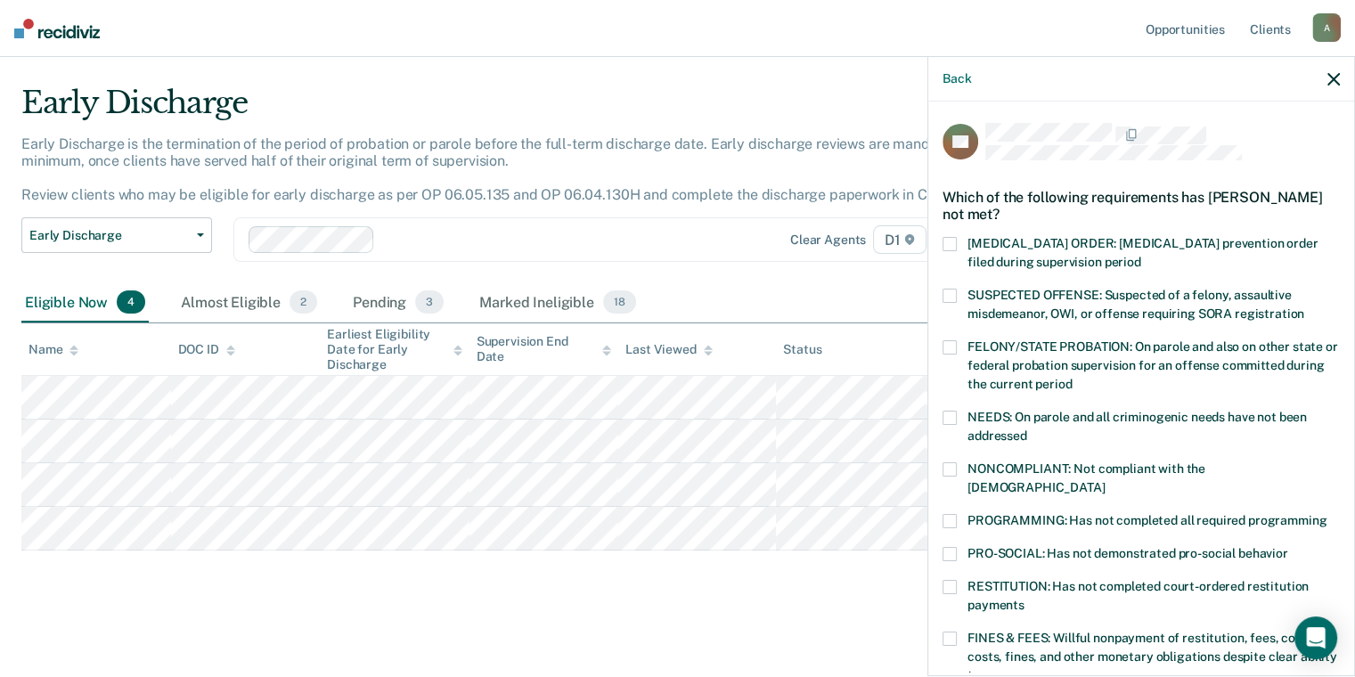
click at [1090, 316] on span "SUSPECTED OFFENSE: Suspected of a felony, assaultive misdemeanor, OWI, or offen…" at bounding box center [1135, 304] width 337 height 33
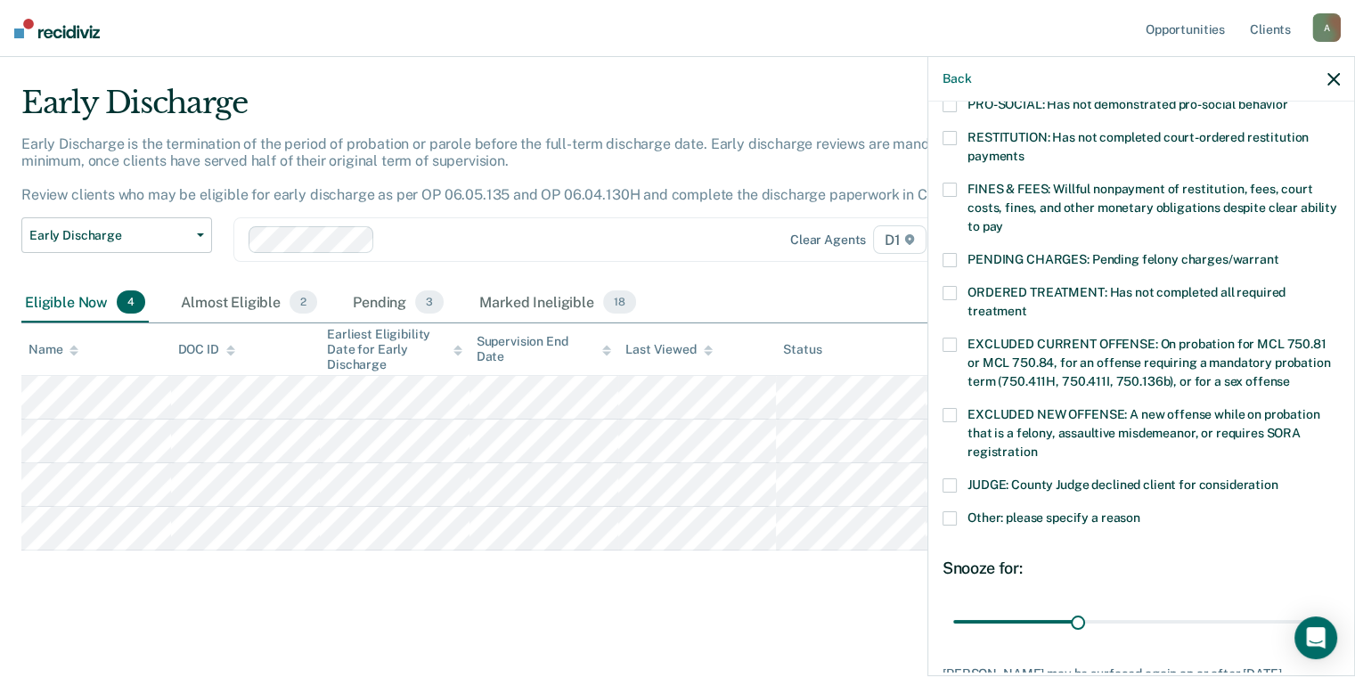
scroll to position [564, 0]
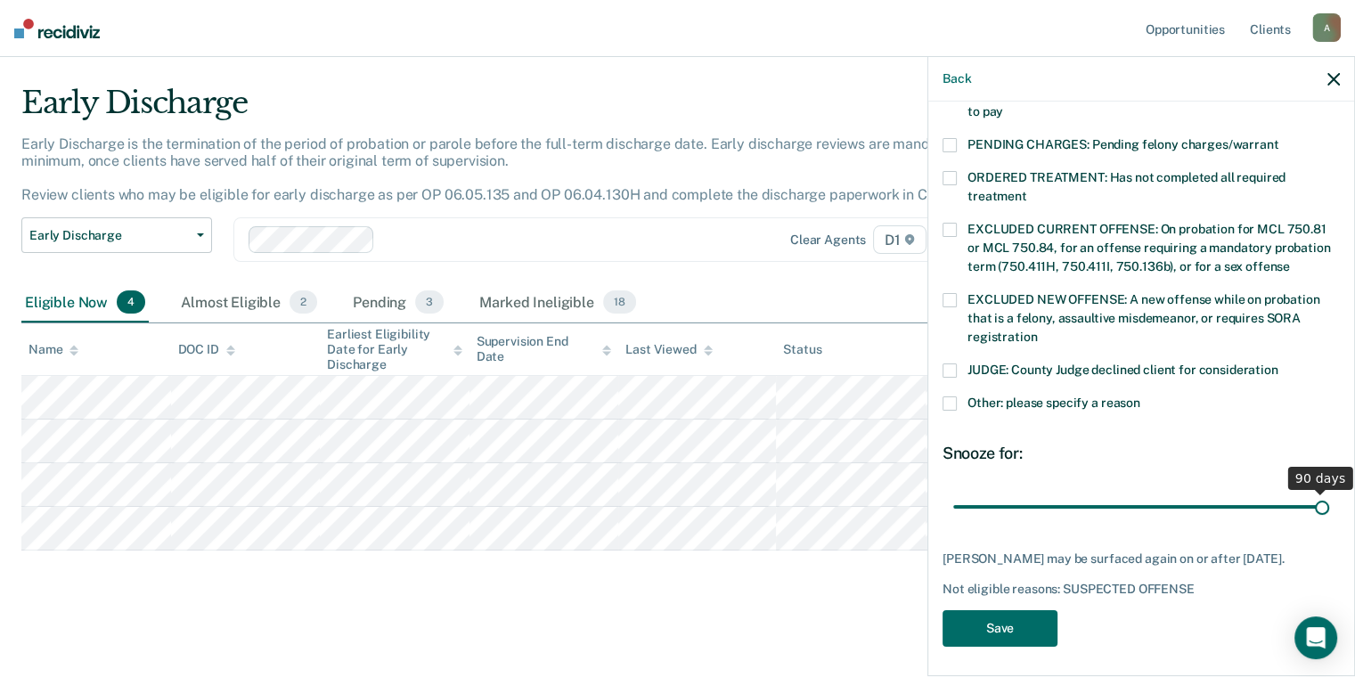
drag, startPoint x: 1082, startPoint y: 492, endPoint x: 1356, endPoint y: 499, distance: 274.4
type input "90"
click at [1329, 499] on input "range" at bounding box center [1141, 507] width 376 height 31
click at [1011, 637] on button "Save" at bounding box center [999, 628] width 115 height 37
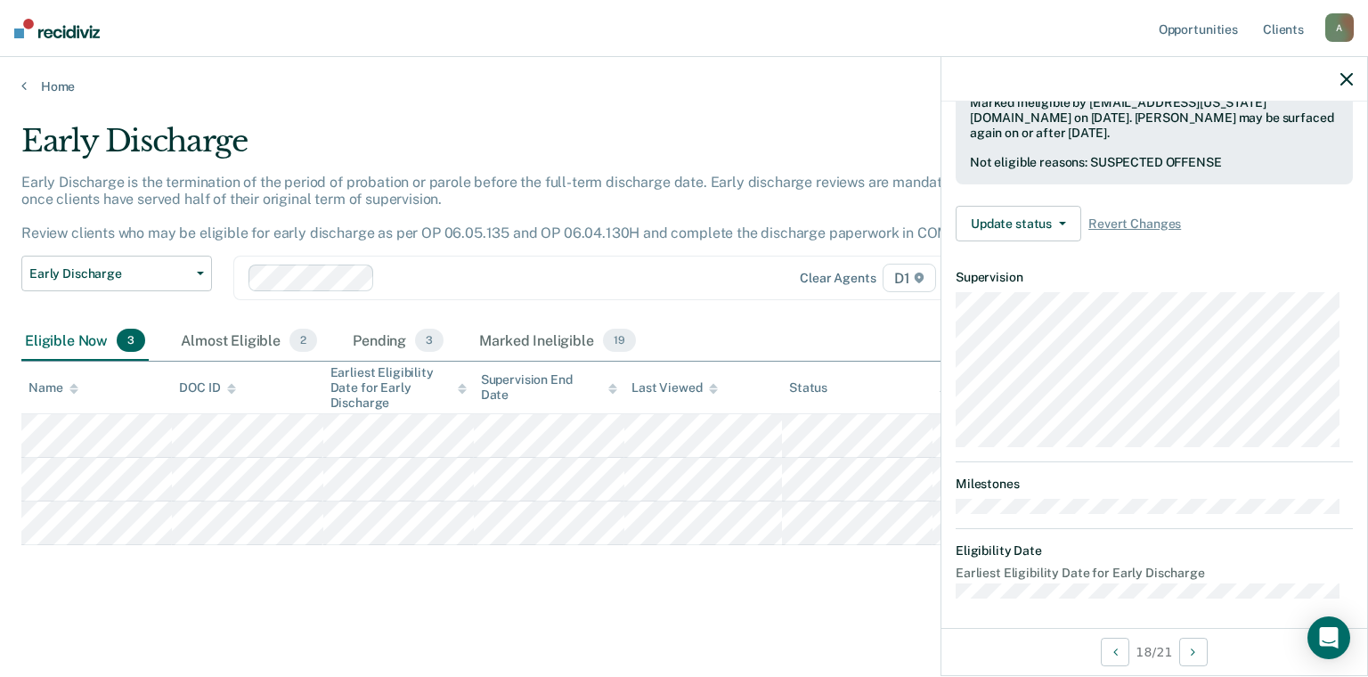
scroll to position [0, 0]
click at [1197, 661] on button "Next Opportunity" at bounding box center [1193, 652] width 28 height 28
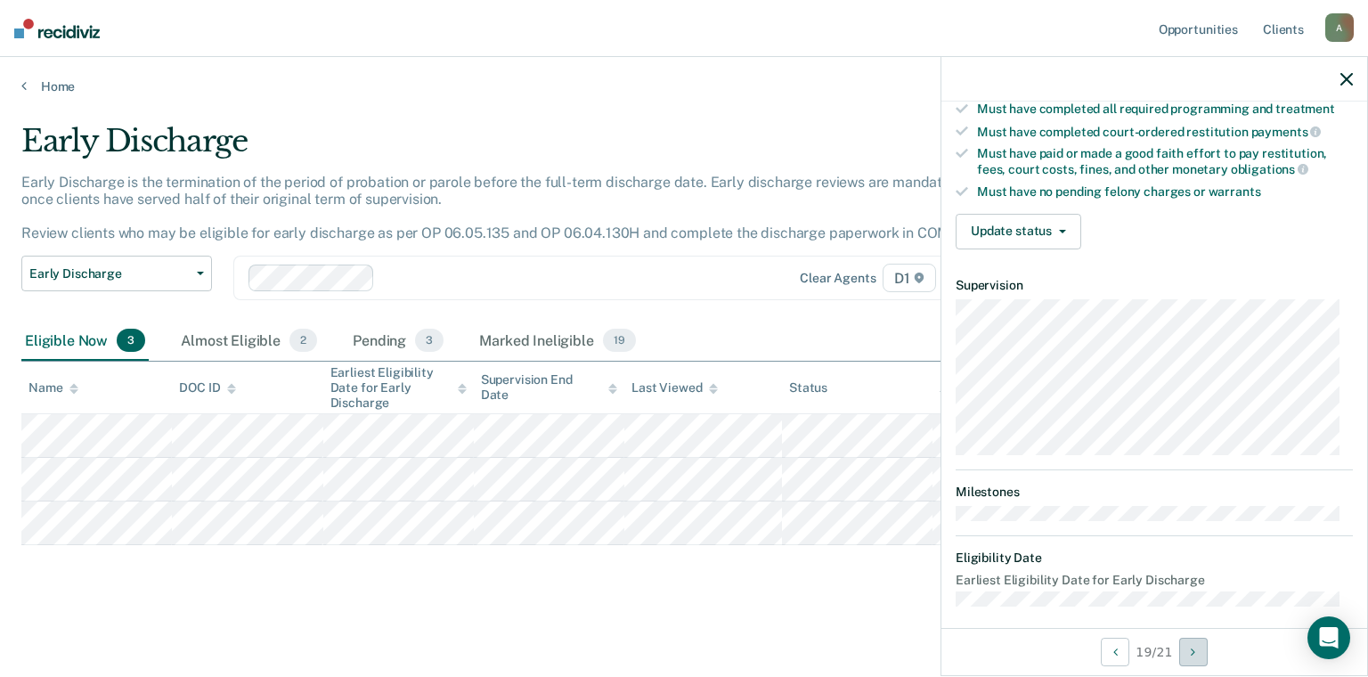
scroll to position [450, 0]
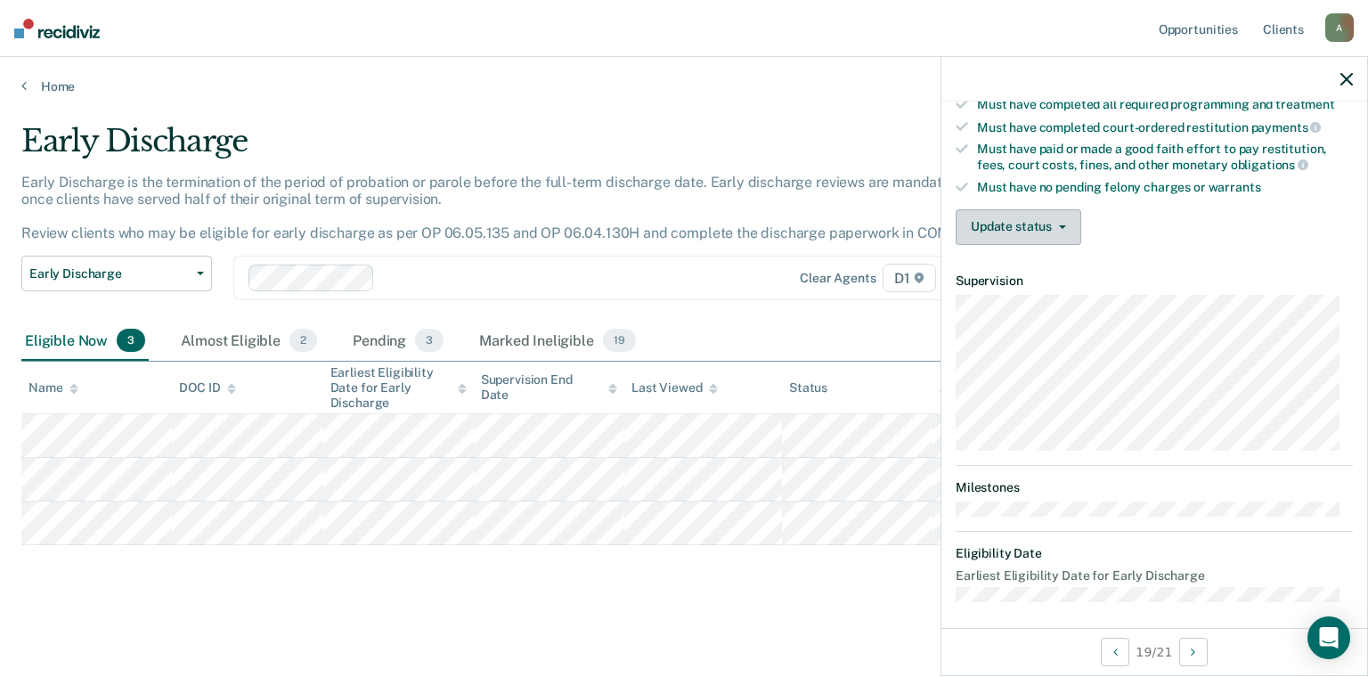
click at [1026, 209] on button "Update status" at bounding box center [1019, 227] width 126 height 36
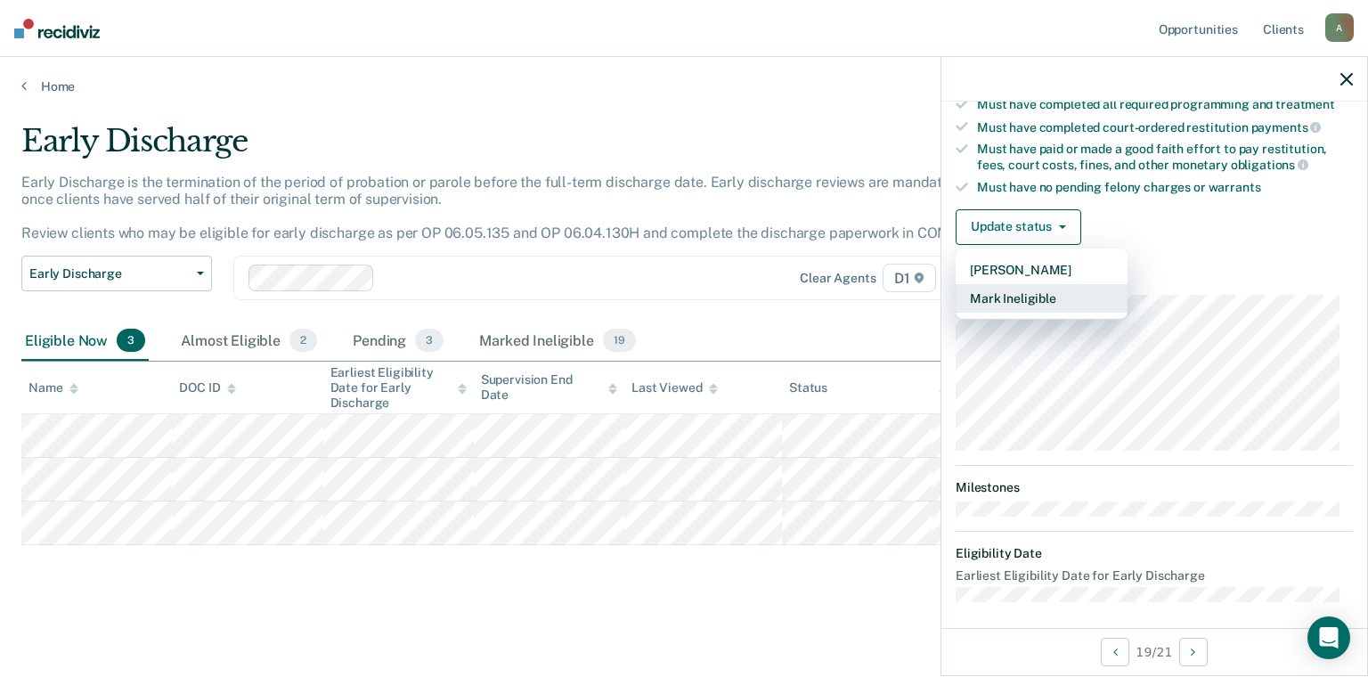
click at [1042, 296] on button "Mark Ineligible" at bounding box center [1042, 298] width 172 height 28
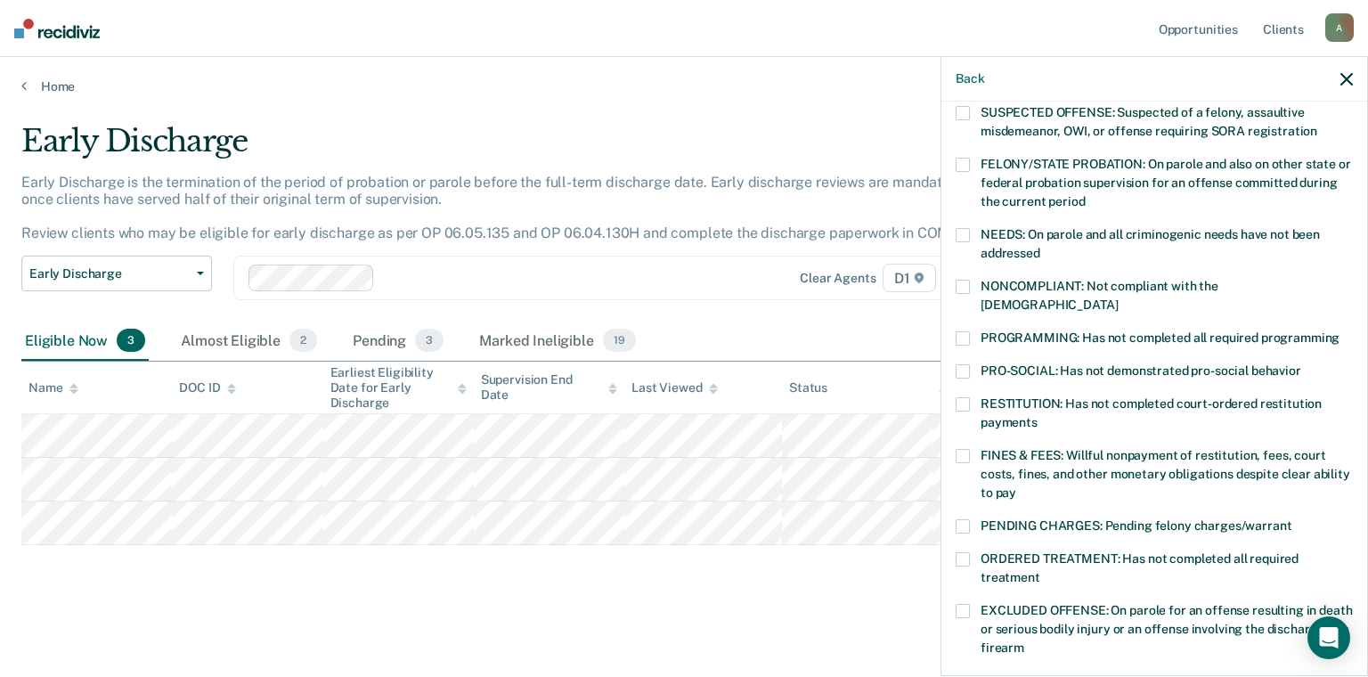
click at [1046, 291] on label "NONCOMPLIANT: Not compliant with the [DEMOGRAPHIC_DATA]" at bounding box center [1154, 298] width 397 height 37
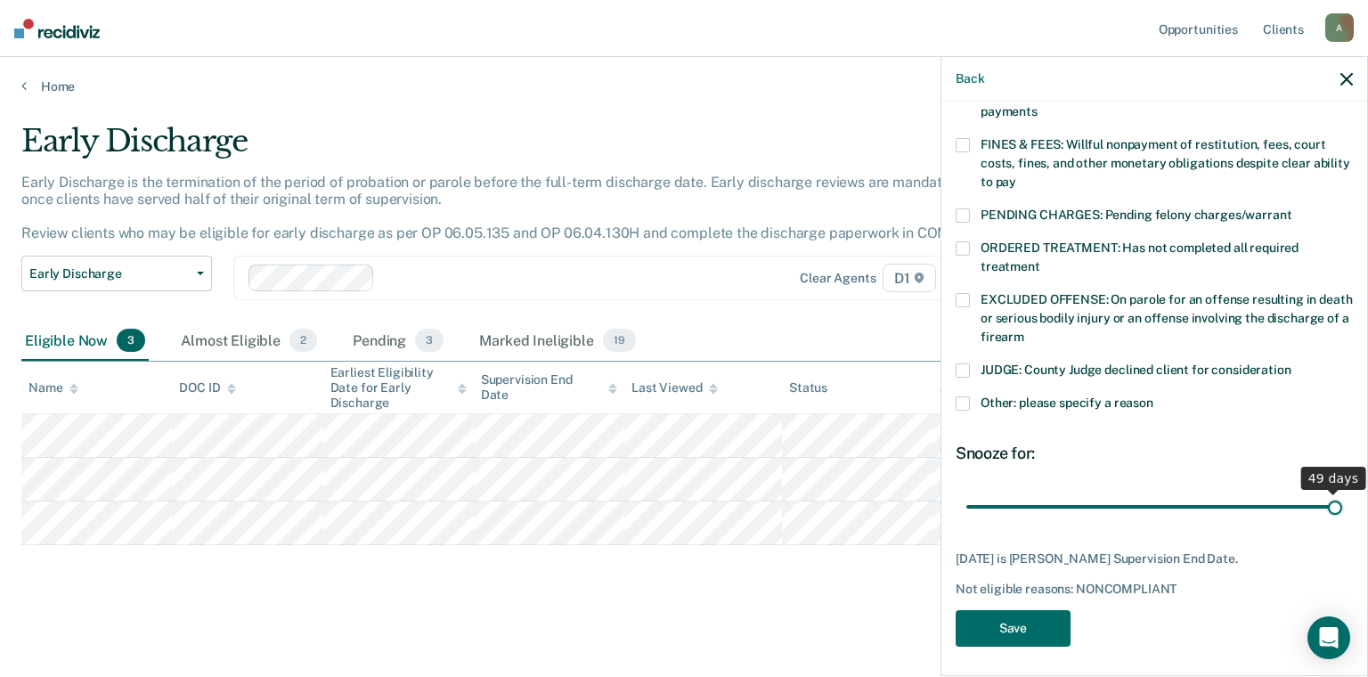
scroll to position [478, 0]
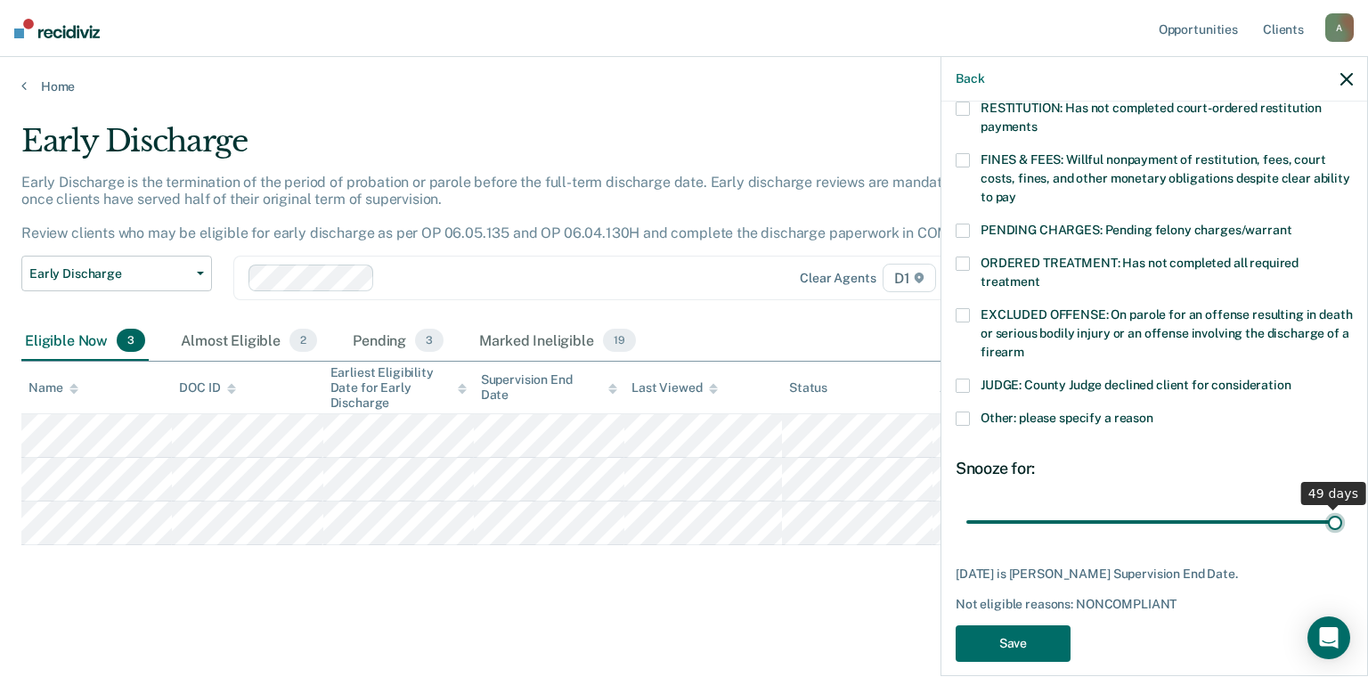
drag, startPoint x: 1184, startPoint y: 484, endPoint x: 1347, endPoint y: 496, distance: 163.4
type input "49"
click at [1342, 507] on input "range" at bounding box center [1154, 522] width 376 height 31
click at [1055, 625] on button "Save" at bounding box center [1013, 643] width 115 height 37
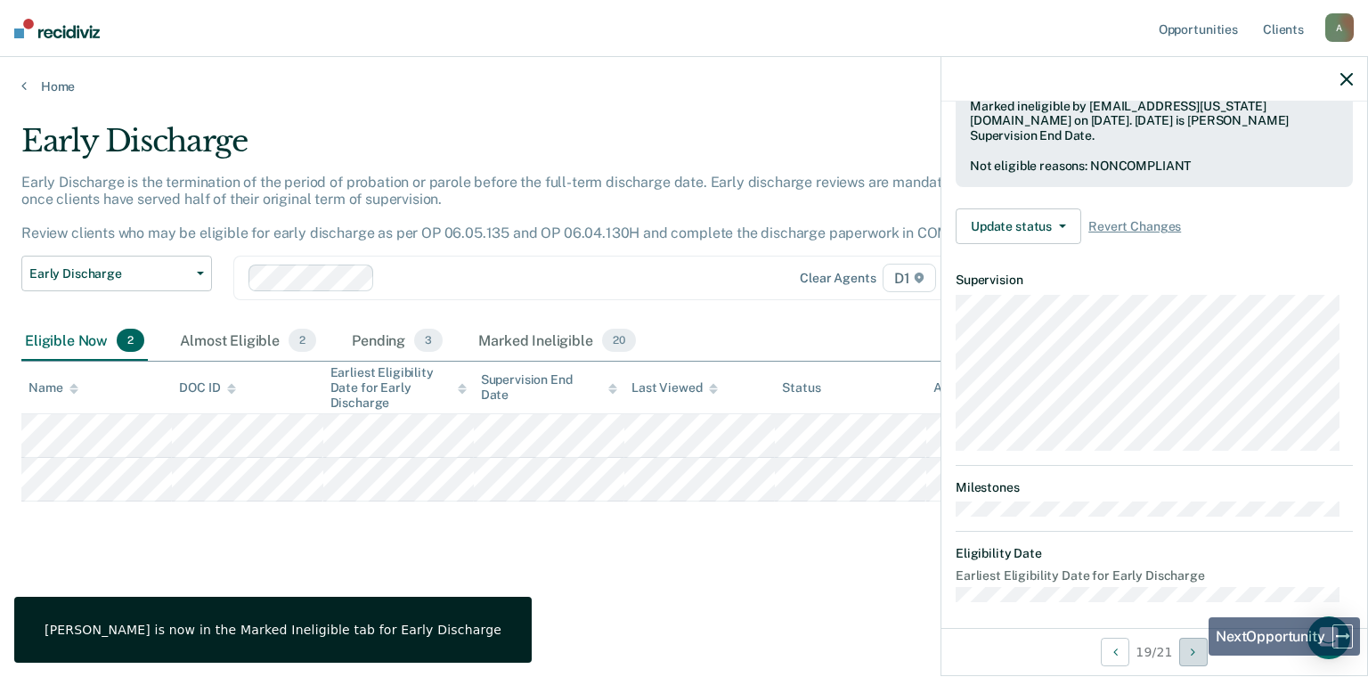
click at [1195, 655] on icon "Next Opportunity" at bounding box center [1193, 652] width 4 height 12
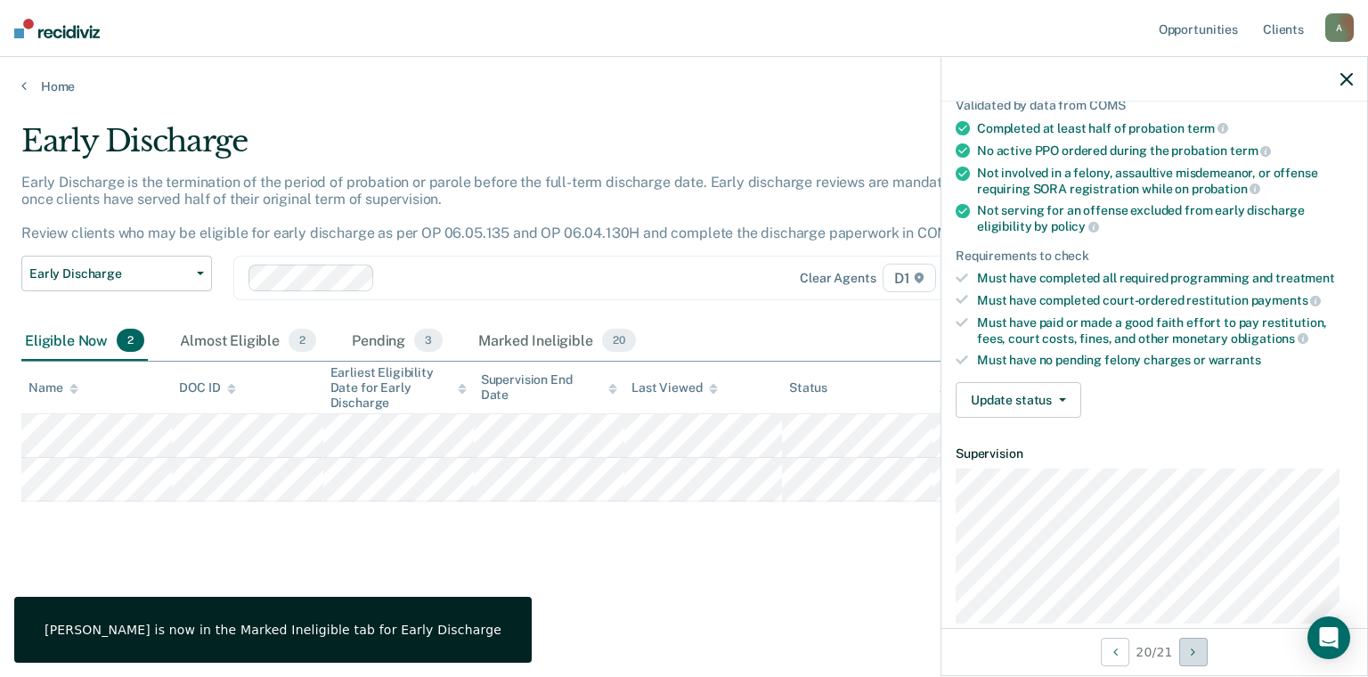
scroll to position [0, 0]
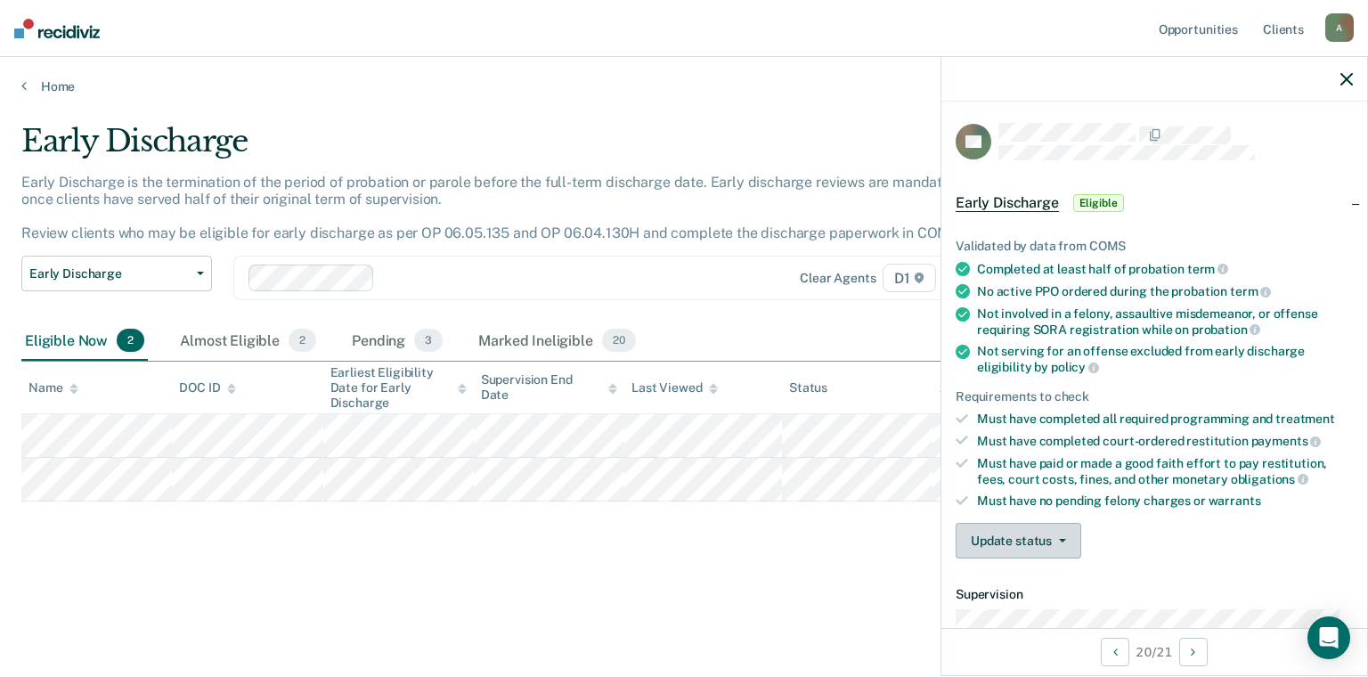
click at [1050, 531] on button "Update status" at bounding box center [1019, 541] width 126 height 36
click at [1013, 610] on button "Mark Ineligible" at bounding box center [1042, 612] width 172 height 28
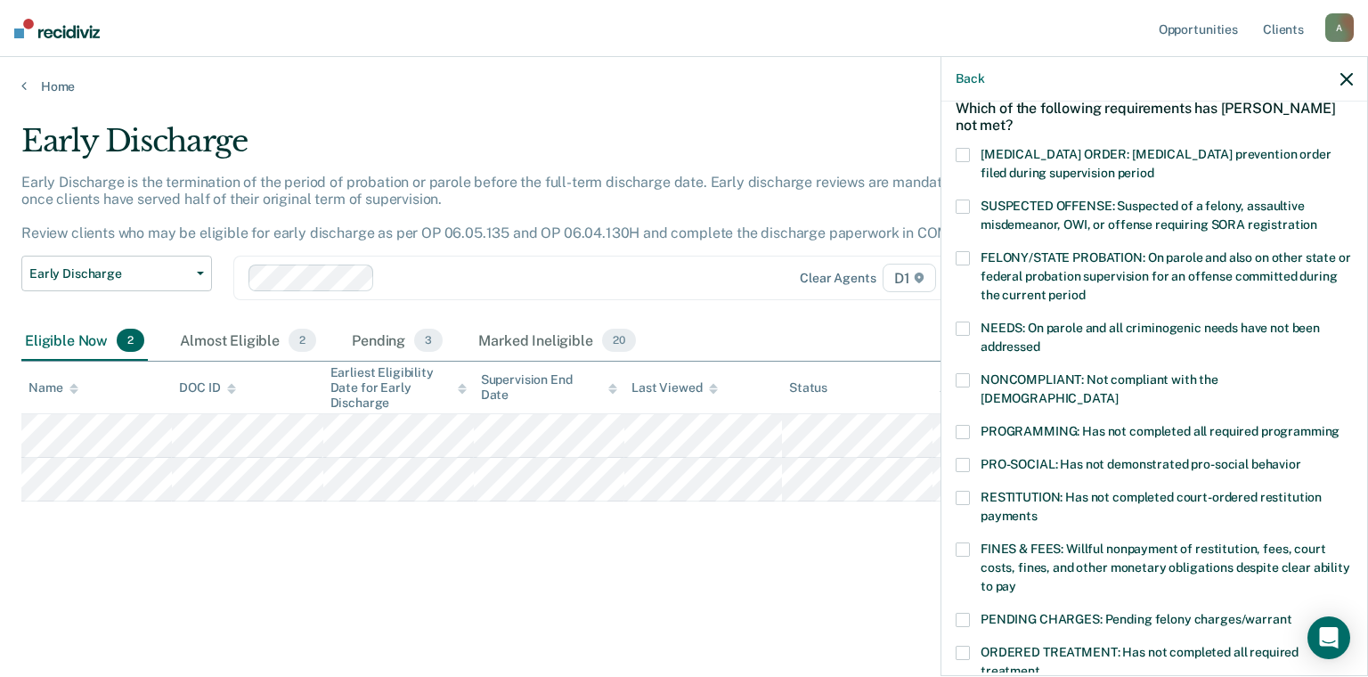
click at [1104, 425] on label "PROGRAMMING: Has not completed all required programming" at bounding box center [1154, 434] width 397 height 19
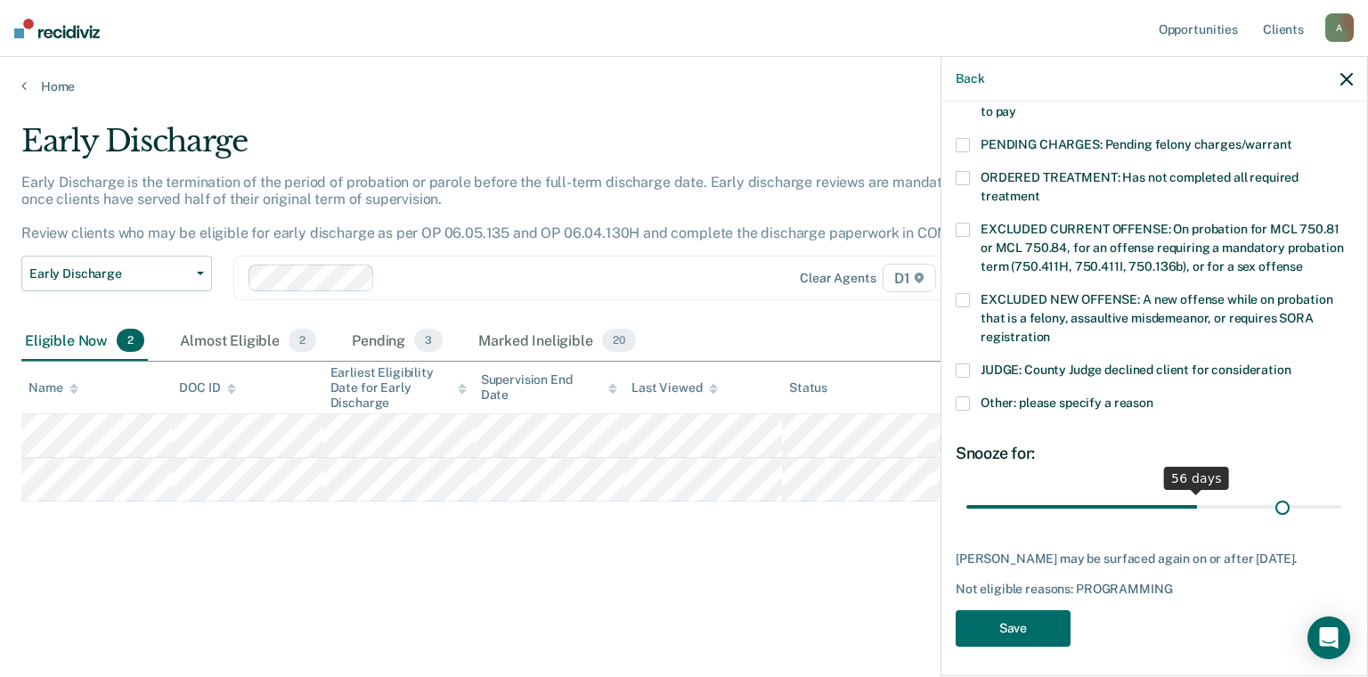
scroll to position [564, 0]
drag, startPoint x: 1079, startPoint y: 490, endPoint x: 1322, endPoint y: 502, distance: 242.6
type input "90"
click at [1322, 502] on input "range" at bounding box center [1154, 507] width 376 height 31
click at [1030, 617] on button "Save" at bounding box center [1013, 628] width 115 height 37
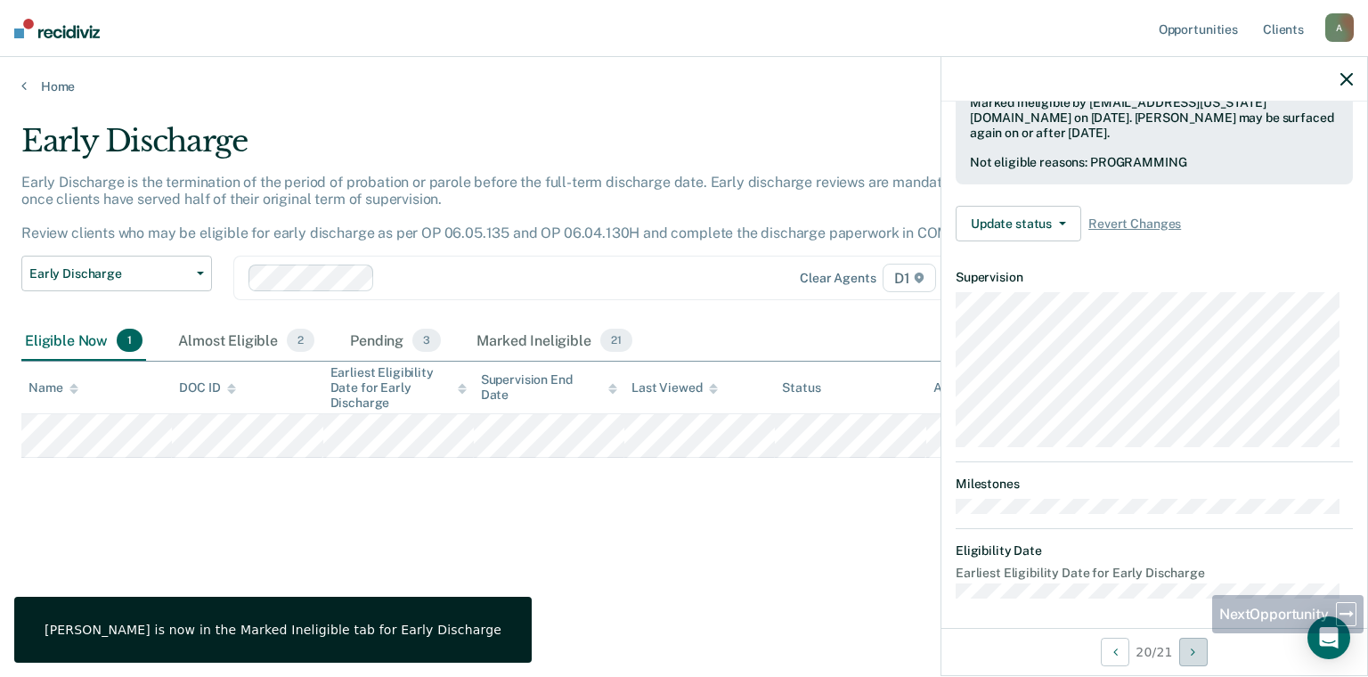
click at [1195, 647] on icon "Next Opportunity" at bounding box center [1193, 652] width 4 height 12
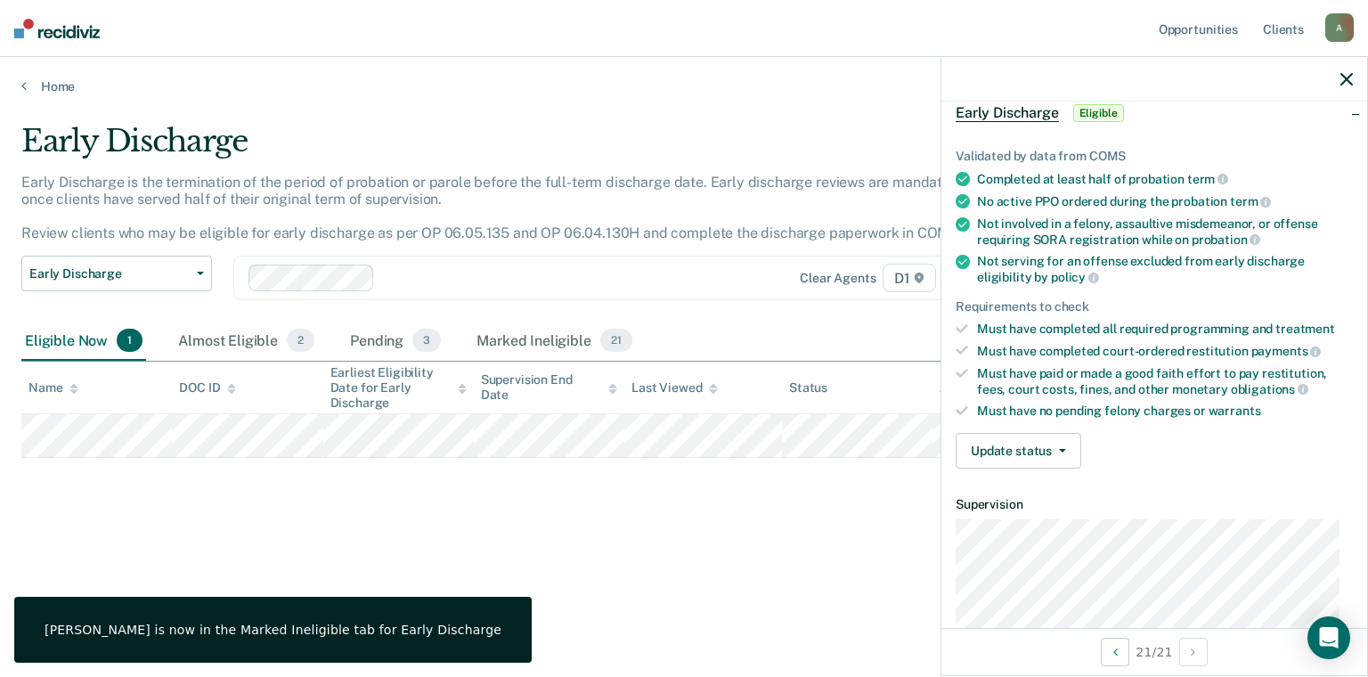
scroll to position [0, 0]
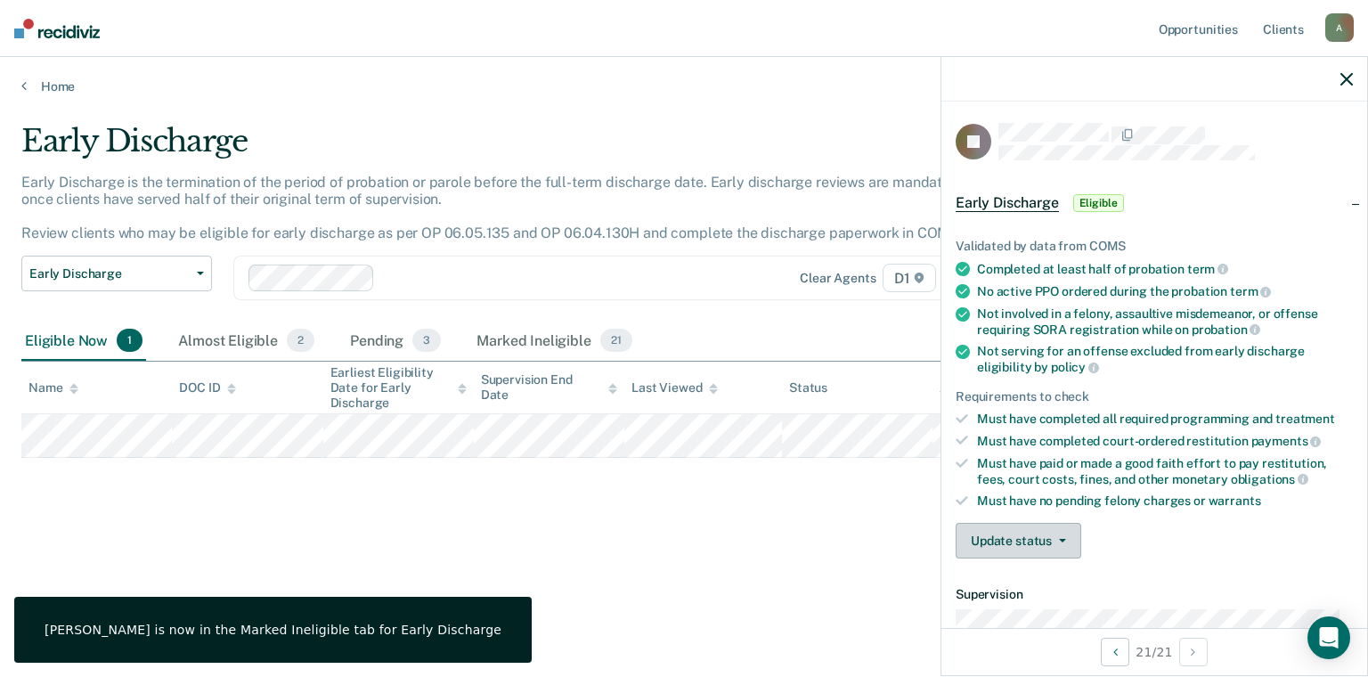
click at [1054, 526] on button "Update status" at bounding box center [1019, 541] width 126 height 36
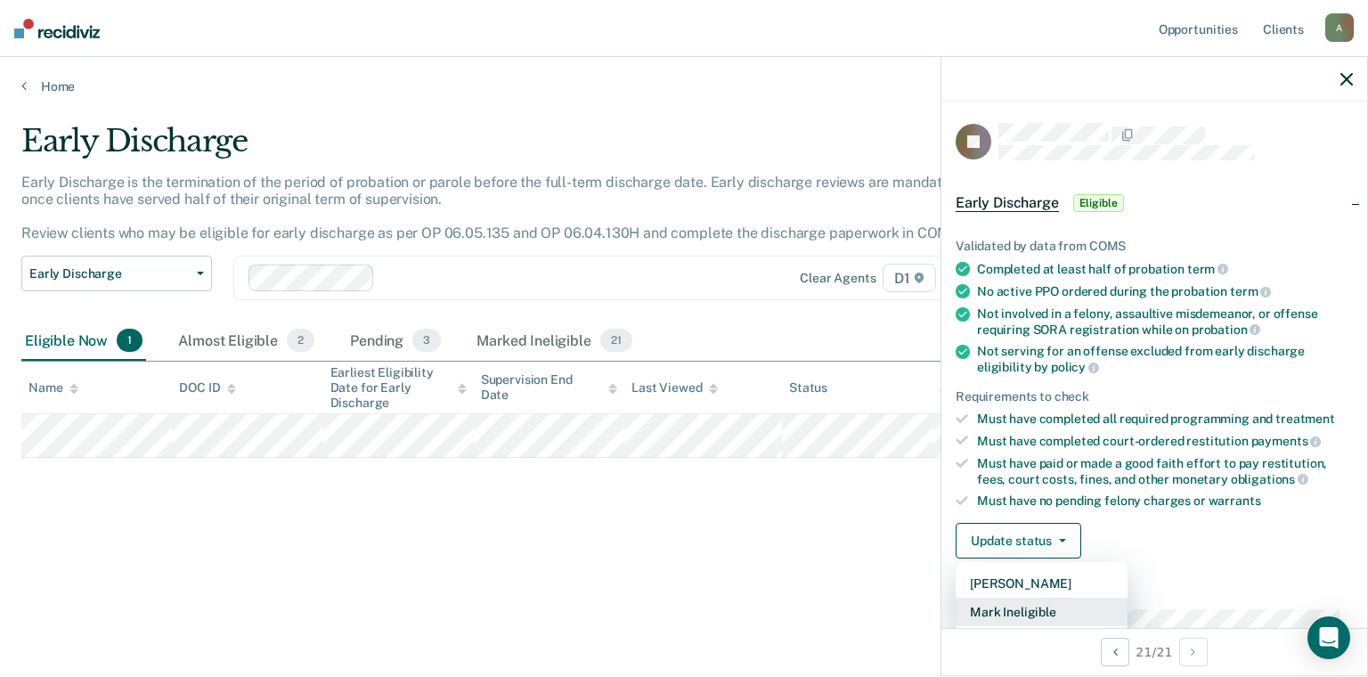
click at [1062, 602] on button "Mark Ineligible" at bounding box center [1042, 612] width 172 height 28
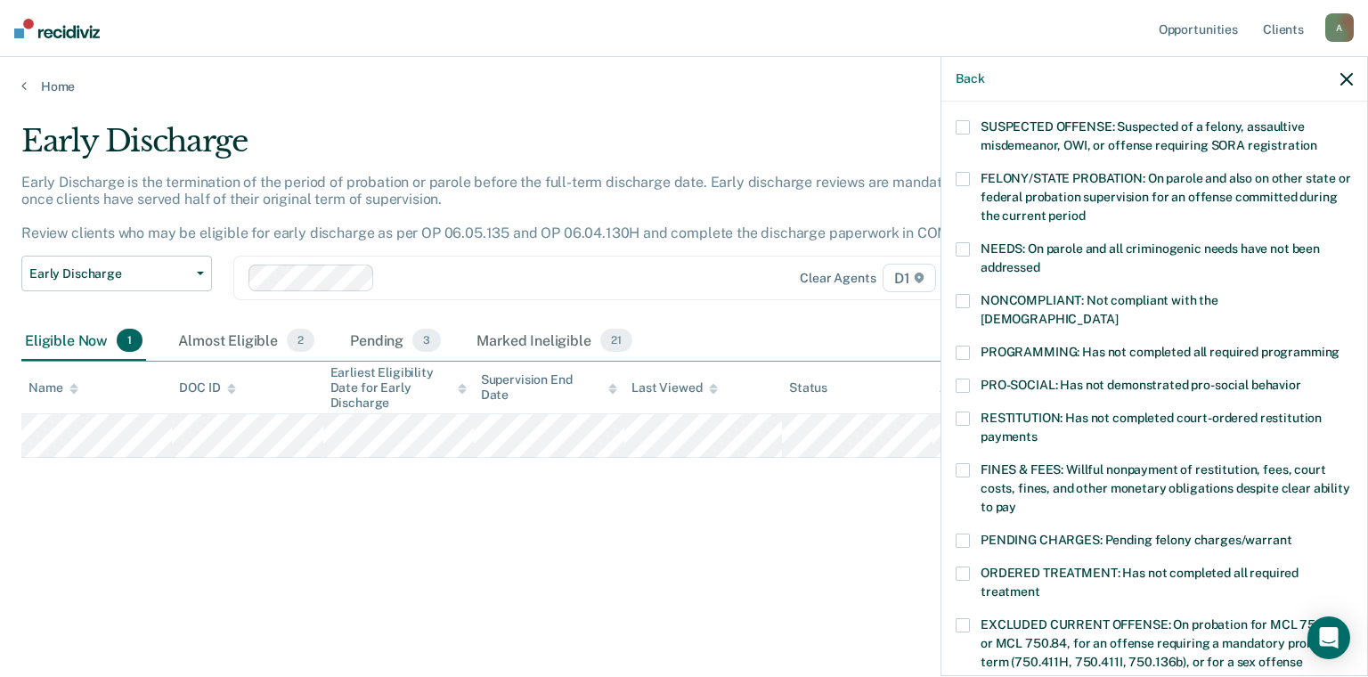
scroll to position [178, 0]
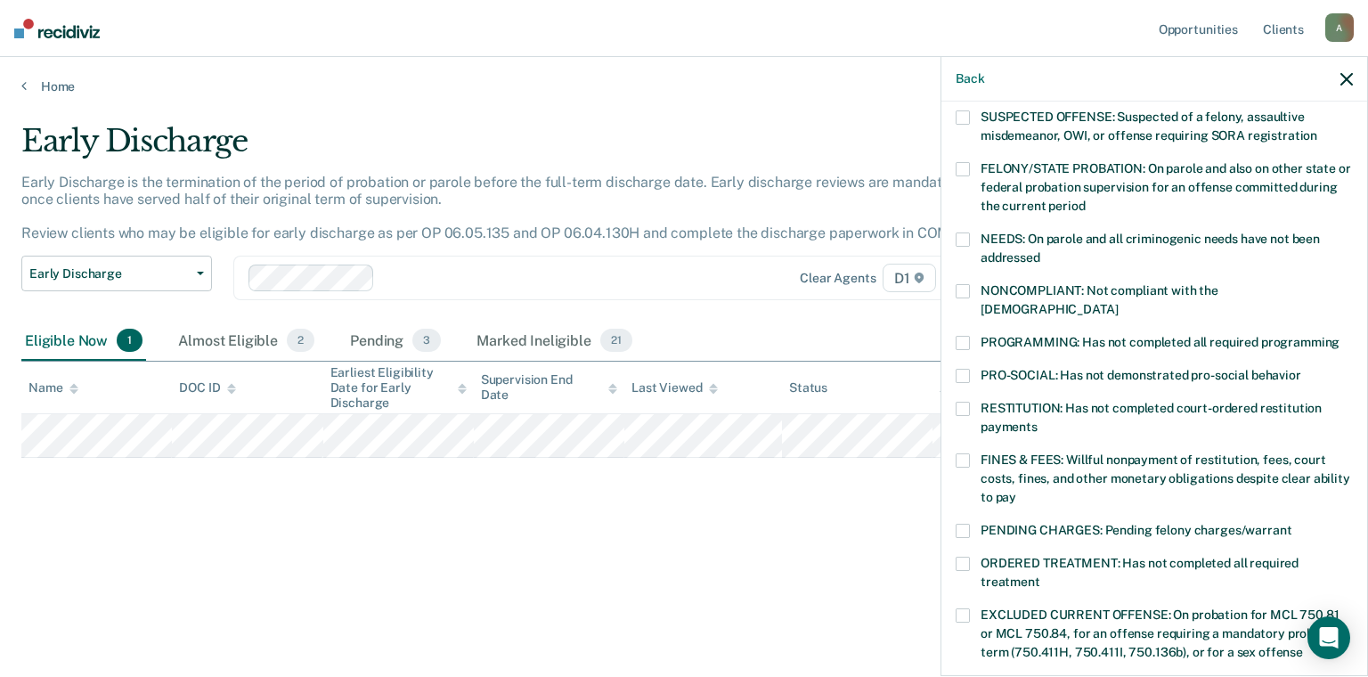
drag, startPoint x: 1044, startPoint y: 316, endPoint x: 1044, endPoint y: 332, distance: 16.0
click at [1044, 335] on span "PROGRAMMING: Has not completed all required programming" at bounding box center [1160, 342] width 359 height 14
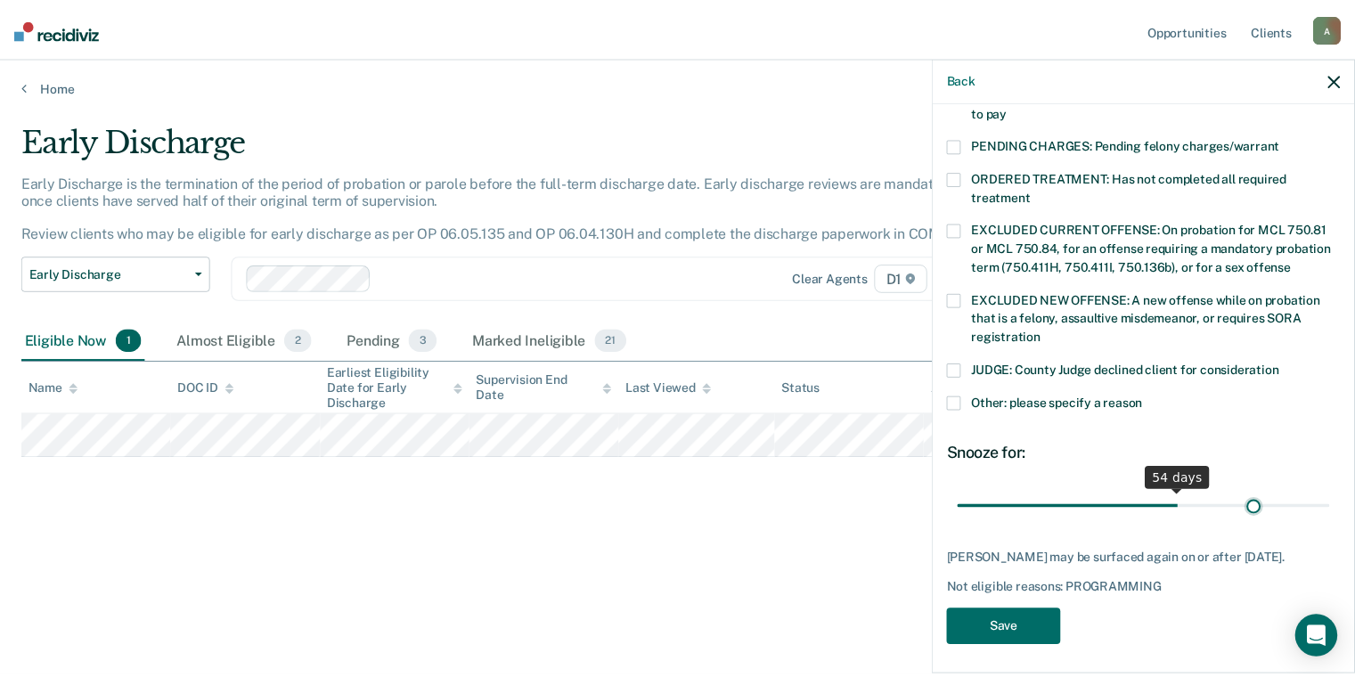
scroll to position [549, 0]
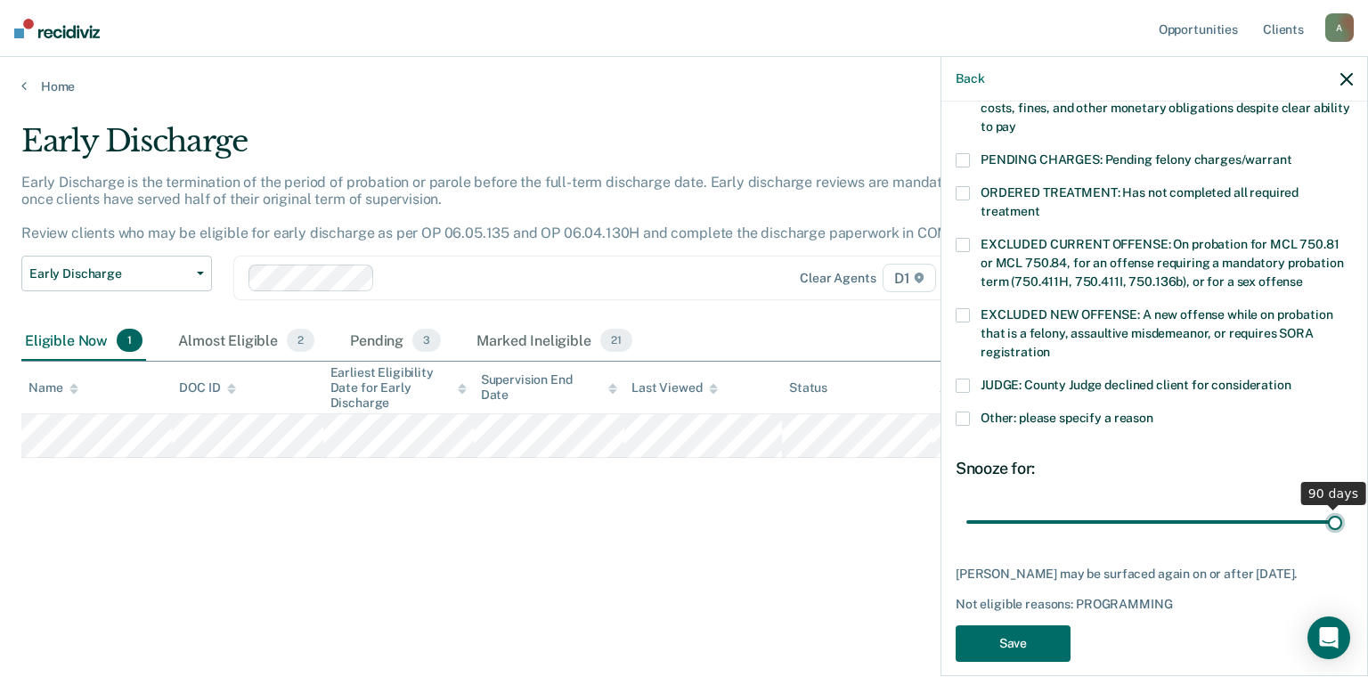
drag, startPoint x: 1081, startPoint y: 494, endPoint x: 1344, endPoint y: 491, distance: 262.7
type input "90"
click at [1342, 507] on input "range" at bounding box center [1154, 522] width 376 height 31
click at [950, 616] on div "RJ Which of the following requirements has [PERSON_NAME] not met? [MEDICAL_DATA…" at bounding box center [1154, 387] width 426 height 571
click at [987, 625] on button "Save" at bounding box center [1013, 643] width 115 height 37
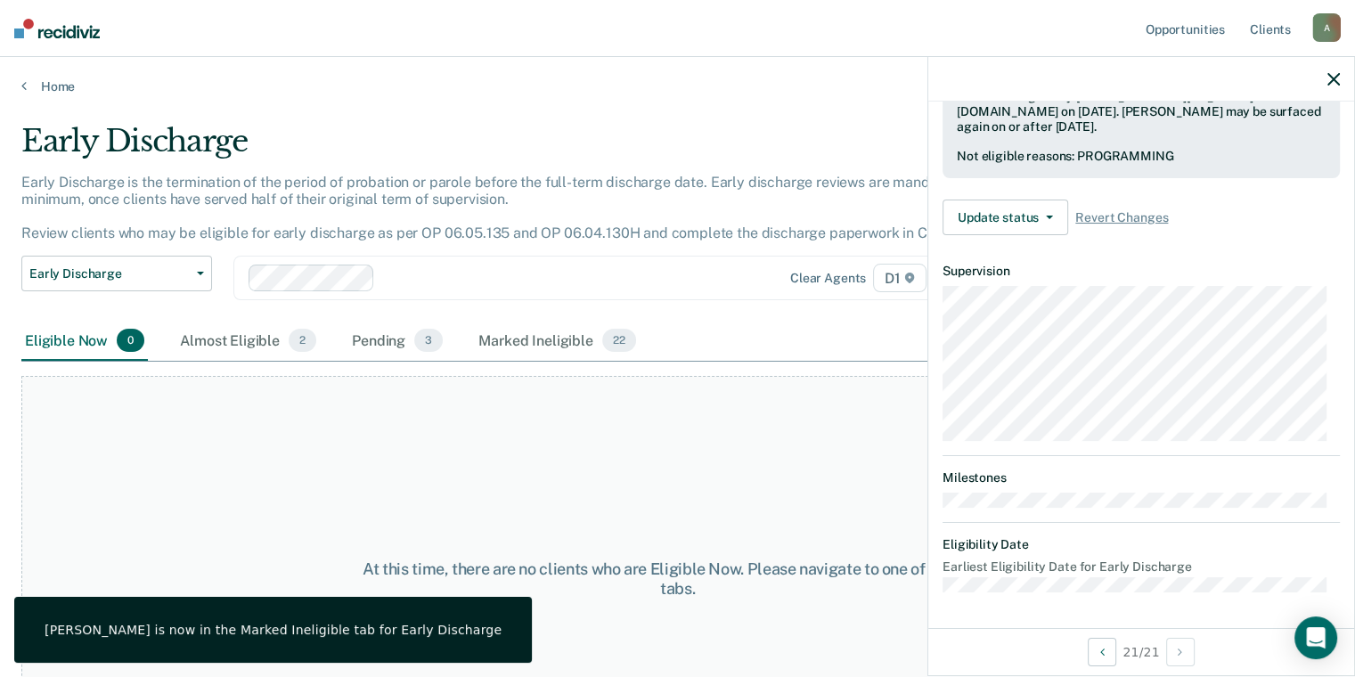
scroll to position [449, 0]
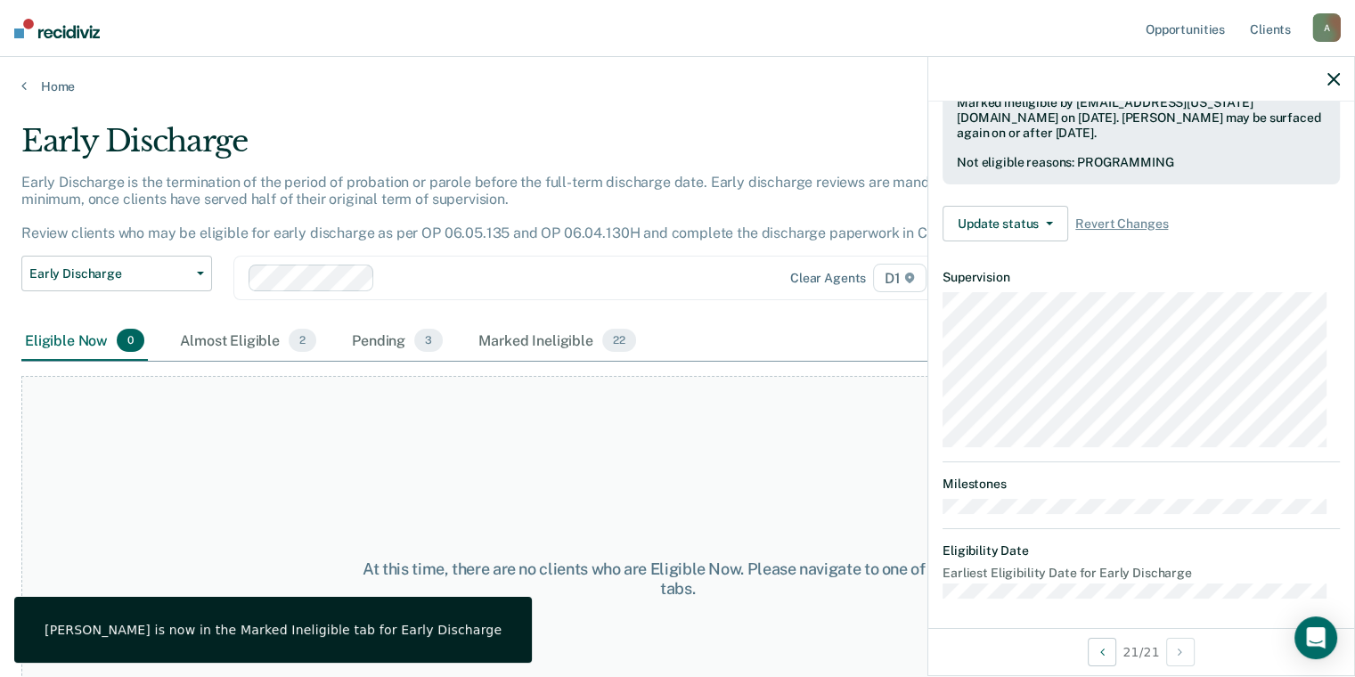
click at [1323, 82] on div at bounding box center [1141, 79] width 426 height 45
click at [1329, 78] on icon "button" at bounding box center [1333, 79] width 12 height 12
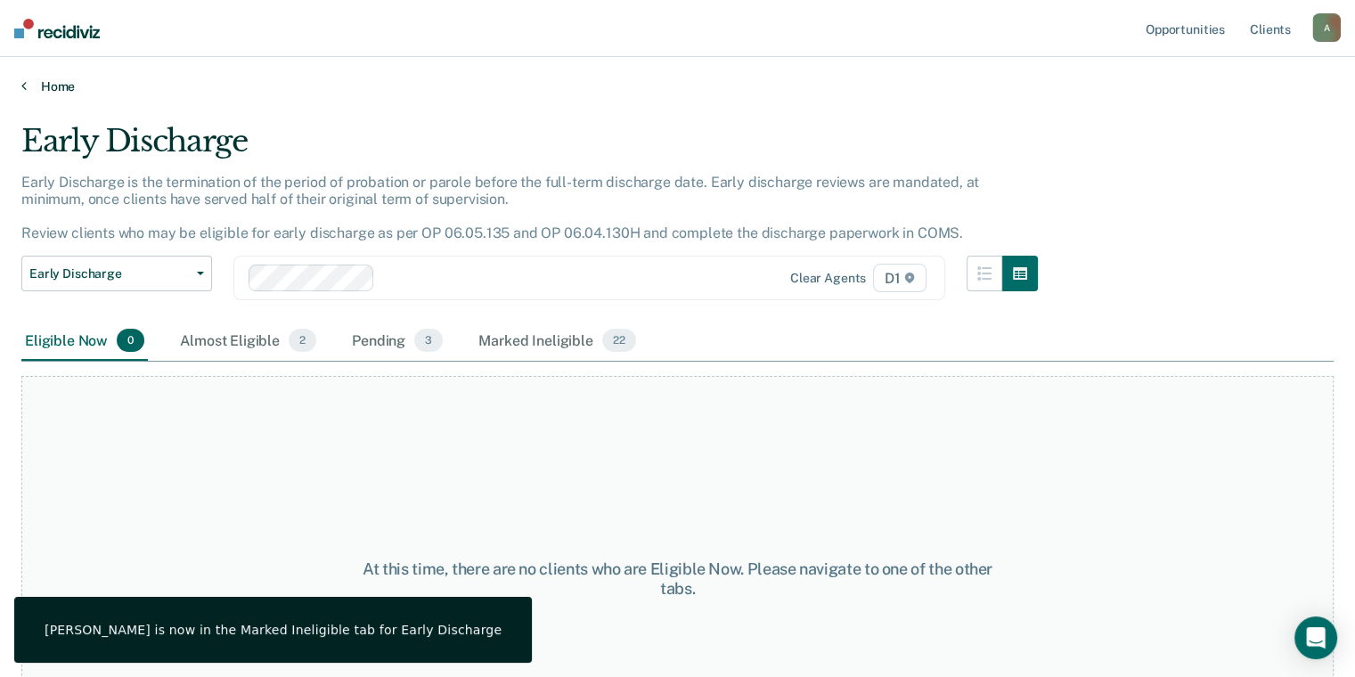
click at [78, 88] on link "Home" at bounding box center [677, 86] width 1312 height 16
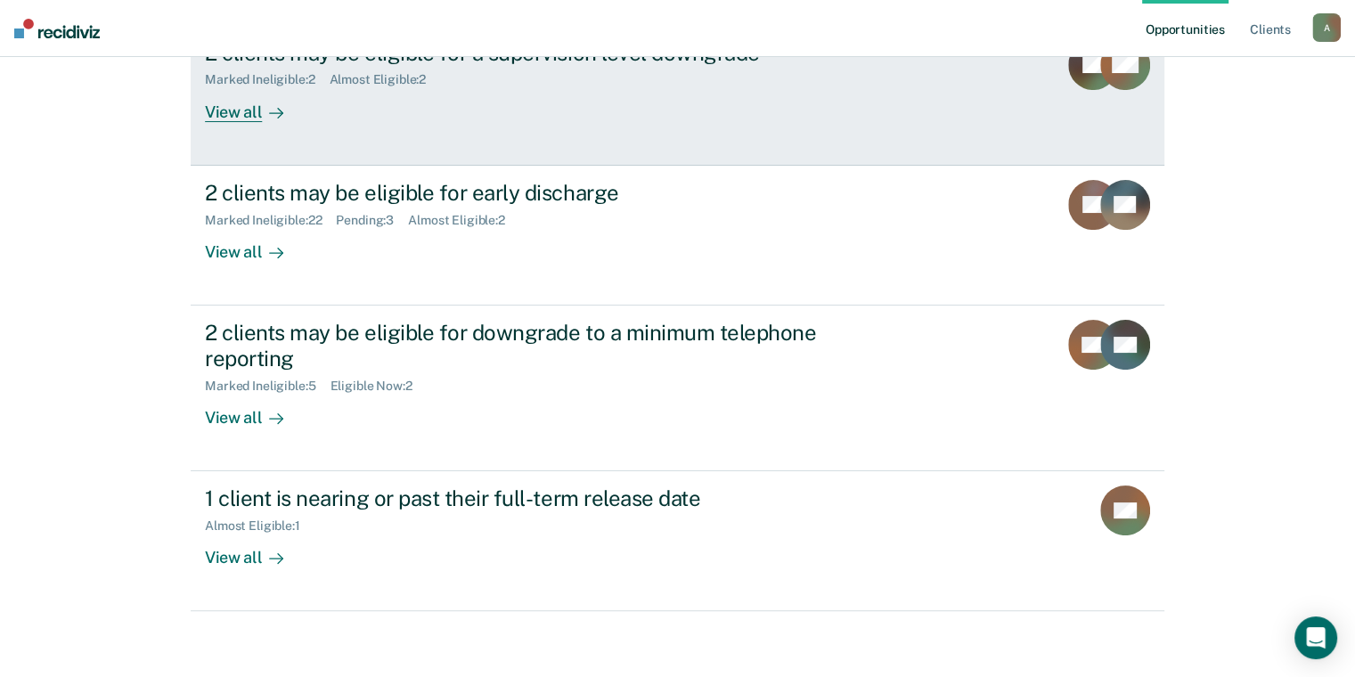
scroll to position [246, 0]
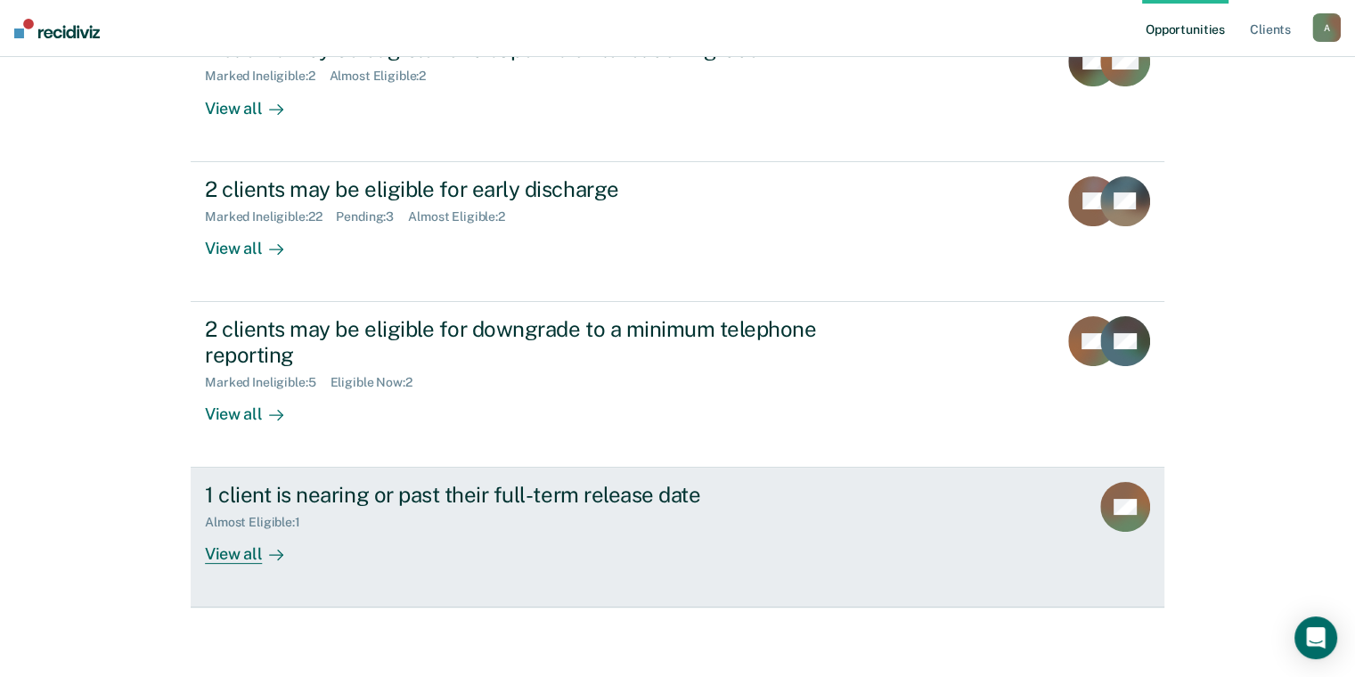
click at [496, 509] on div "Almost Eligible : 1" at bounding box center [517, 519] width 625 height 22
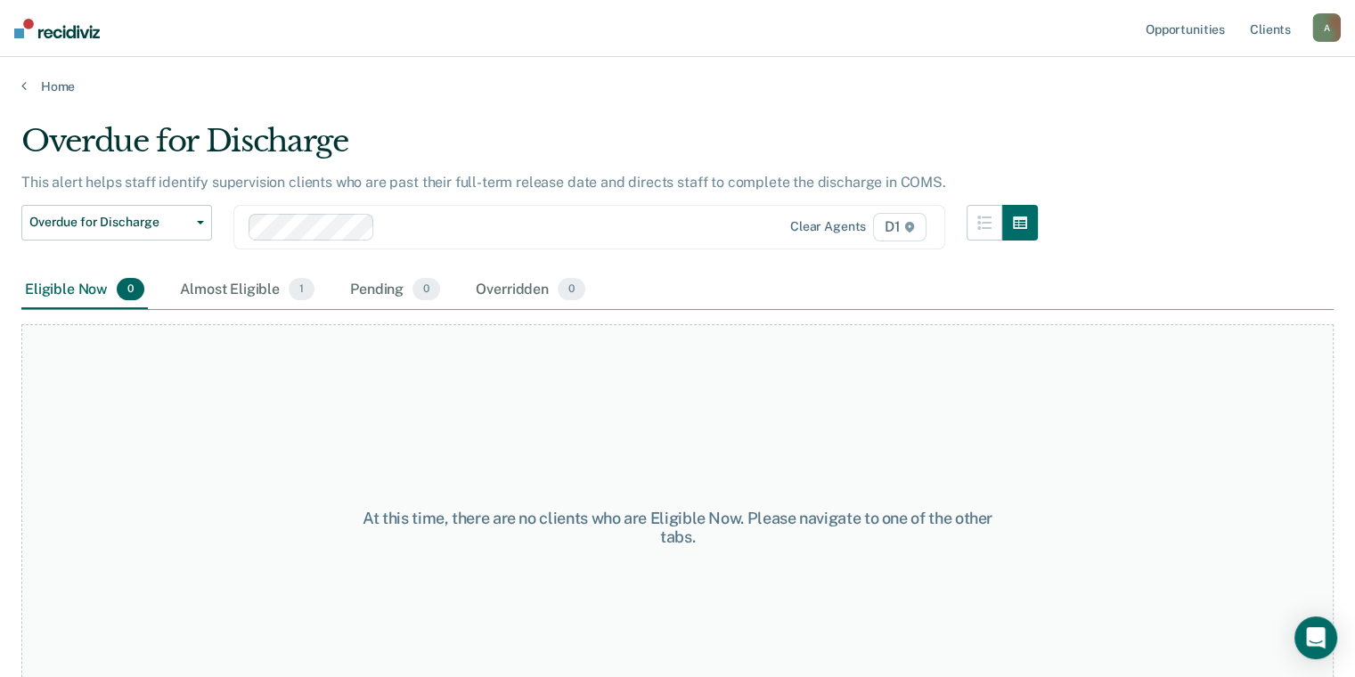
click at [235, 265] on div "Overdue for Discharge Classification Review Early Discharge Minimum Telephone R…" at bounding box center [529, 238] width 1016 height 66
click at [229, 278] on div "Almost Eligible 1" at bounding box center [247, 290] width 142 height 39
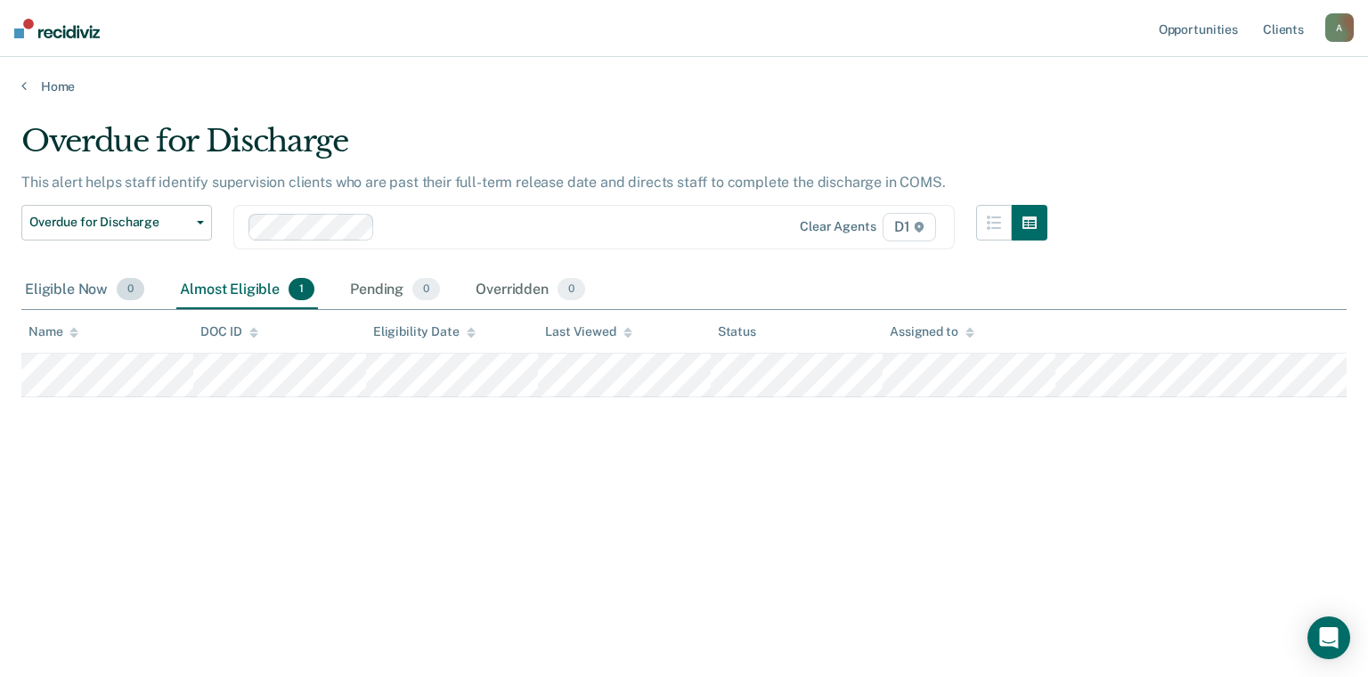
click at [78, 296] on div "Eligible Now 0" at bounding box center [84, 290] width 126 height 39
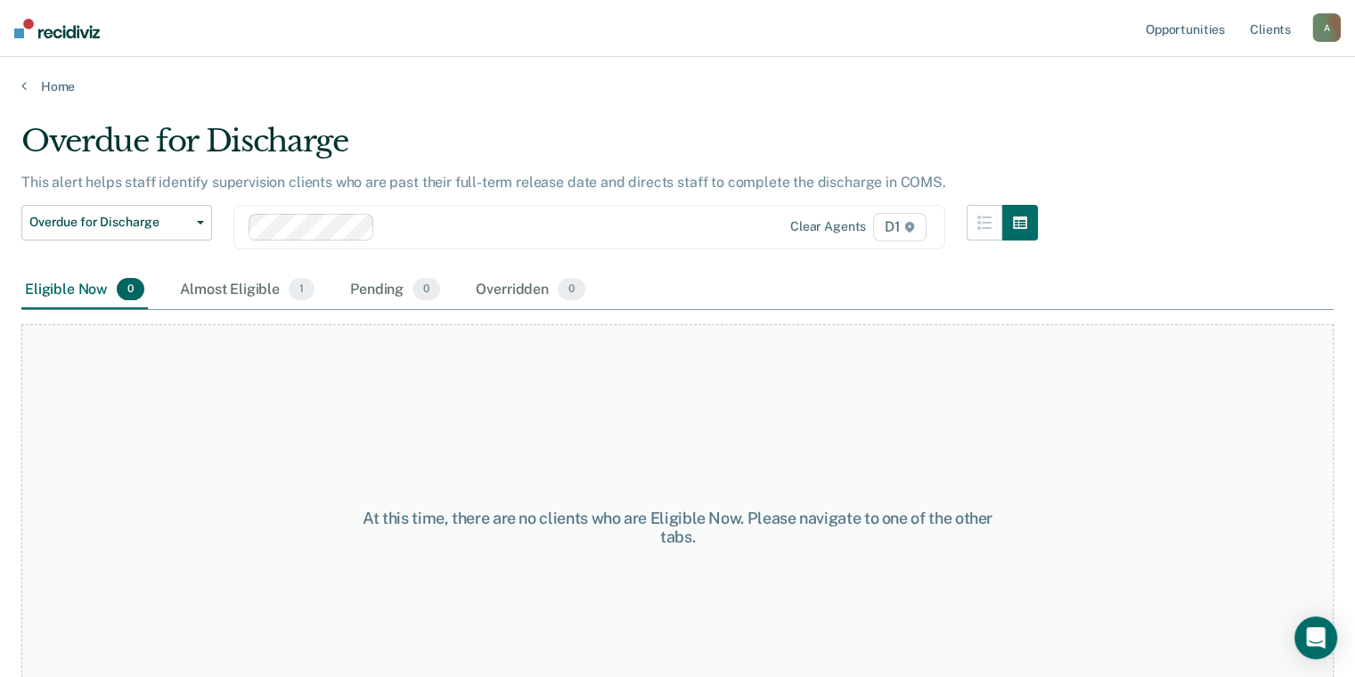
click at [61, 75] on div "Home" at bounding box center [677, 75] width 1355 height 37
click at [67, 86] on link "Home" at bounding box center [677, 86] width 1312 height 16
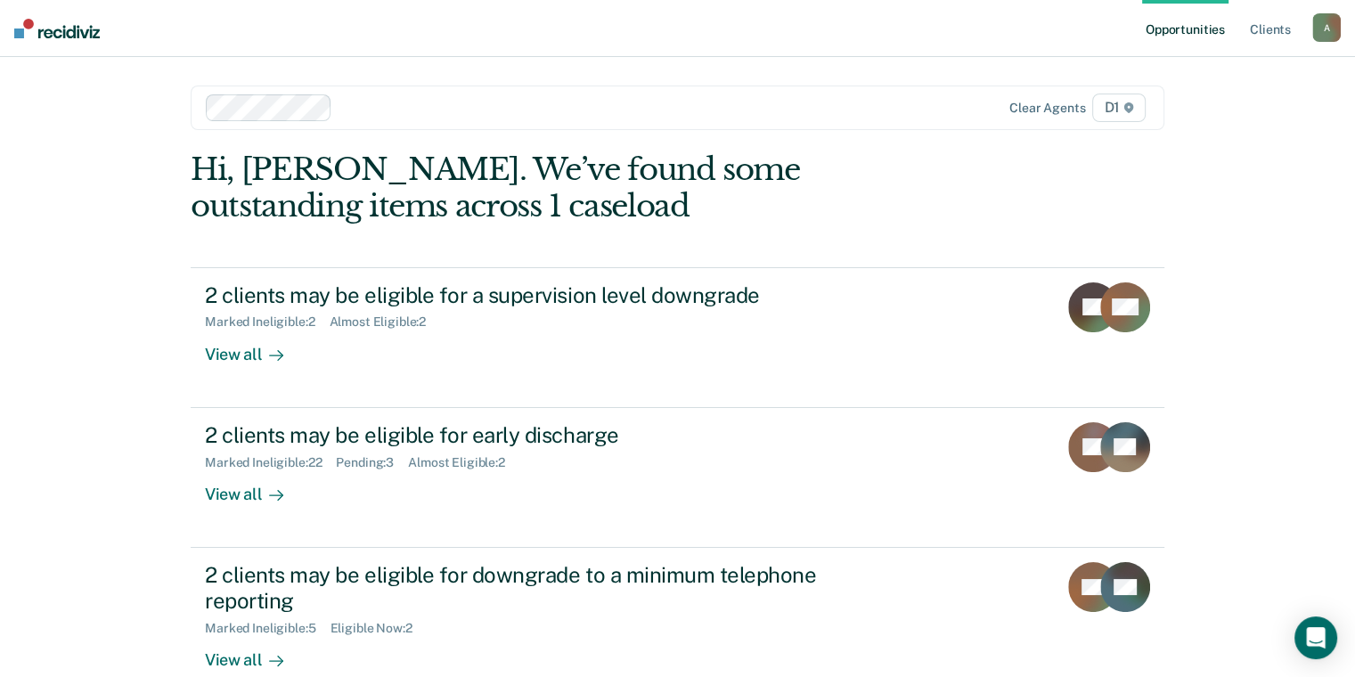
scroll to position [246, 0]
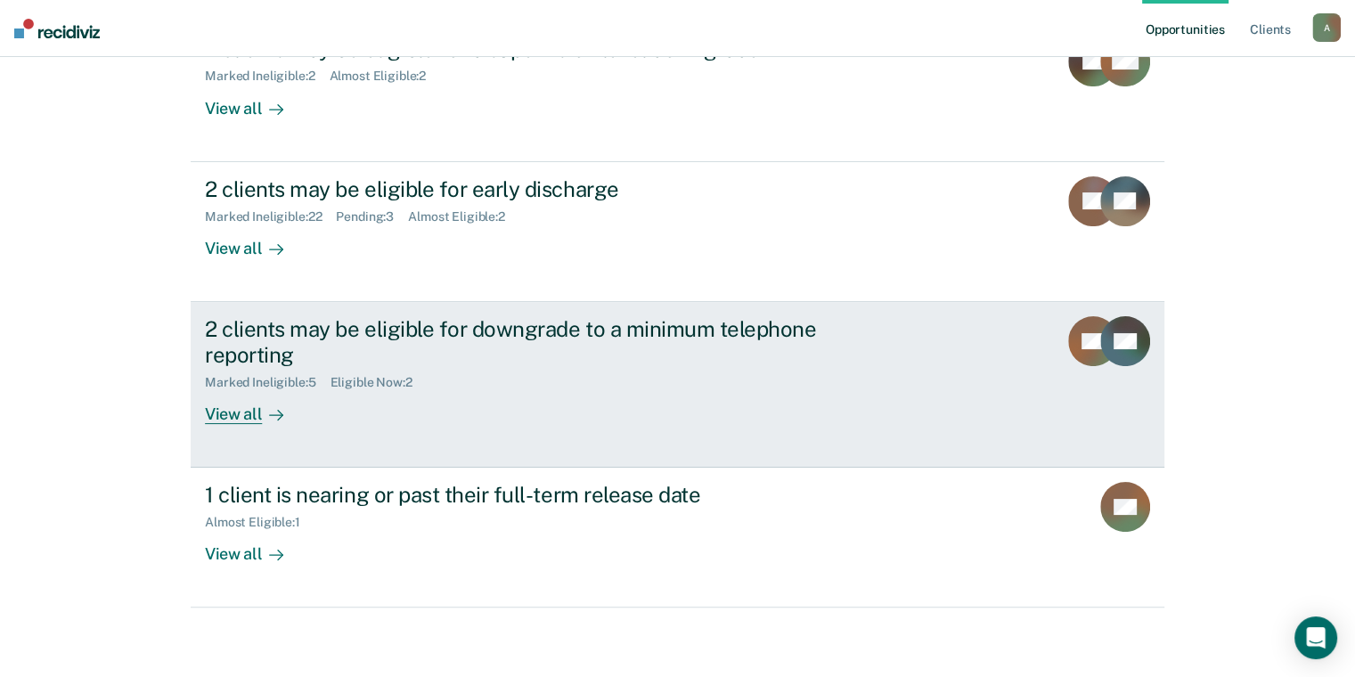
click at [369, 387] on div "Eligible Now : 2" at bounding box center [378, 382] width 96 height 15
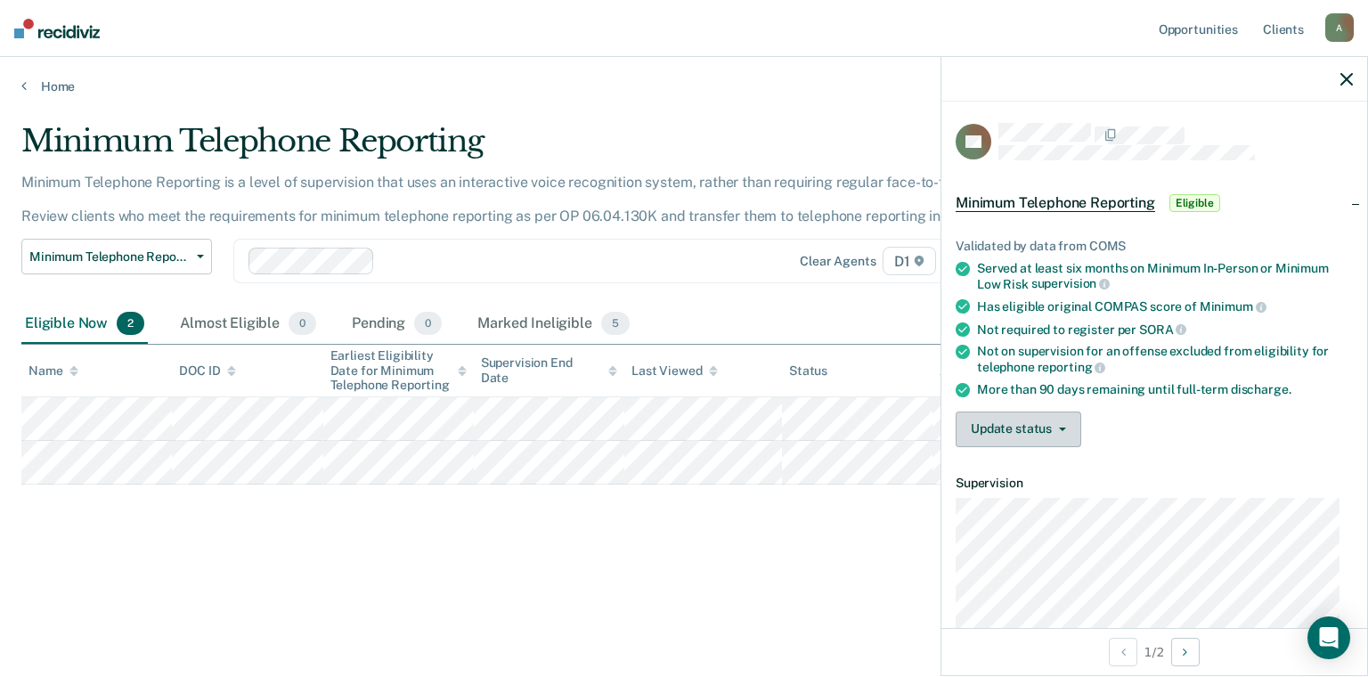
click at [1030, 422] on button "Update status" at bounding box center [1019, 429] width 126 height 36
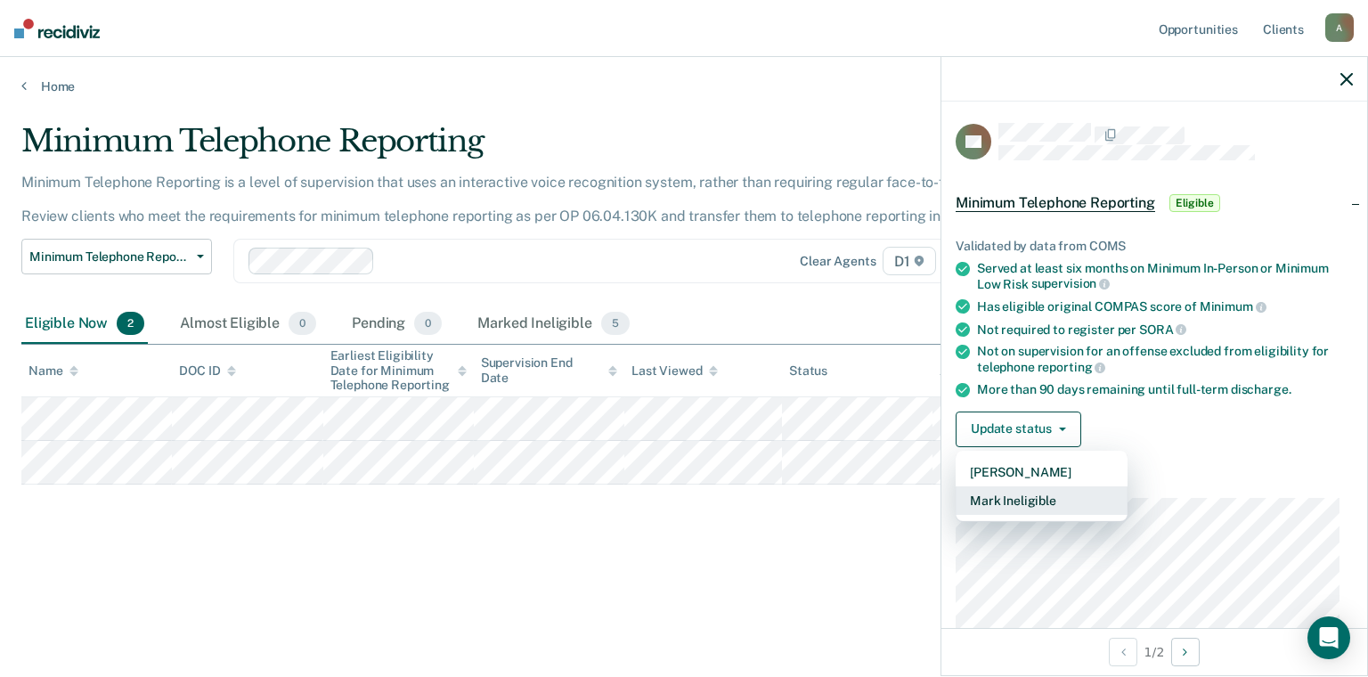
click at [1062, 499] on button "Mark Ineligible" at bounding box center [1042, 500] width 172 height 28
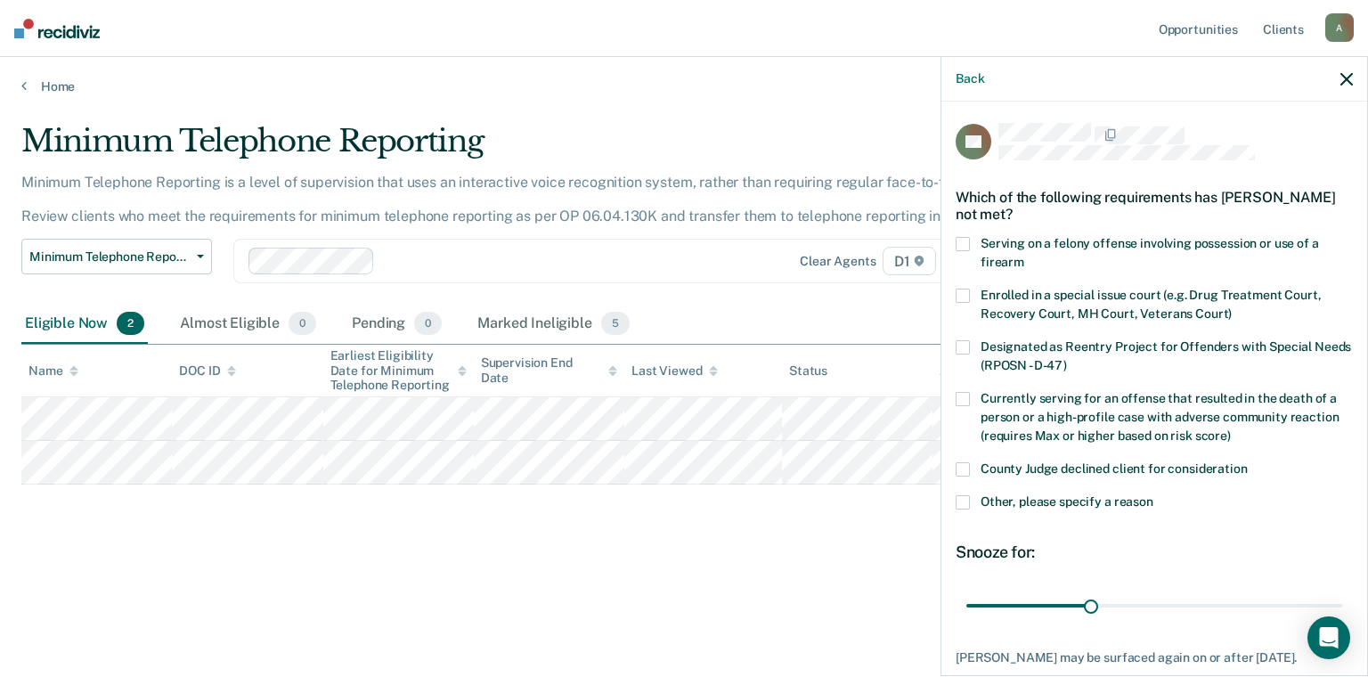
click at [1066, 495] on span "Other, please specify a reason" at bounding box center [1067, 501] width 173 height 14
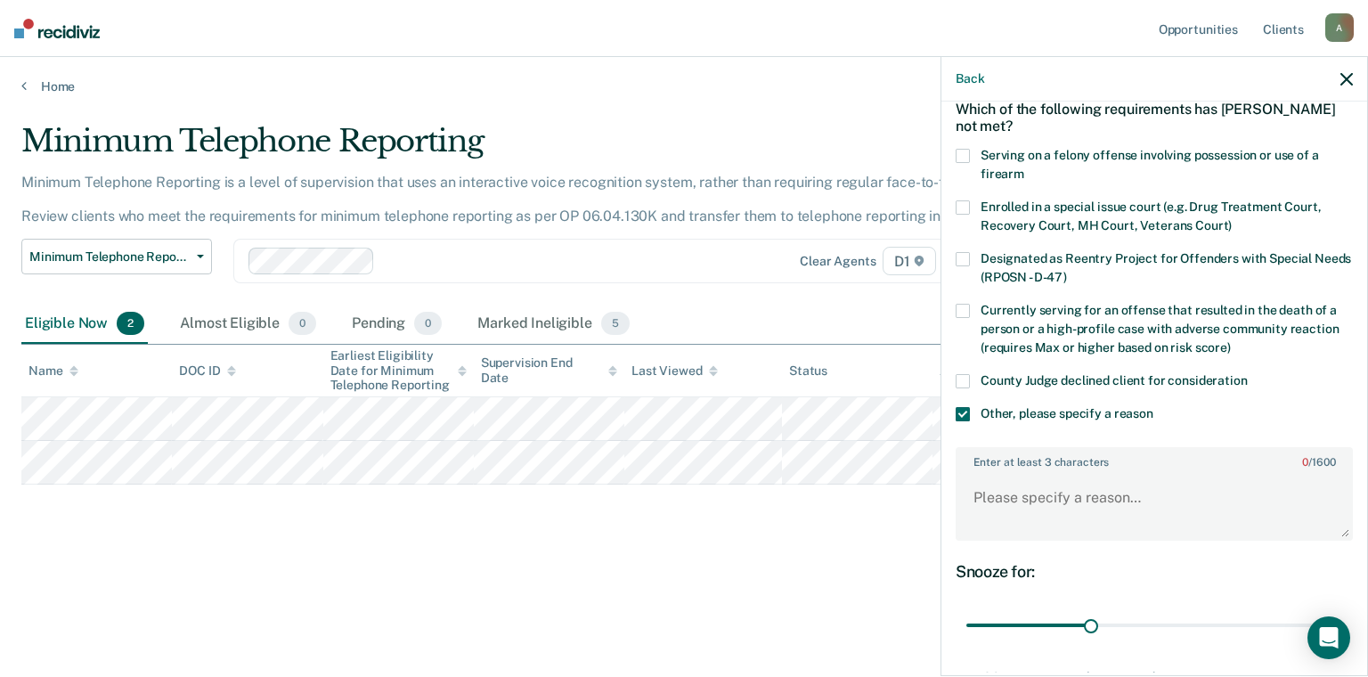
scroll to position [89, 0]
click at [1083, 509] on textarea "Enter at least 3 characters 0 / 1600" at bounding box center [1154, 505] width 394 height 66
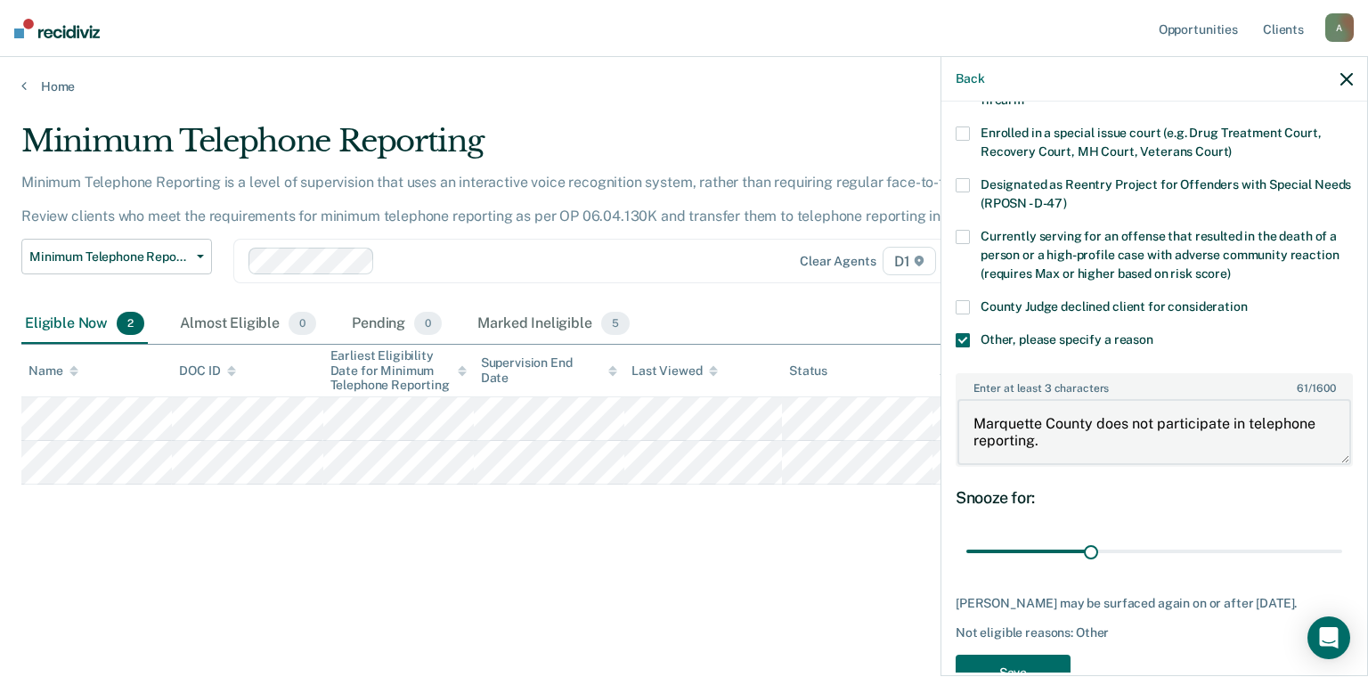
scroll to position [224, 0]
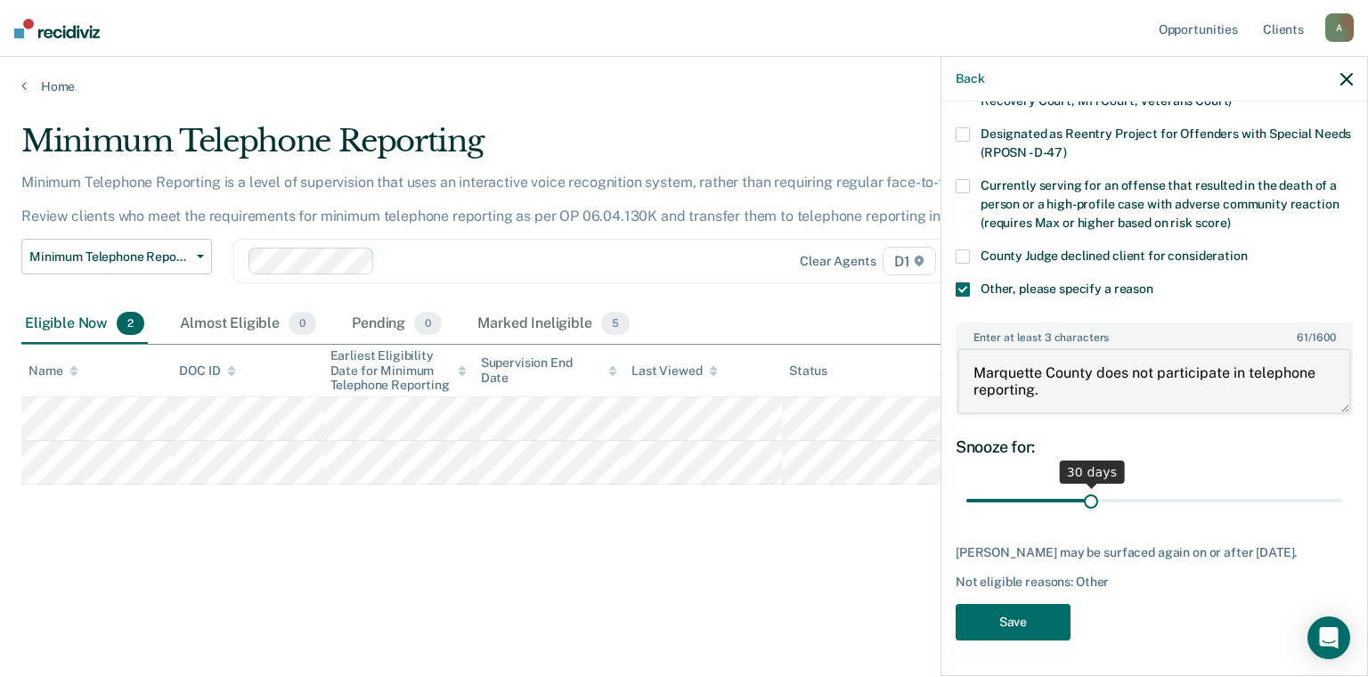
type textarea "Marquette County does not participate in telephone reporting."
drag, startPoint x: 1081, startPoint y: 487, endPoint x: 1343, endPoint y: 484, distance: 261.8
type input "90"
click at [1342, 485] on input "range" at bounding box center [1154, 500] width 376 height 31
click at [1051, 620] on button "Save" at bounding box center [1013, 622] width 115 height 37
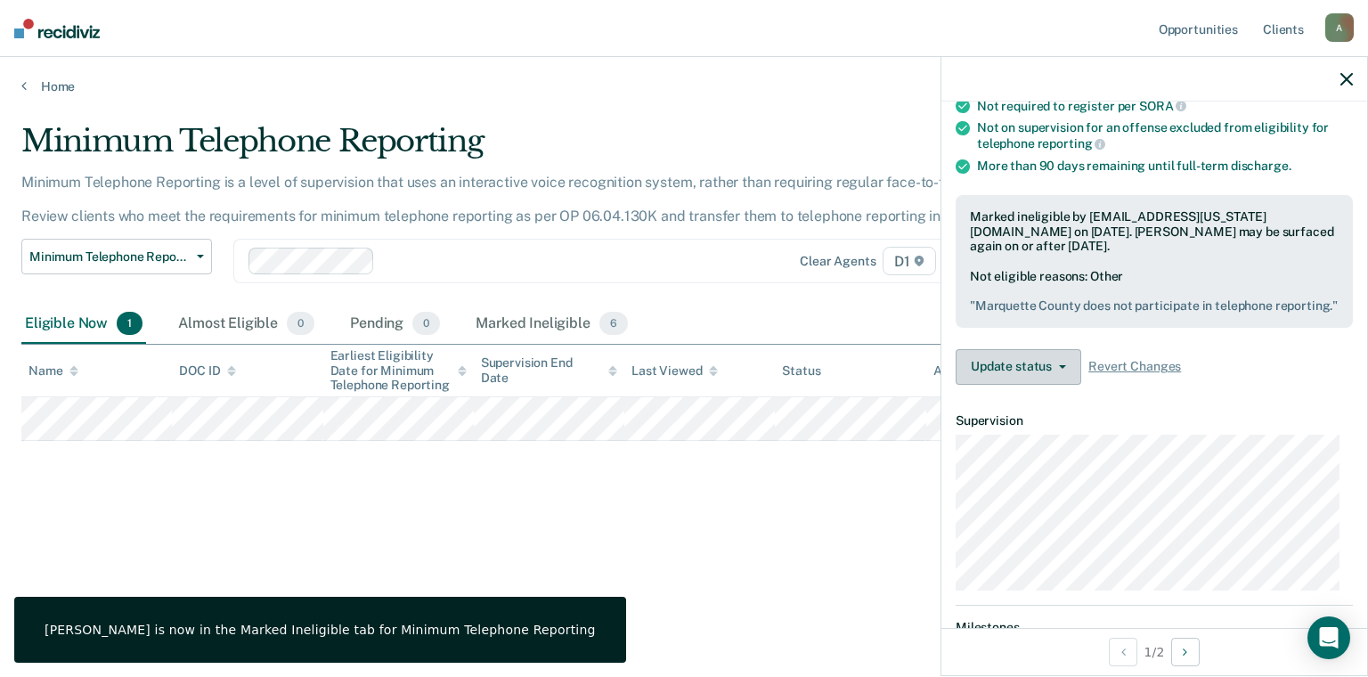
click at [988, 374] on button "Update status" at bounding box center [1019, 367] width 126 height 36
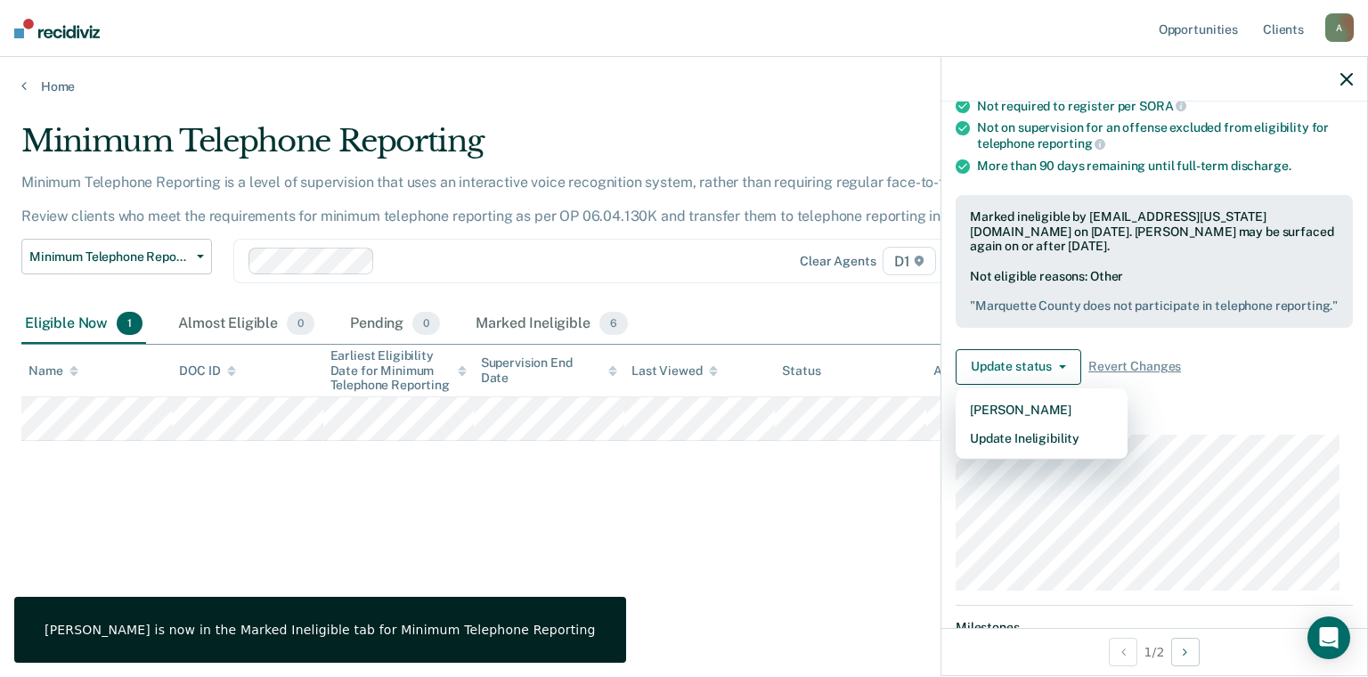
click at [870, 506] on div "Minimum Telephone Reporting Minimum Telephone Reporting is a level of supervisi…" at bounding box center [683, 333] width 1325 height 420
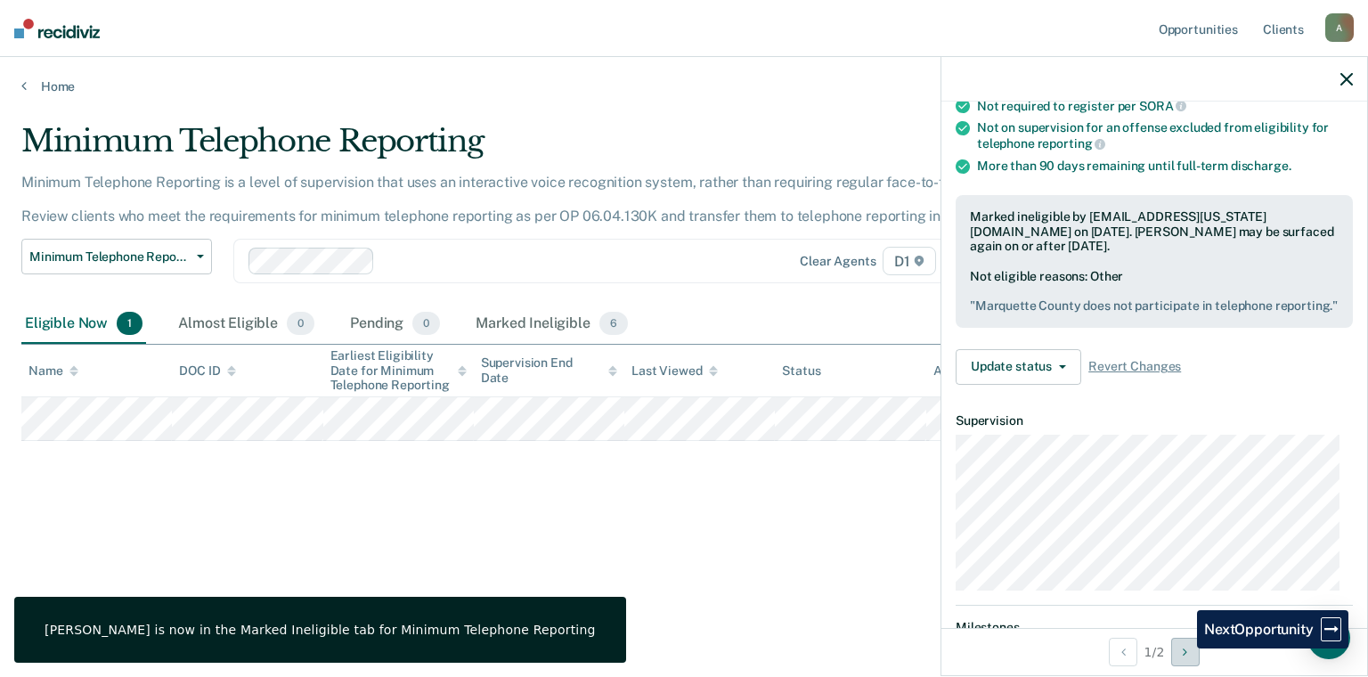
click at [1184, 648] on button "Next Opportunity" at bounding box center [1185, 652] width 28 height 28
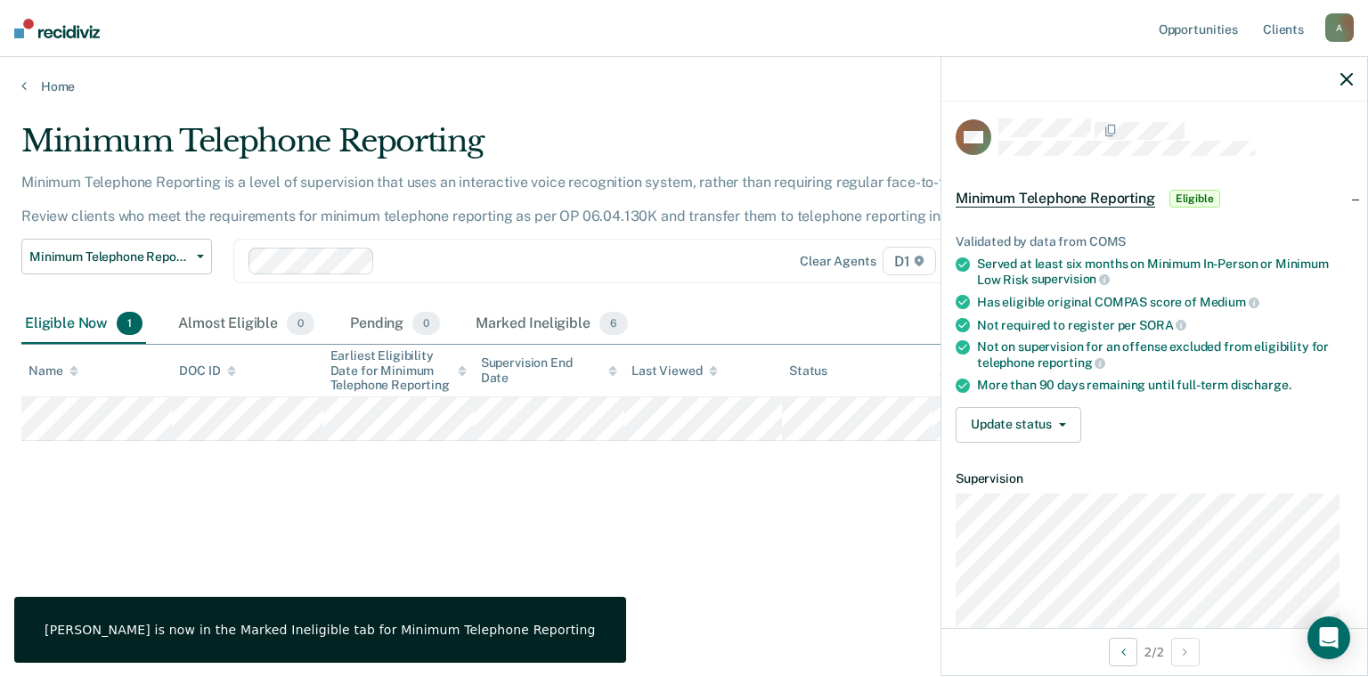
scroll to position [0, 0]
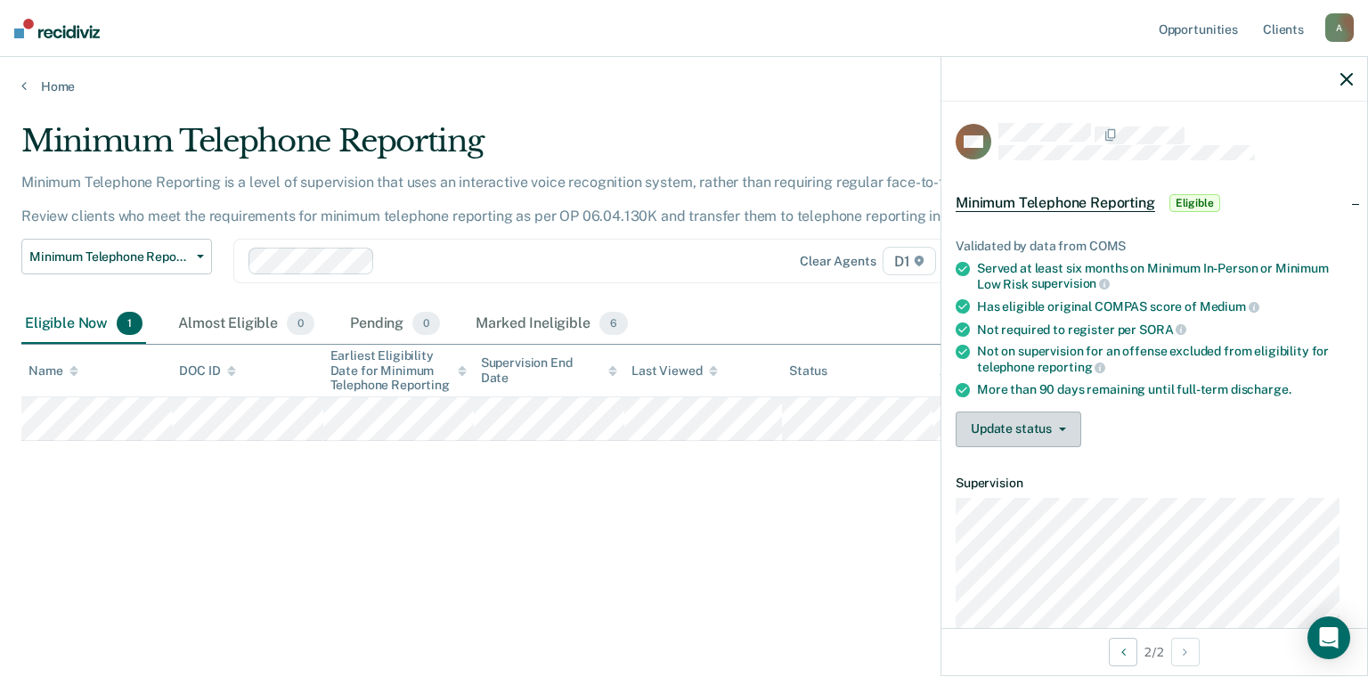
click at [1057, 419] on button "Update status" at bounding box center [1019, 429] width 126 height 36
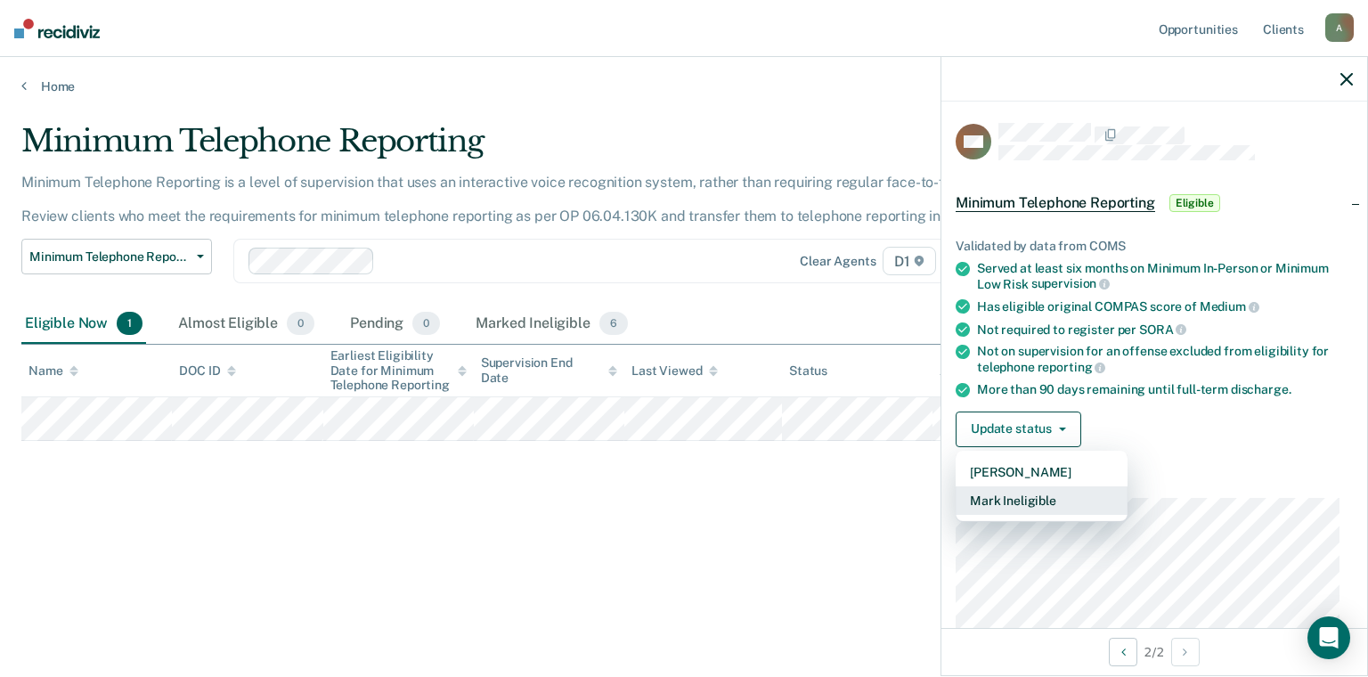
click at [1062, 486] on button "Mark Ineligible" at bounding box center [1042, 500] width 172 height 28
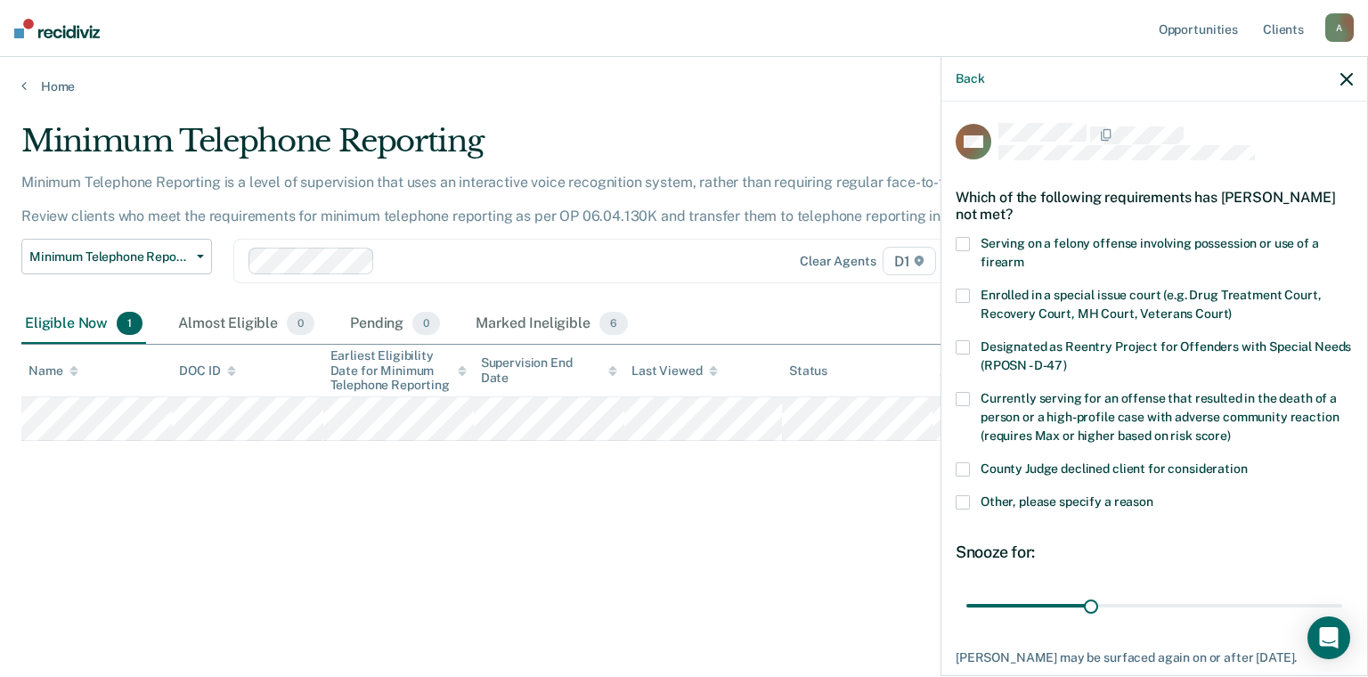
click at [1064, 510] on label "Other, please specify a reason" at bounding box center [1154, 504] width 397 height 19
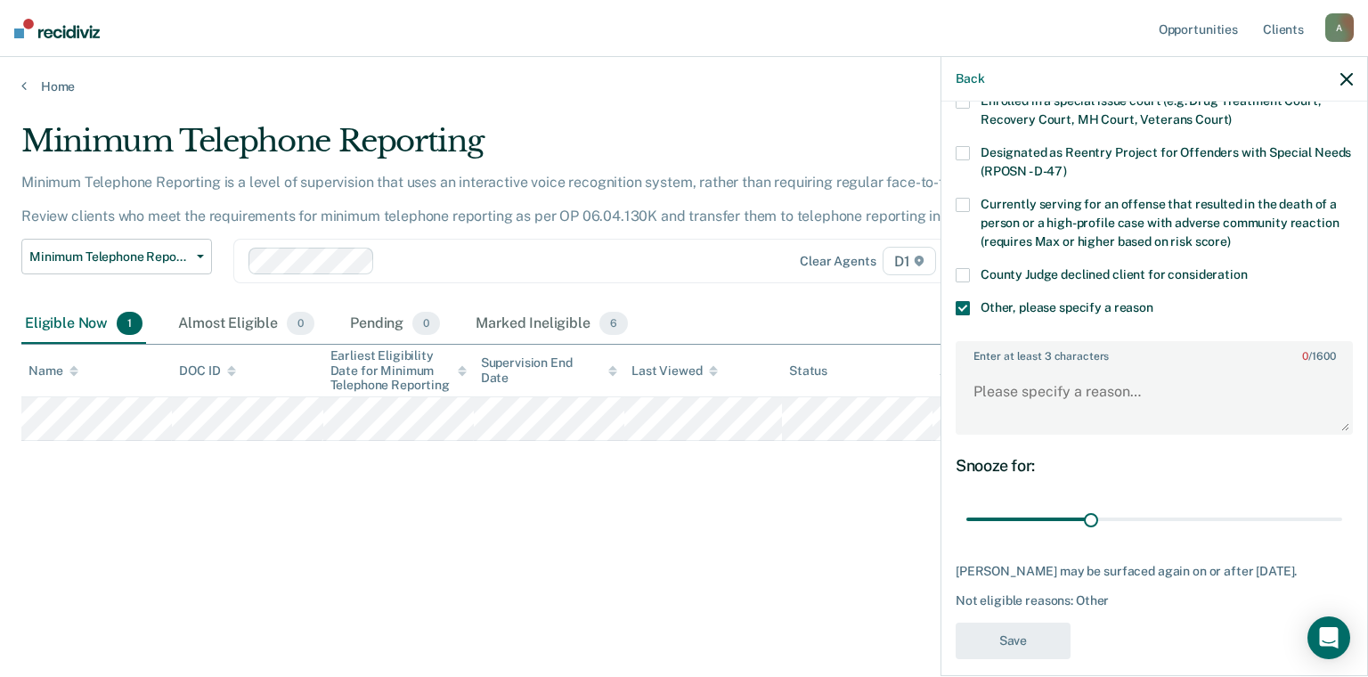
scroll to position [224, 0]
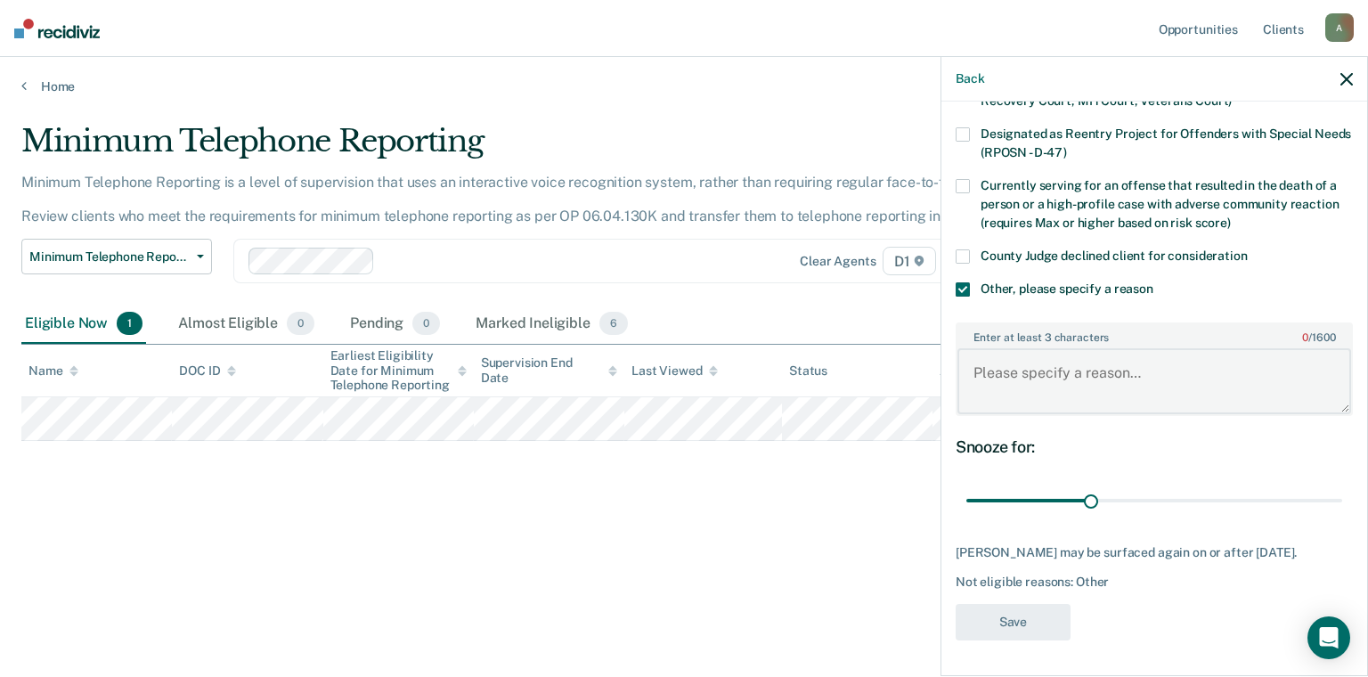
click at [1054, 384] on textarea "Enter at least 3 characters 0 / 1600" at bounding box center [1154, 381] width 394 height 66
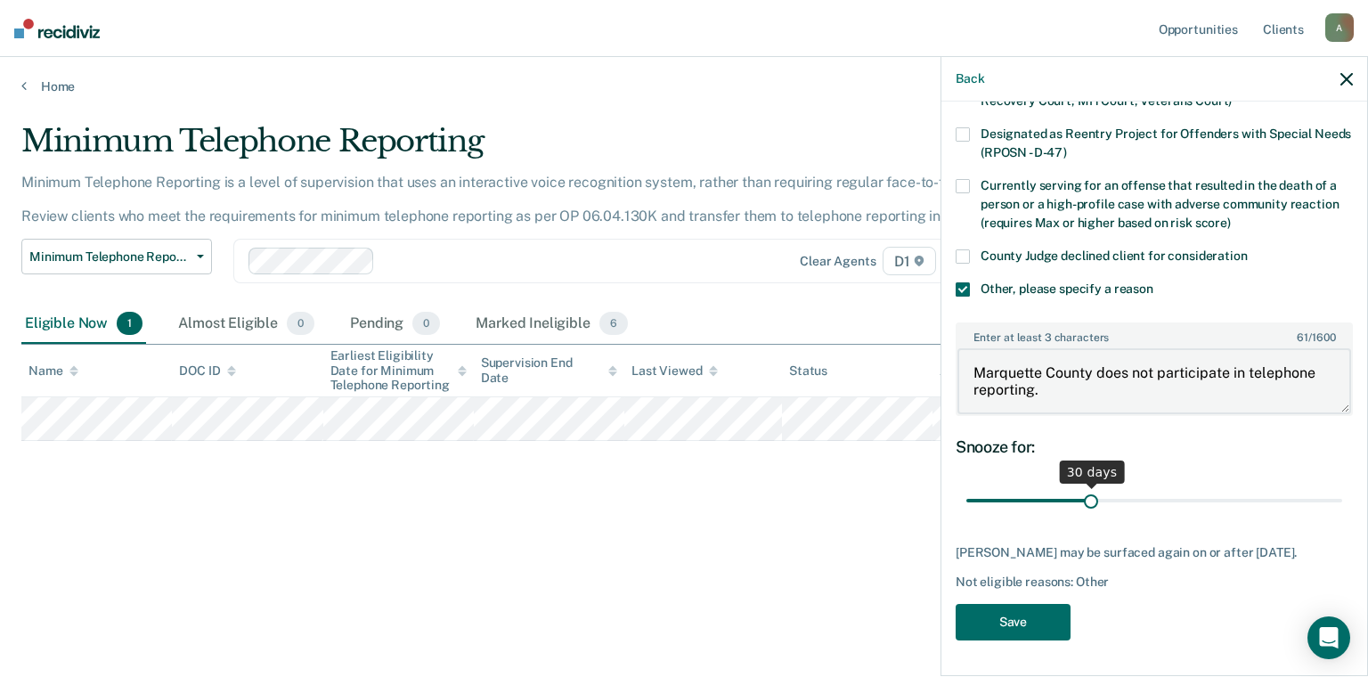
type textarea "Marquette County does not participate in telephone reporting."
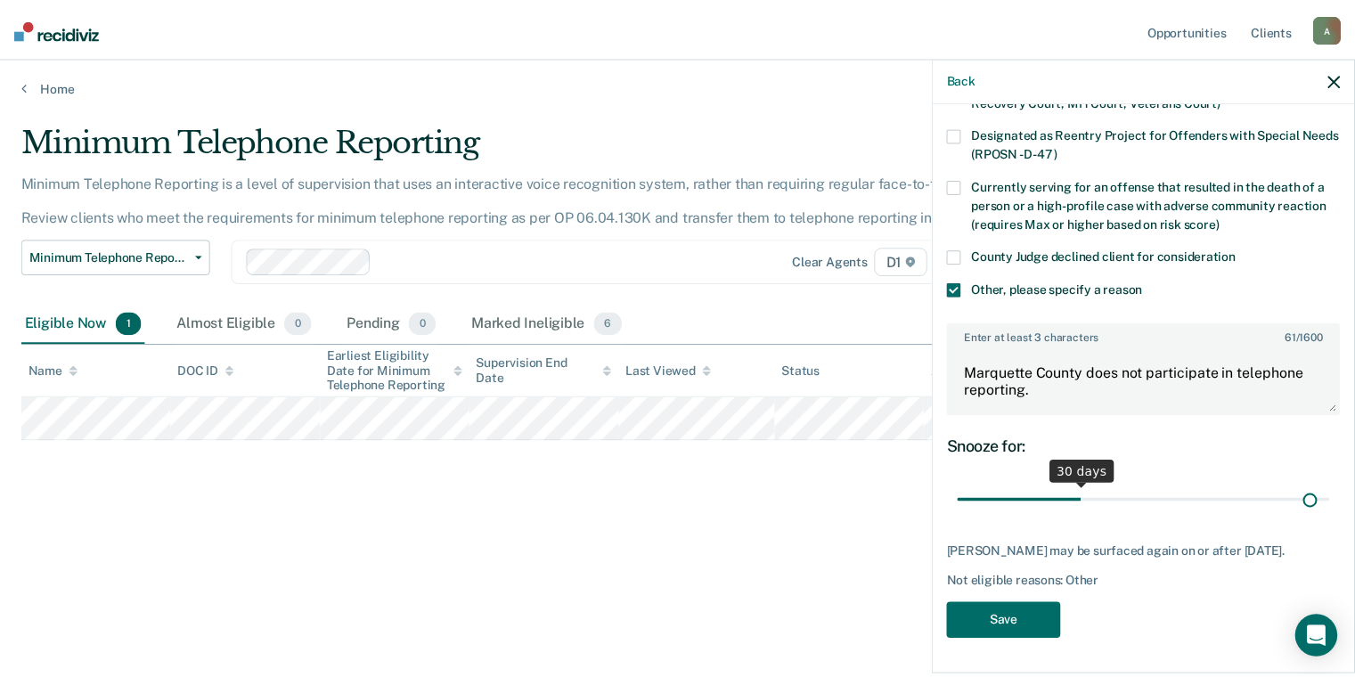
scroll to position [209, 0]
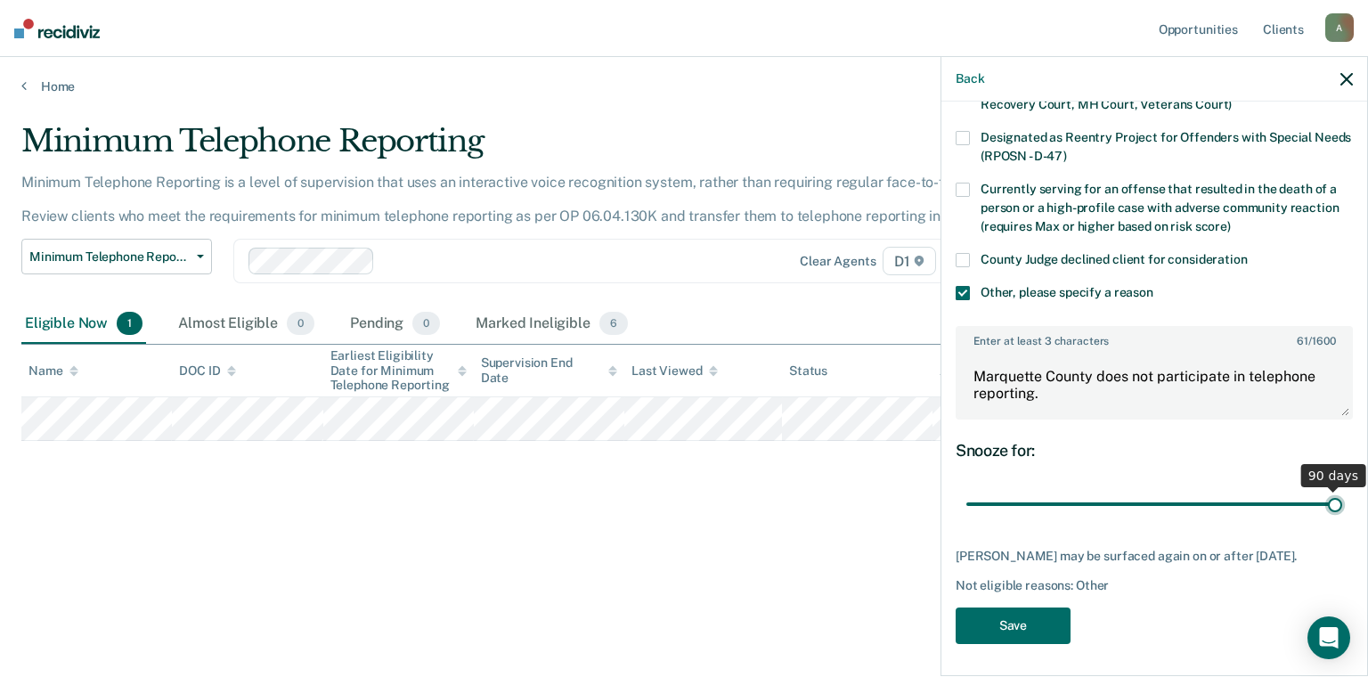
drag, startPoint x: 1089, startPoint y: 489, endPoint x: 1326, endPoint y: 481, distance: 237.0
type input "90"
click at [1326, 489] on input "range" at bounding box center [1154, 504] width 376 height 31
click at [1028, 621] on button "Save" at bounding box center [1013, 625] width 115 height 37
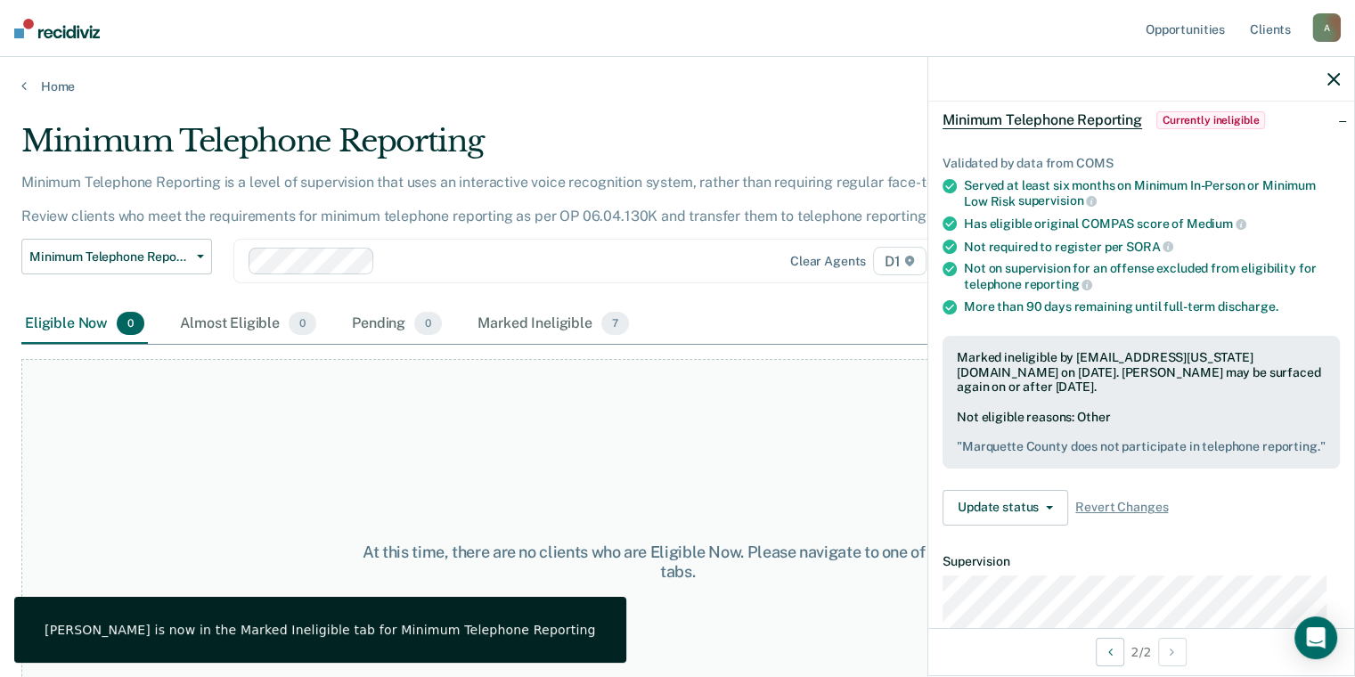
scroll to position [0, 0]
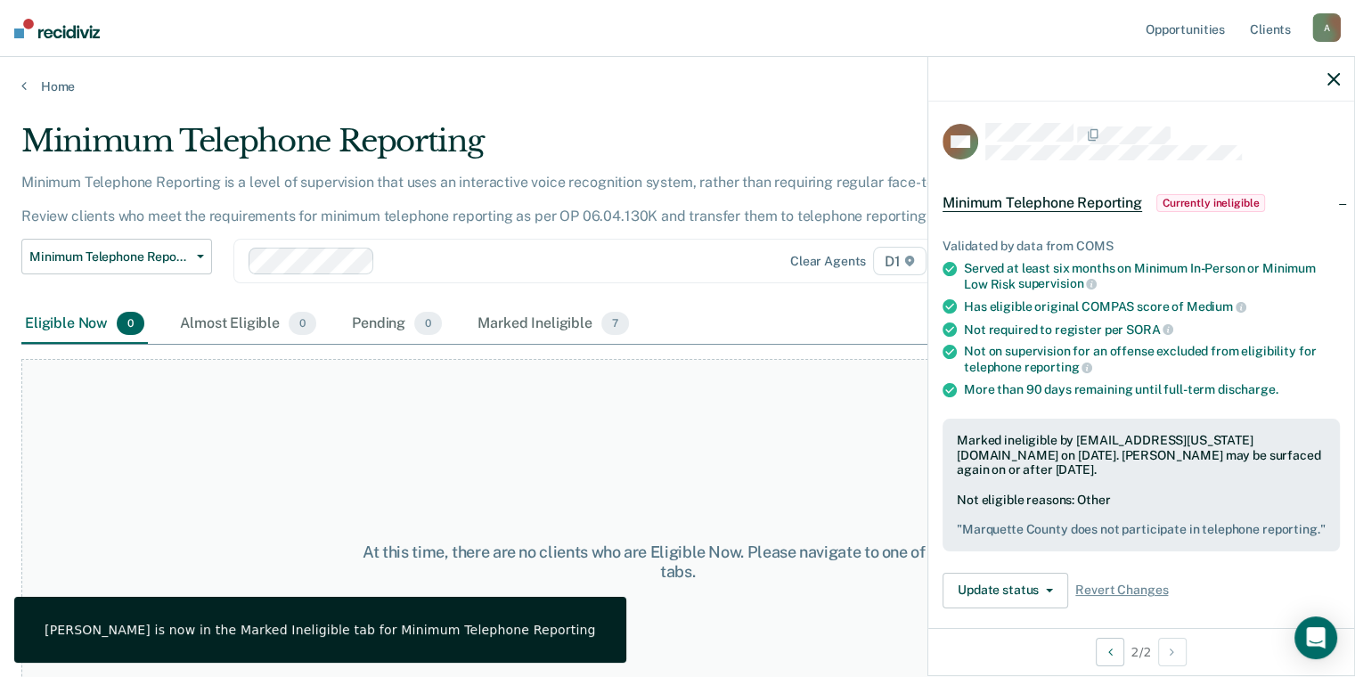
click at [1323, 84] on div at bounding box center [1141, 79] width 426 height 45
click at [1329, 78] on icon "button" at bounding box center [1333, 79] width 12 height 12
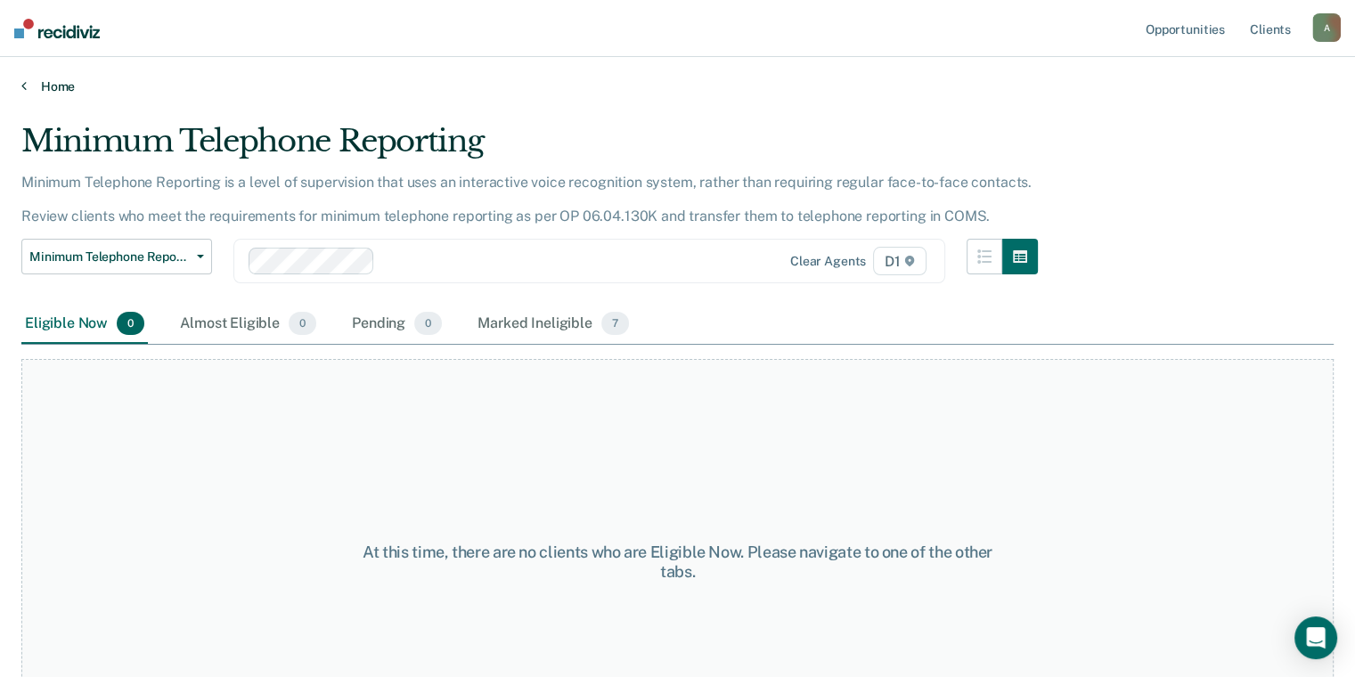
click at [46, 82] on link "Home" at bounding box center [677, 86] width 1312 height 16
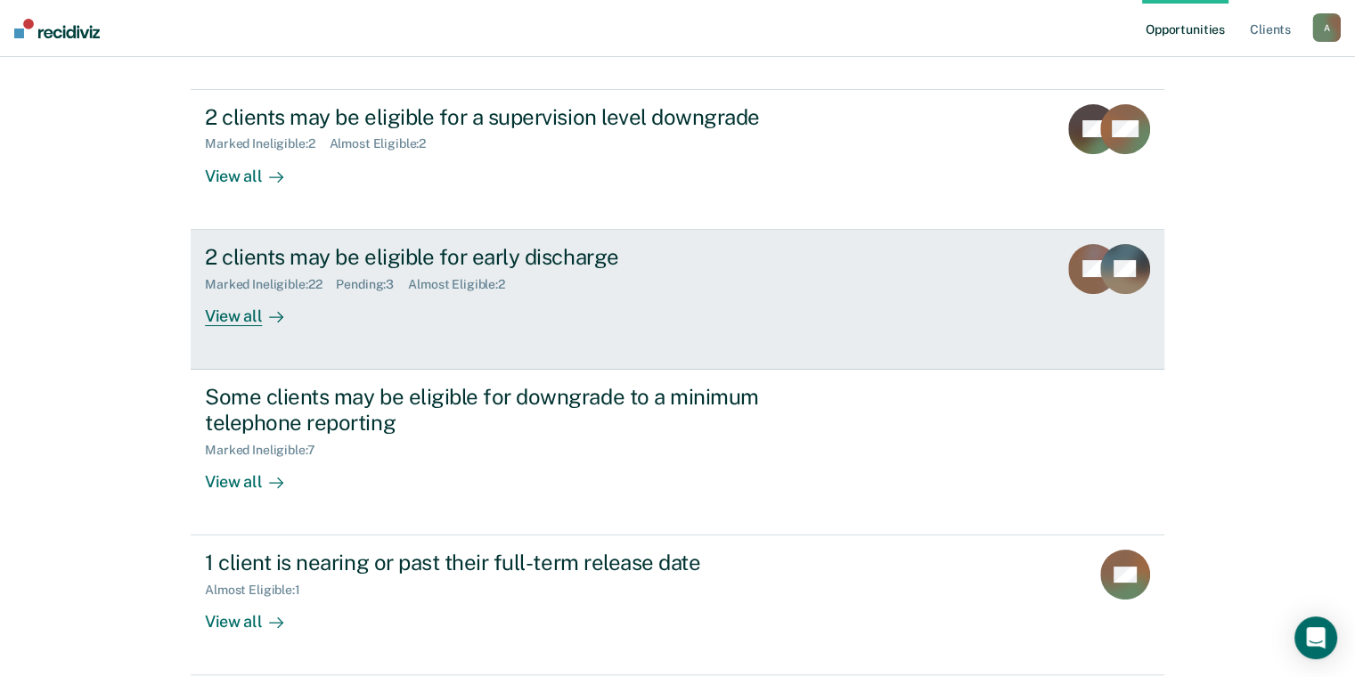
scroll to position [246, 0]
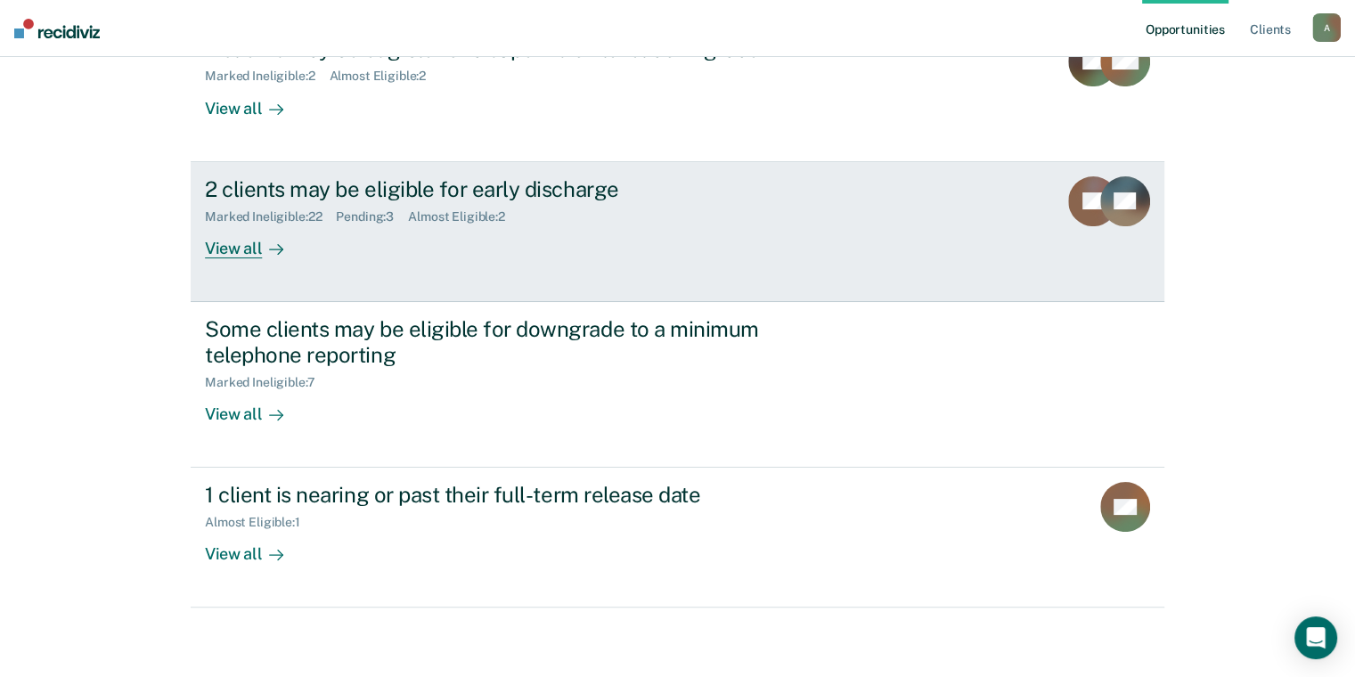
click at [457, 260] on link "2 clients may be eligible for early discharge Marked Ineligible : 22 Pending : …" at bounding box center [677, 232] width 973 height 140
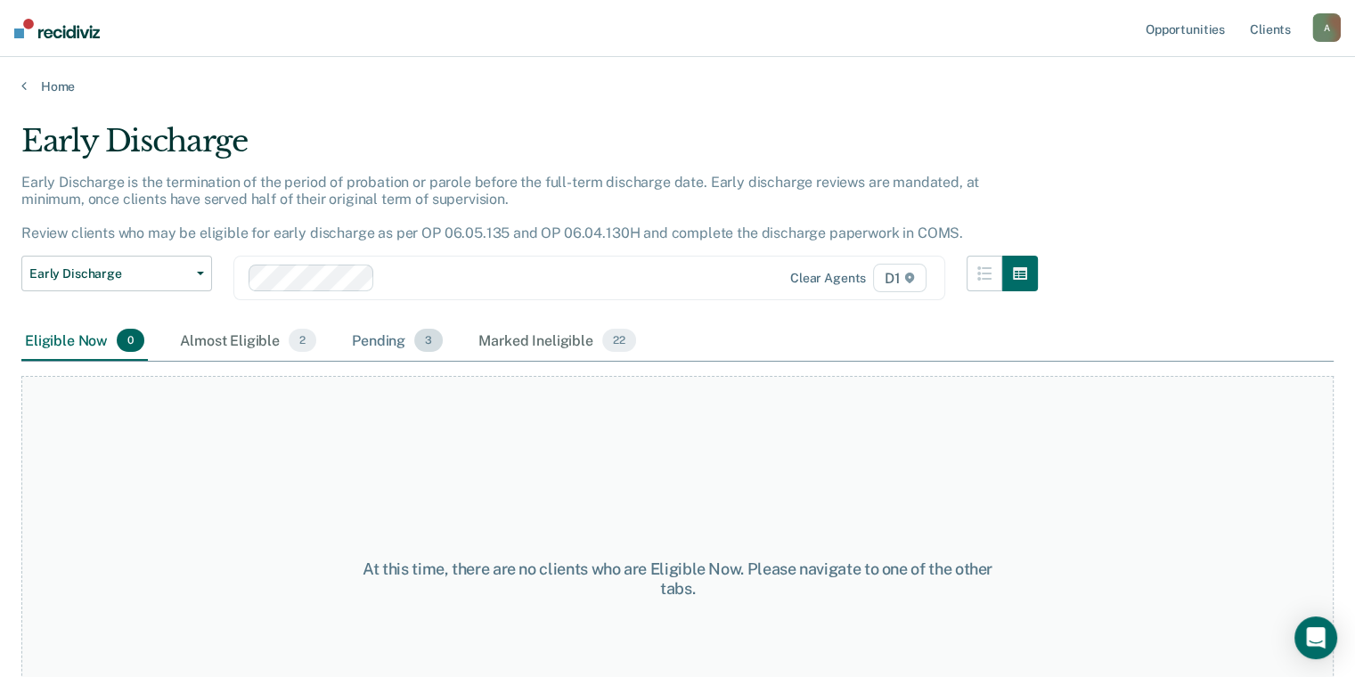
click at [403, 344] on div "Pending 3" at bounding box center [397, 340] width 98 height 39
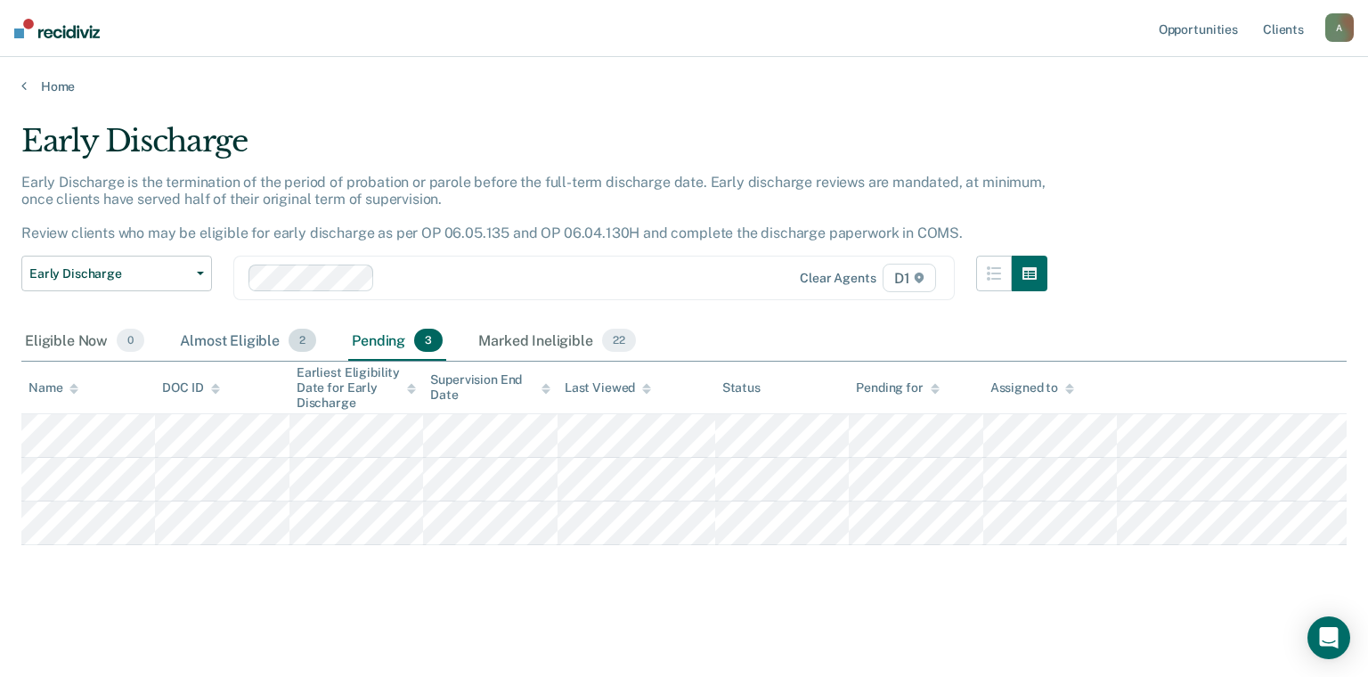
click at [299, 348] on span "2" at bounding box center [303, 340] width 28 height 23
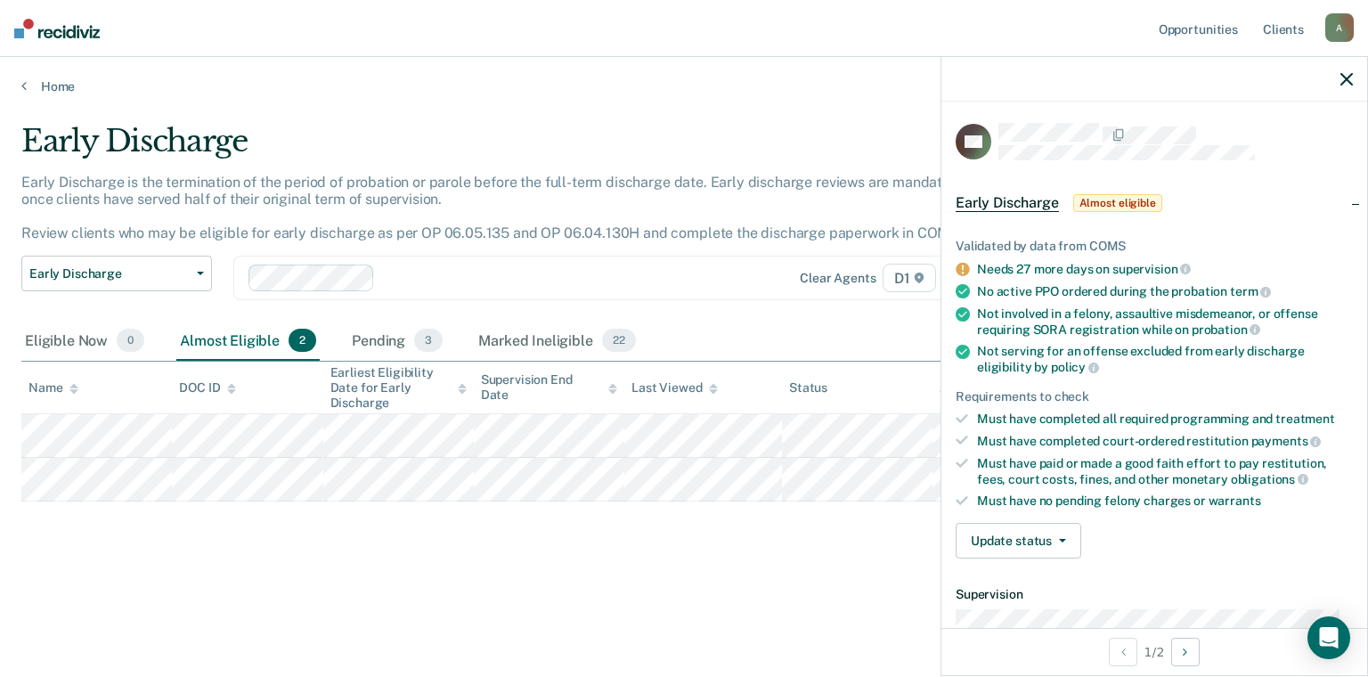
click at [1338, 74] on div at bounding box center [1154, 79] width 426 height 45
click at [1351, 73] on icon "button" at bounding box center [1346, 79] width 12 height 12
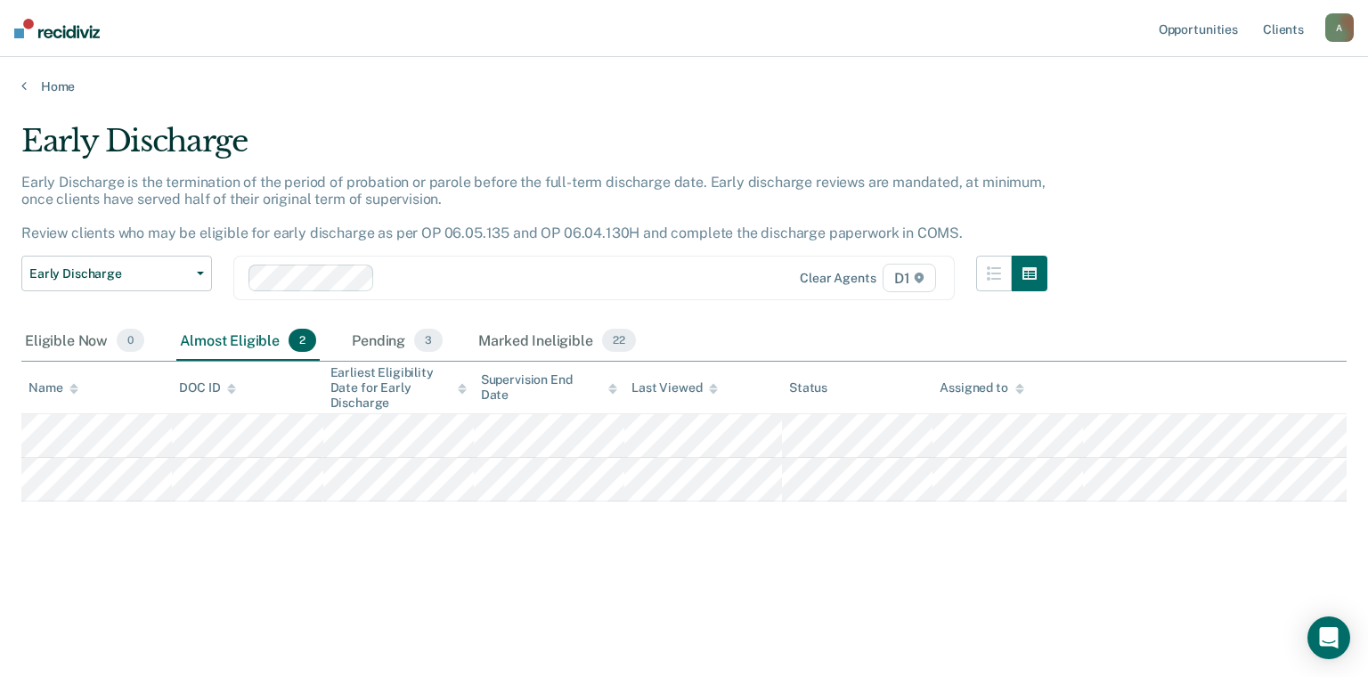
click at [1176, 257] on div "Early Discharge Early Discharge is the termination of the period of probation o…" at bounding box center [683, 333] width 1325 height 420
click at [64, 94] on main "Early Discharge Early Discharge is the termination of the period of probation o…" at bounding box center [684, 382] width 1368 height 577
click at [62, 85] on link "Home" at bounding box center [683, 86] width 1325 height 16
